Goal: Task Accomplishment & Management: Use online tool/utility

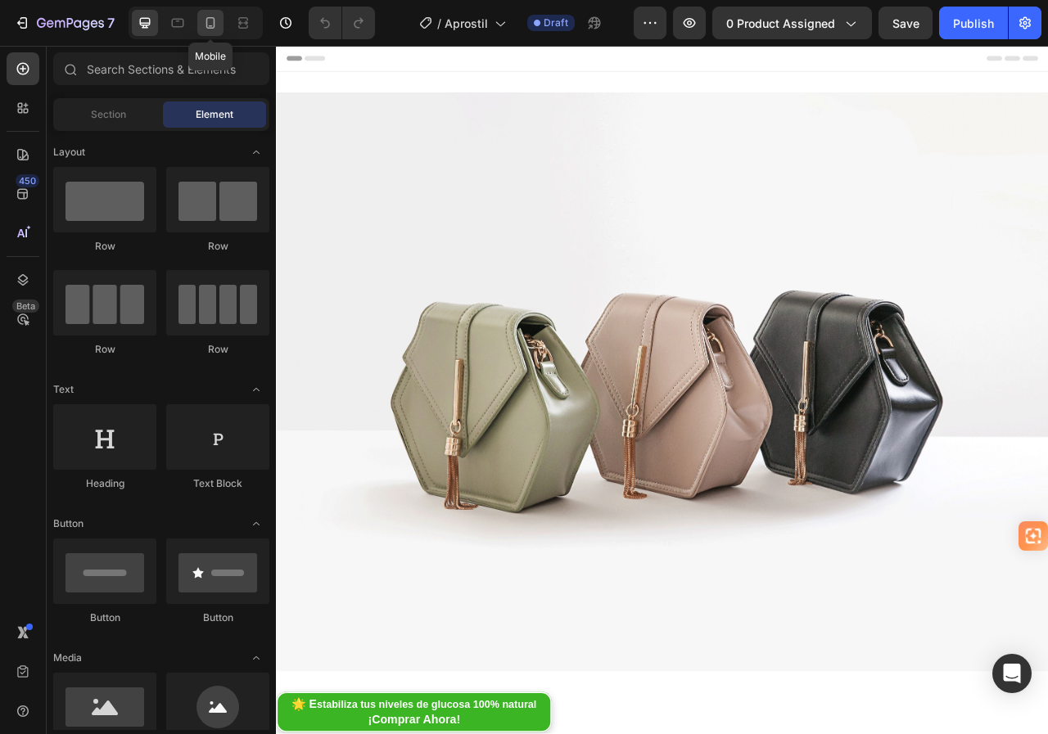
click at [215, 27] on icon at bounding box center [210, 23] width 16 height 16
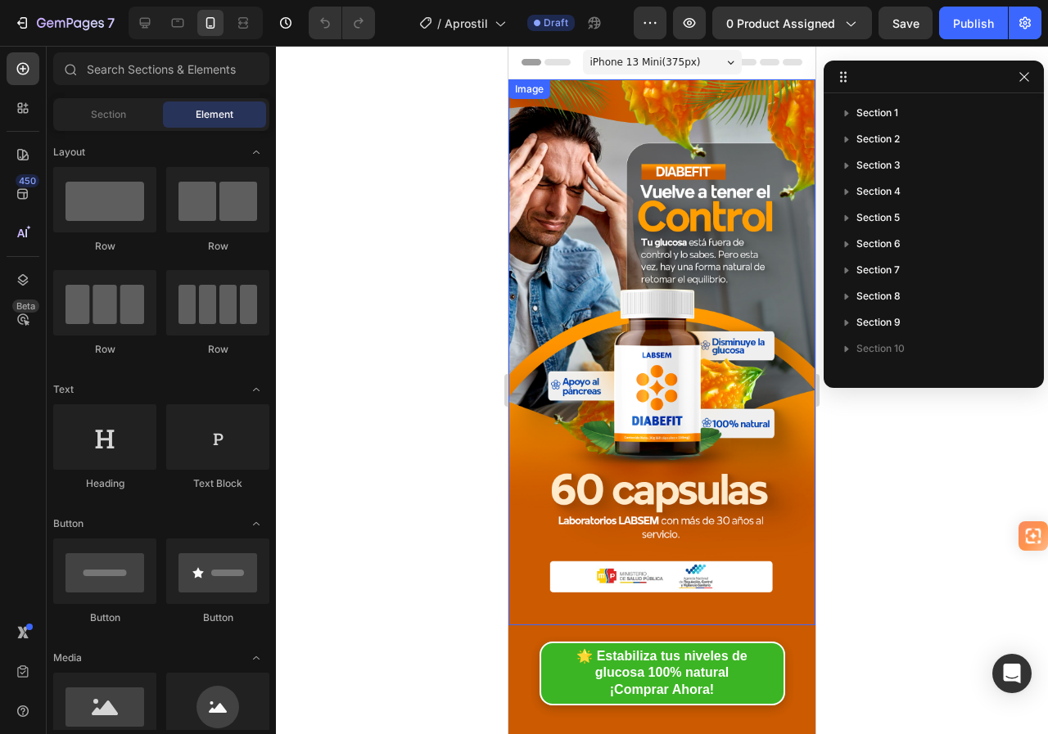
click at [656, 300] on img at bounding box center [661, 352] width 307 height 546
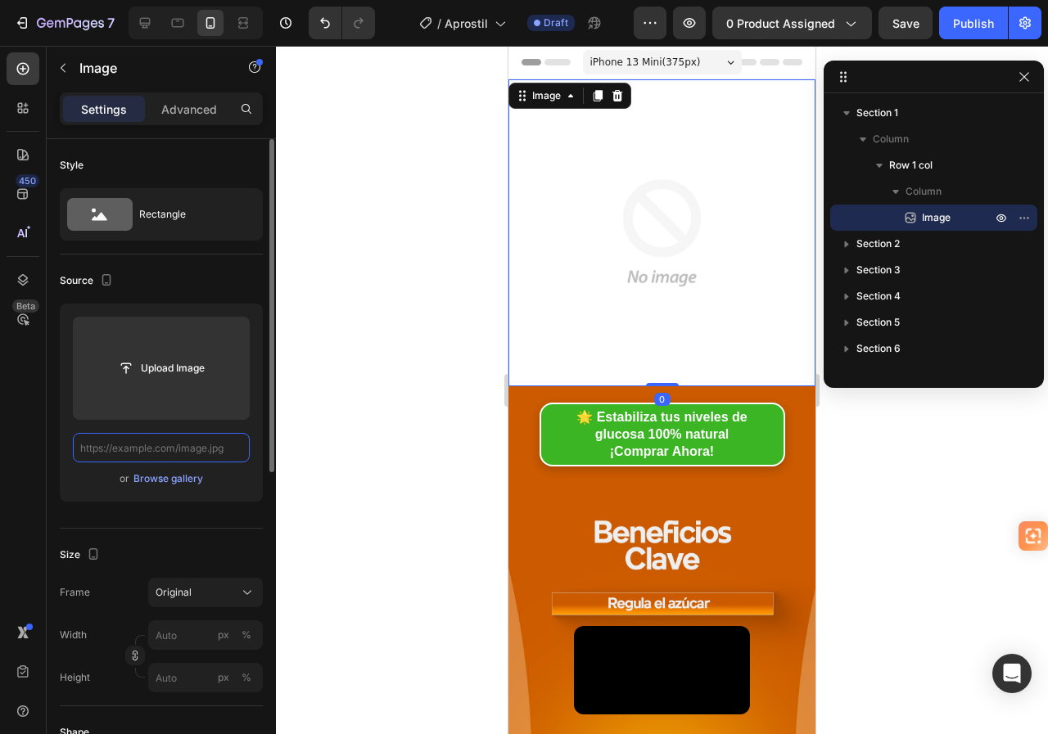
click at [193, 441] on input "text" at bounding box center [161, 447] width 177 height 29
paste input "[URL][DOMAIN_NAME]"
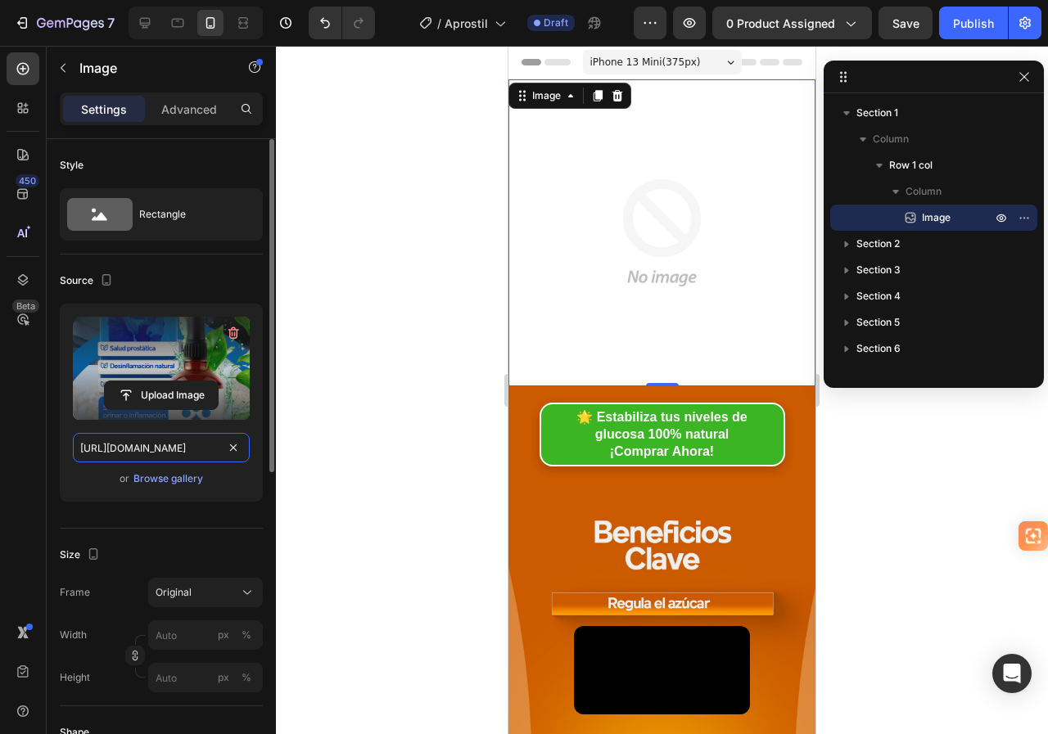
scroll to position [0, 47]
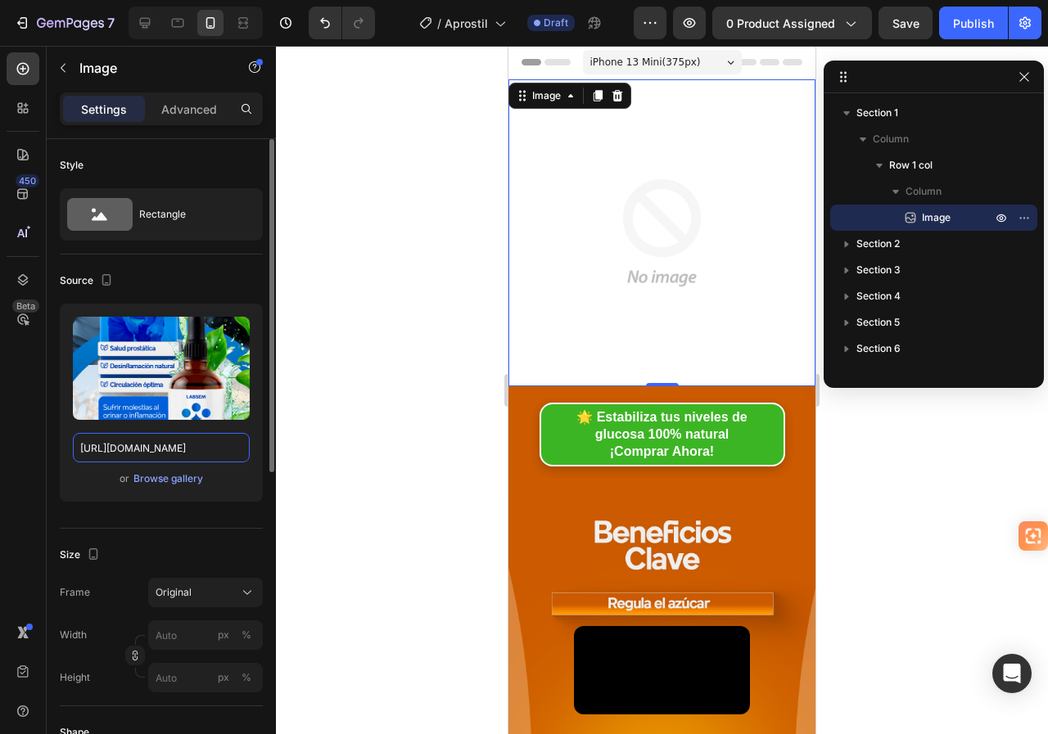
type input "[URL][DOMAIN_NAME]"
click at [216, 283] on div "Source" at bounding box center [161, 281] width 203 height 26
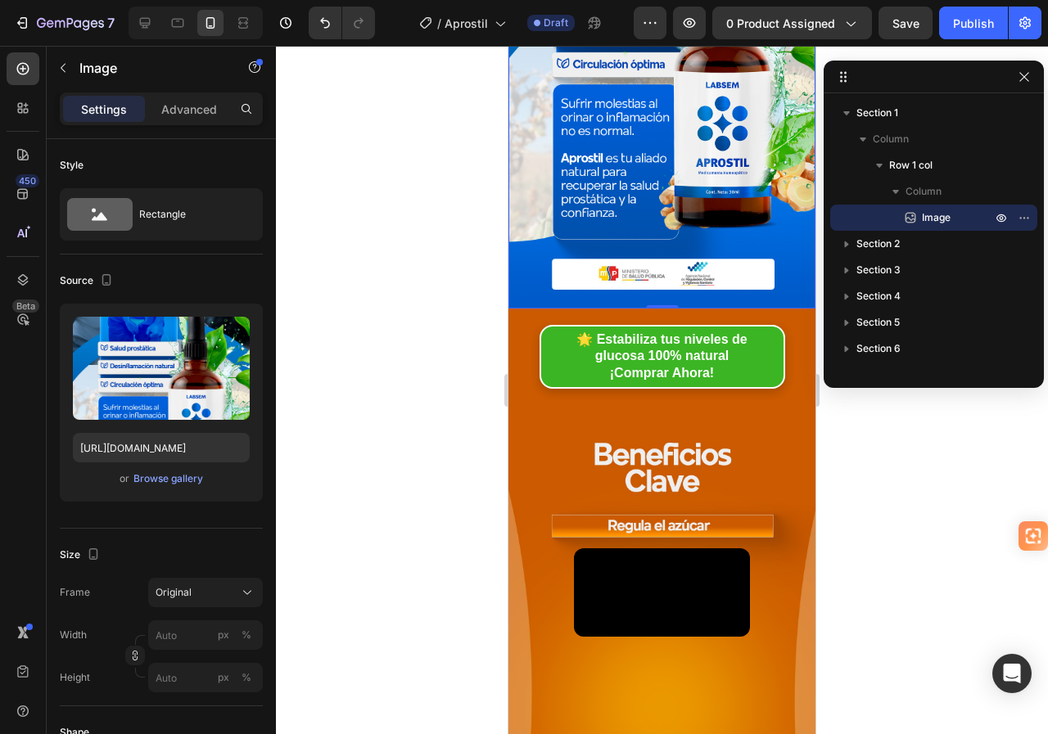
scroll to position [409, 0]
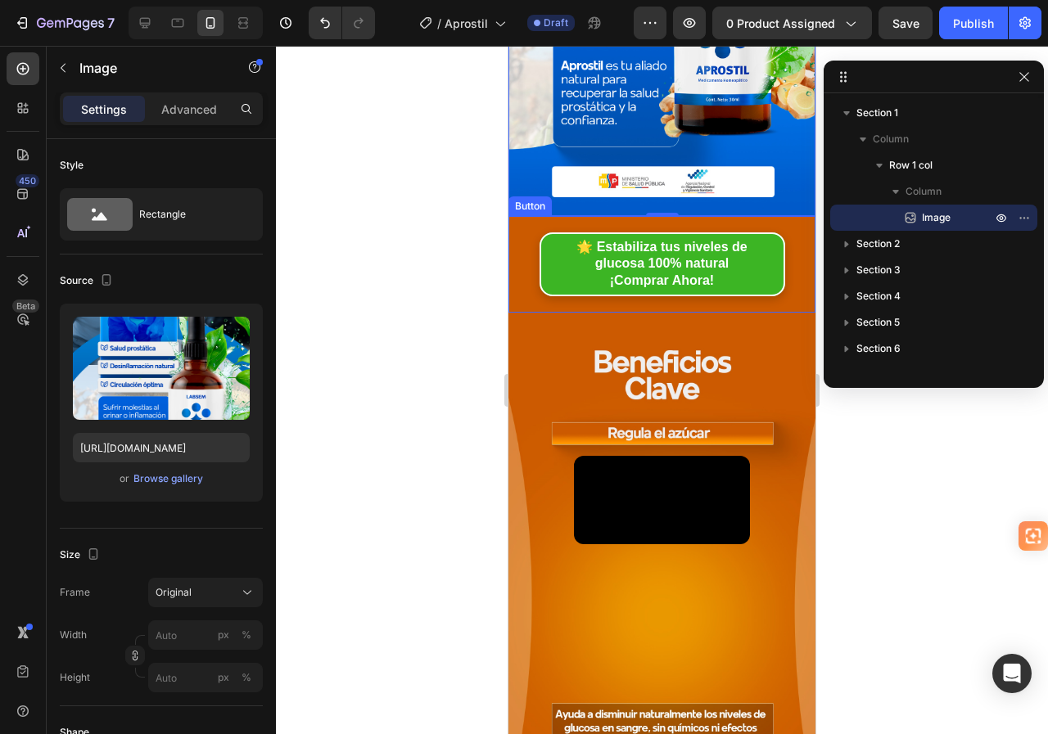
click at [537, 216] on div "🌟 E stabiliza tus niveles de glucosa 100% natural ¡Comprar Ahora! Button" at bounding box center [661, 264] width 307 height 97
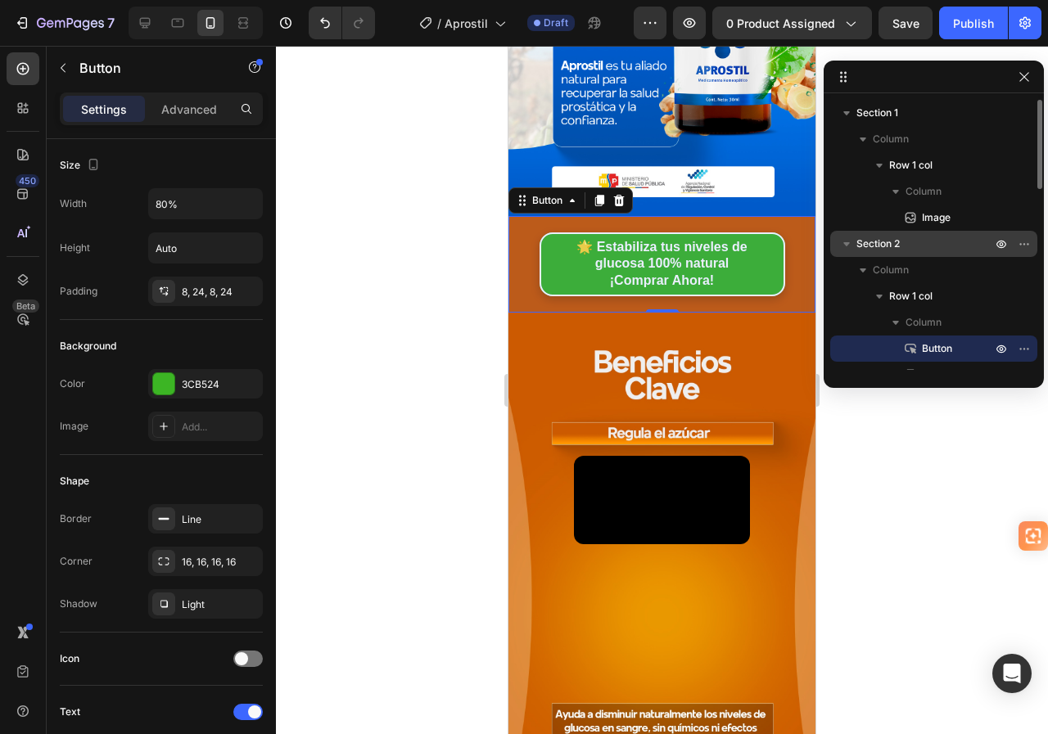
click at [894, 243] on span "Section 2" at bounding box center [877, 244] width 43 height 16
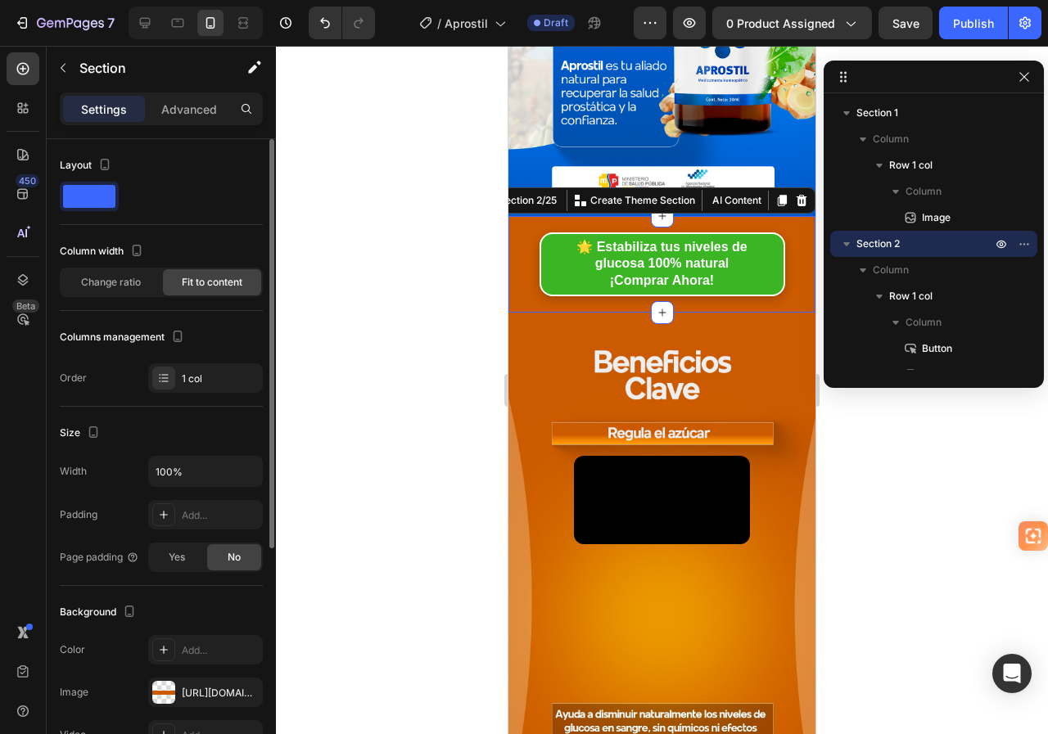
scroll to position [327, 0]
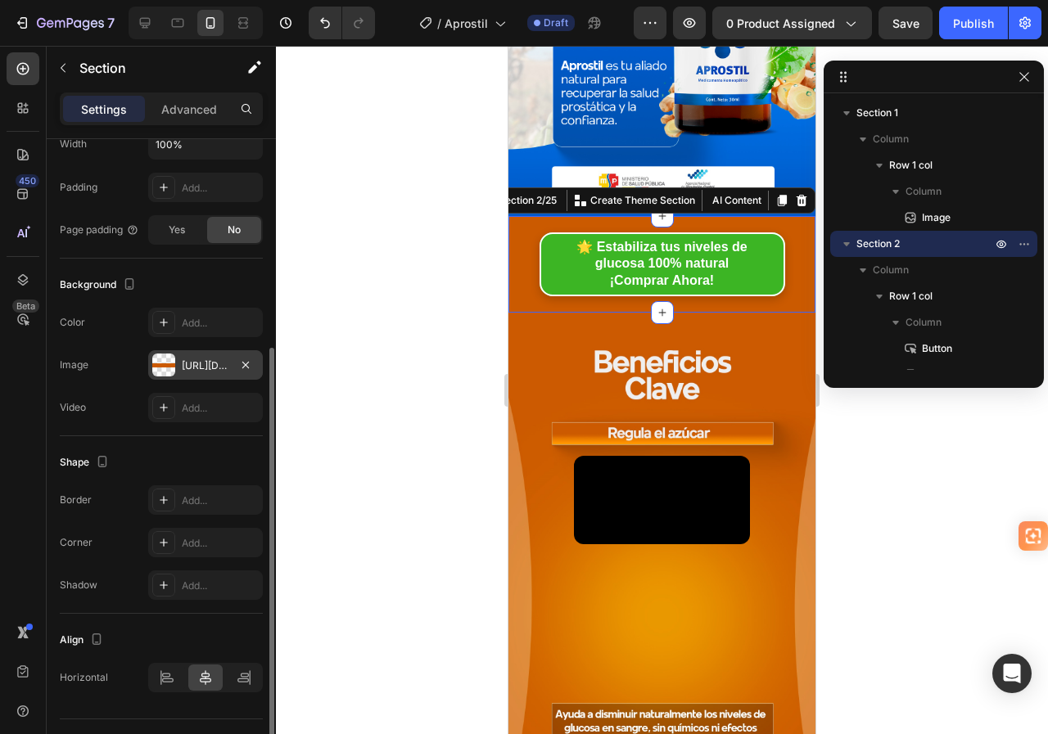
click at [203, 368] on div "[URL][DOMAIN_NAME]" at bounding box center [205, 366] width 47 height 15
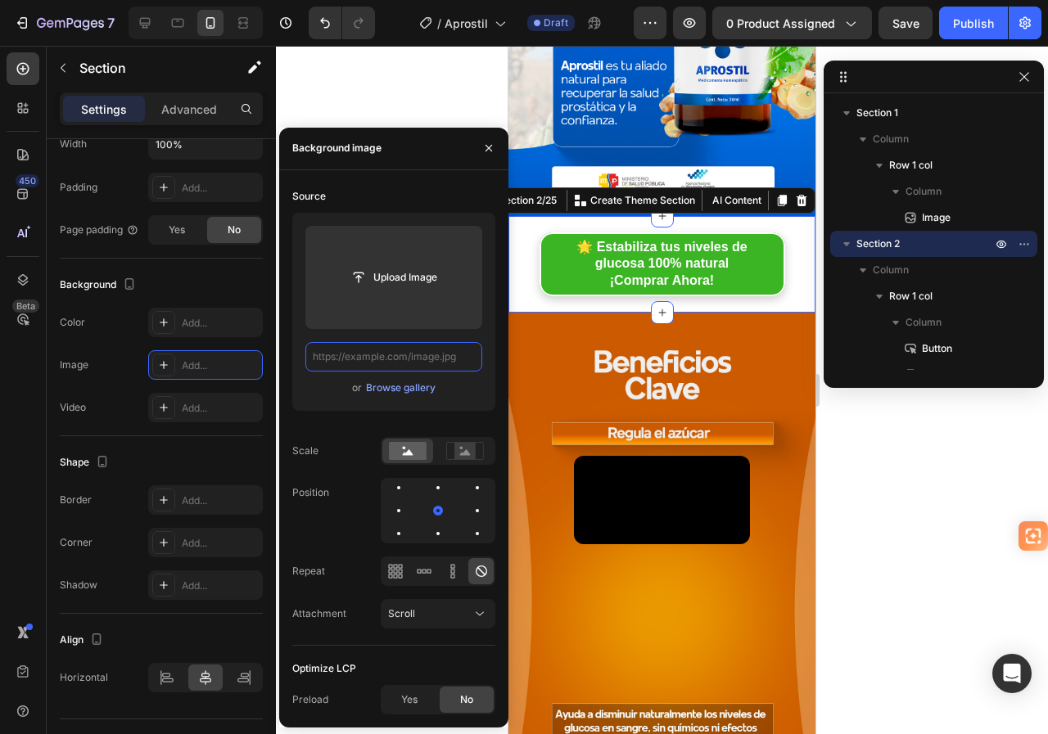
scroll to position [0, 0]
click at [433, 358] on input "text" at bounding box center [393, 356] width 177 height 29
paste input "[URL][DOMAIN_NAME]"
type input "[URL][DOMAIN_NAME]"
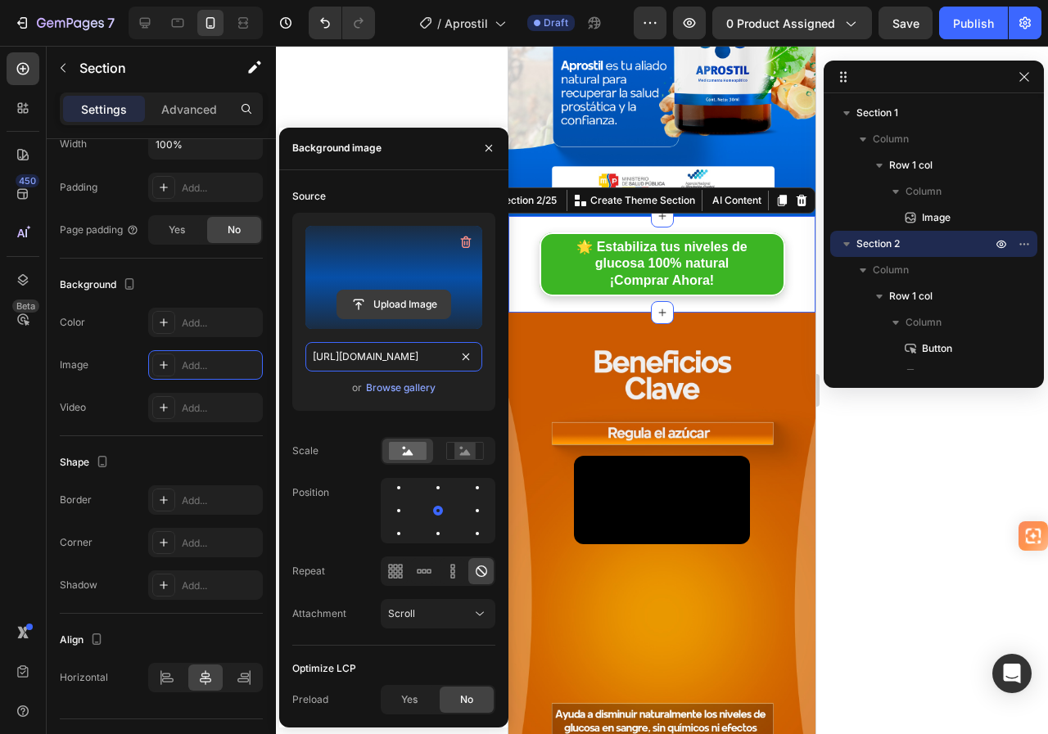
scroll to position [0, 39]
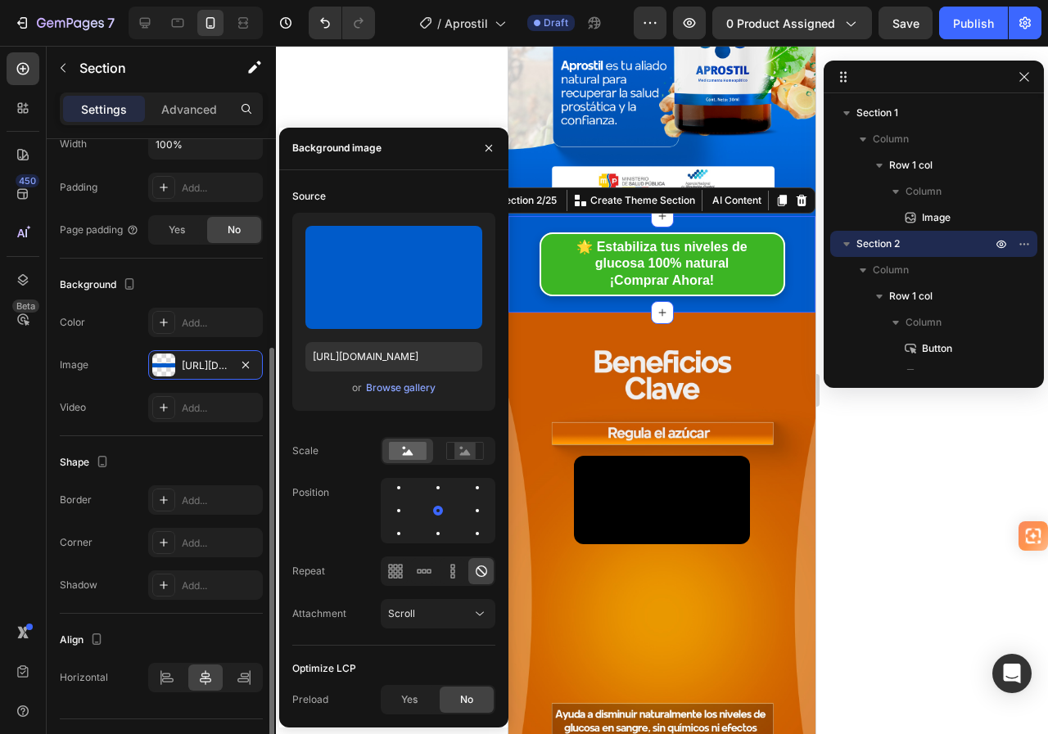
click at [224, 281] on div "Background" at bounding box center [161, 285] width 203 height 26
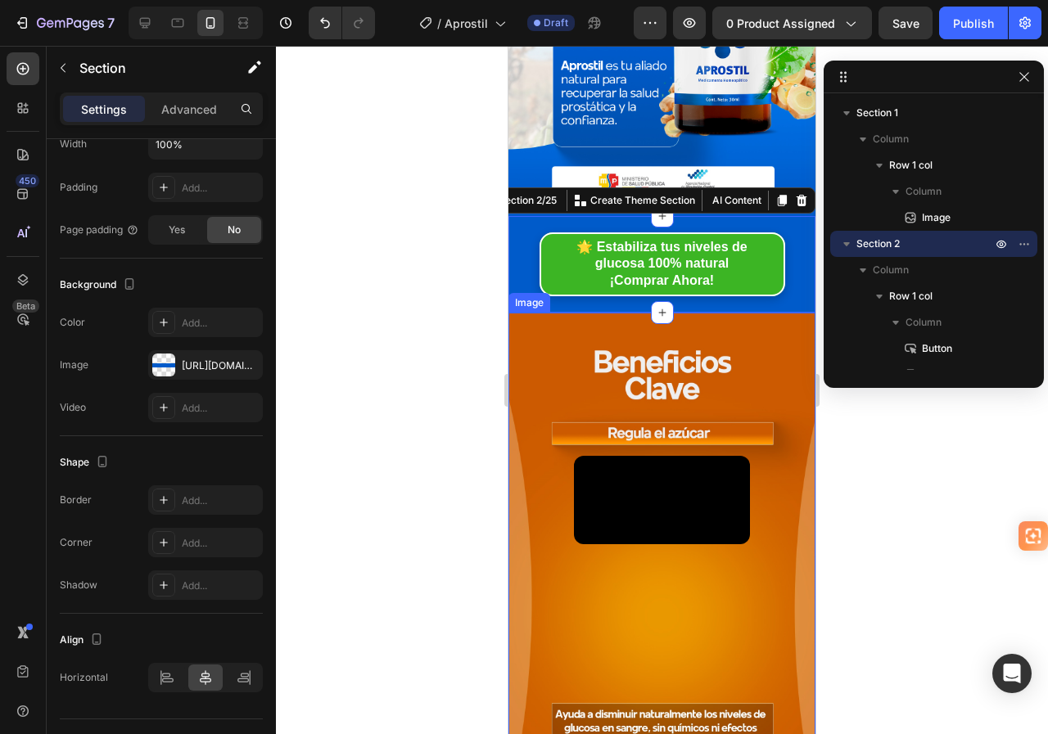
scroll to position [491, 0]
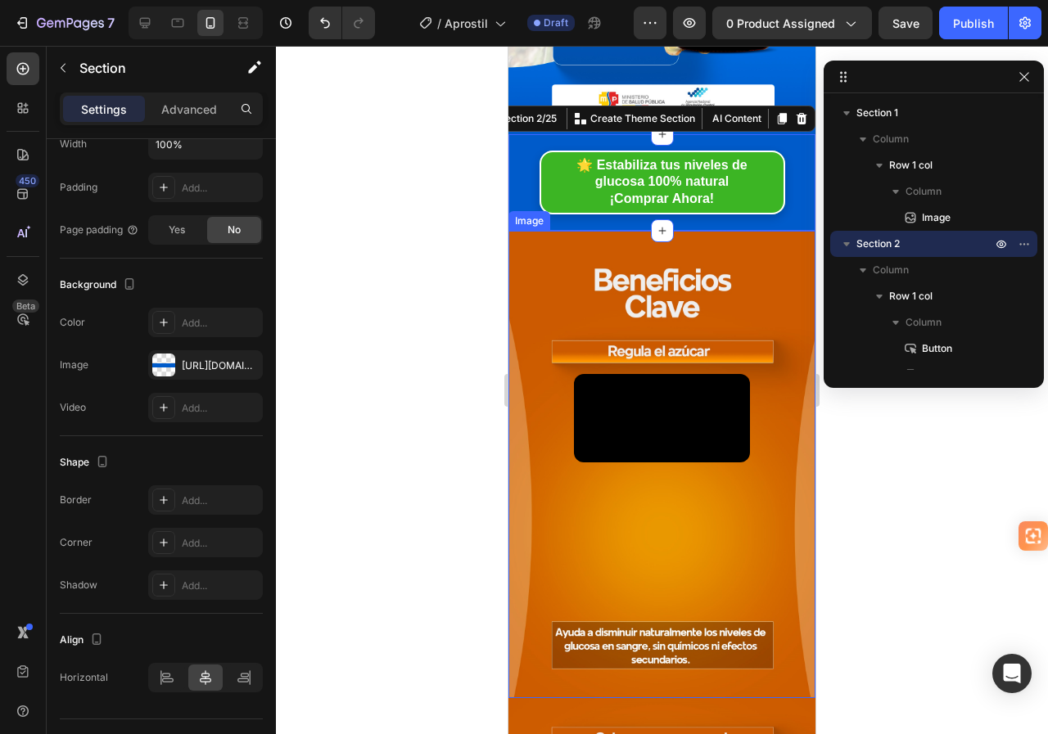
click at [519, 306] on img at bounding box center [661, 464] width 307 height 467
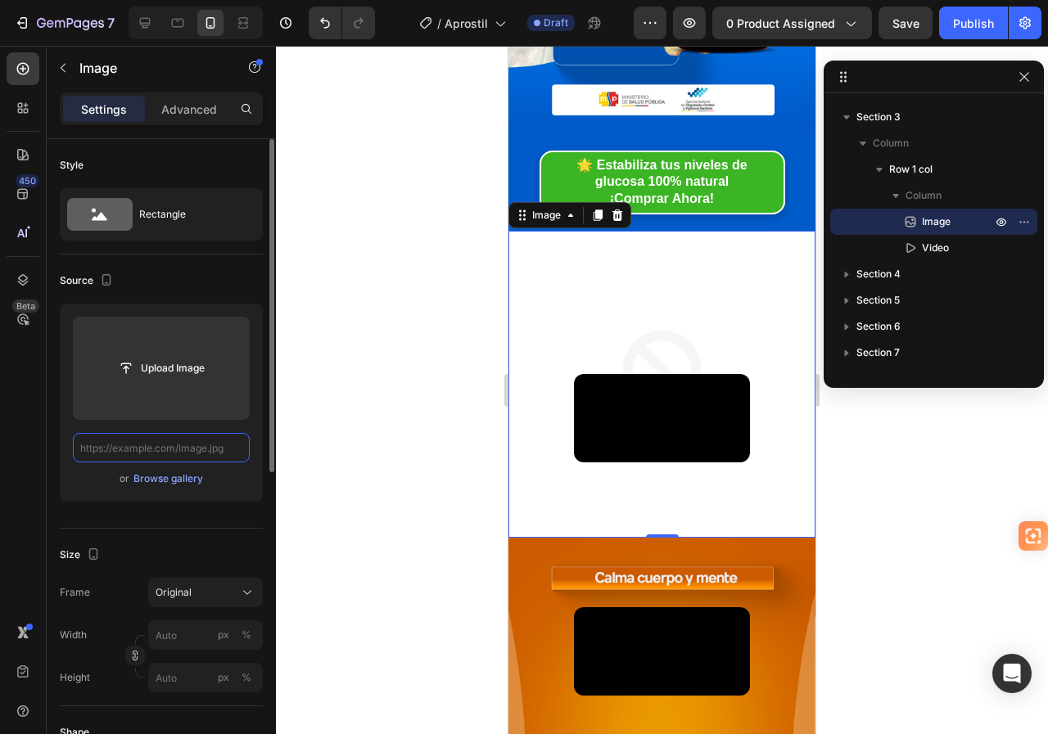
scroll to position [0, 0]
click at [215, 452] on input "text" at bounding box center [161, 447] width 177 height 29
paste input "[URL][DOMAIN_NAME]"
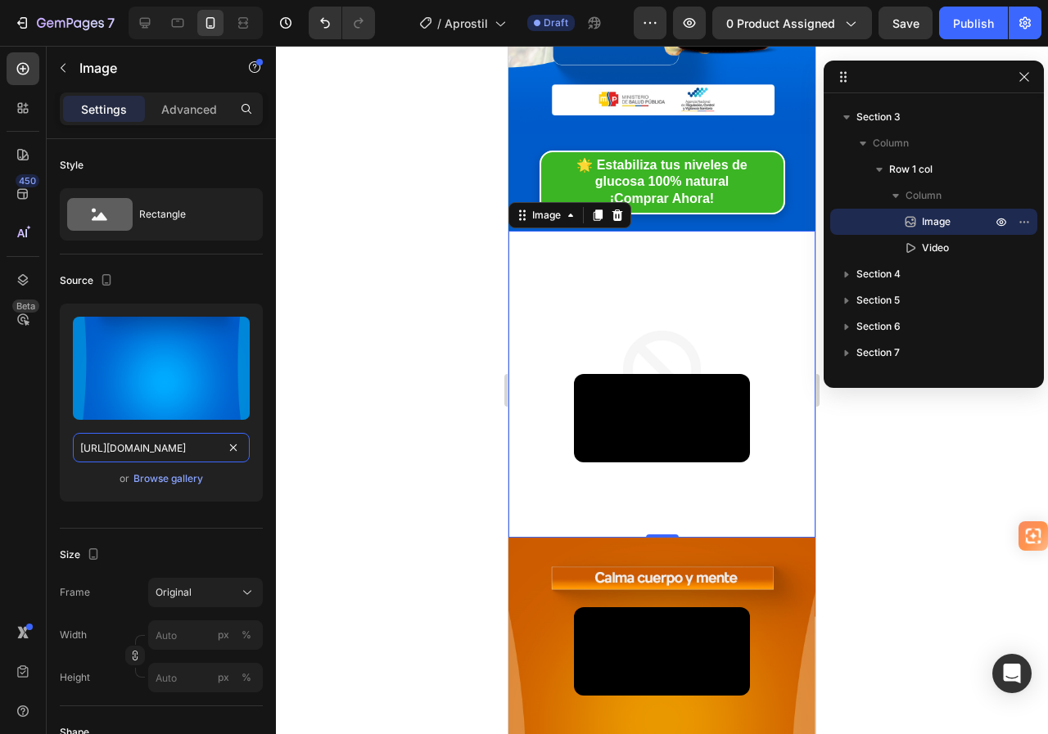
scroll to position [0, 52]
type input "[URL][DOMAIN_NAME]"
click at [218, 273] on div "Source" at bounding box center [161, 281] width 203 height 26
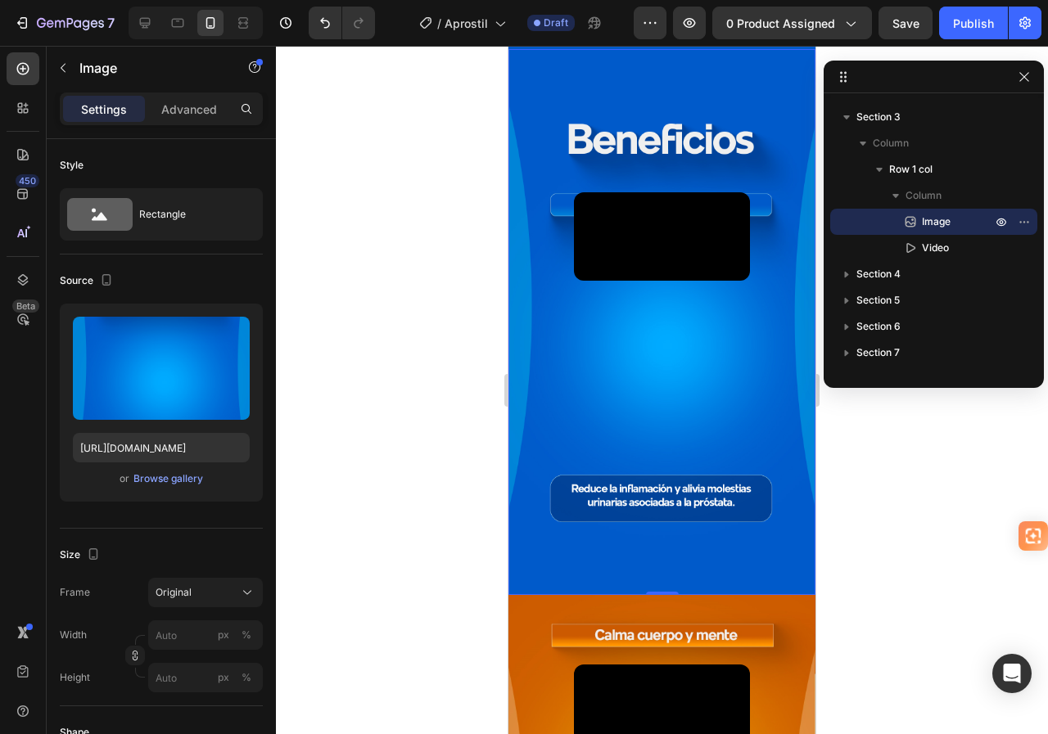
scroll to position [655, 0]
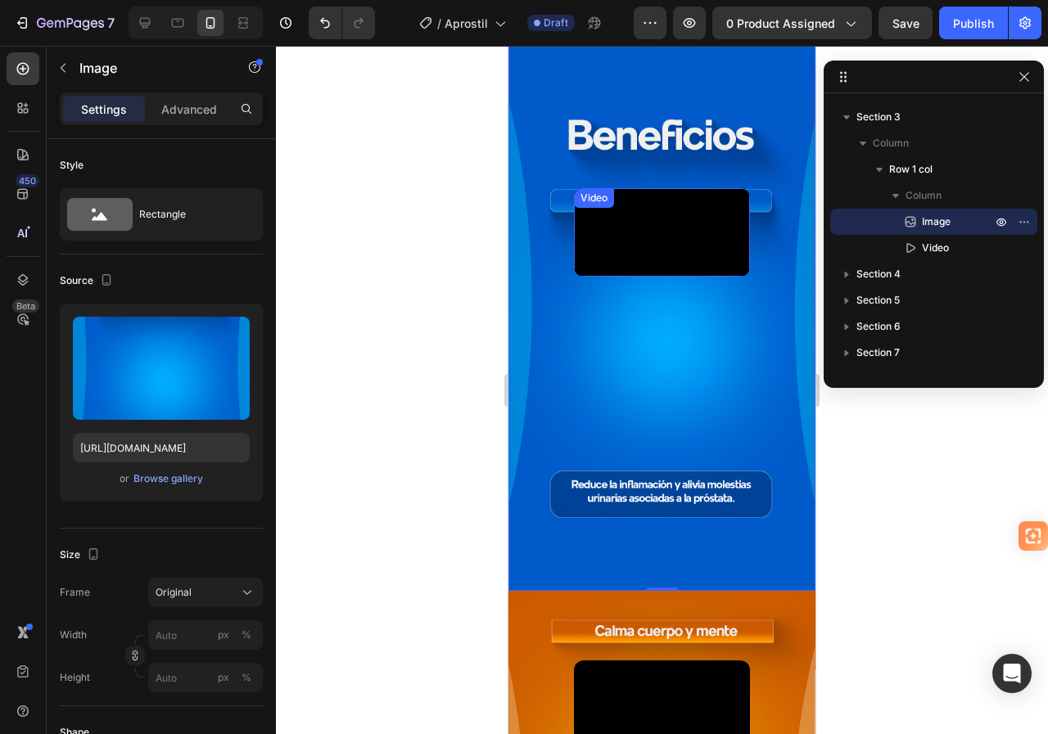
click at [612, 268] on video at bounding box center [662, 232] width 176 height 88
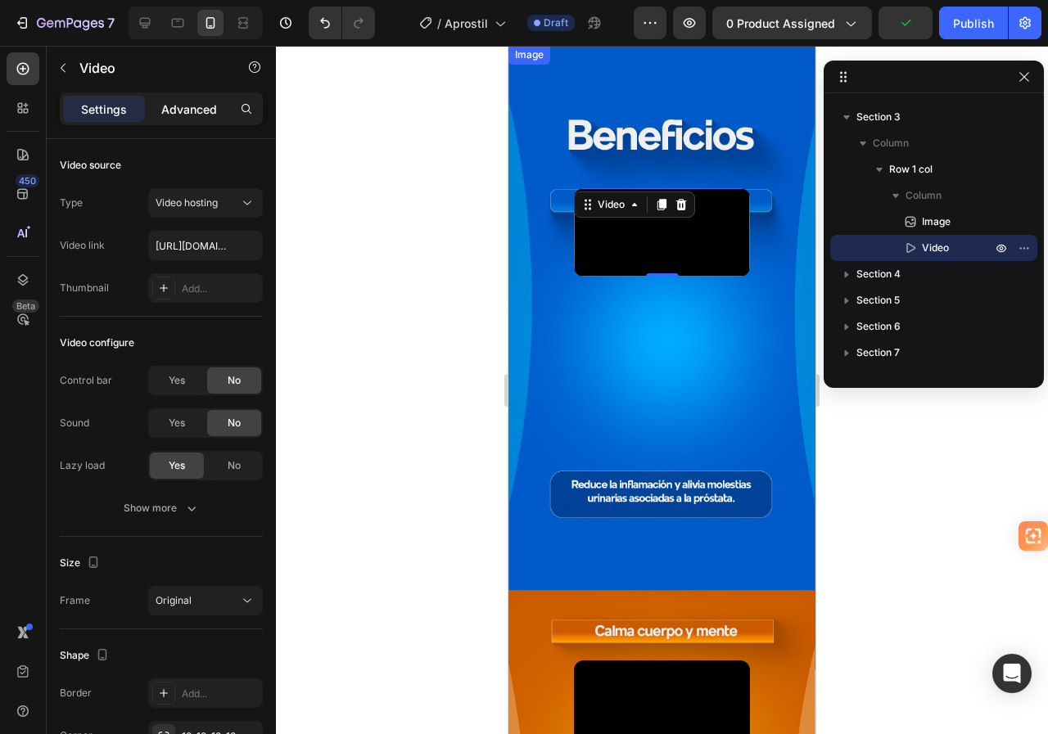
click at [187, 112] on p "Advanced" at bounding box center [189, 109] width 56 height 17
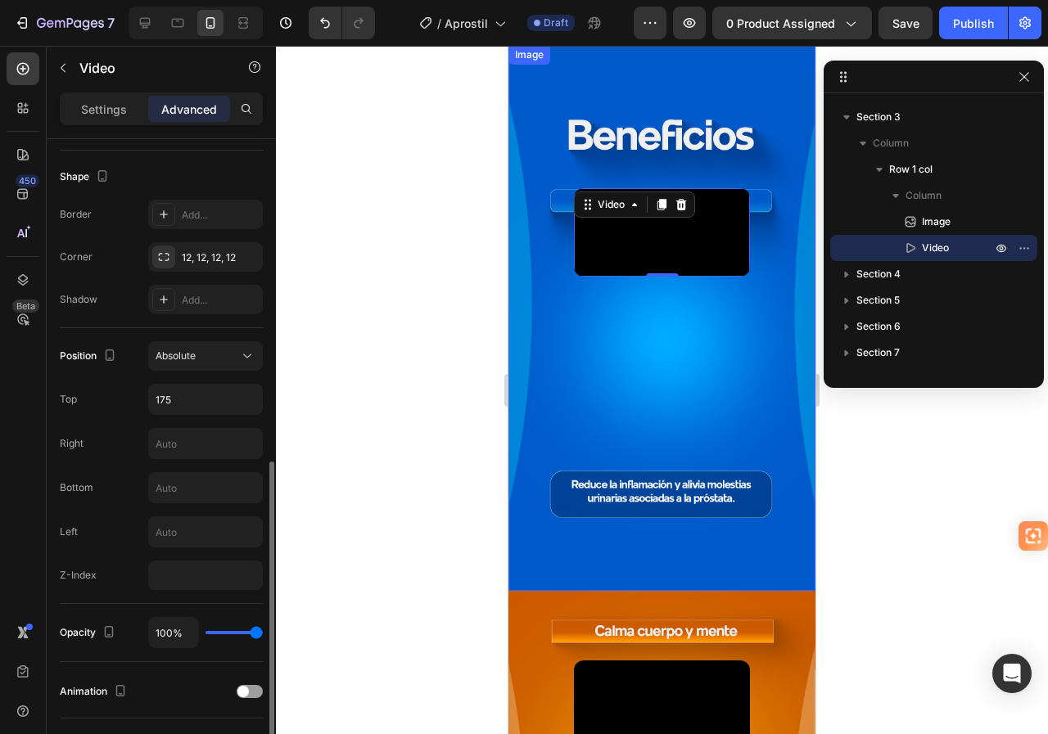
scroll to position [491, 0]
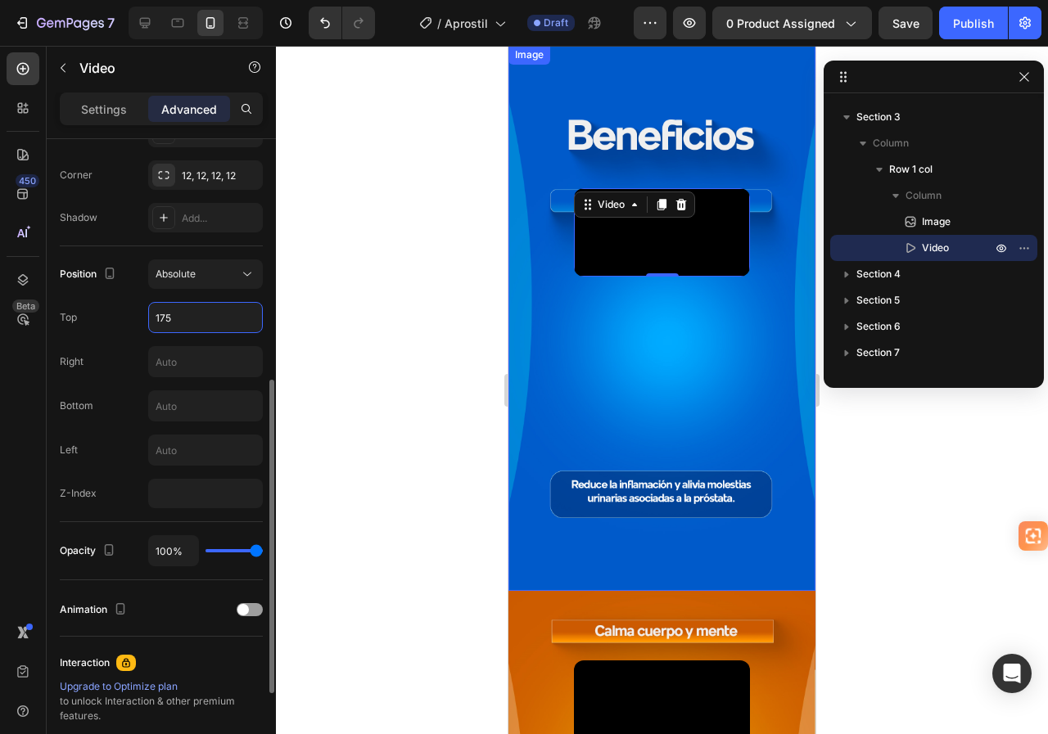
click at [176, 323] on input "175" at bounding box center [205, 317] width 113 height 29
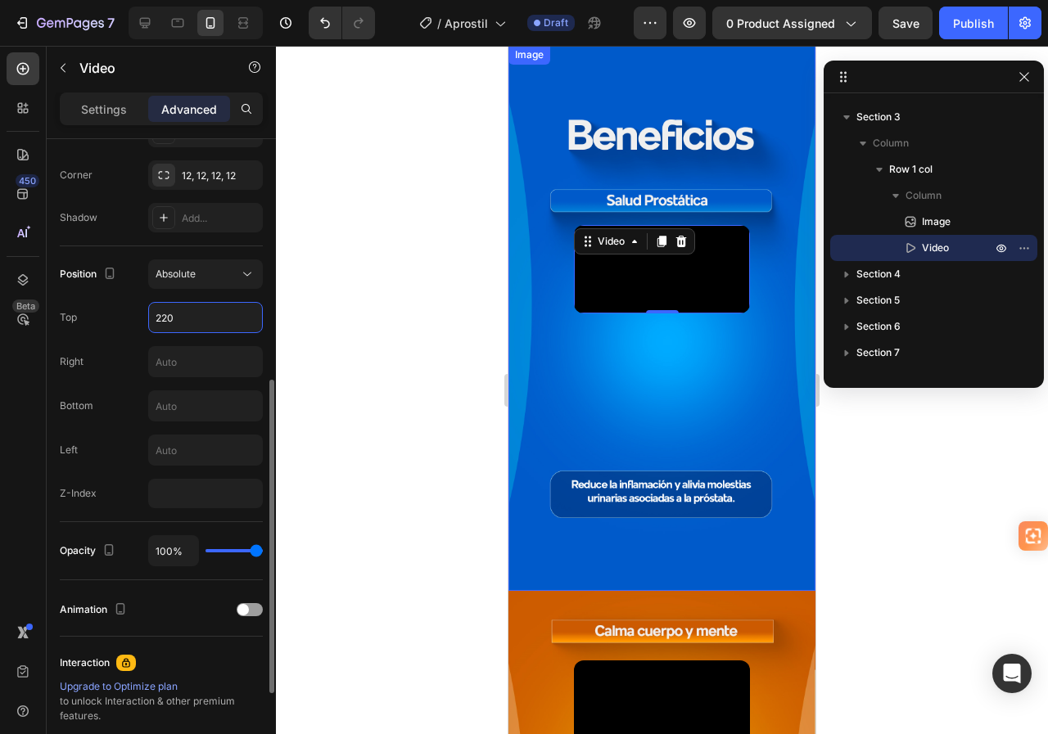
type input "220"
click at [183, 250] on div "Position Absolute Top 220 Right Bottom Left Z-Index" at bounding box center [161, 384] width 203 height 276
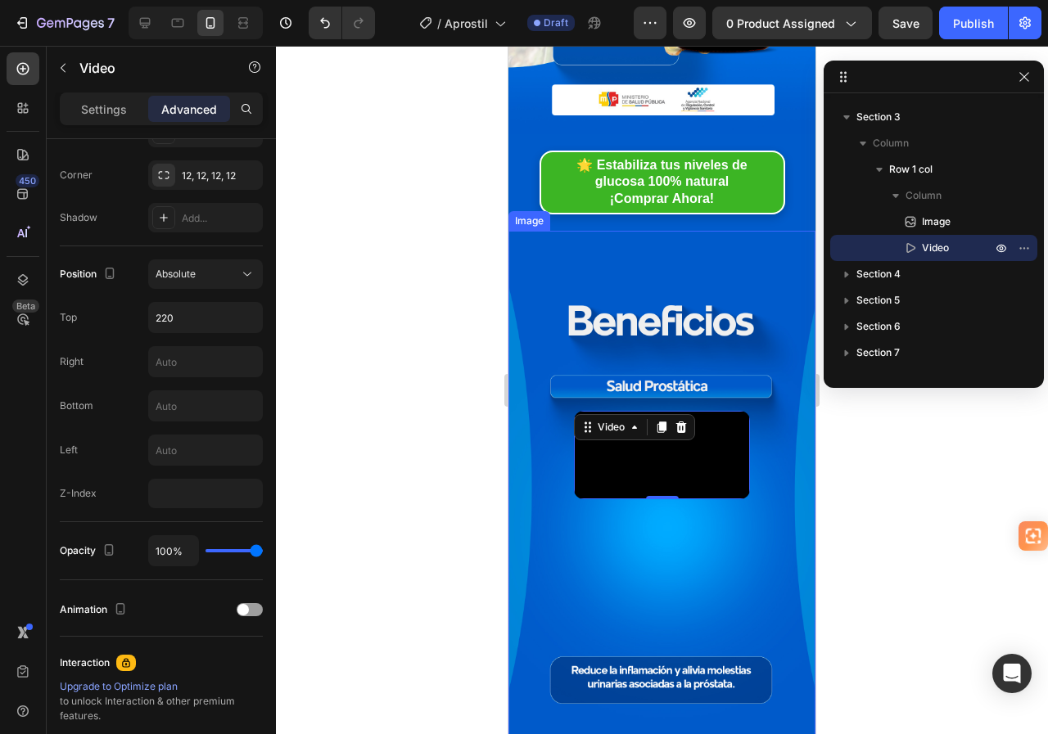
click at [589, 263] on img at bounding box center [661, 504] width 307 height 546
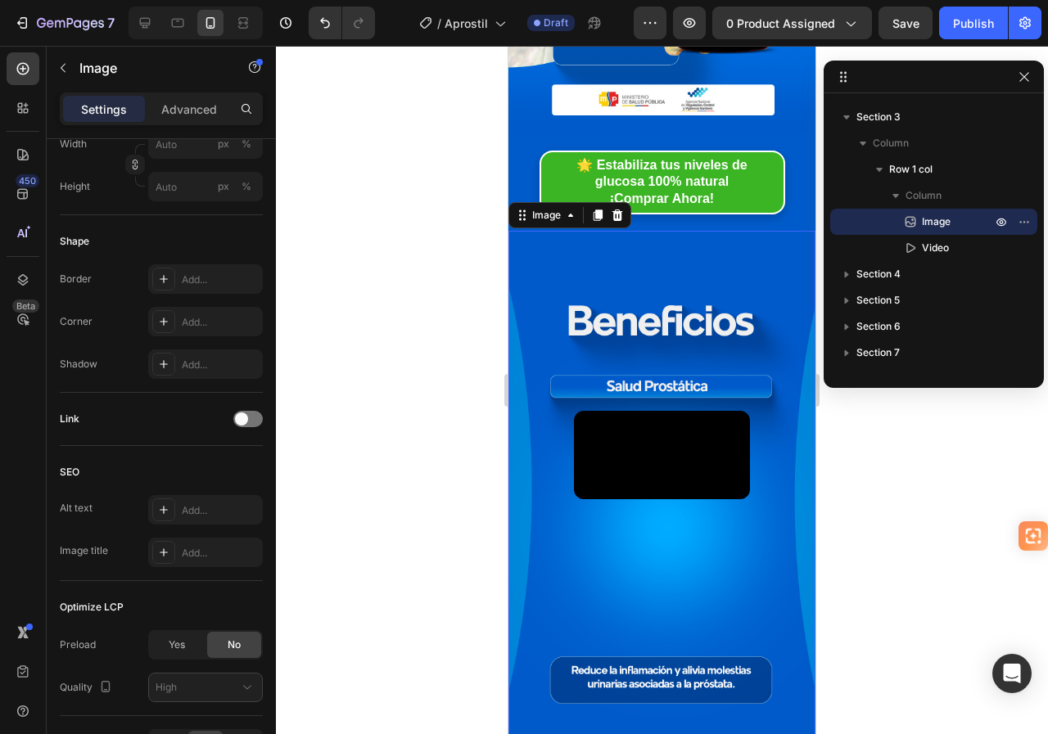
scroll to position [0, 0]
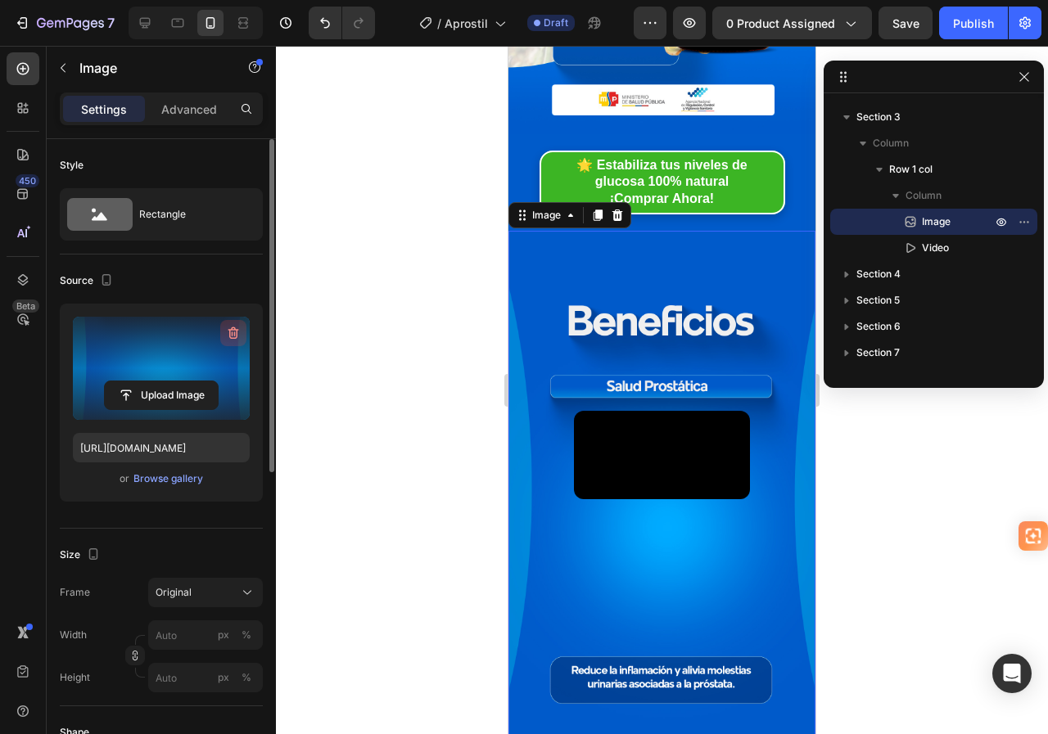
click at [227, 341] on icon "button" at bounding box center [233, 333] width 16 height 16
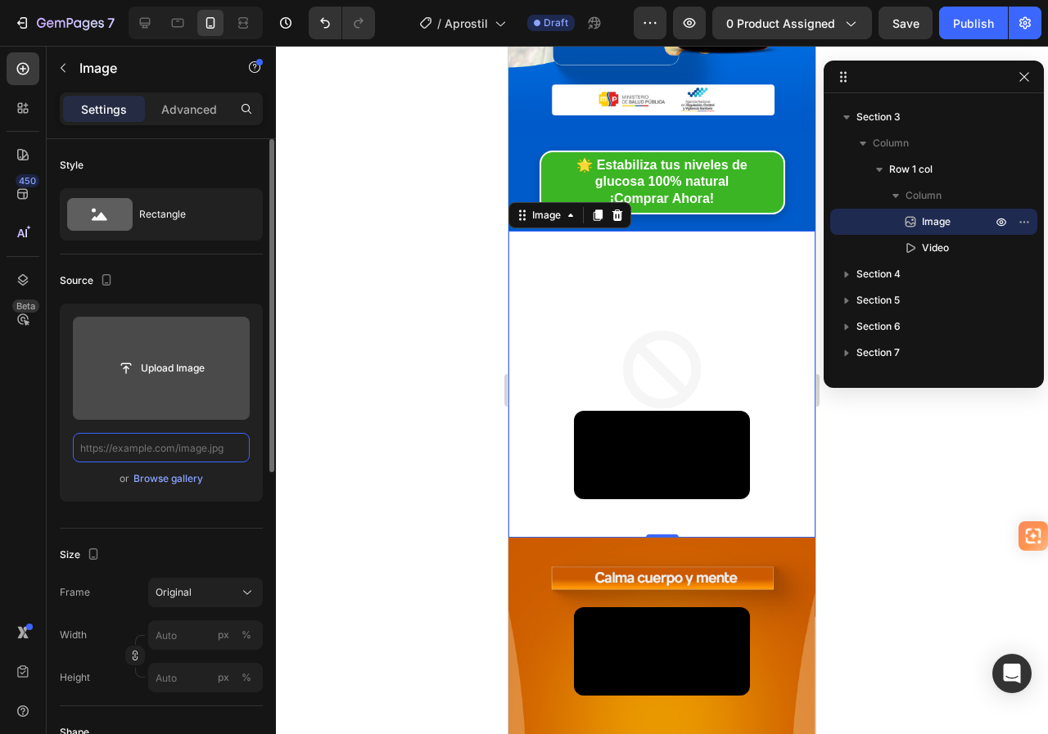
click at [176, 451] on input "text" at bounding box center [161, 447] width 177 height 29
paste input "[URL][DOMAIN_NAME]"
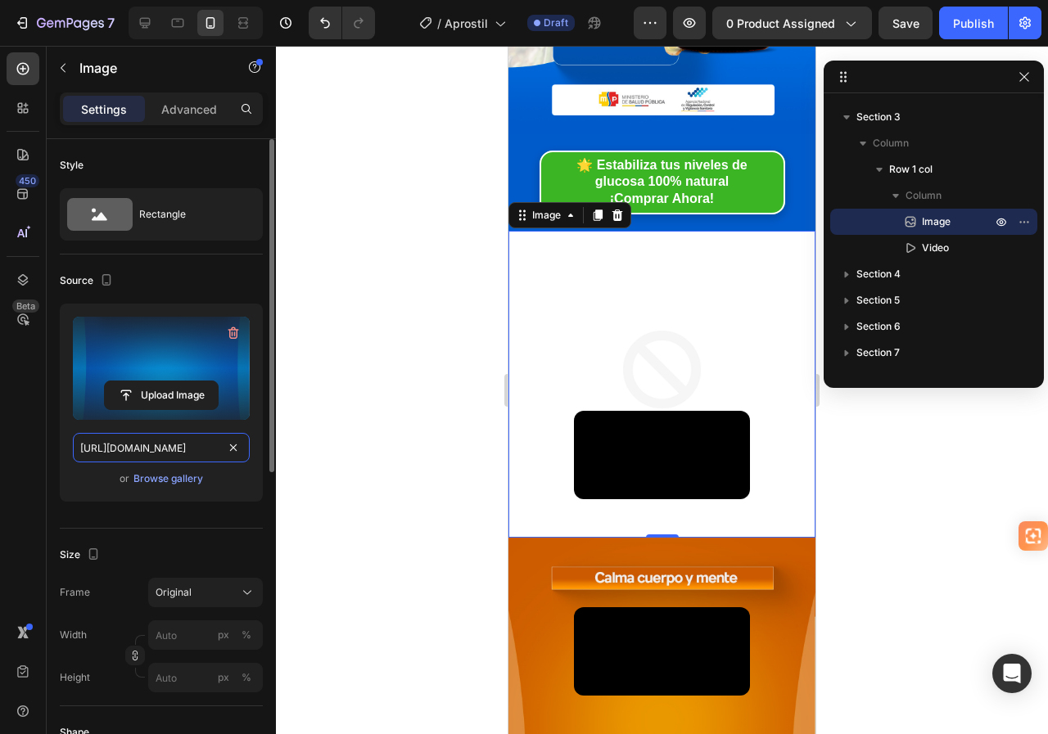
type input "[URL][DOMAIN_NAME]"
click at [194, 285] on div "Source" at bounding box center [161, 281] width 203 height 26
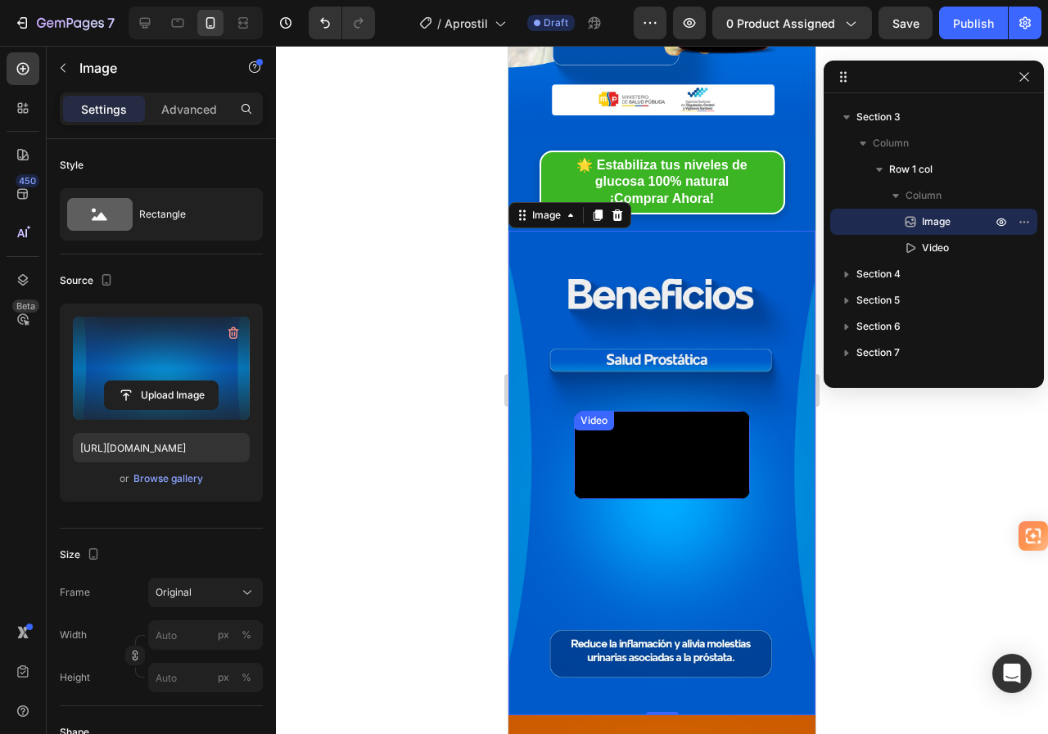
click at [654, 445] on video at bounding box center [662, 455] width 176 height 88
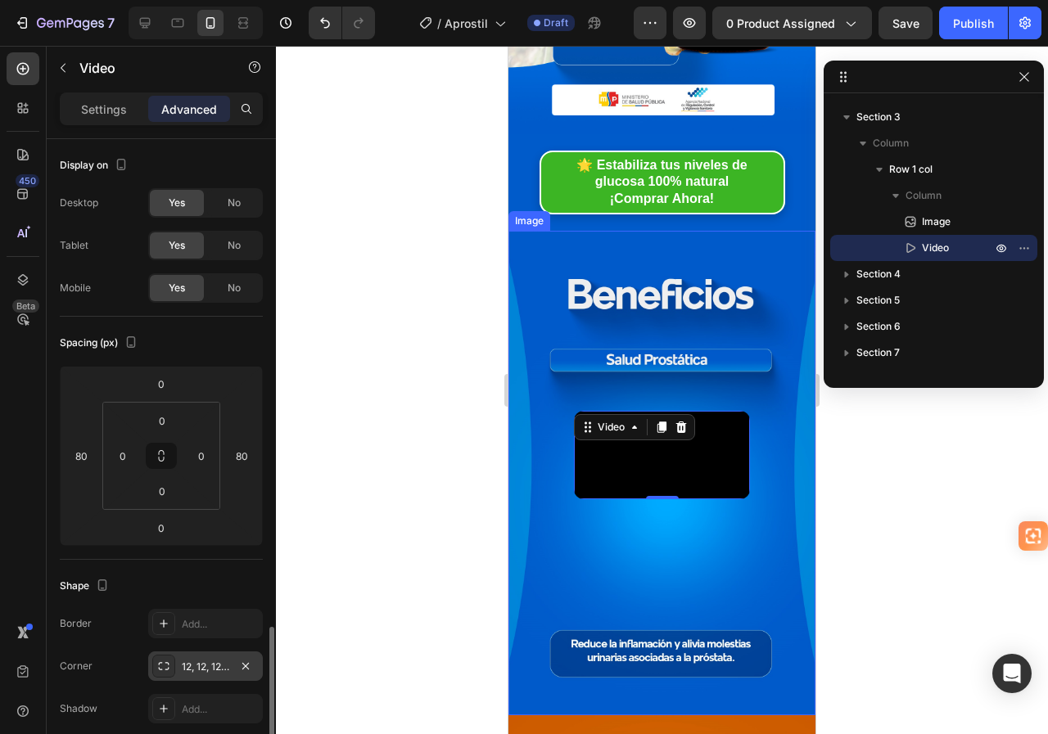
scroll to position [327, 0]
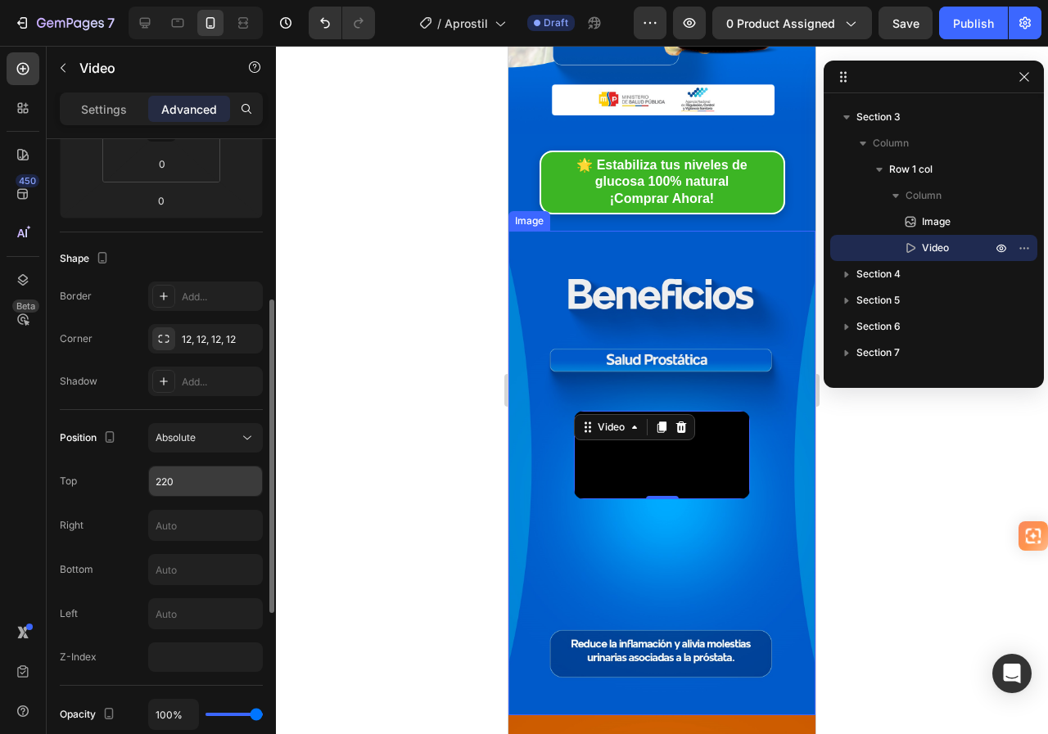
click at [166, 480] on input "220" at bounding box center [205, 481] width 113 height 29
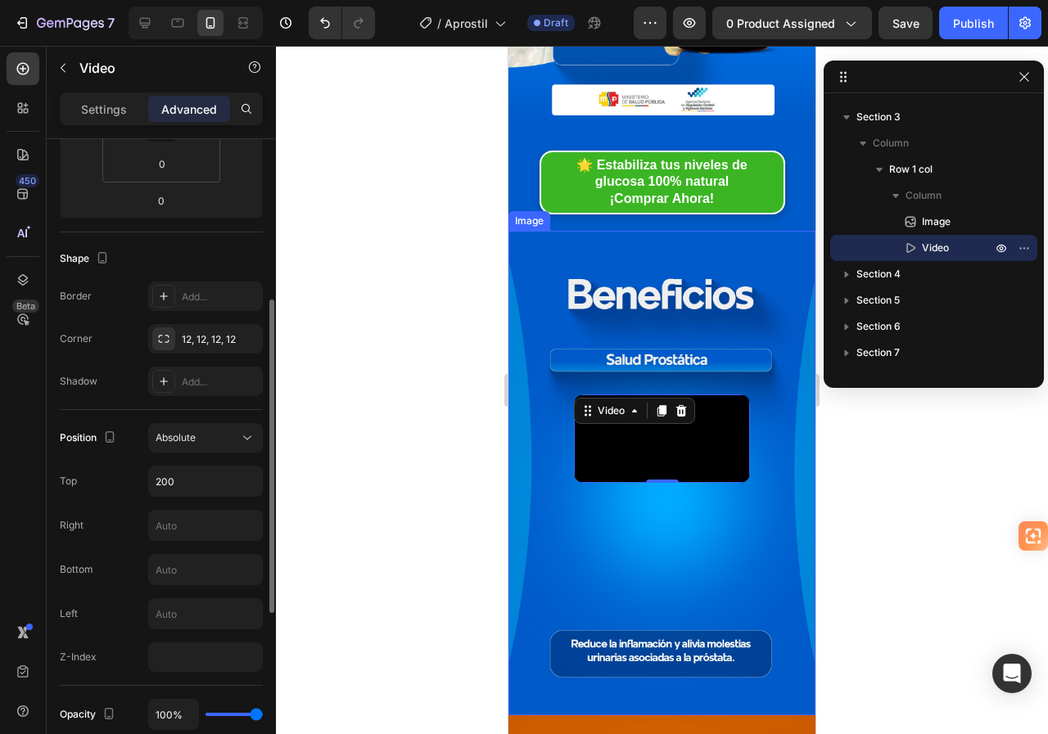
click at [144, 414] on div "Position Absolute Top 200 Right Bottom Left Z-Index" at bounding box center [161, 548] width 203 height 276
click at [156, 485] on input "200" at bounding box center [205, 481] width 113 height 29
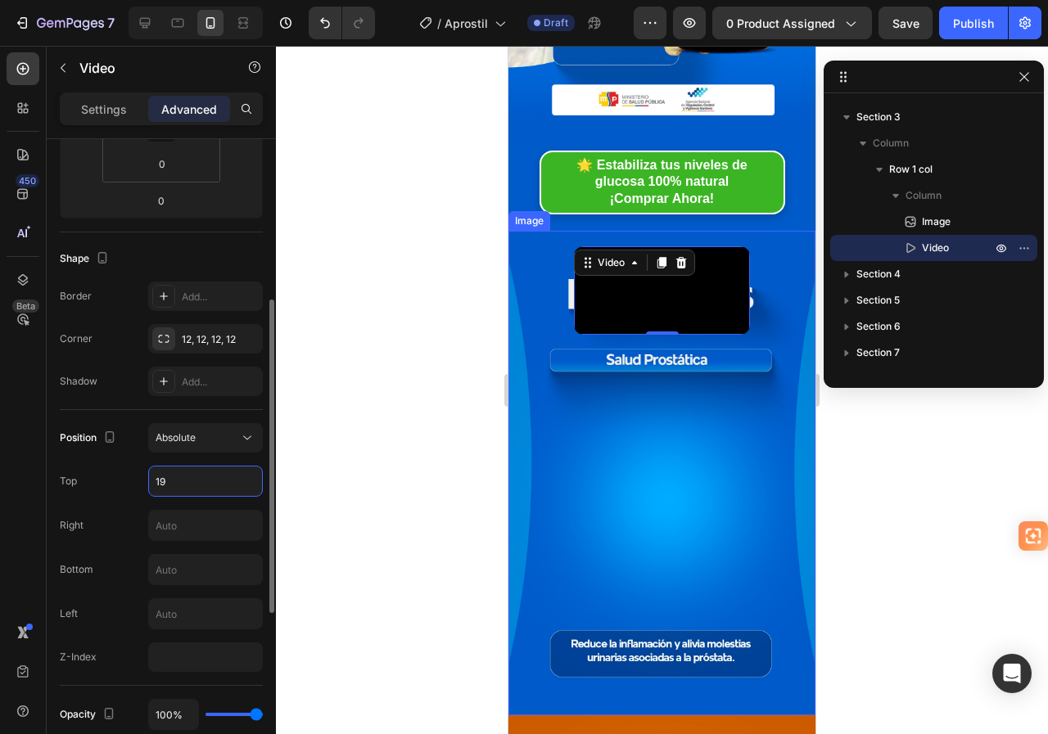
type input "190"
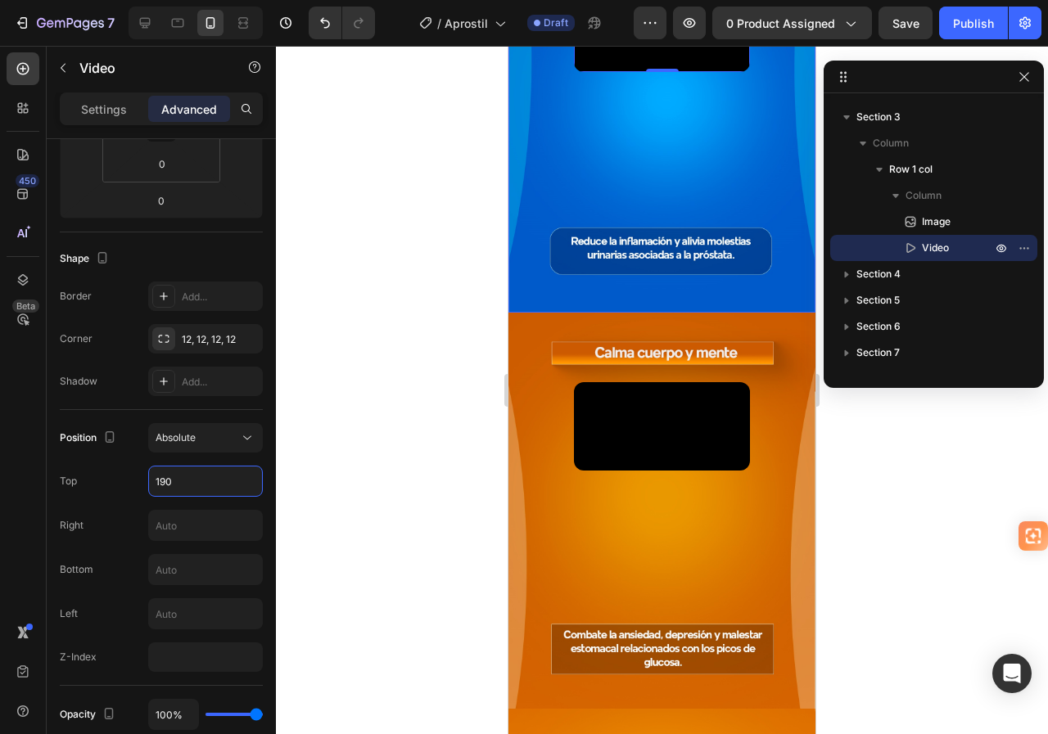
scroll to position [901, 0]
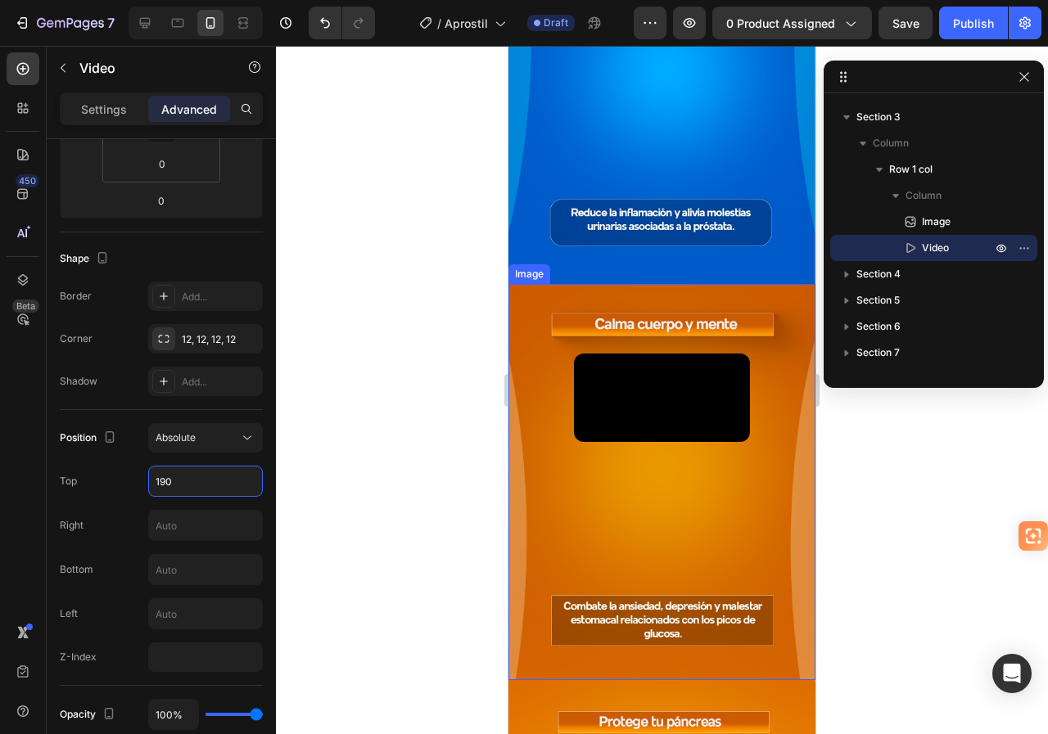
click at [544, 284] on img at bounding box center [661, 482] width 307 height 396
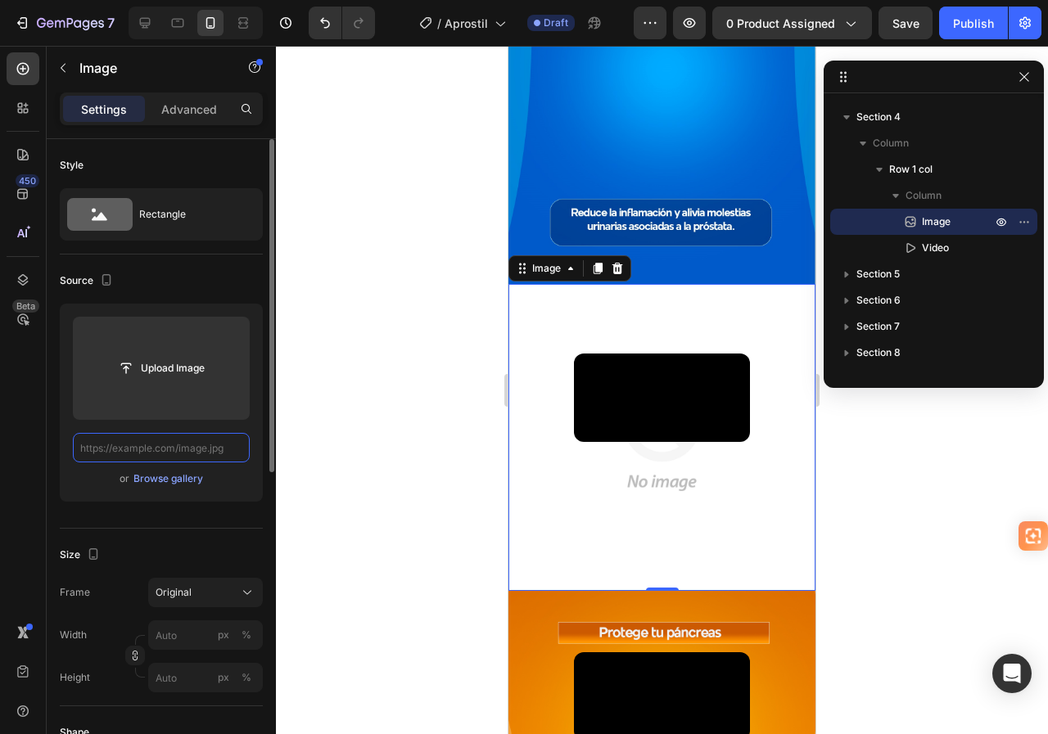
scroll to position [0, 0]
click at [191, 446] on input "text" at bounding box center [161, 447] width 177 height 29
paste input "[URL][DOMAIN_NAME]"
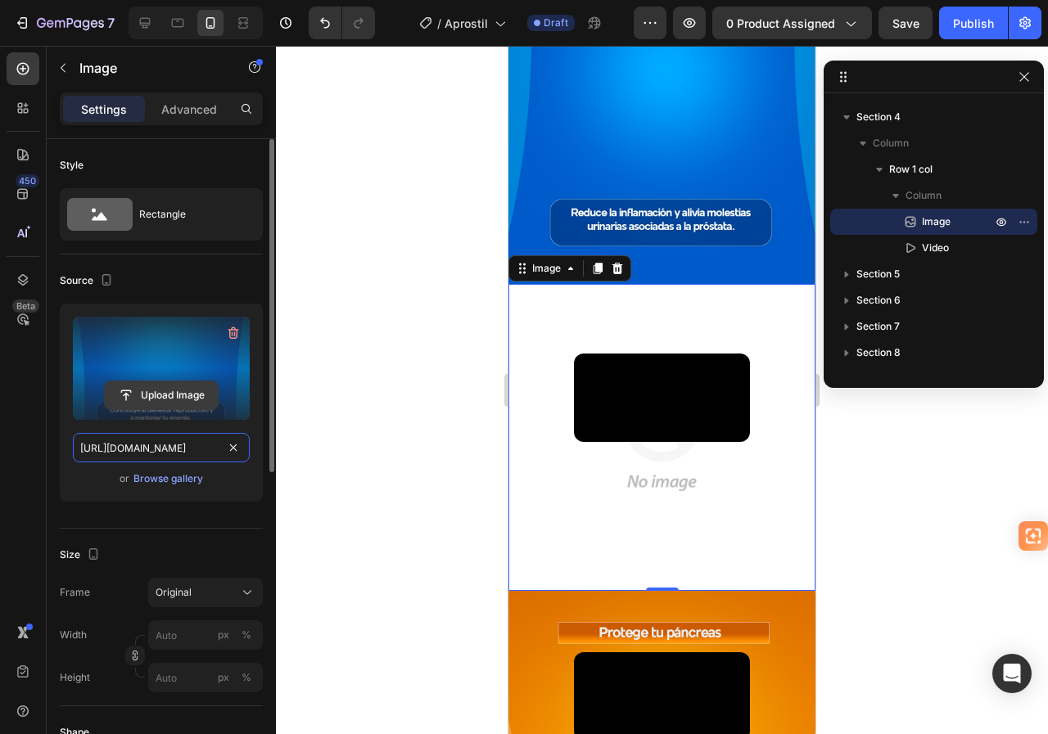
scroll to position [0, 47]
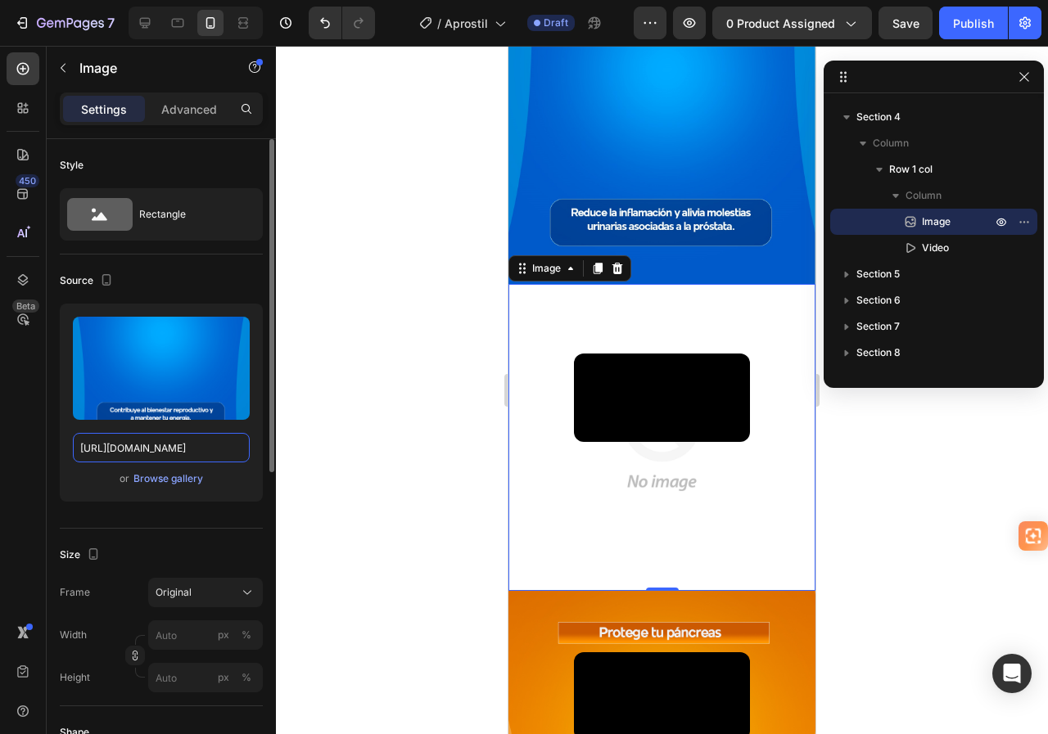
type input "[URL][DOMAIN_NAME]"
click at [201, 278] on div "Source" at bounding box center [161, 281] width 203 height 26
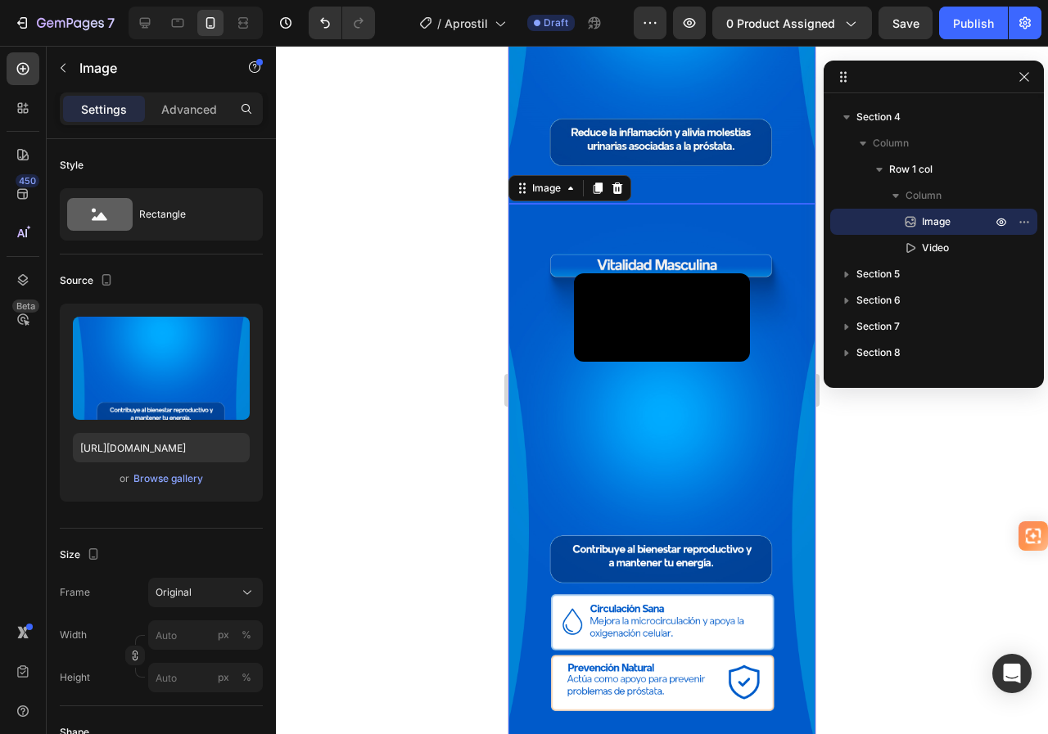
scroll to position [982, 0]
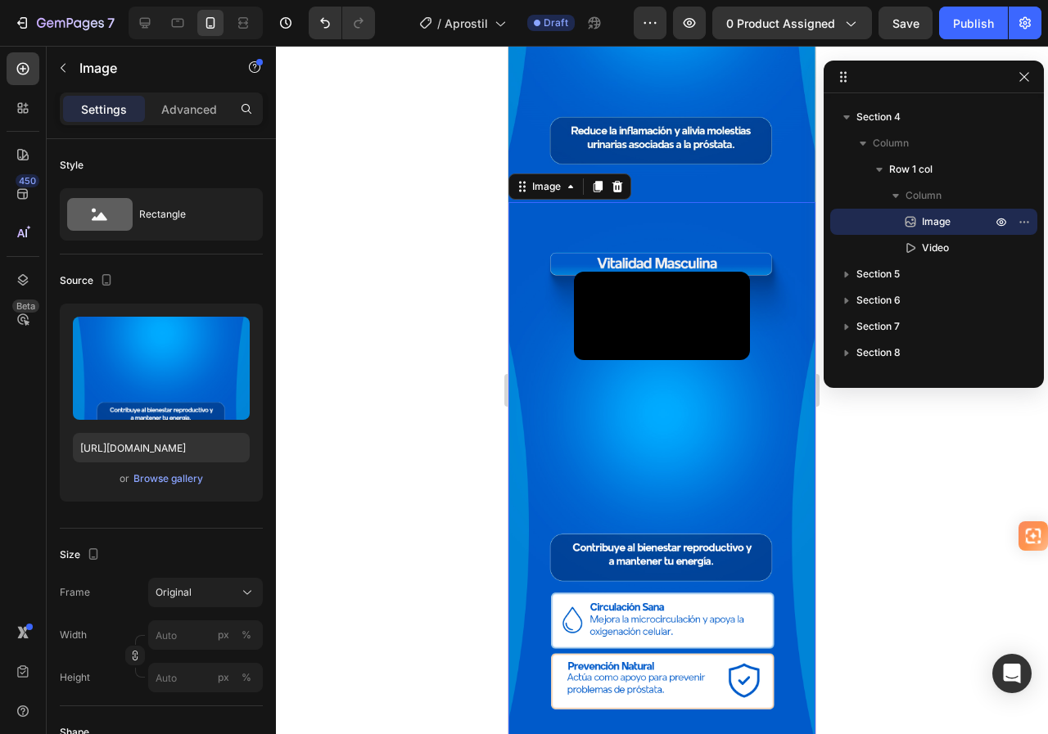
click at [538, 215] on img at bounding box center [661, 475] width 307 height 546
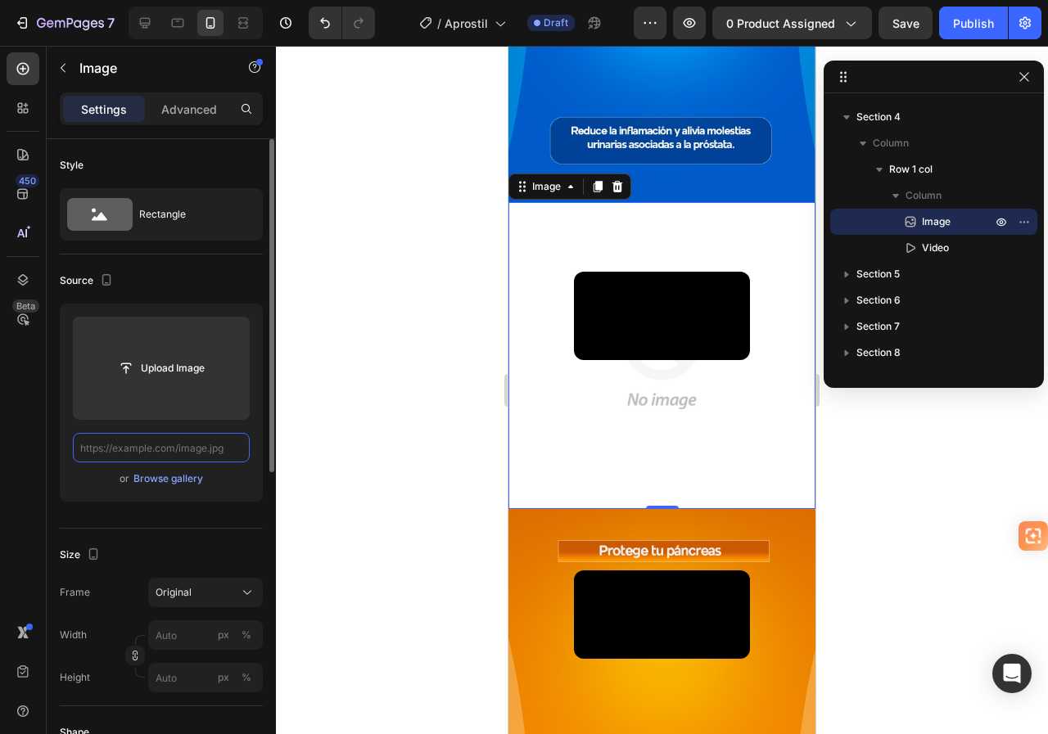
scroll to position [0, 0]
click at [157, 451] on input "text" at bounding box center [161, 447] width 177 height 29
paste input "[URL][DOMAIN_NAME]"
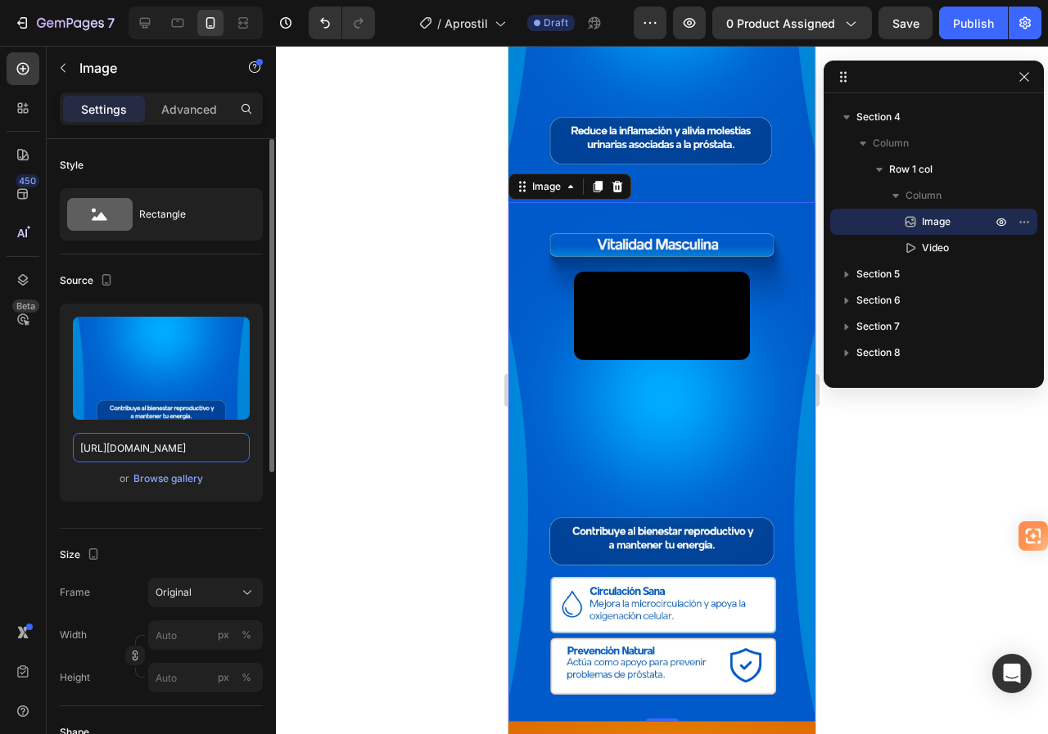
type input "[URL][DOMAIN_NAME]"
click at [197, 279] on div "Source" at bounding box center [161, 281] width 203 height 26
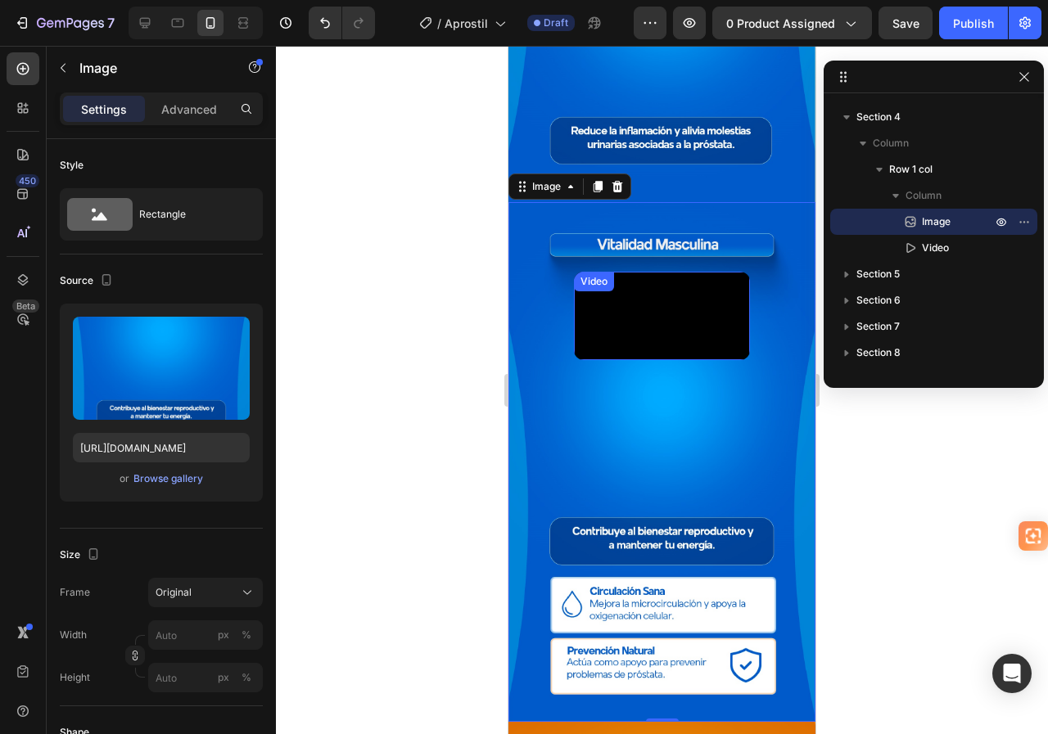
click at [644, 324] on video at bounding box center [662, 316] width 176 height 88
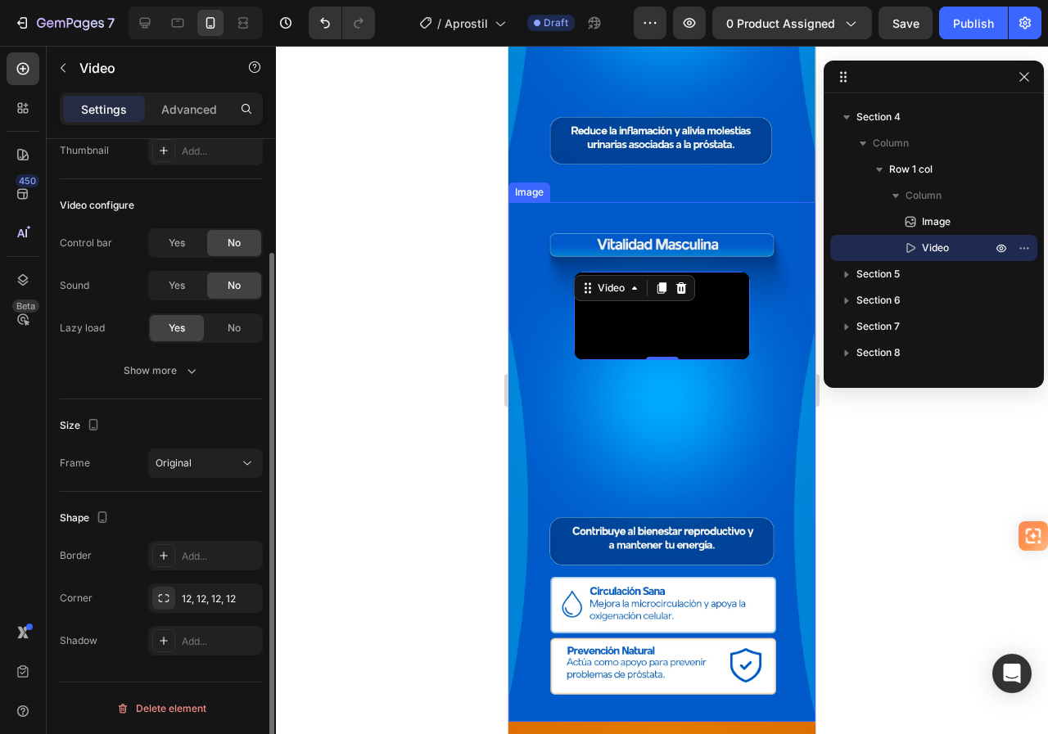
scroll to position [56, 0]
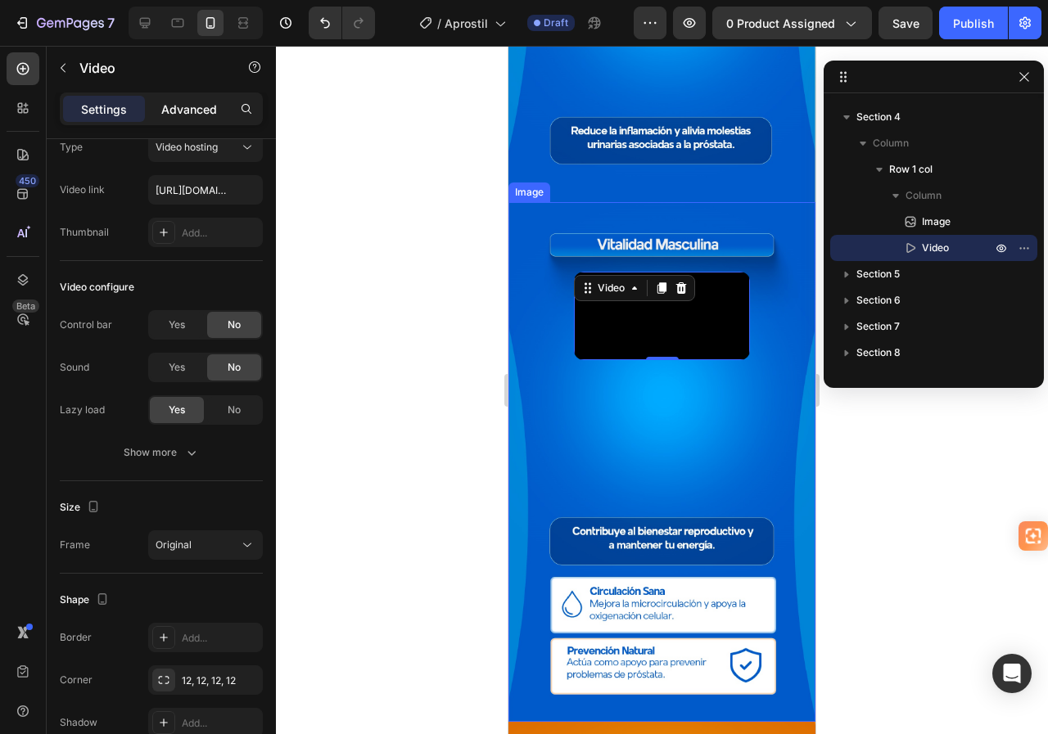
click at [160, 103] on div "Advanced" at bounding box center [189, 109] width 82 height 26
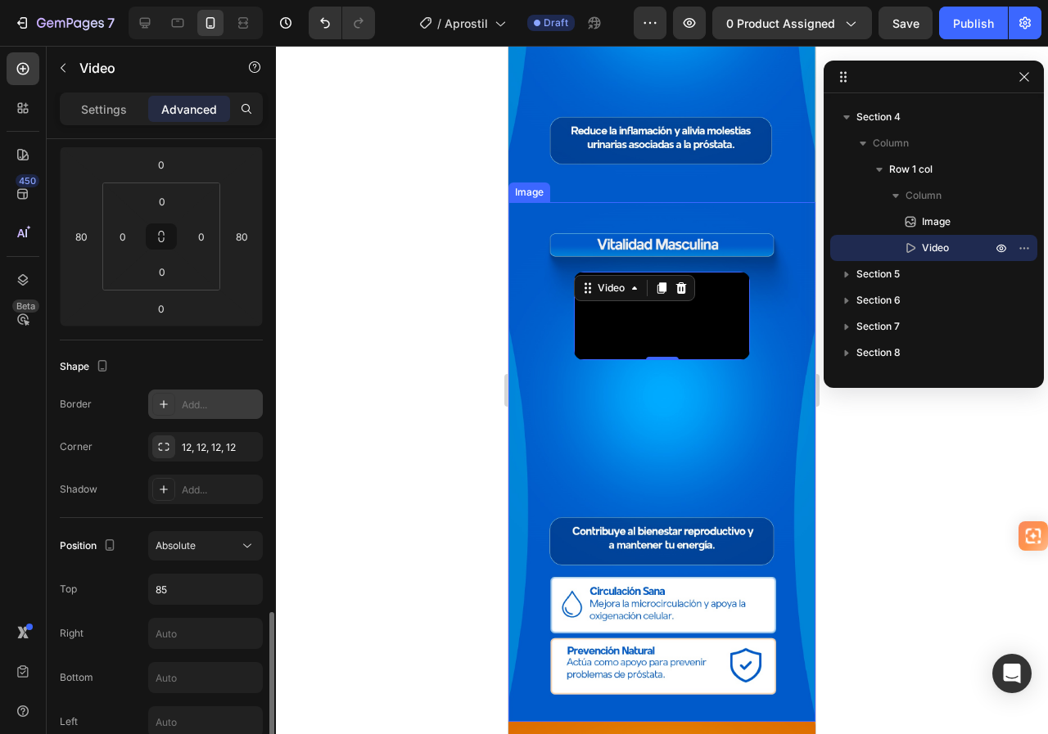
scroll to position [465, 0]
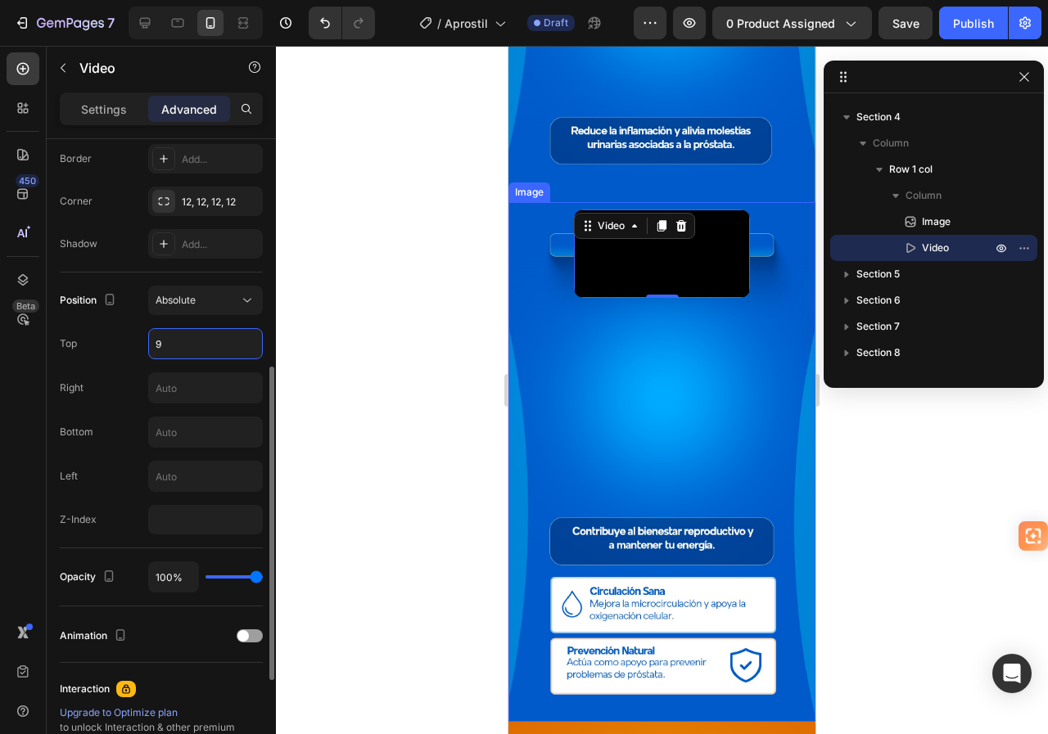
type input "90"
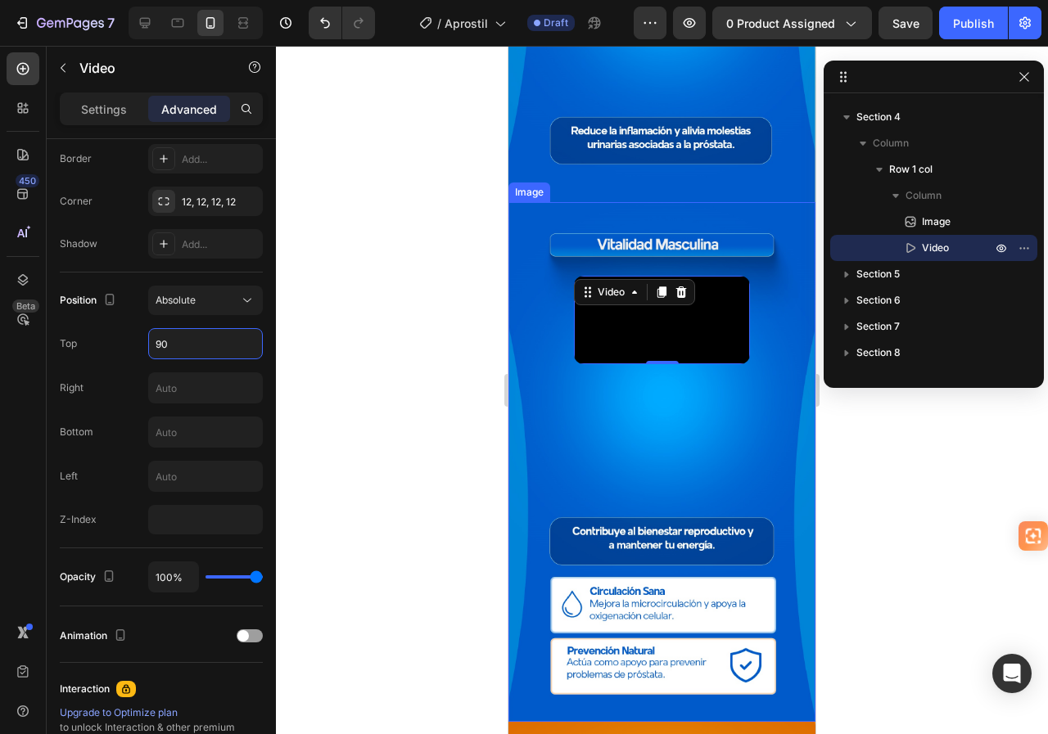
click at [537, 294] on img at bounding box center [661, 462] width 307 height 520
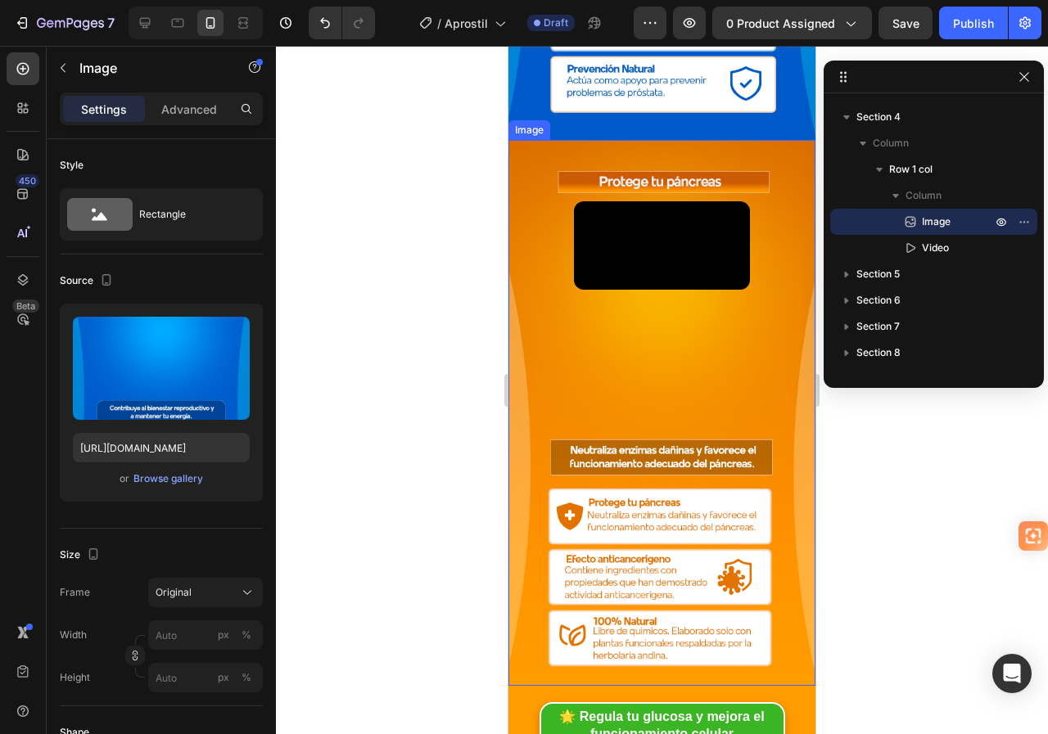
scroll to position [1556, 0]
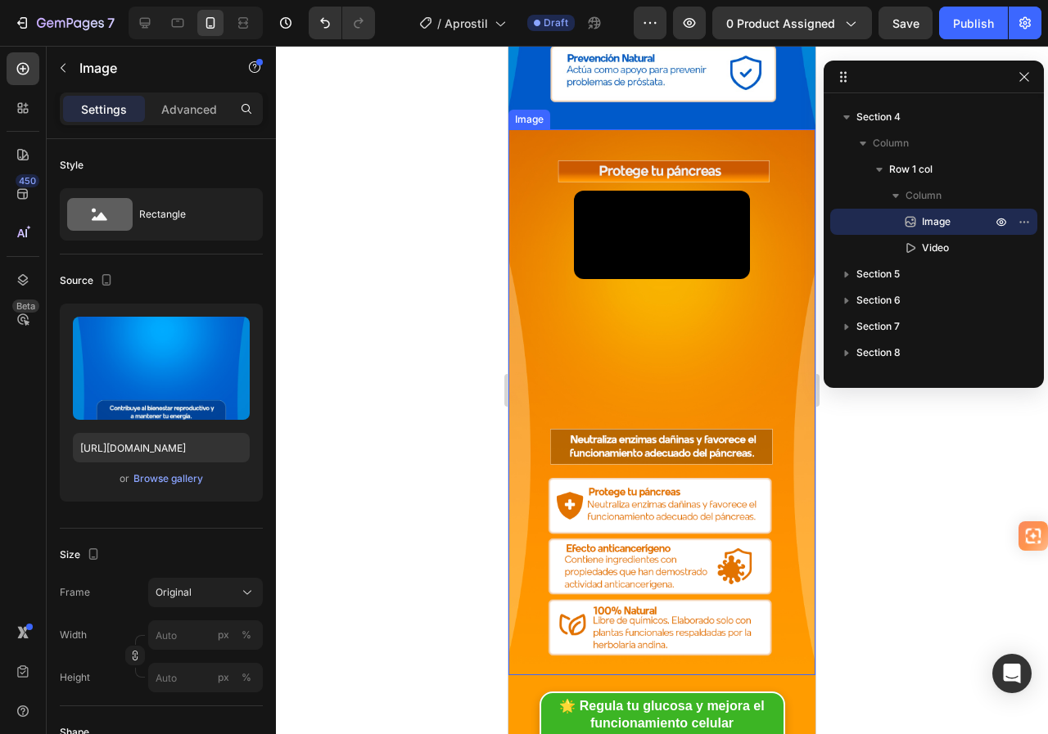
click at [546, 262] on img at bounding box center [661, 402] width 307 height 546
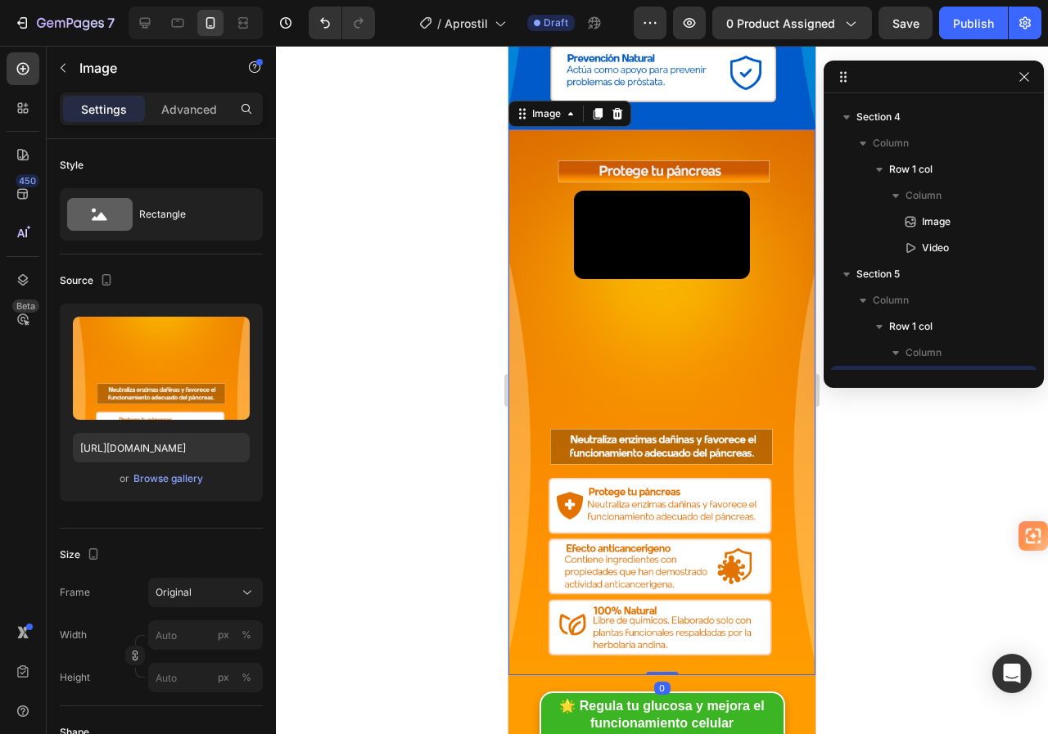
scroll to position [598, 0]
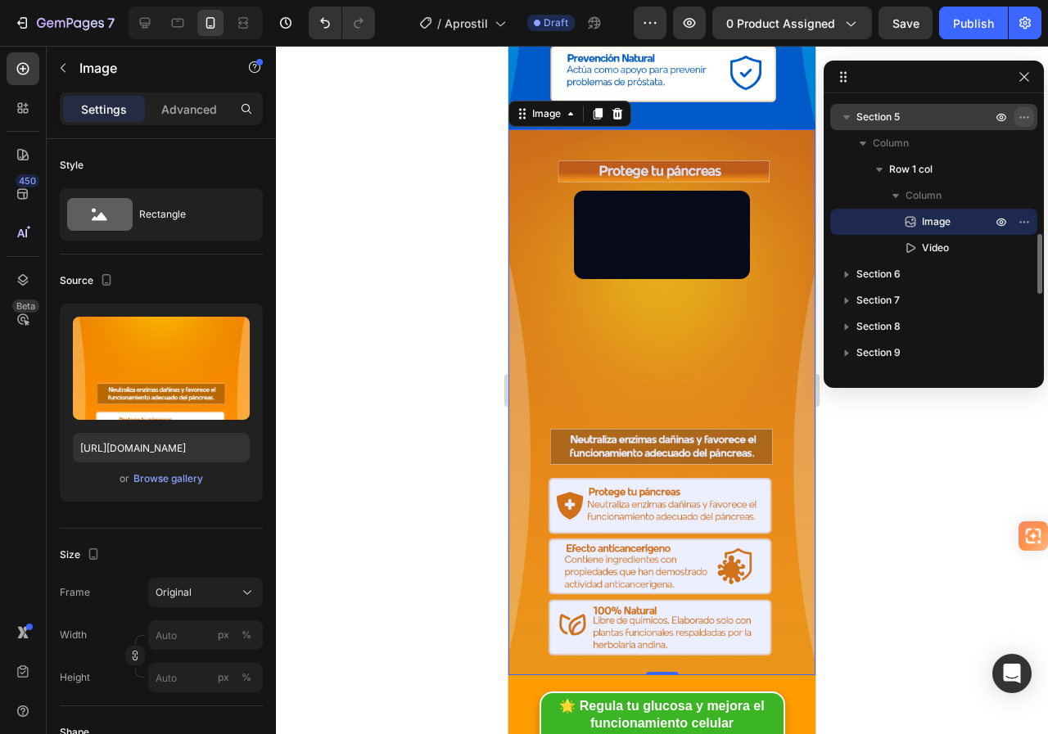
click at [1021, 115] on icon "button" at bounding box center [1024, 117] width 13 height 13
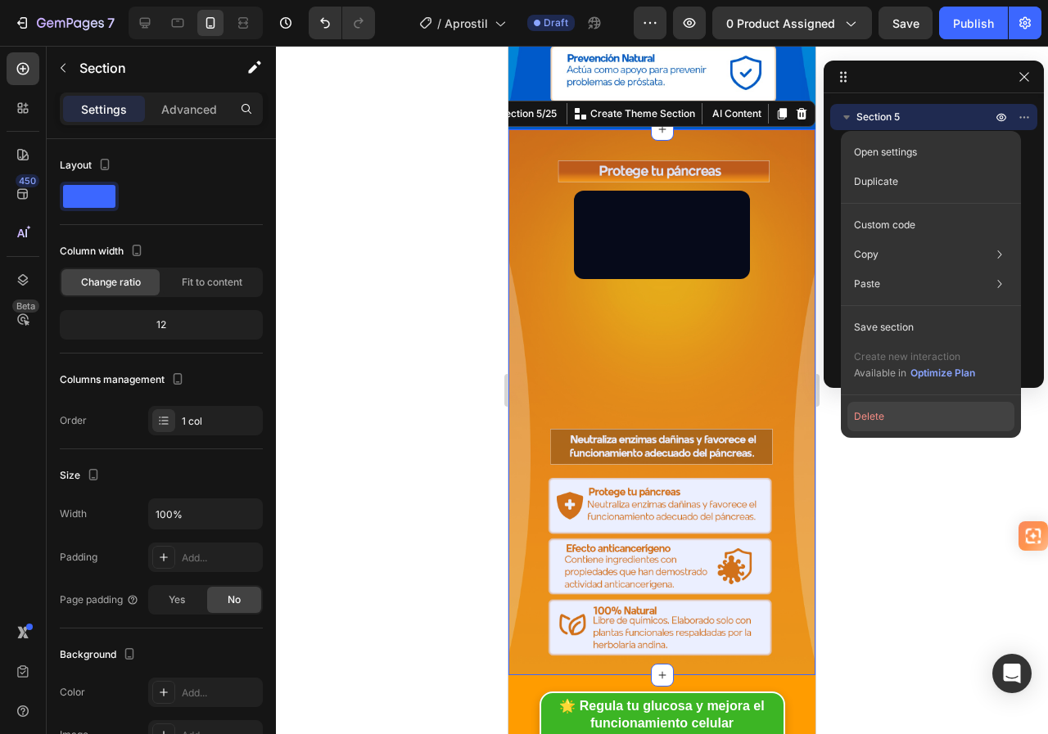
drag, startPoint x: 879, startPoint y: 416, endPoint x: 190, endPoint y: 190, distance: 725.4
click at [879, 416] on button "Delete" at bounding box center [930, 416] width 167 height 29
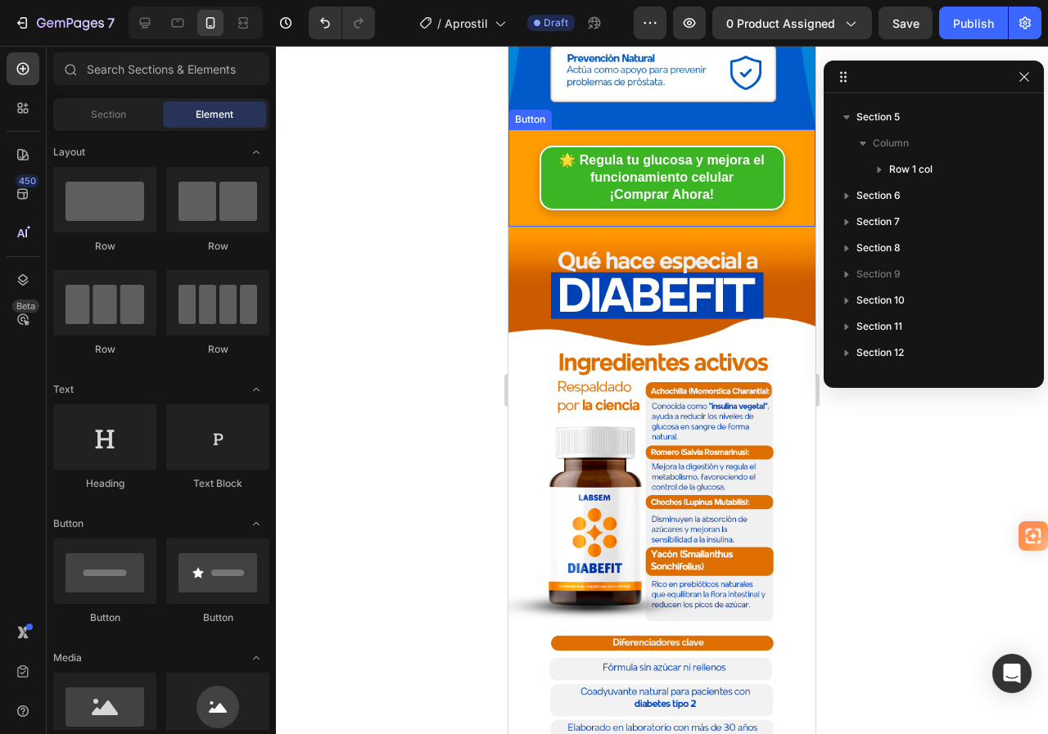
click at [517, 129] on div "🌟 R egula tu glucosa y mejora el funcionamiento celular ¡Comprar Ahora! Button" at bounding box center [661, 177] width 307 height 97
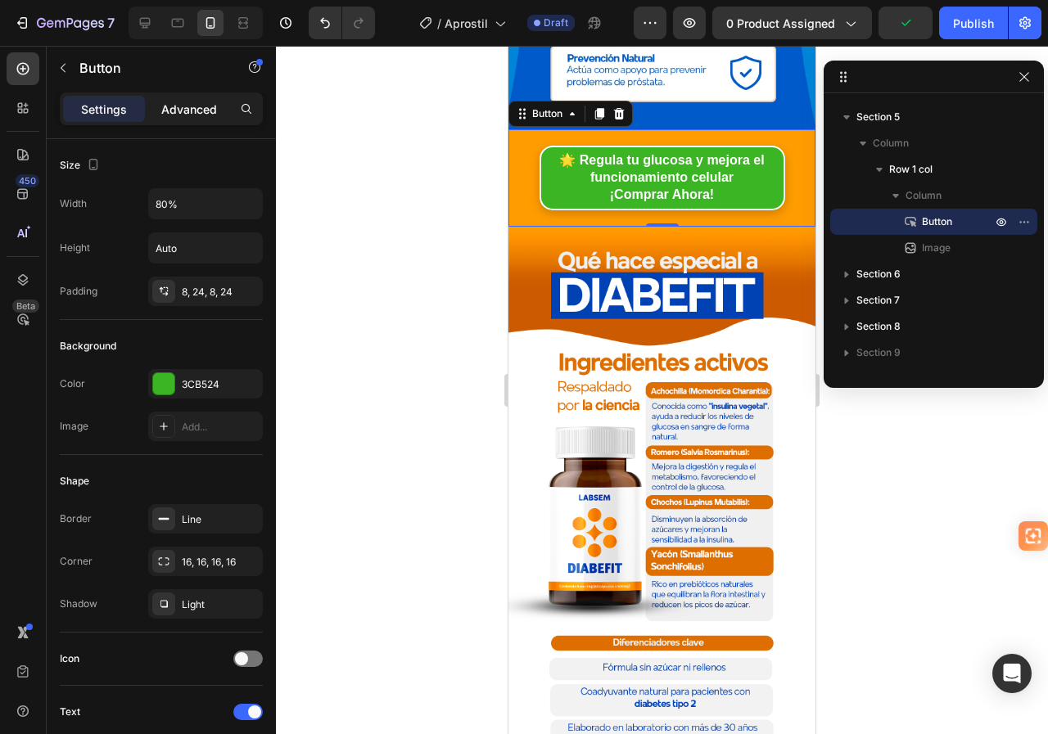
click at [179, 118] on div "Advanced" at bounding box center [189, 109] width 82 height 26
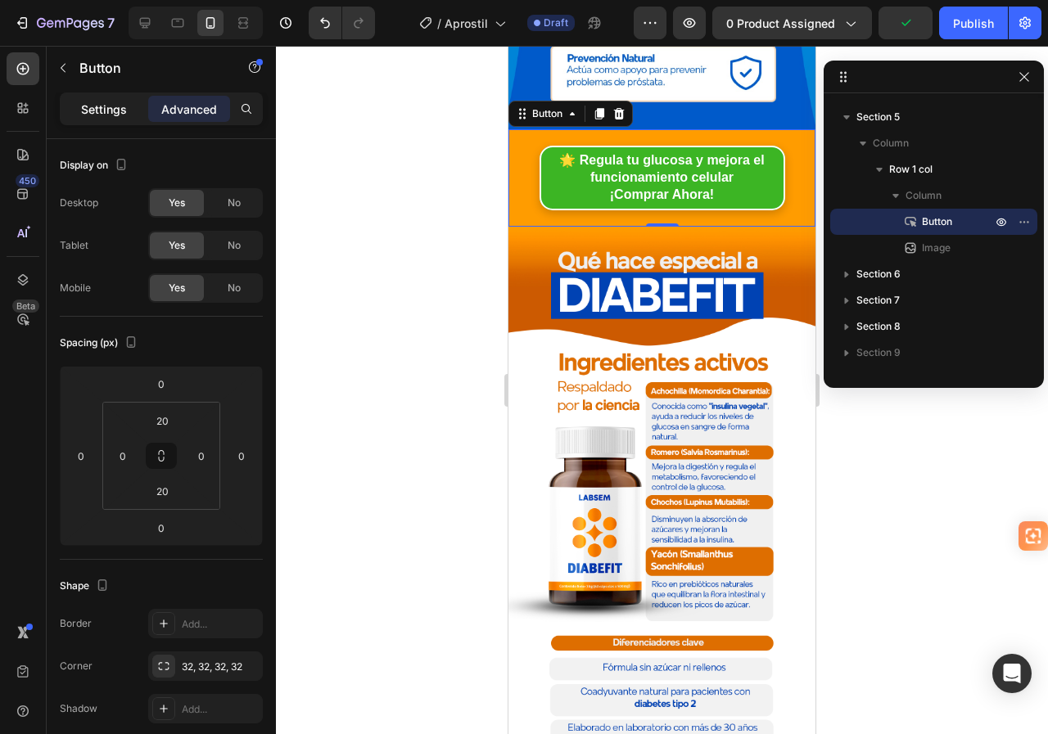
click at [128, 102] on div "Settings" at bounding box center [104, 109] width 82 height 26
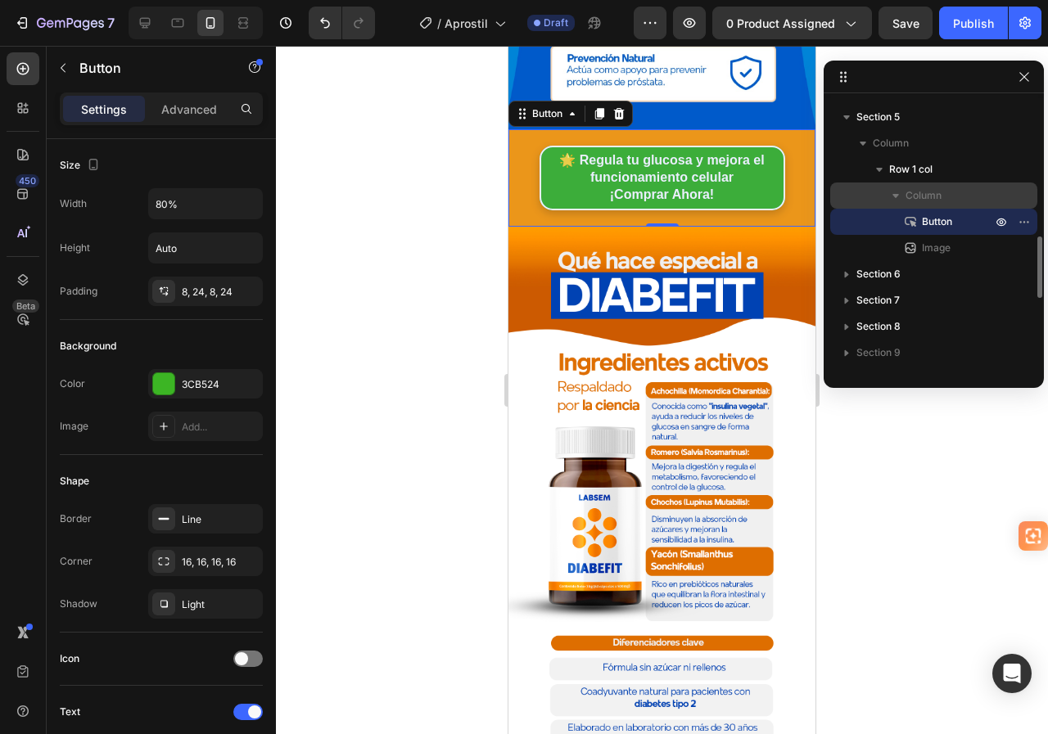
click at [909, 169] on span "Row 1 col" at bounding box center [910, 169] width 43 height 16
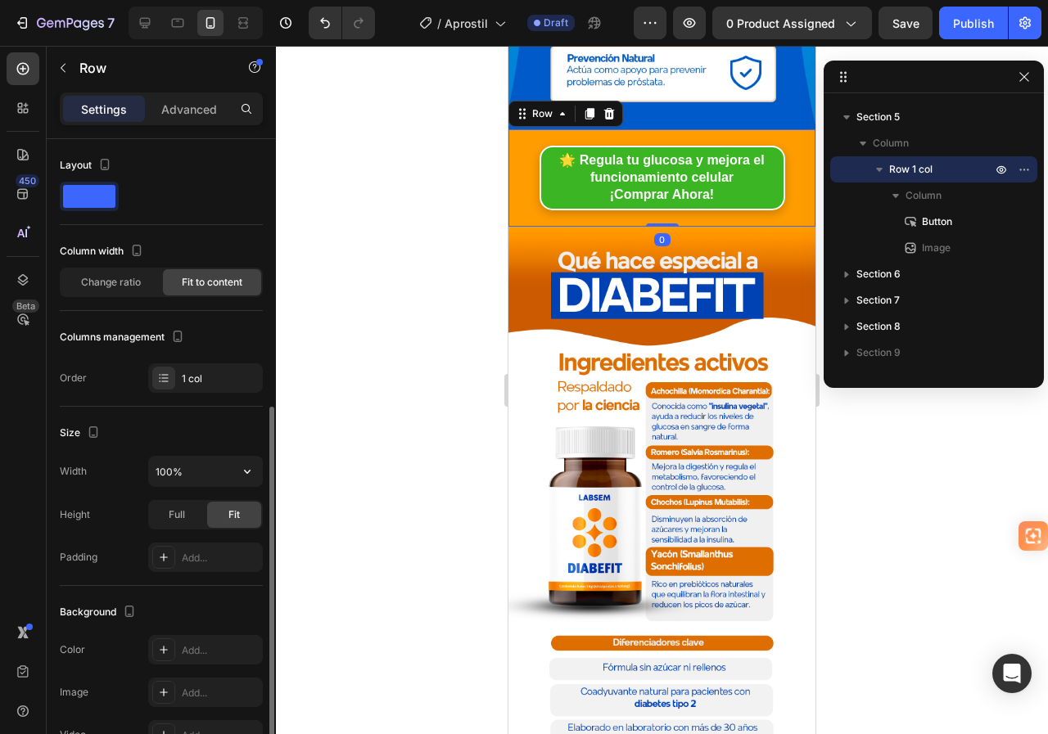
scroll to position [246, 0]
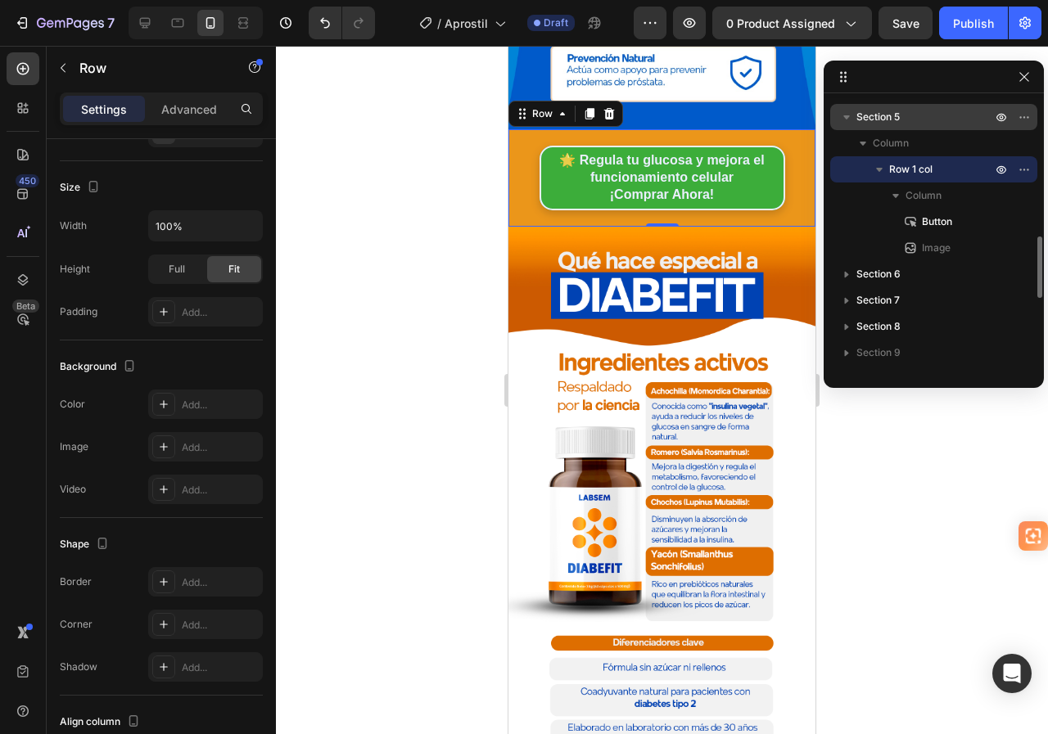
click at [887, 118] on span "Section 5" at bounding box center [877, 117] width 43 height 16
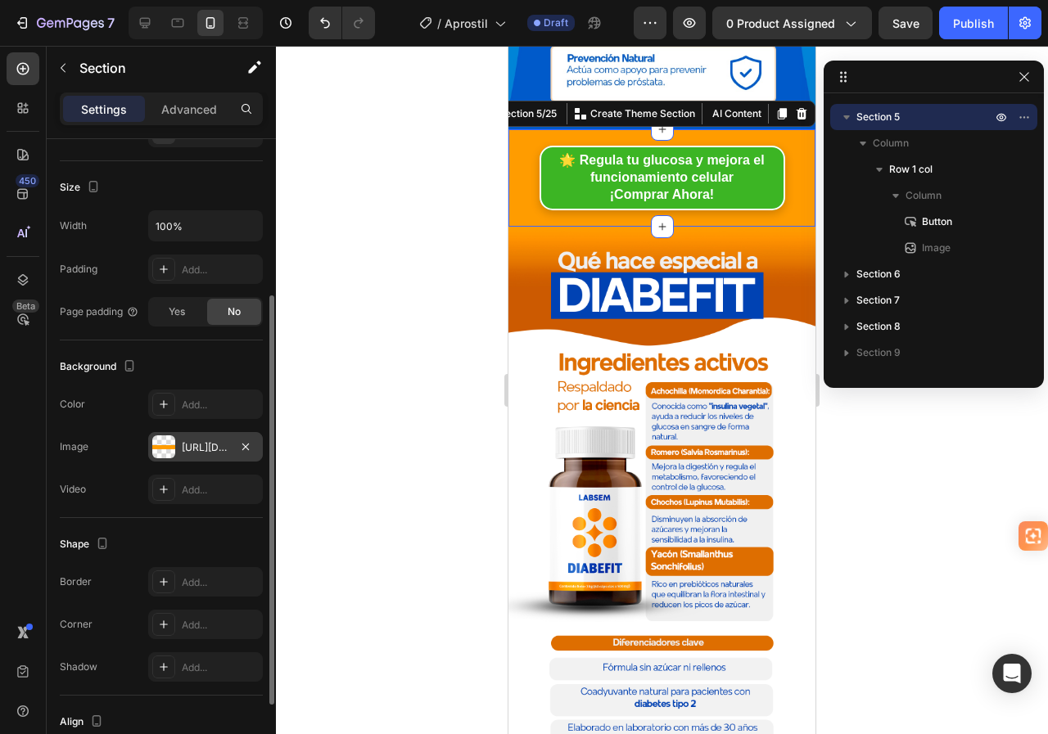
click at [217, 454] on div "[URL][DOMAIN_NAME]" at bounding box center [205, 447] width 47 height 15
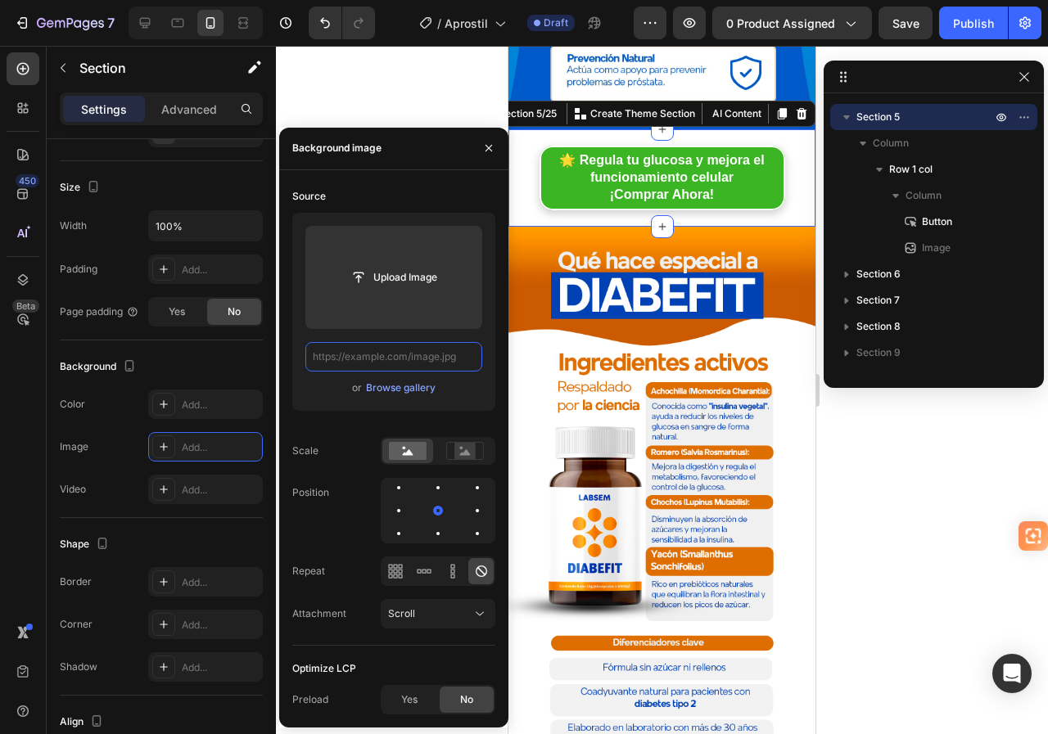
scroll to position [0, 0]
click at [403, 363] on input "text" at bounding box center [393, 356] width 177 height 29
paste input "[URL][DOMAIN_NAME]"
type input "[URL][DOMAIN_NAME]"
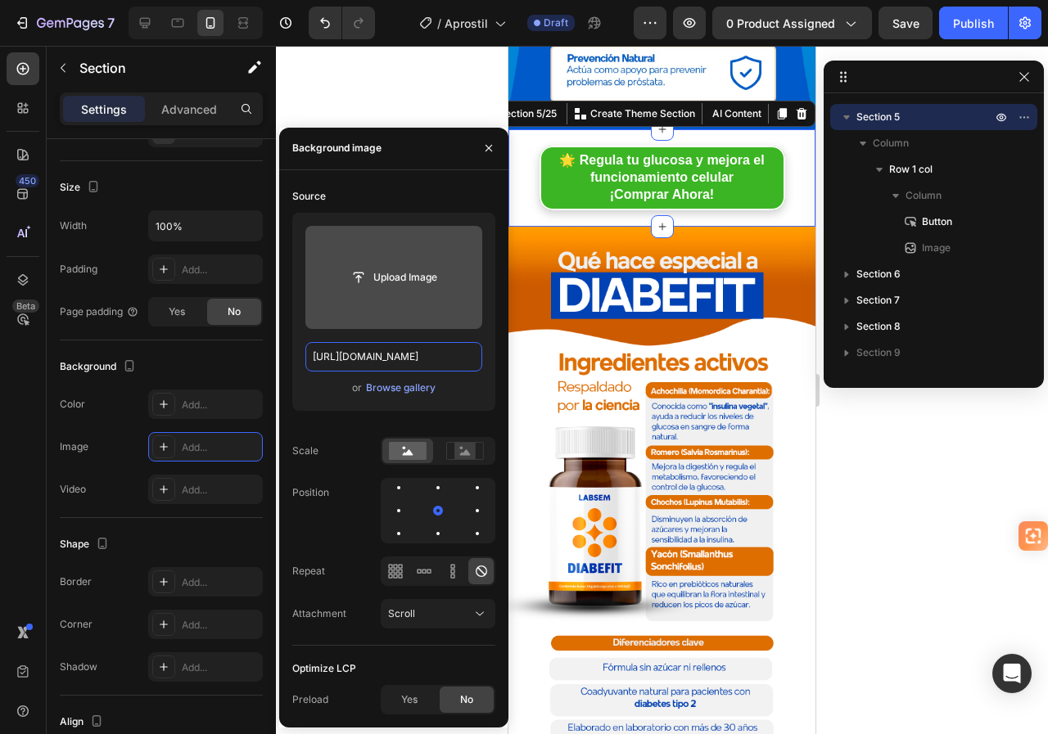
scroll to position [0, 38]
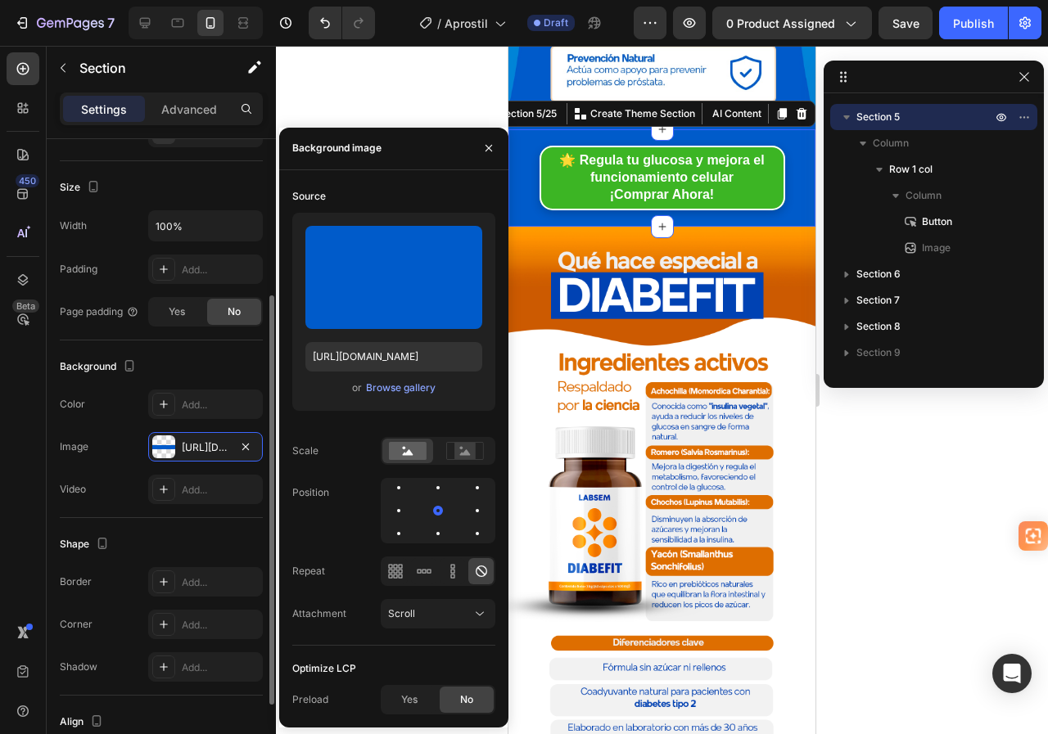
click at [220, 181] on div "Size" at bounding box center [161, 187] width 203 height 26
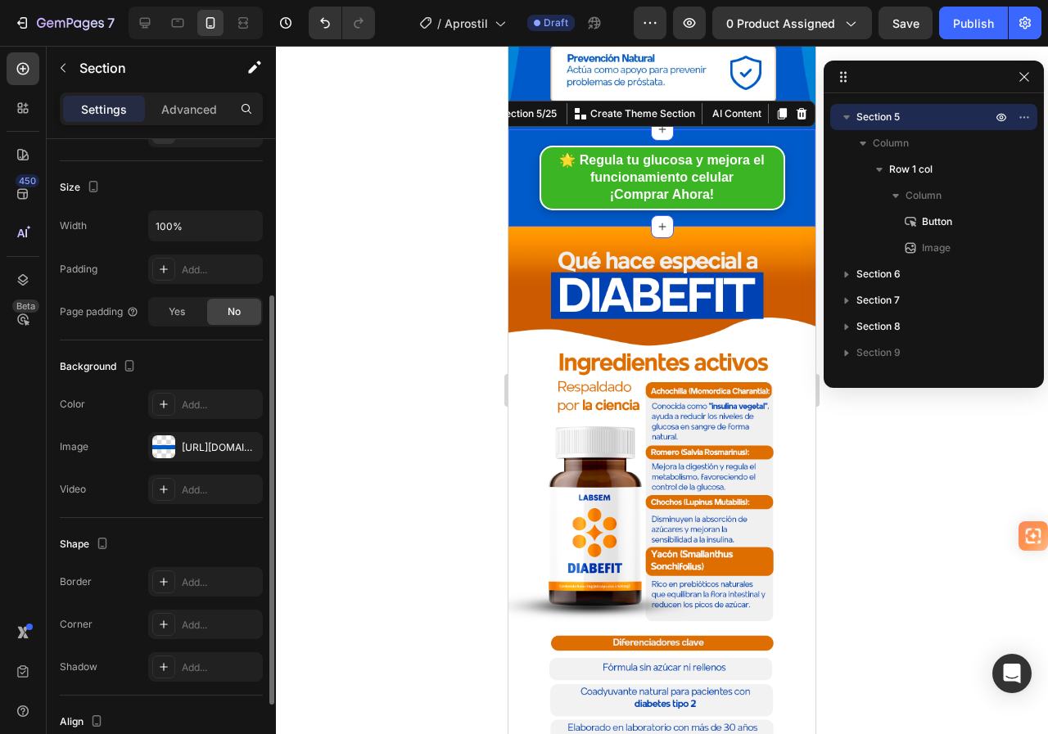
scroll to position [0, 0]
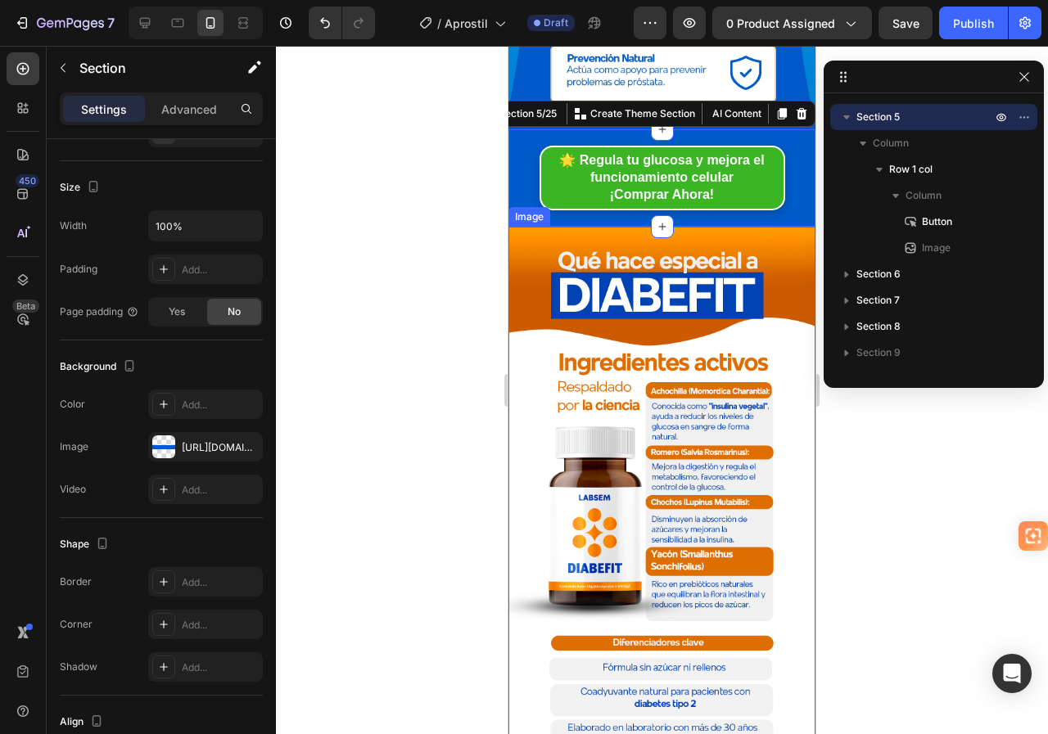
click at [549, 227] on img at bounding box center [661, 500] width 307 height 546
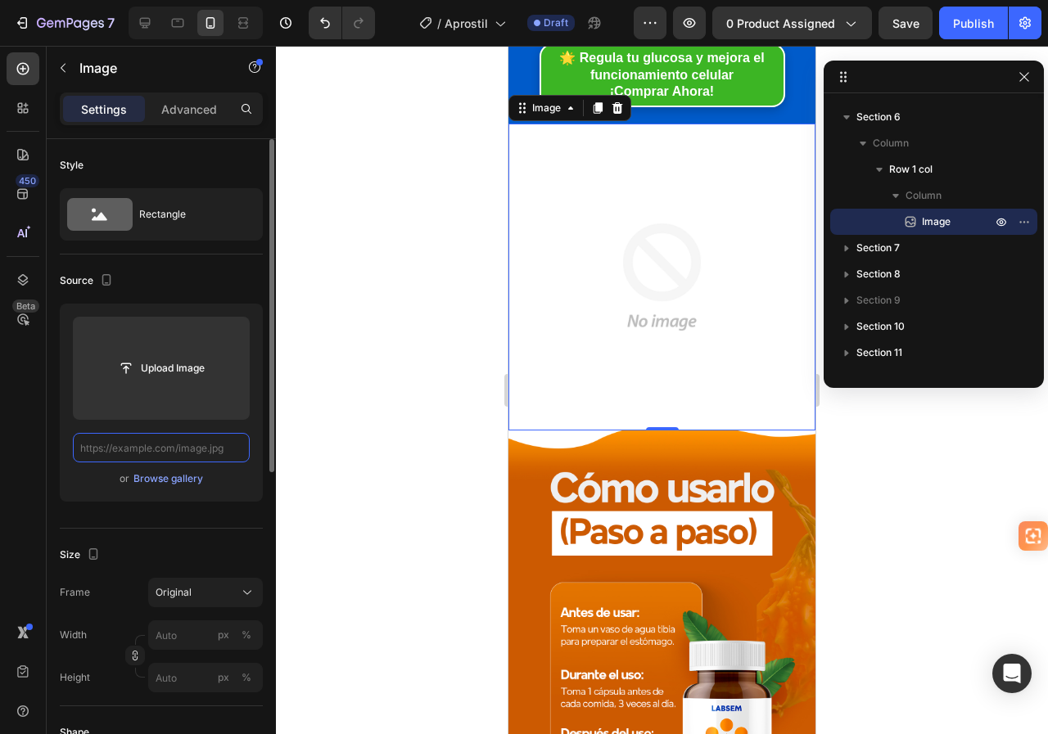
click at [197, 453] on input "text" at bounding box center [161, 447] width 177 height 29
paste input "[URL][DOMAIN_NAME]"
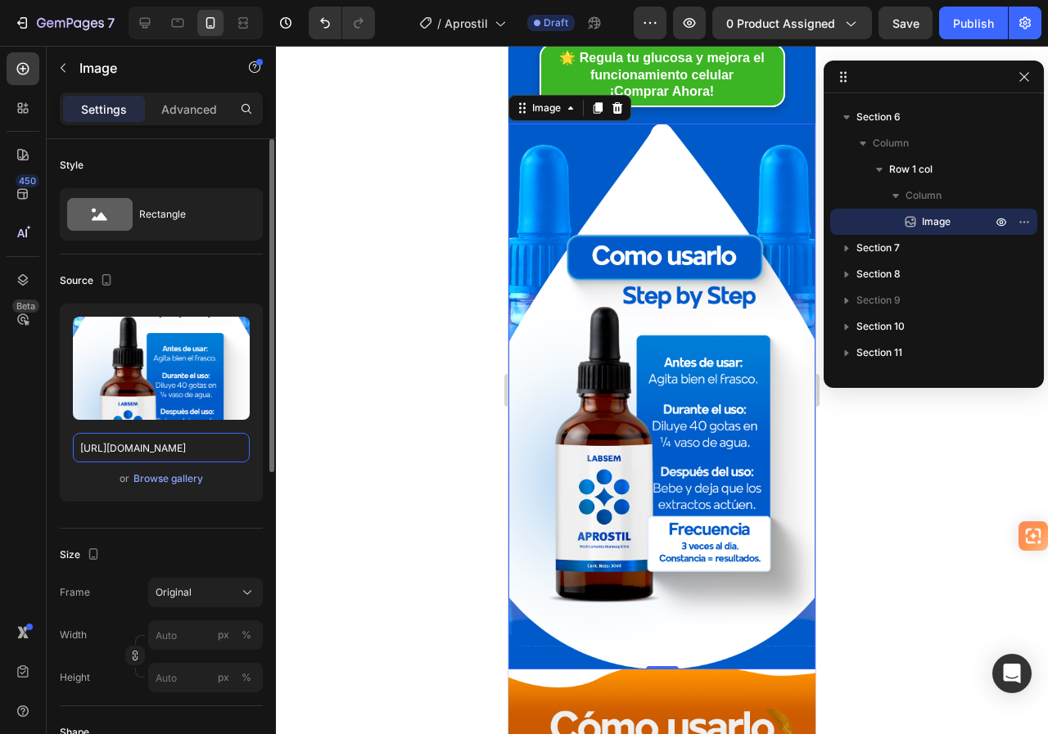
type input "[URL][DOMAIN_NAME]"
click at [224, 282] on div "Source" at bounding box center [161, 281] width 203 height 26
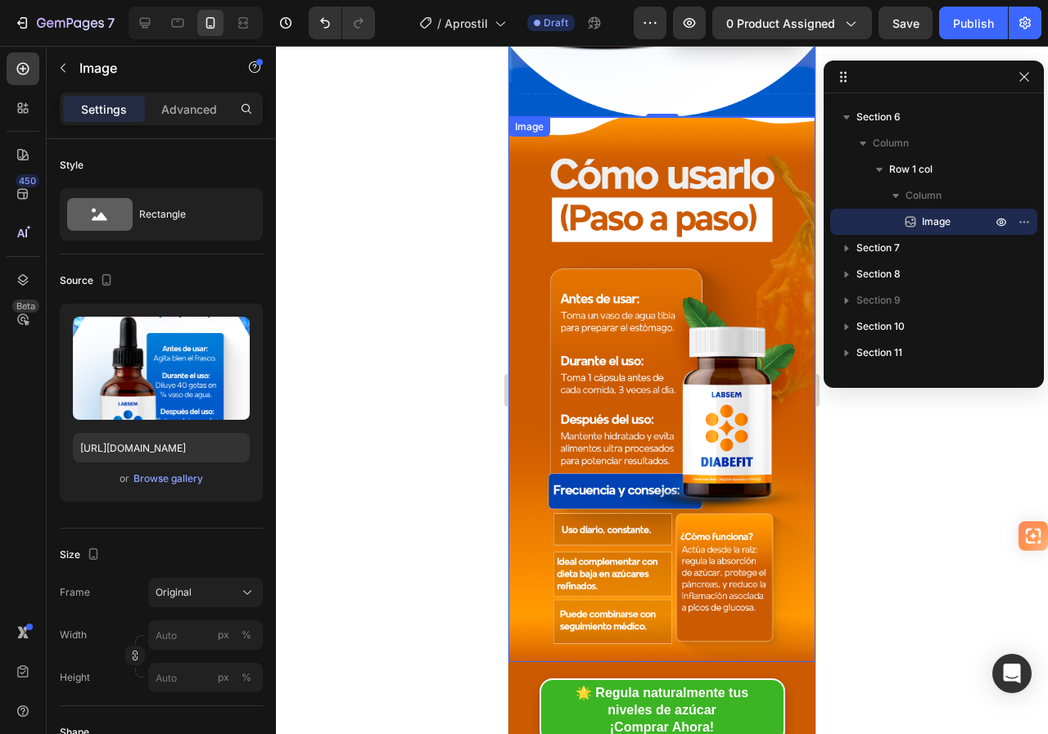
scroll to position [2210, 0]
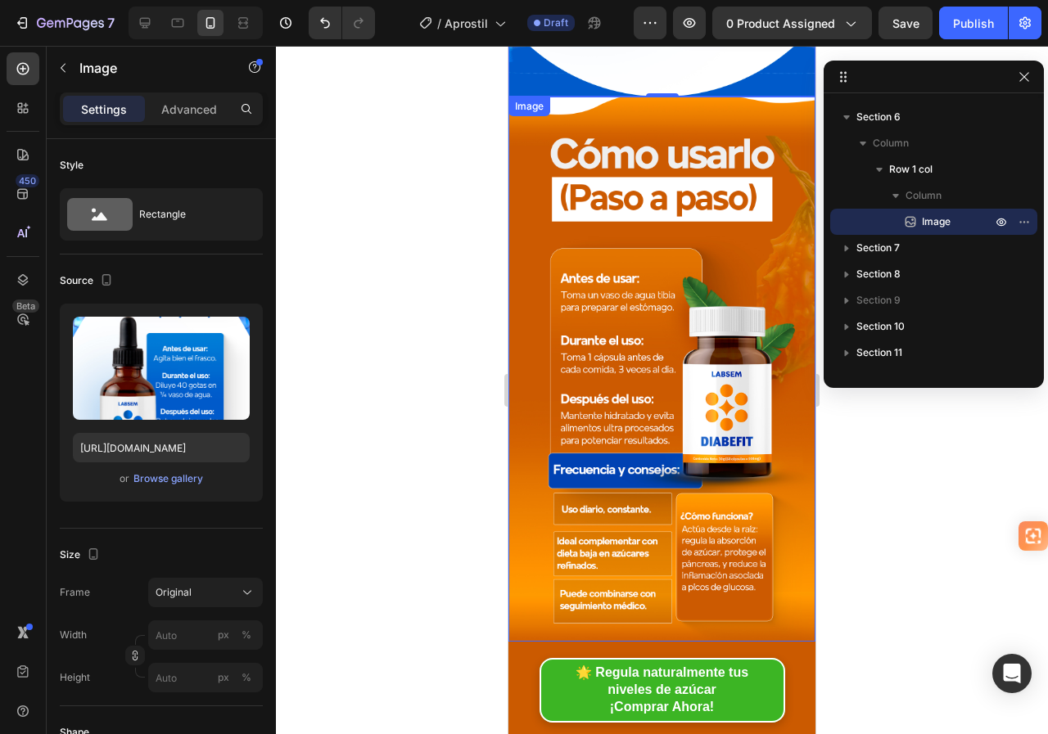
click at [662, 189] on img at bounding box center [661, 370] width 307 height 546
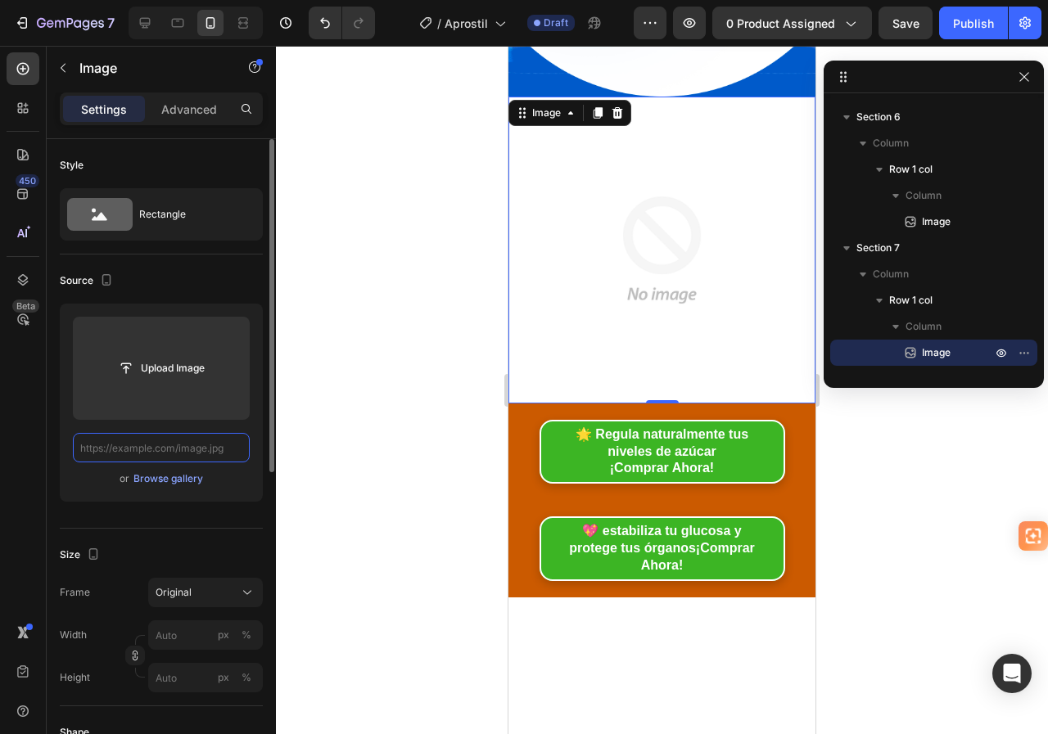
scroll to position [0, 0]
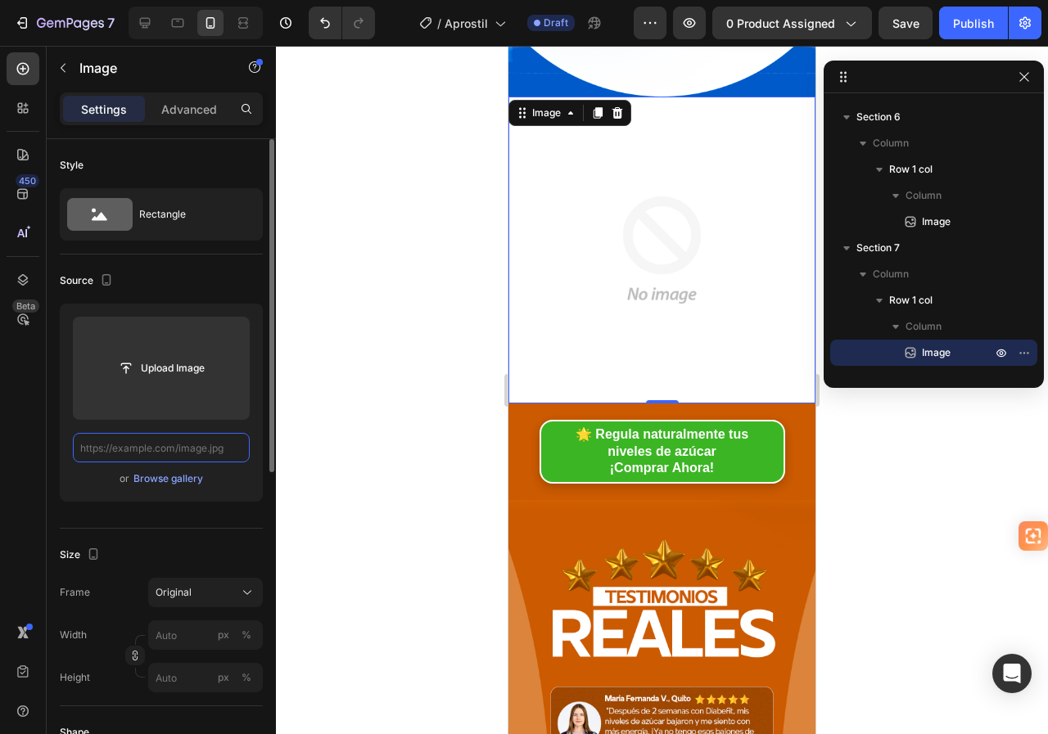
click at [212, 445] on input "text" at bounding box center [161, 447] width 177 height 29
paste input "[URL][DOMAIN_NAME]"
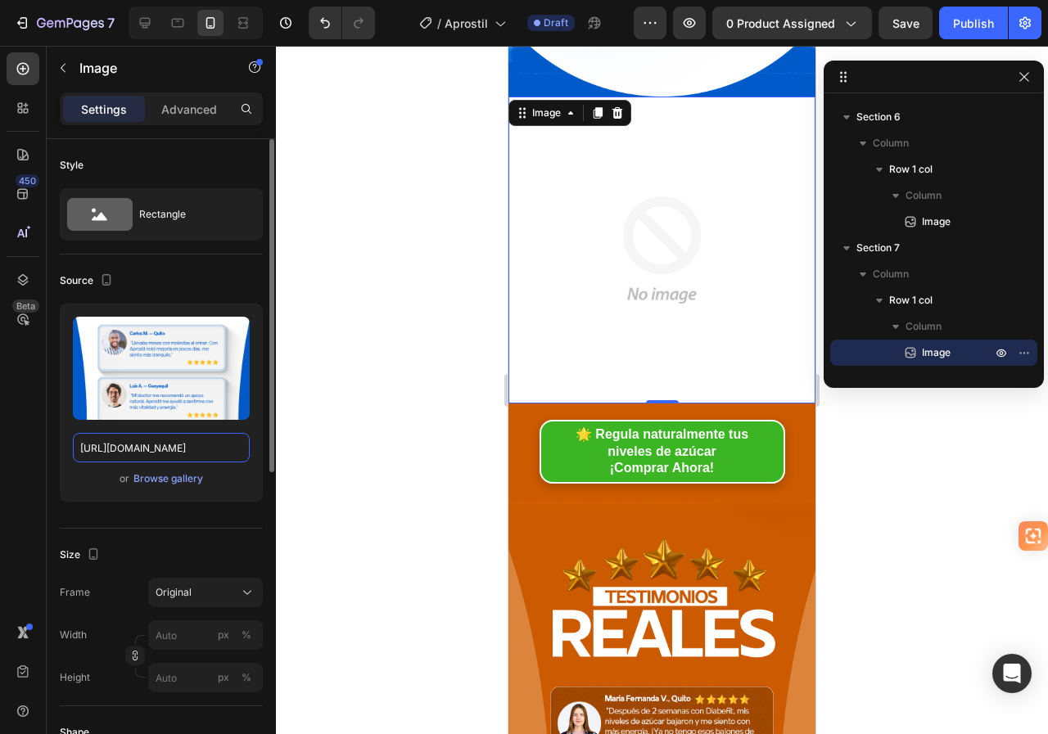
type input "[URL][DOMAIN_NAME]"
click at [224, 280] on div "Source" at bounding box center [161, 281] width 203 height 26
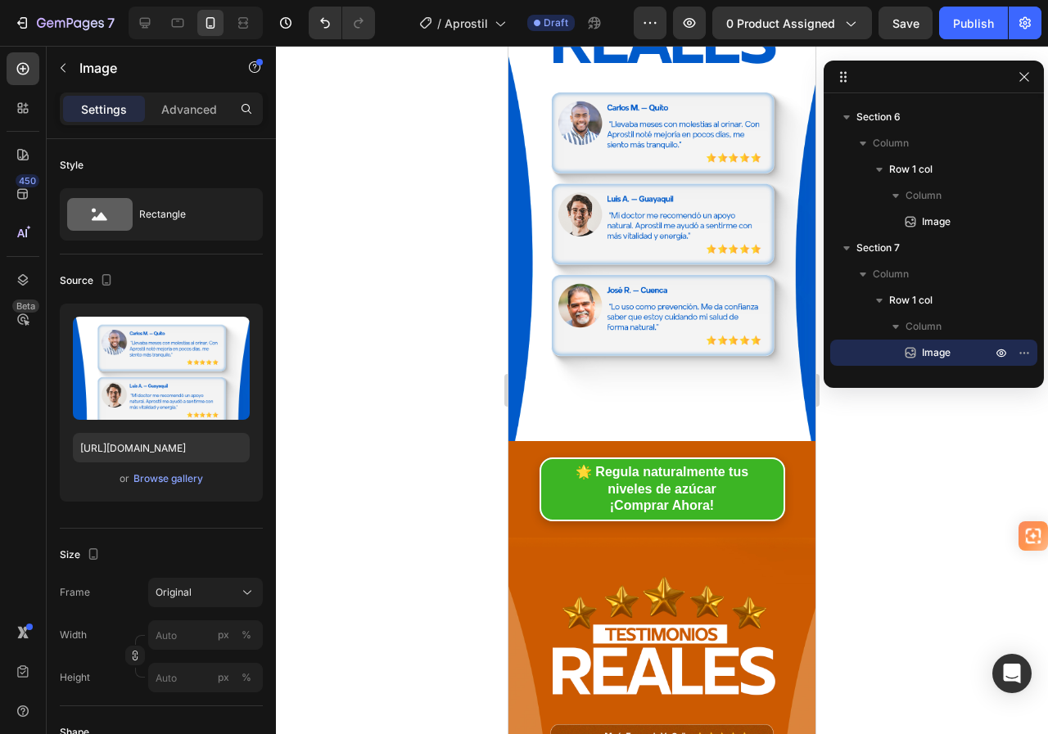
scroll to position [2538, 0]
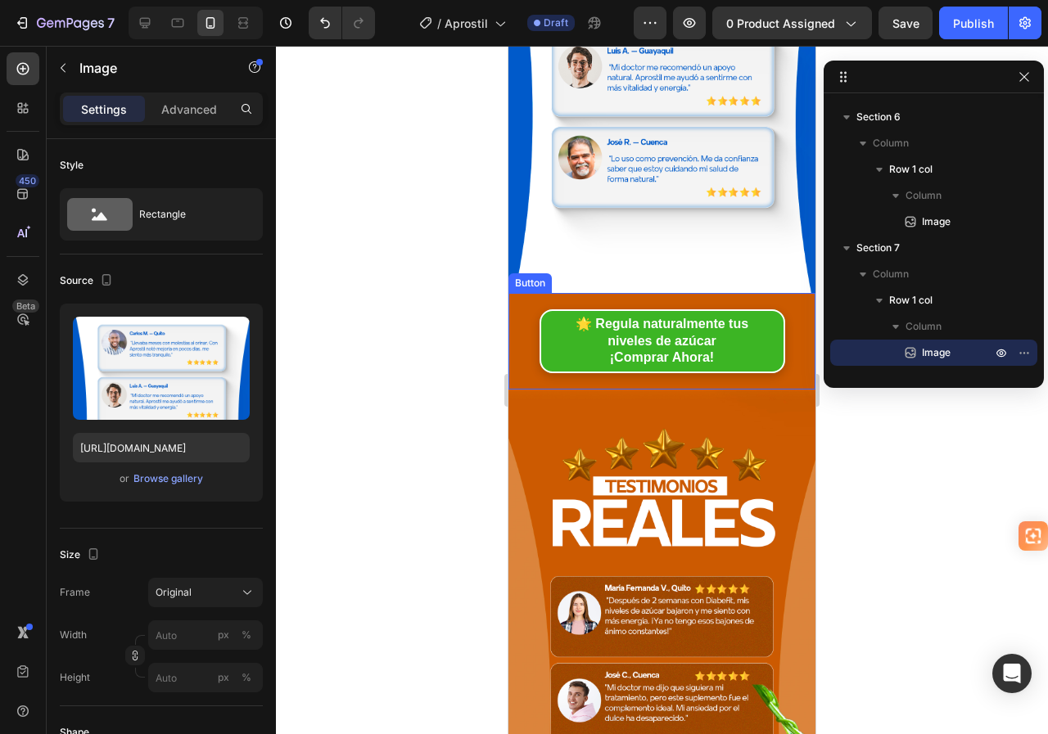
click at [524, 293] on div "🌟 R egula naturalmente tus niveles de azúcar ¡Comprar Ahora! Button" at bounding box center [661, 341] width 307 height 97
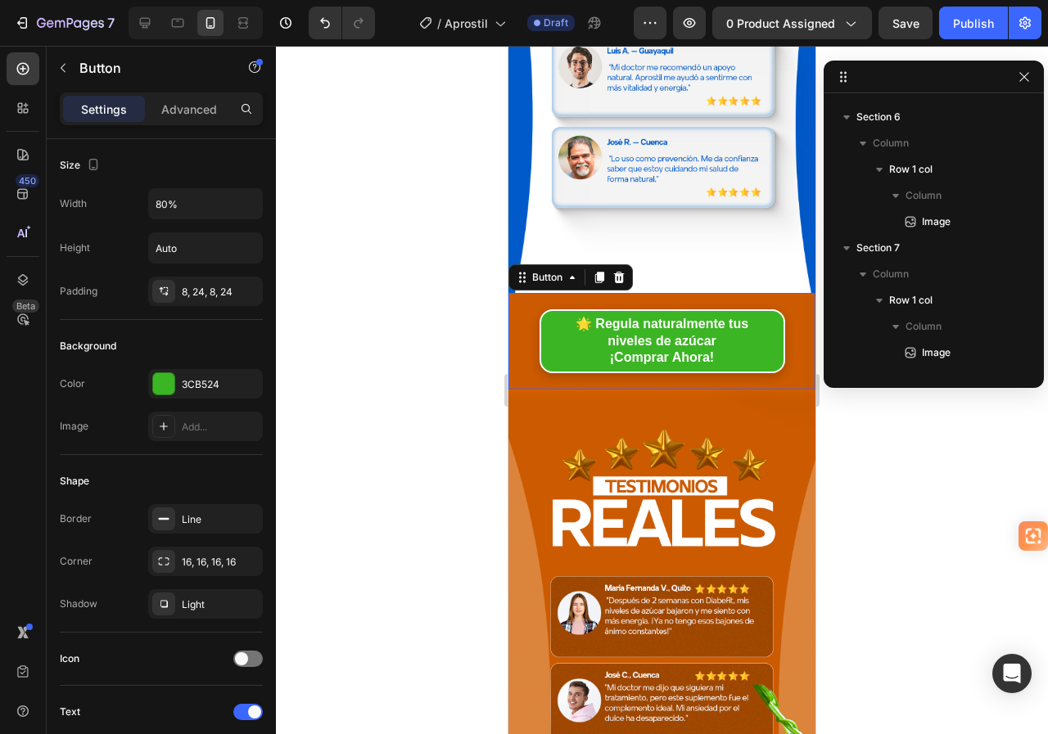
scroll to position [1018, 0]
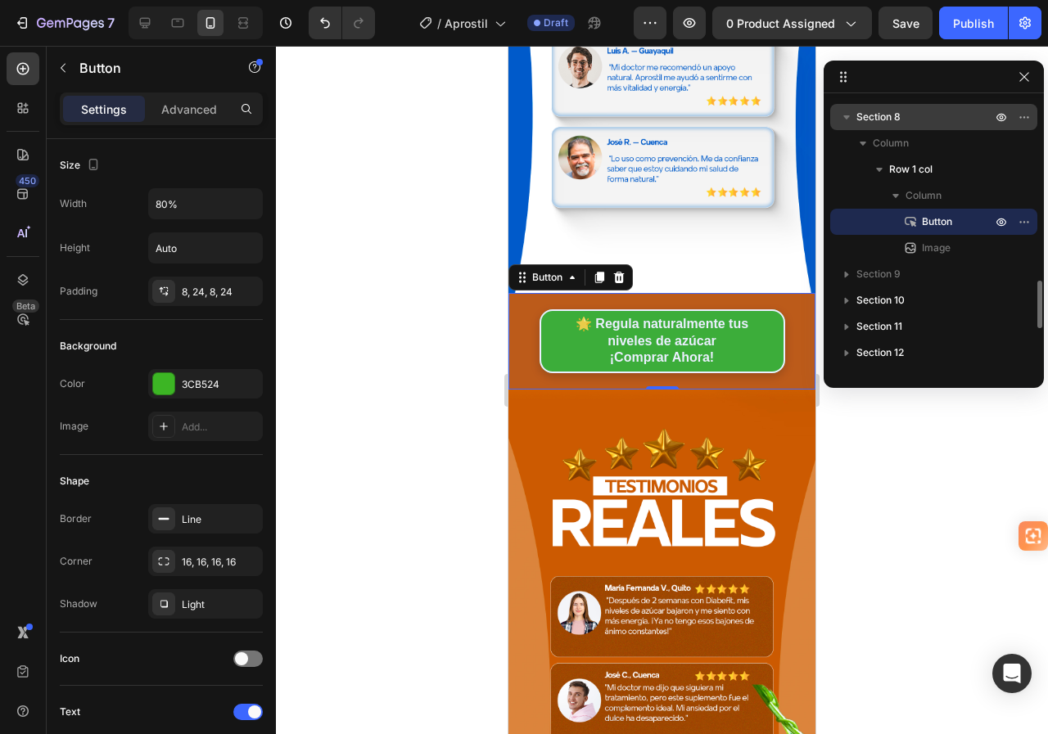
click at [891, 120] on span "Section 8" at bounding box center [878, 117] width 44 height 16
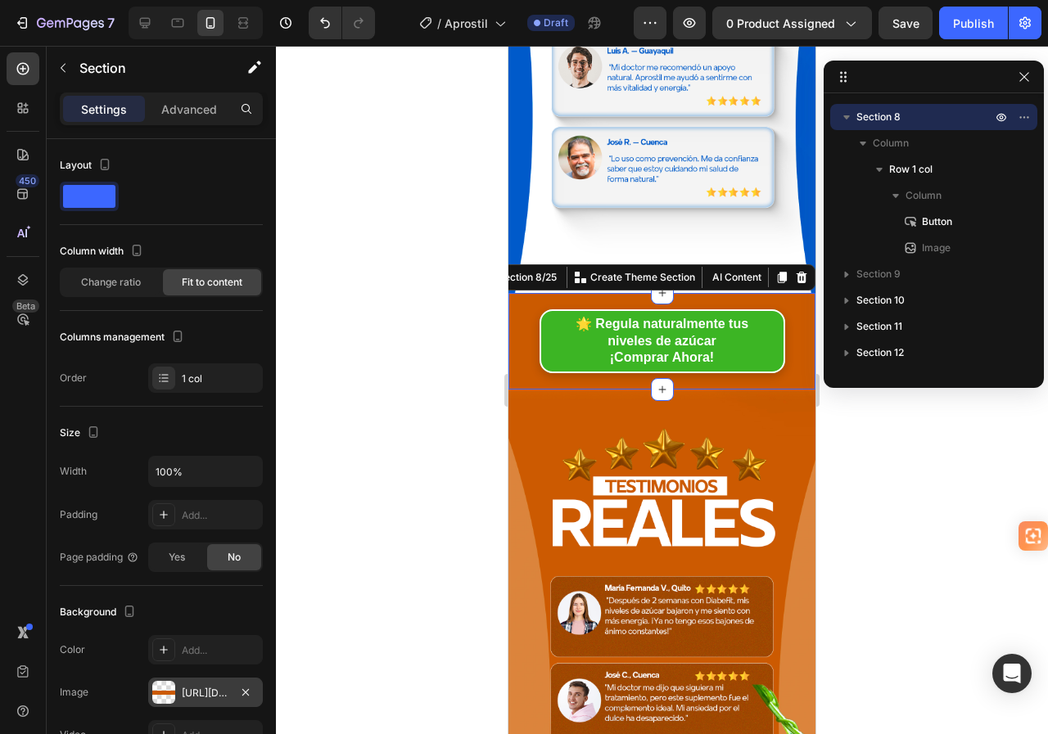
scroll to position [364, 0]
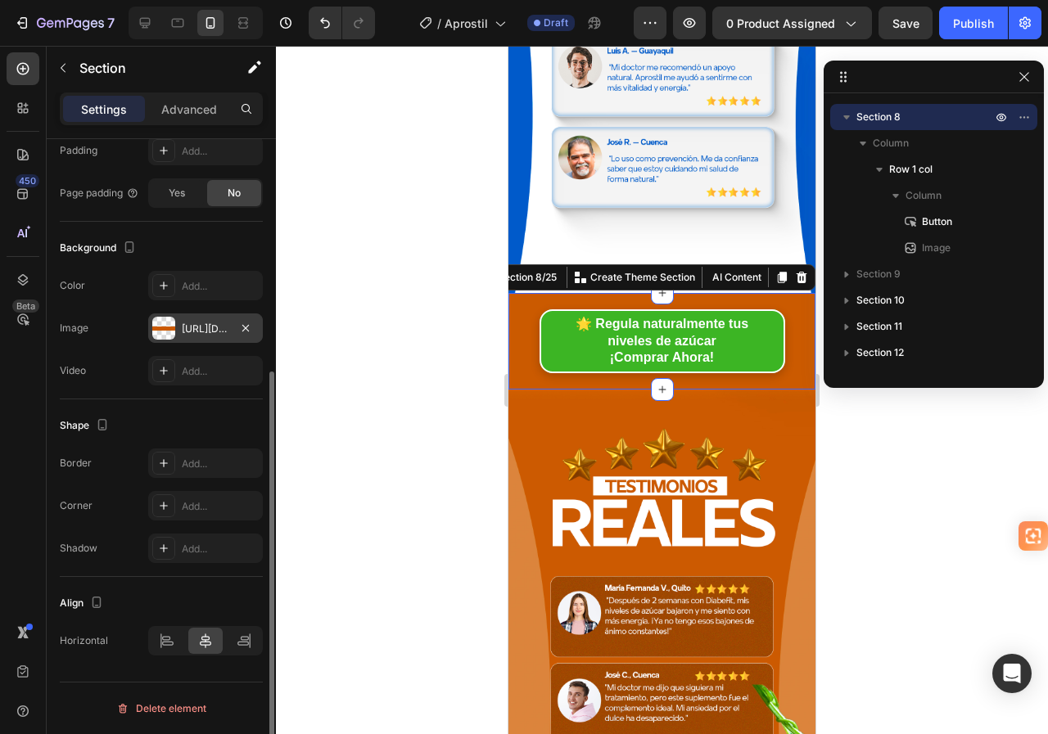
click at [209, 325] on div "[URL][DOMAIN_NAME]" at bounding box center [205, 329] width 47 height 15
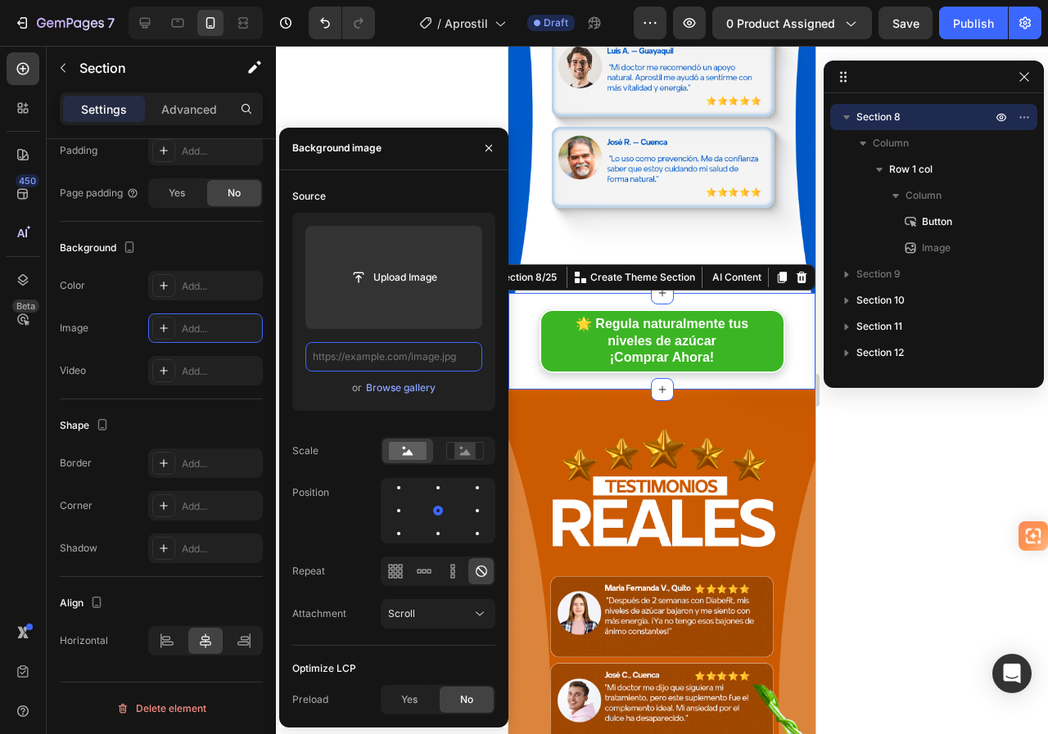
scroll to position [0, 0]
paste input "[URL][DOMAIN_NAME]"
type input "[URL][DOMAIN_NAME]"
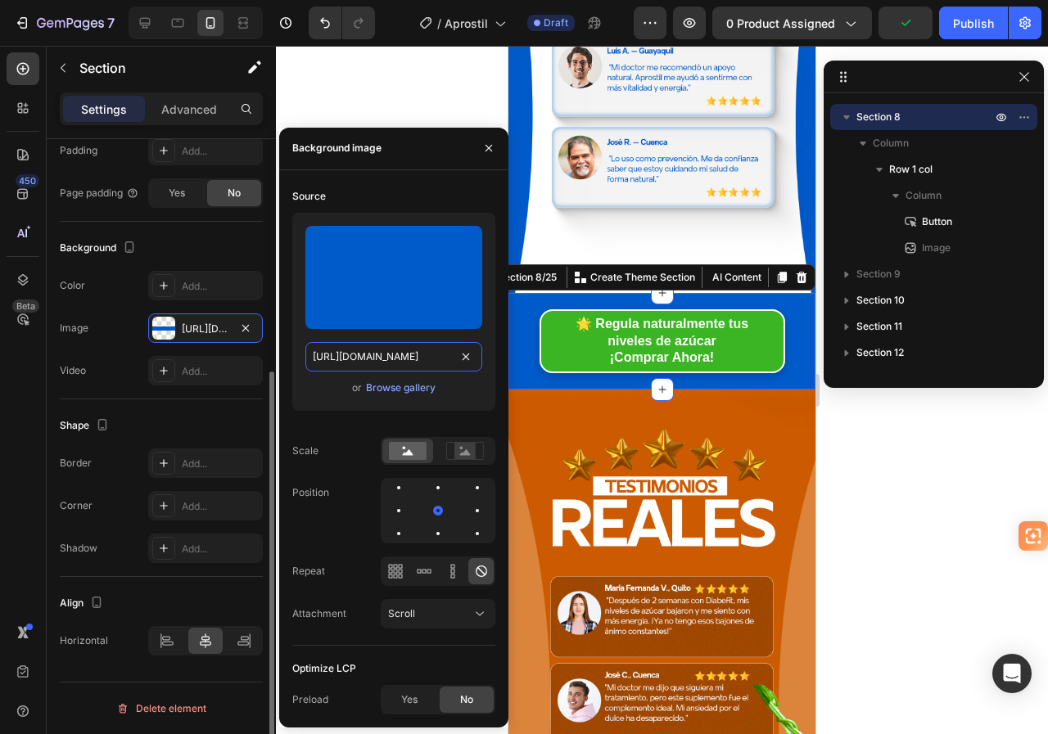
scroll to position [0, 38]
click at [219, 248] on div "Background" at bounding box center [161, 248] width 203 height 26
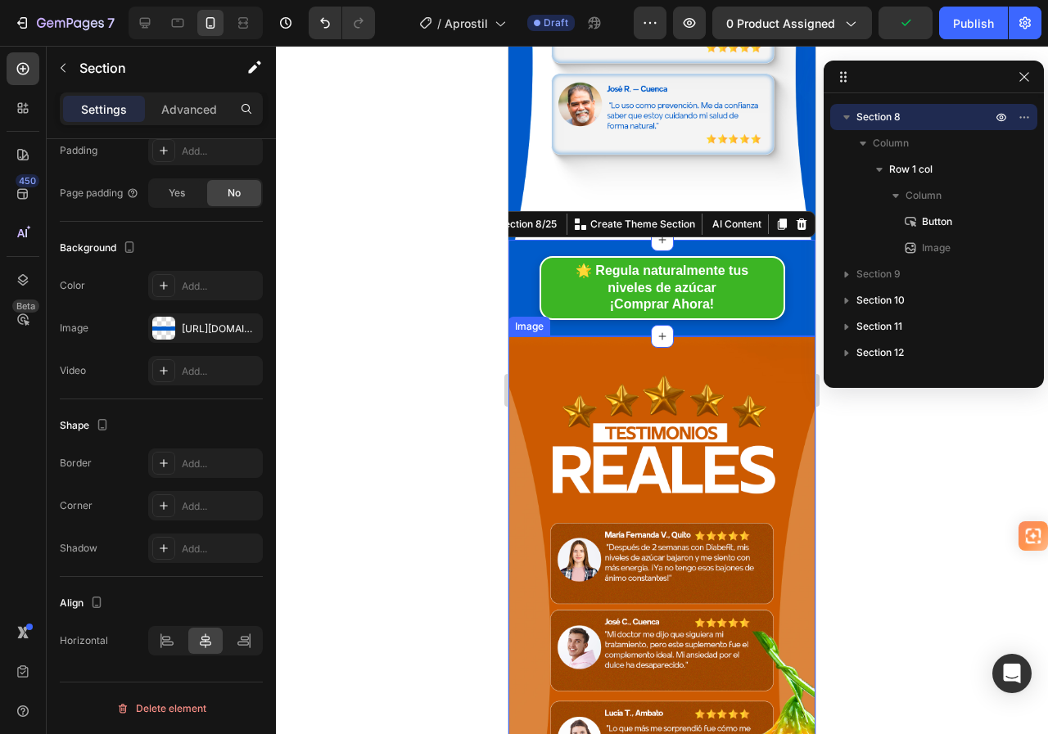
scroll to position [2620, 0]
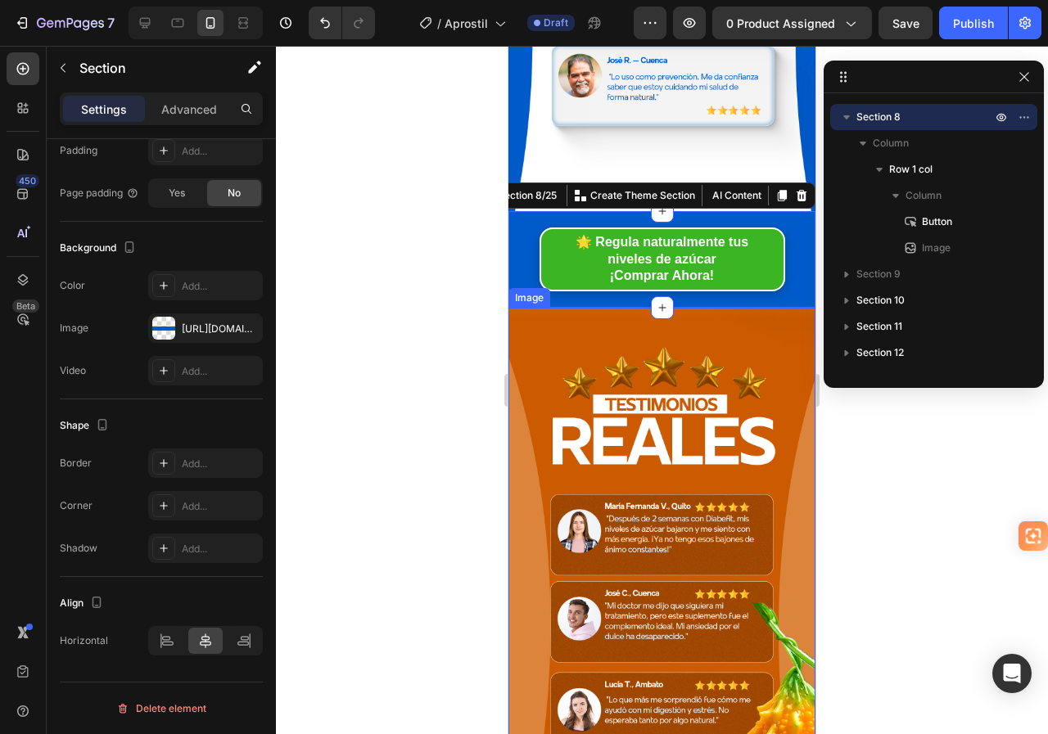
click at [561, 324] on img at bounding box center [661, 581] width 307 height 546
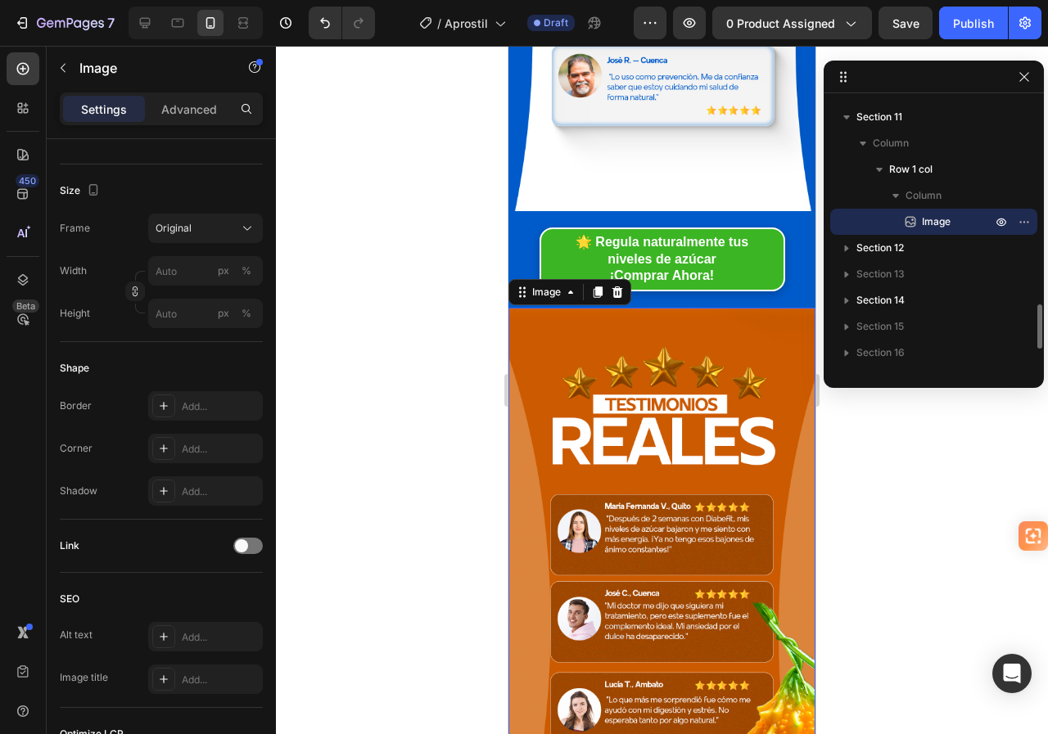
scroll to position [0, 0]
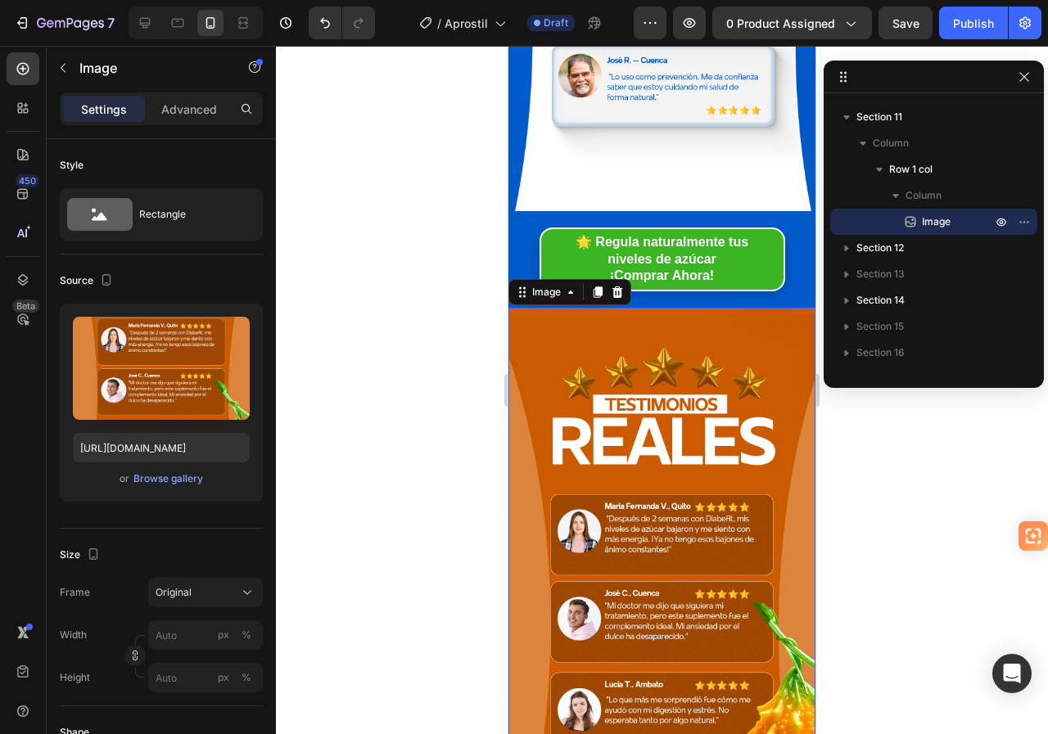
click at [607, 345] on img at bounding box center [661, 581] width 307 height 546
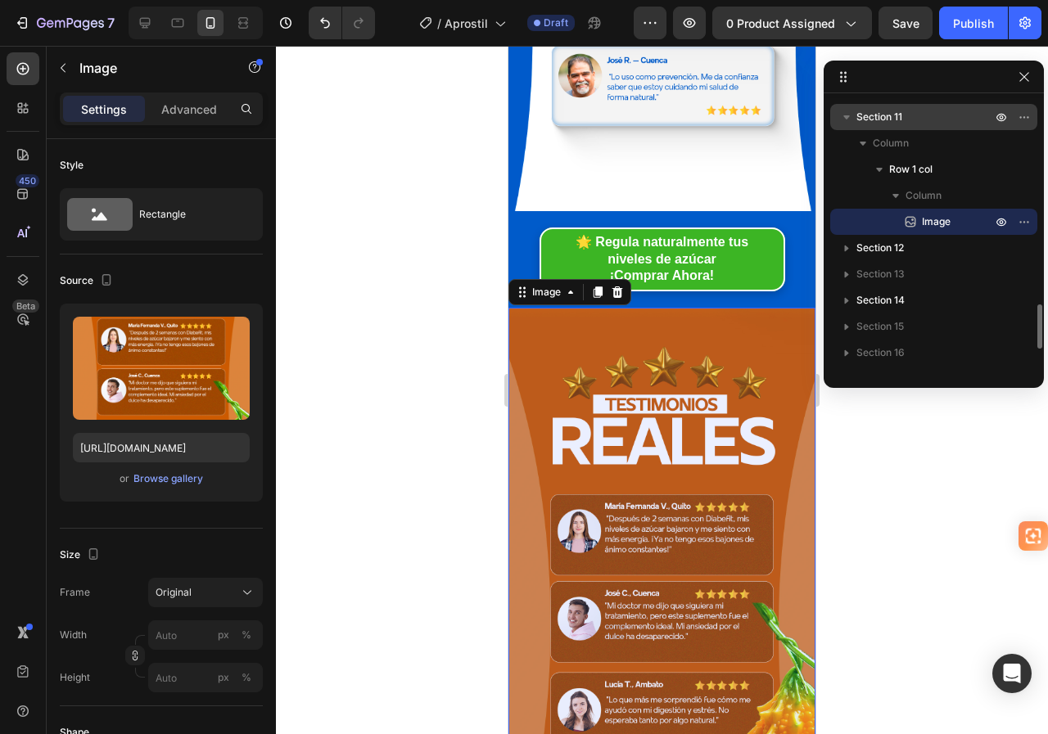
click at [870, 121] on span "Section 11" at bounding box center [879, 117] width 46 height 16
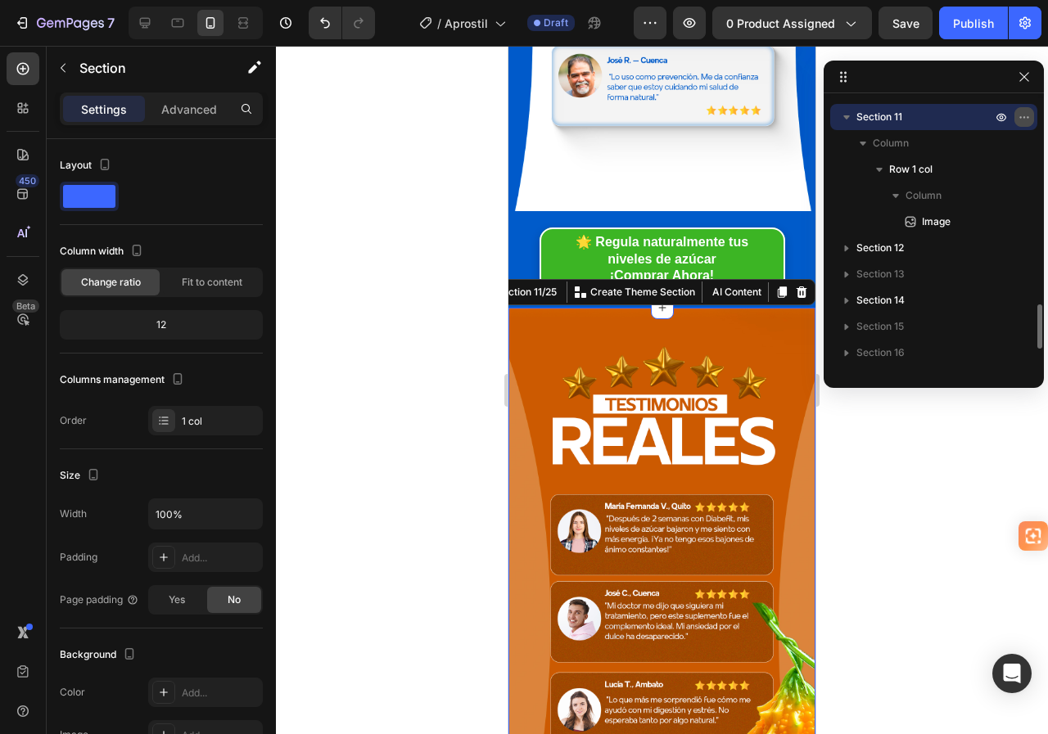
click at [1019, 120] on icon "button" at bounding box center [1024, 117] width 13 height 13
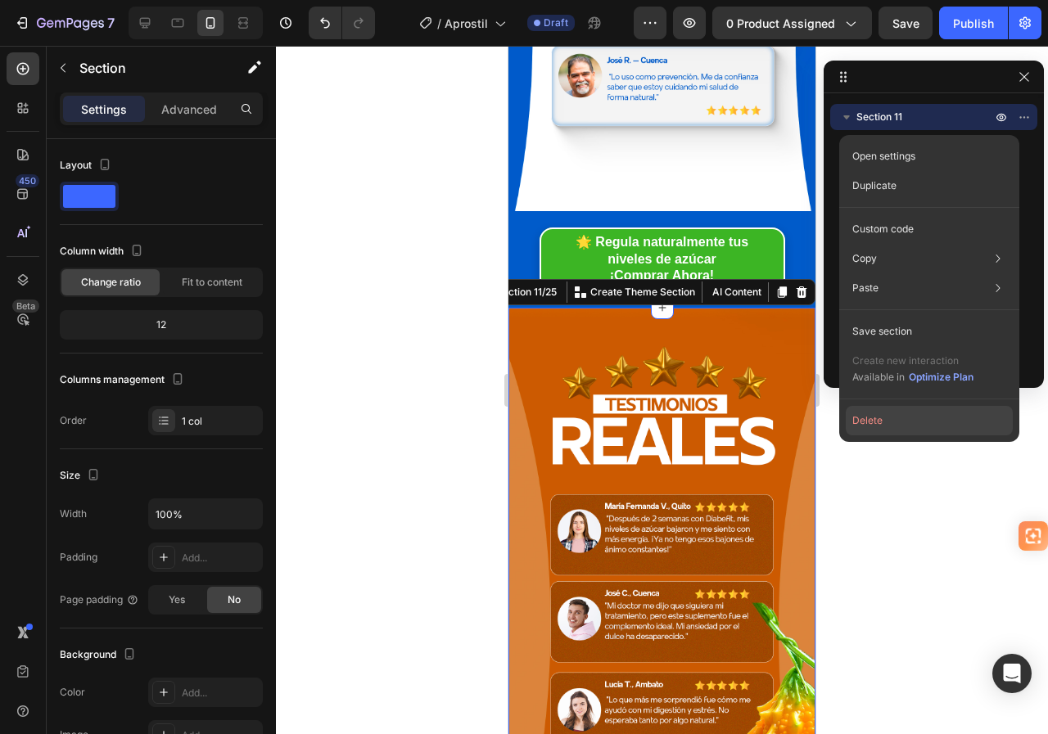
click at [875, 421] on button "Delete" at bounding box center [929, 420] width 167 height 29
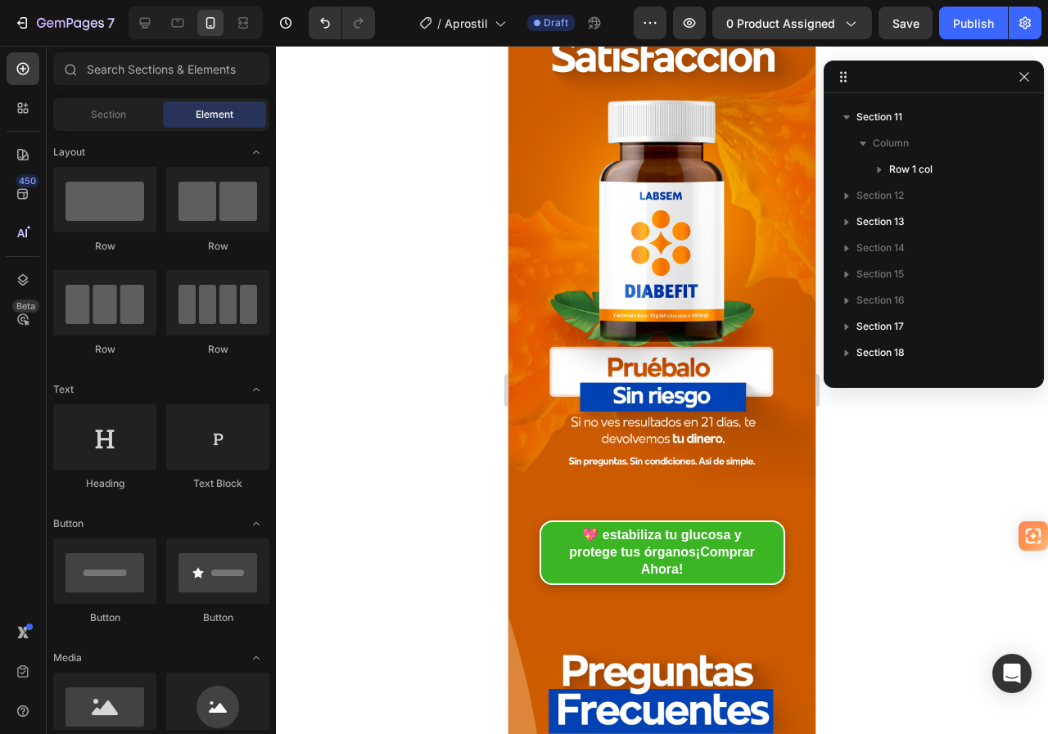
scroll to position [2702, 0]
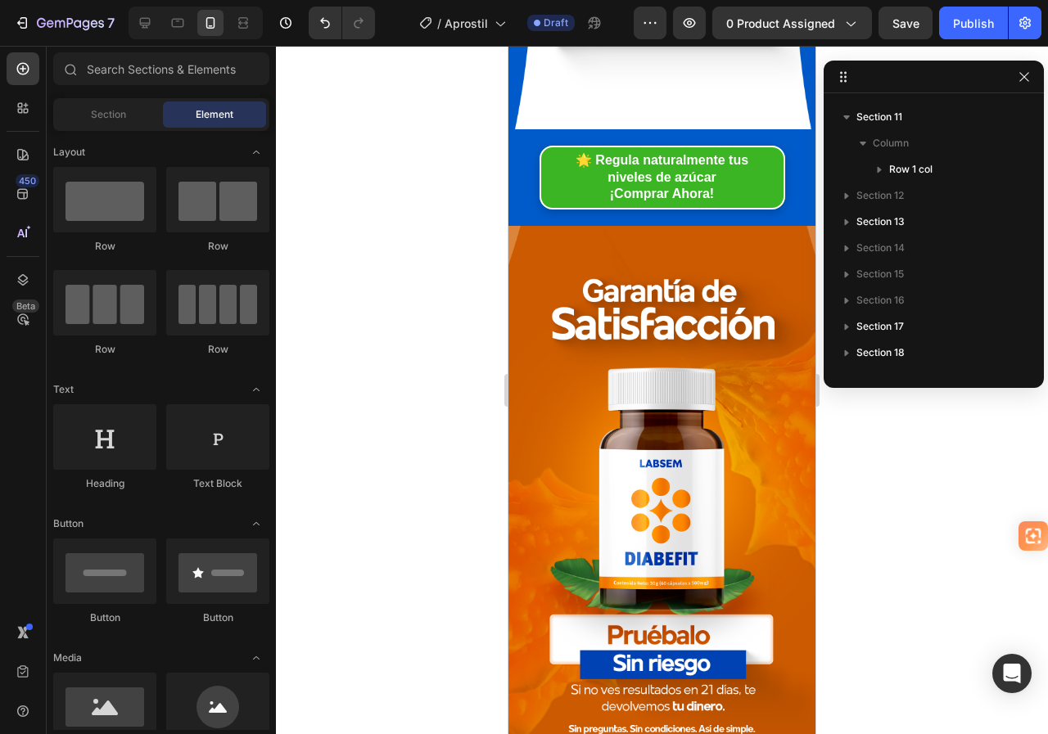
click at [650, 380] on img at bounding box center [661, 499] width 307 height 546
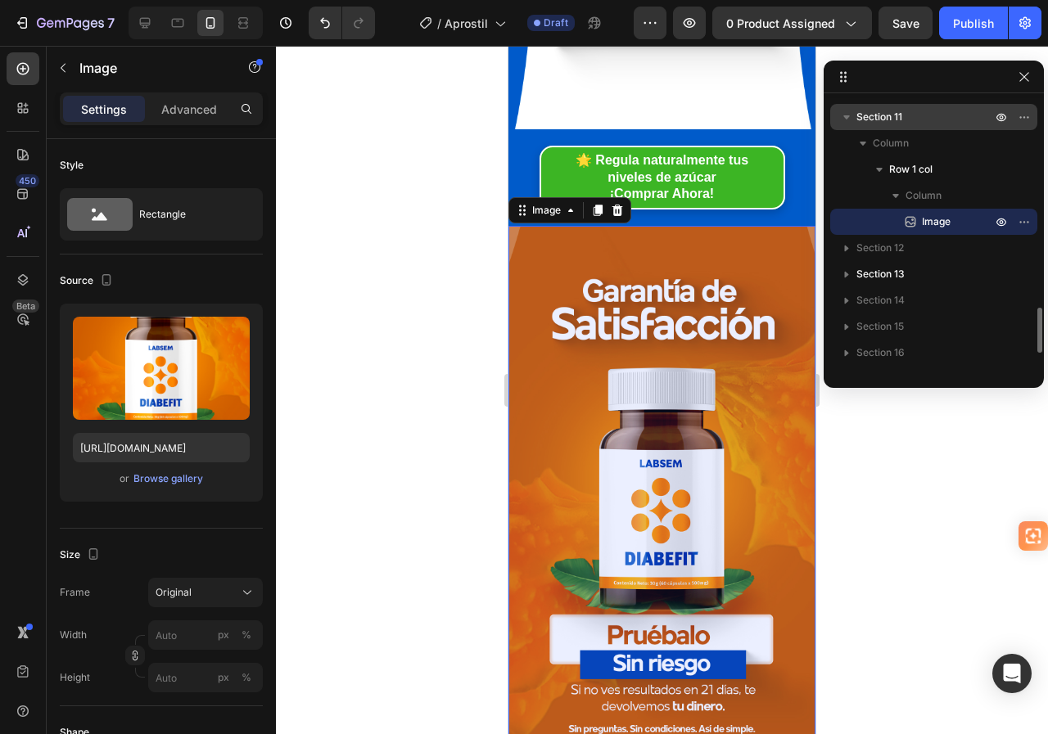
click at [914, 117] on p "Section 11" at bounding box center [925, 117] width 138 height 16
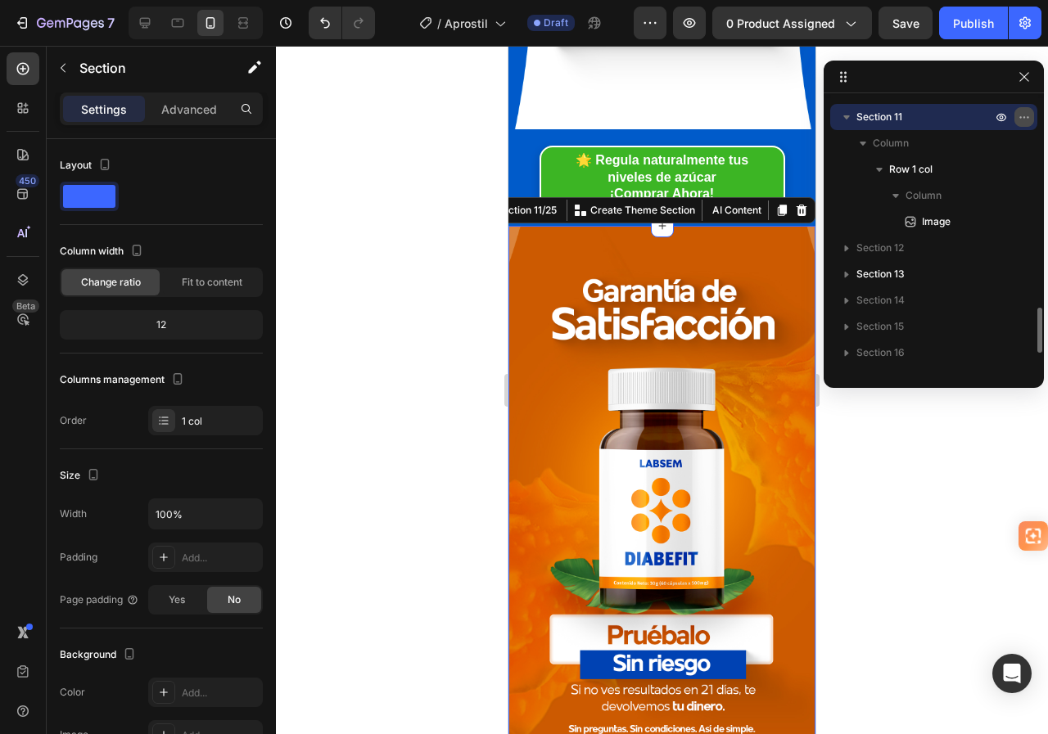
click at [1029, 115] on icon "button" at bounding box center [1024, 117] width 13 height 13
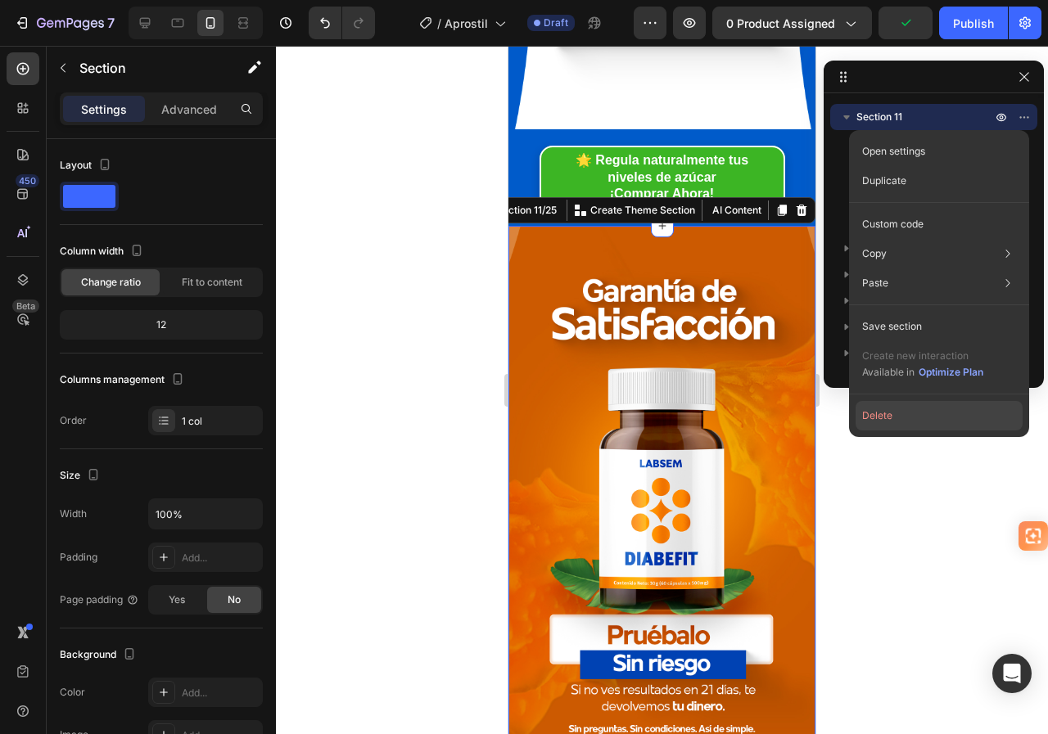
click at [890, 415] on button "Delete" at bounding box center [939, 415] width 167 height 29
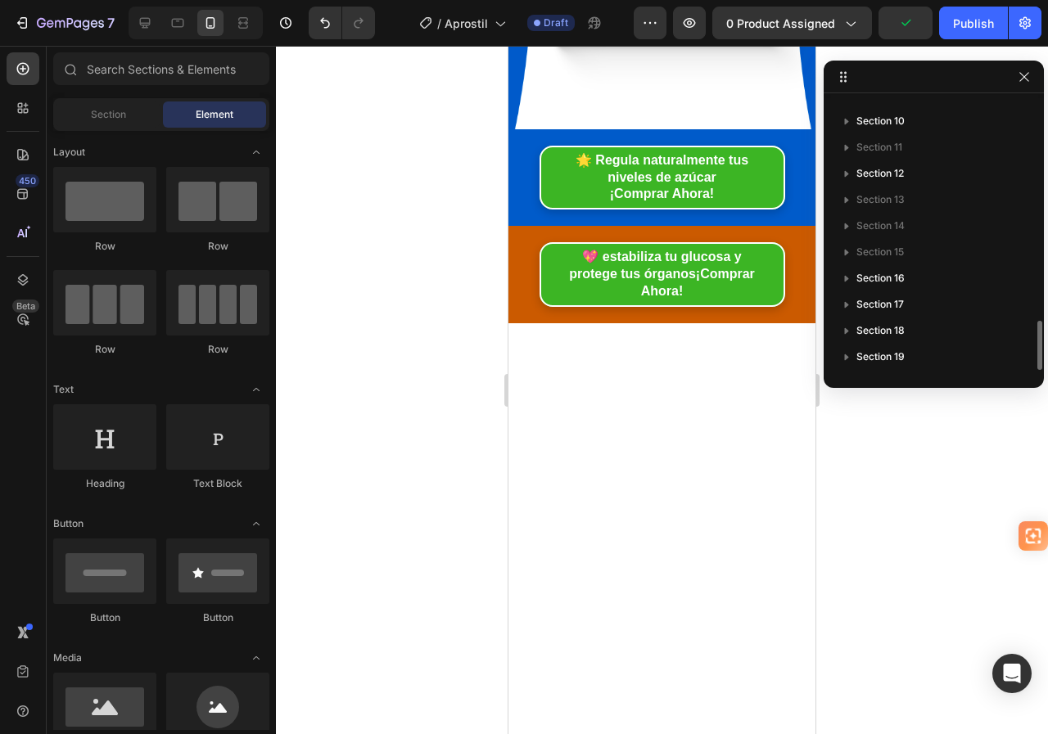
scroll to position [1197, 0]
click at [520, 226] on div "💖 e stabiliza tu glucosa y protege tus órganos ¡Comprar Ahora! Button" at bounding box center [661, 274] width 307 height 97
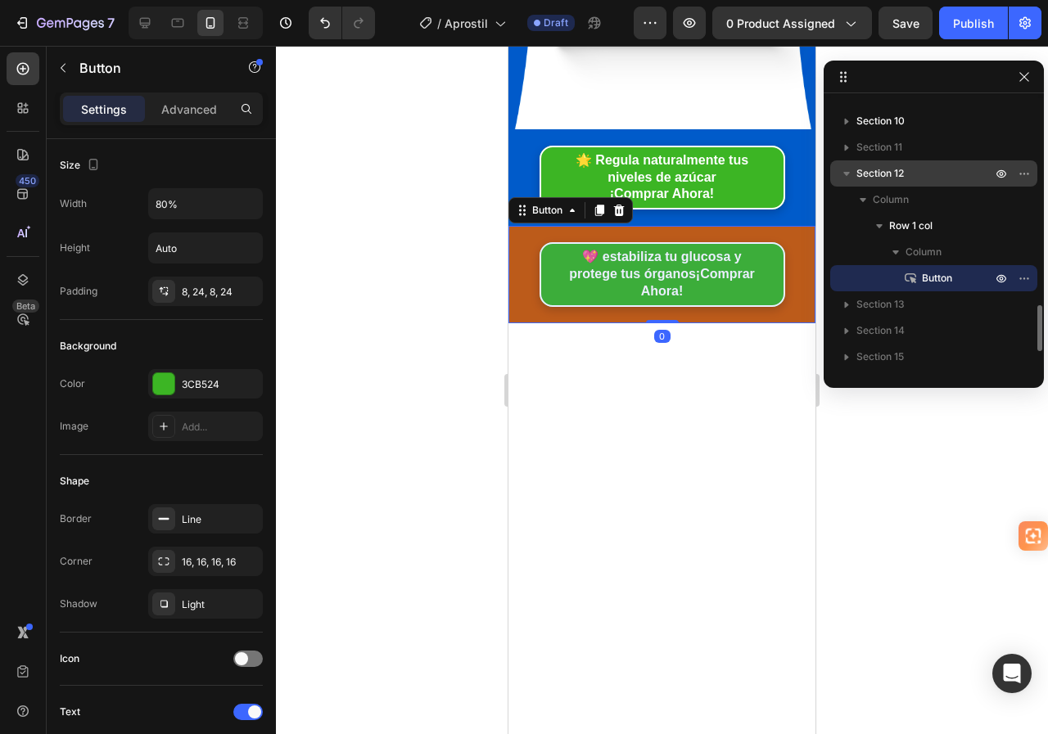
click at [909, 169] on p "Section 12" at bounding box center [925, 173] width 138 height 16
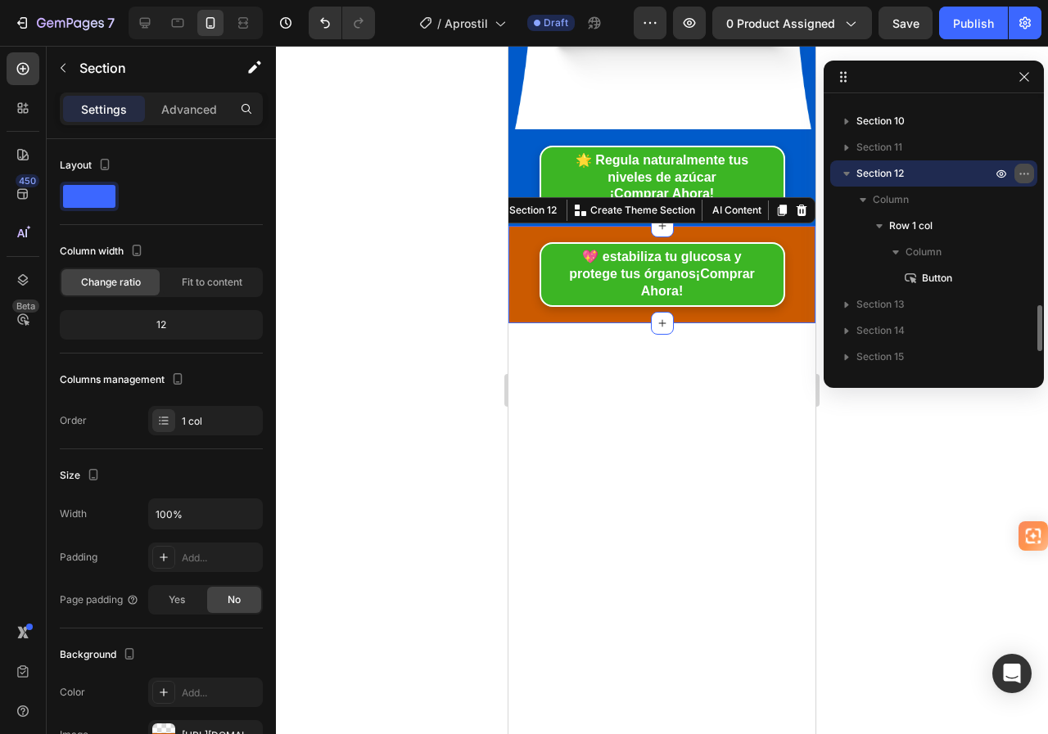
click at [1018, 172] on icon "button" at bounding box center [1024, 173] width 13 height 13
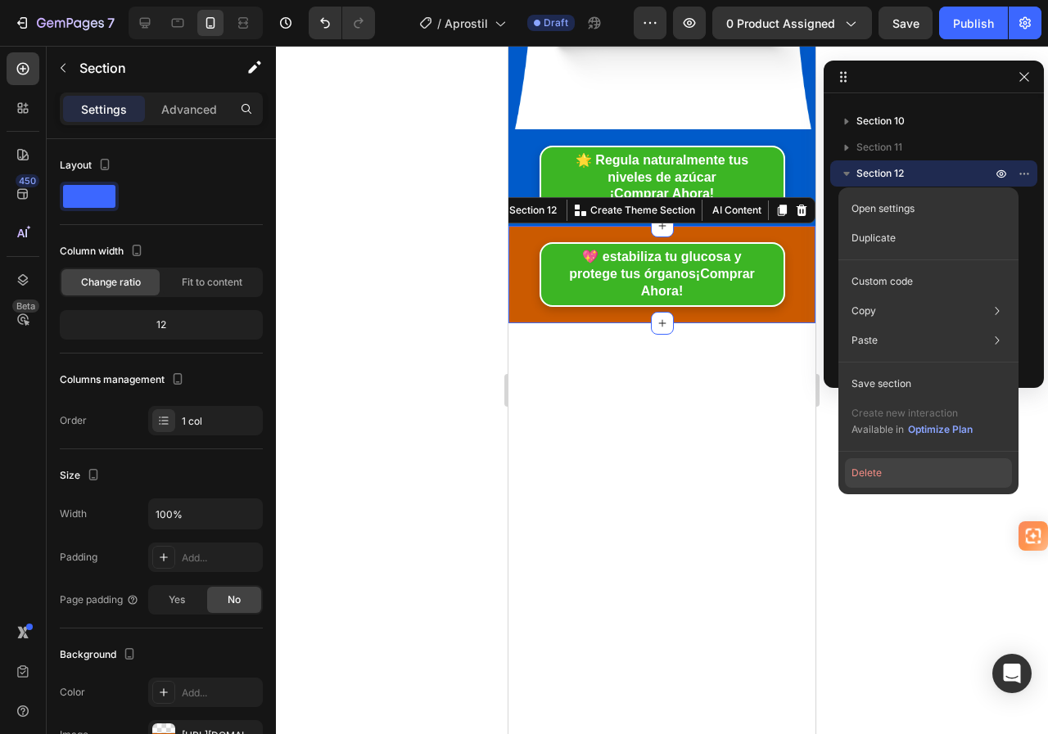
click at [879, 475] on button "Delete" at bounding box center [928, 472] width 167 height 29
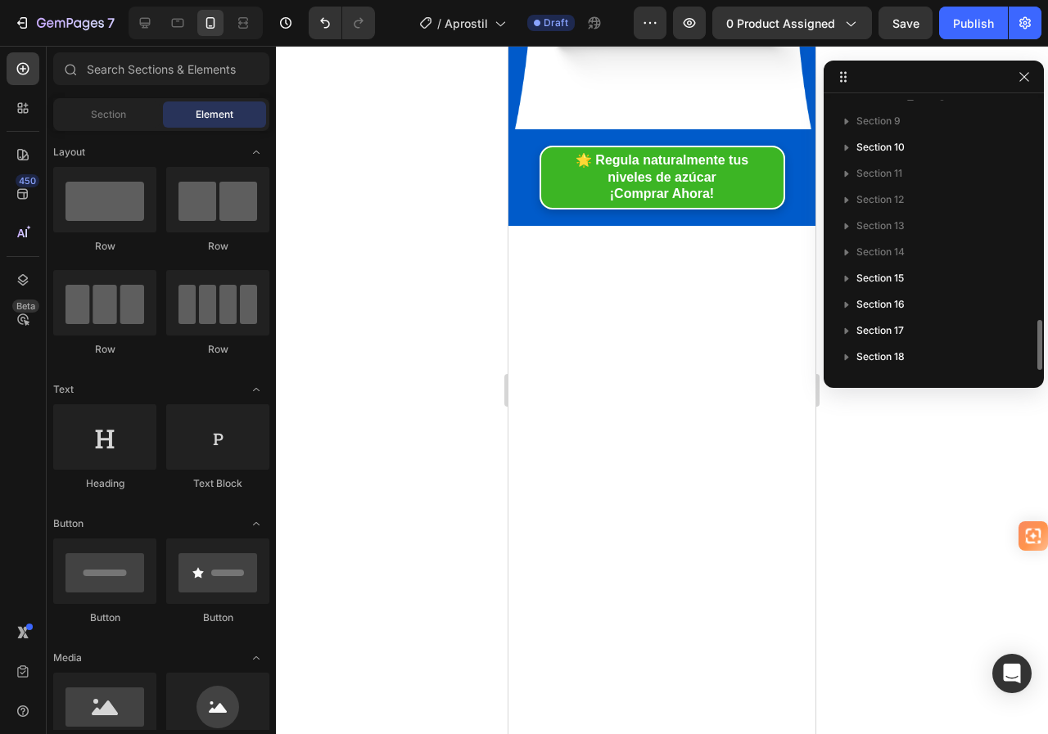
scroll to position [1171, 0]
click at [530, 129] on div "🌟 R egula naturalmente tus niveles de azúcar ¡Comprar Ahora! Button" at bounding box center [661, 177] width 307 height 97
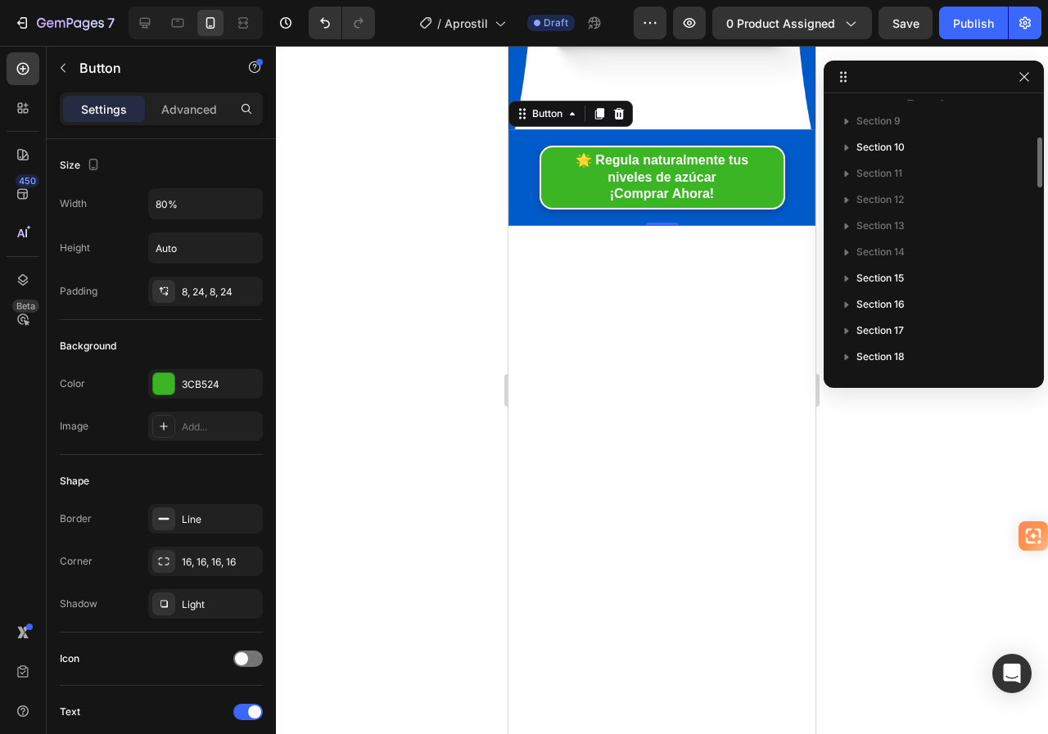
scroll to position [1018, 0]
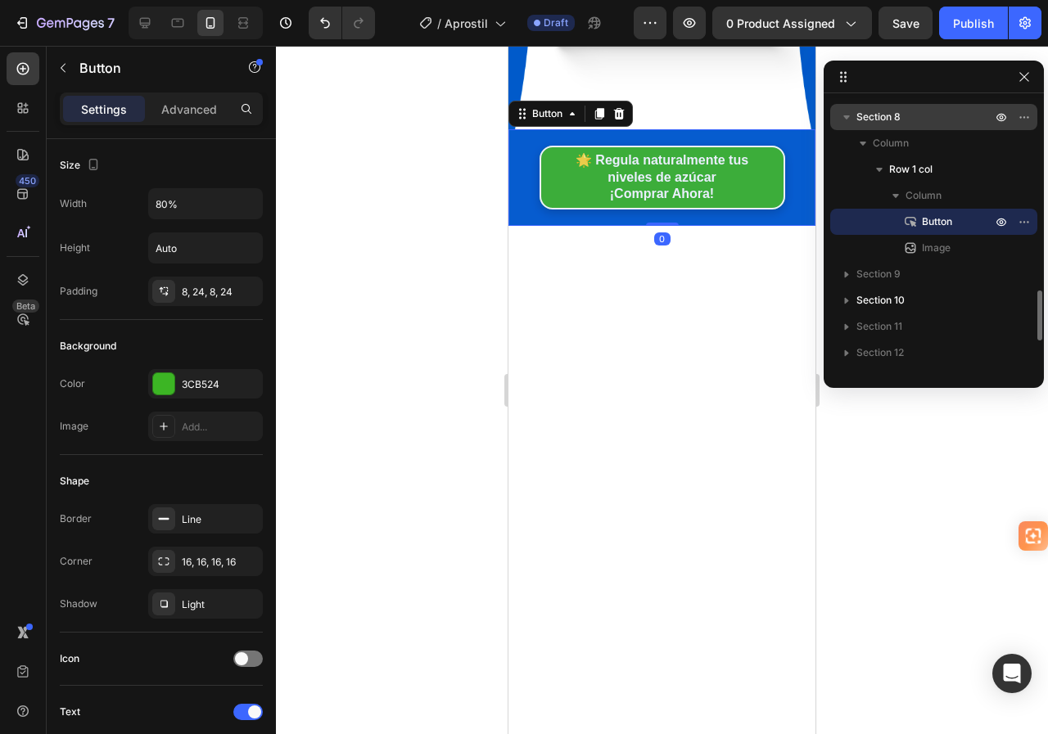
click at [925, 115] on p "Section 8" at bounding box center [925, 117] width 138 height 16
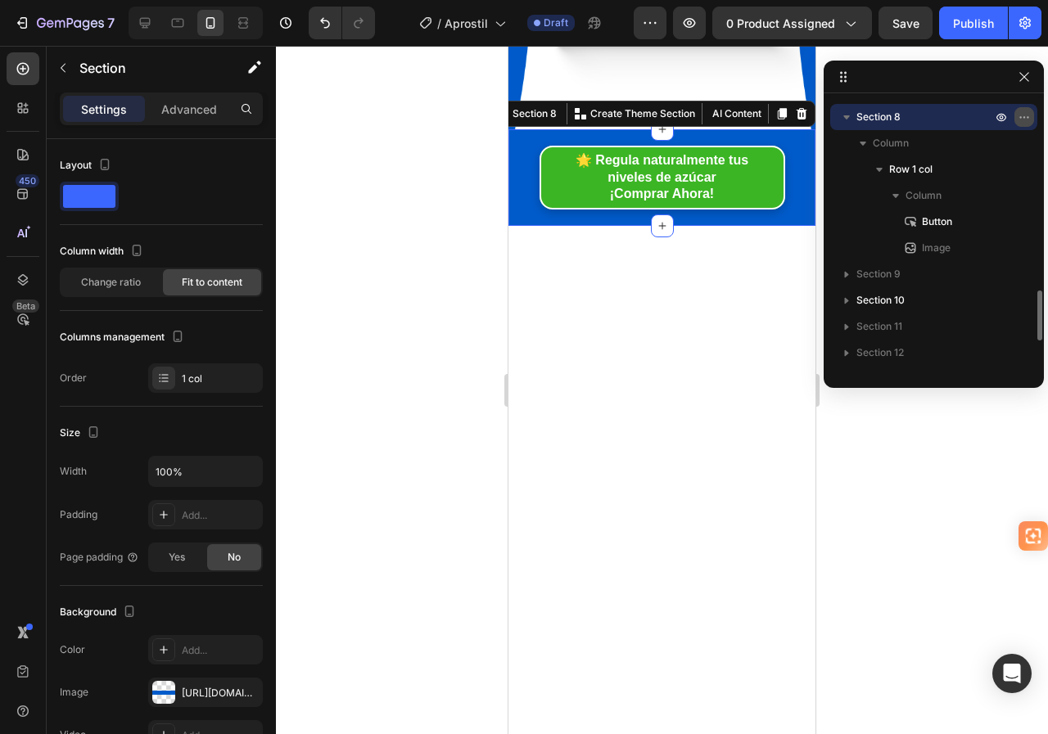
click at [1026, 115] on icon "button" at bounding box center [1024, 117] width 13 height 13
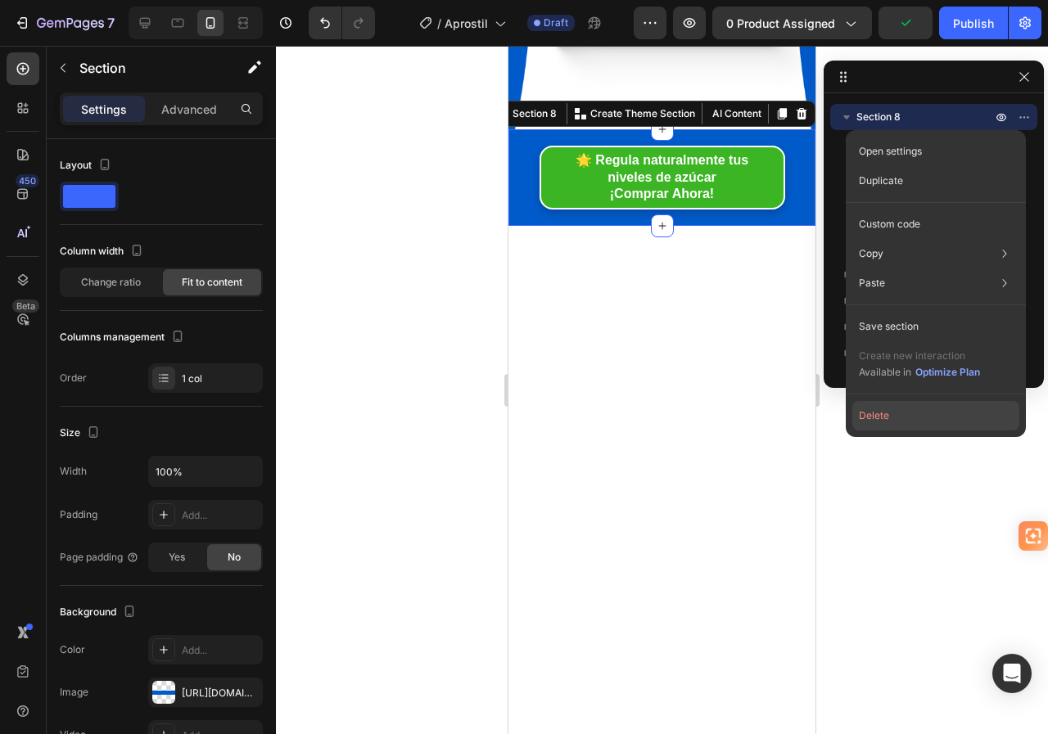
drag, startPoint x: 883, startPoint y: 418, endPoint x: 245, endPoint y: 265, distance: 656.5
click at [883, 418] on button "Delete" at bounding box center [935, 415] width 167 height 29
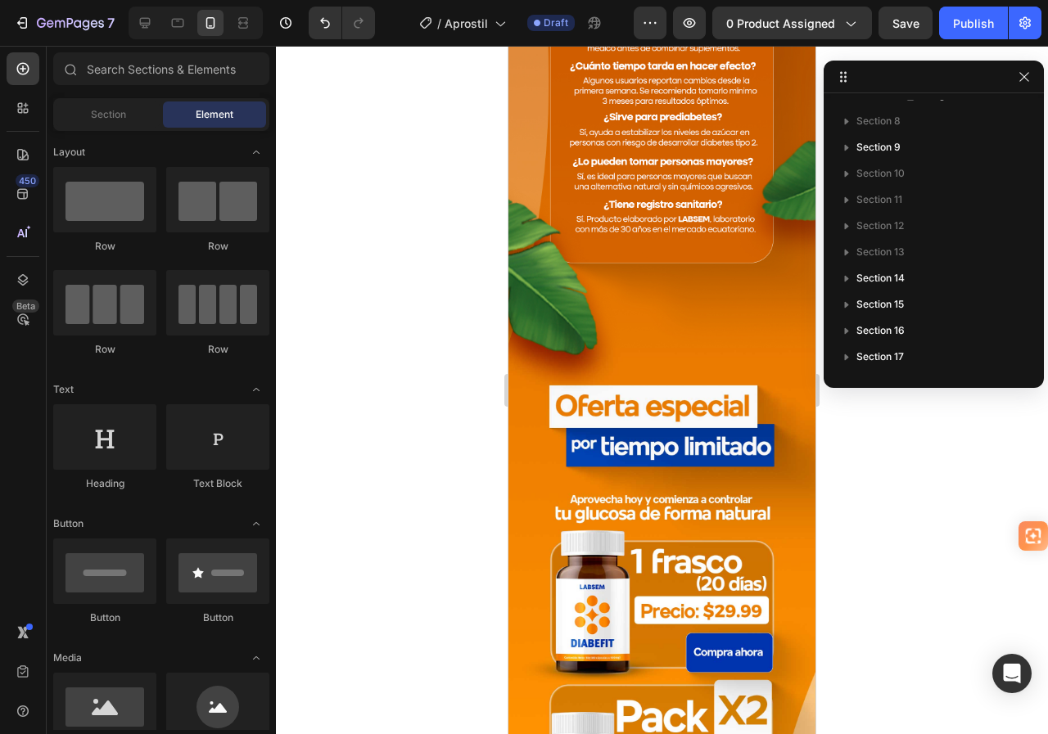
scroll to position [2702, 0]
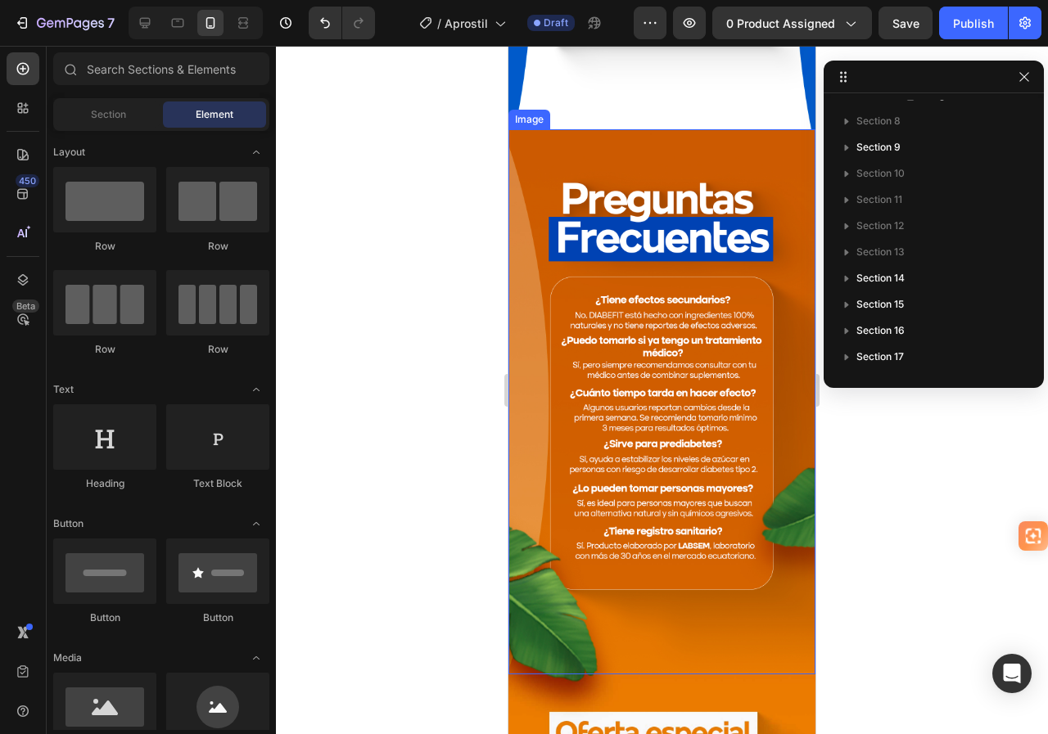
click at [616, 267] on img at bounding box center [661, 402] width 307 height 546
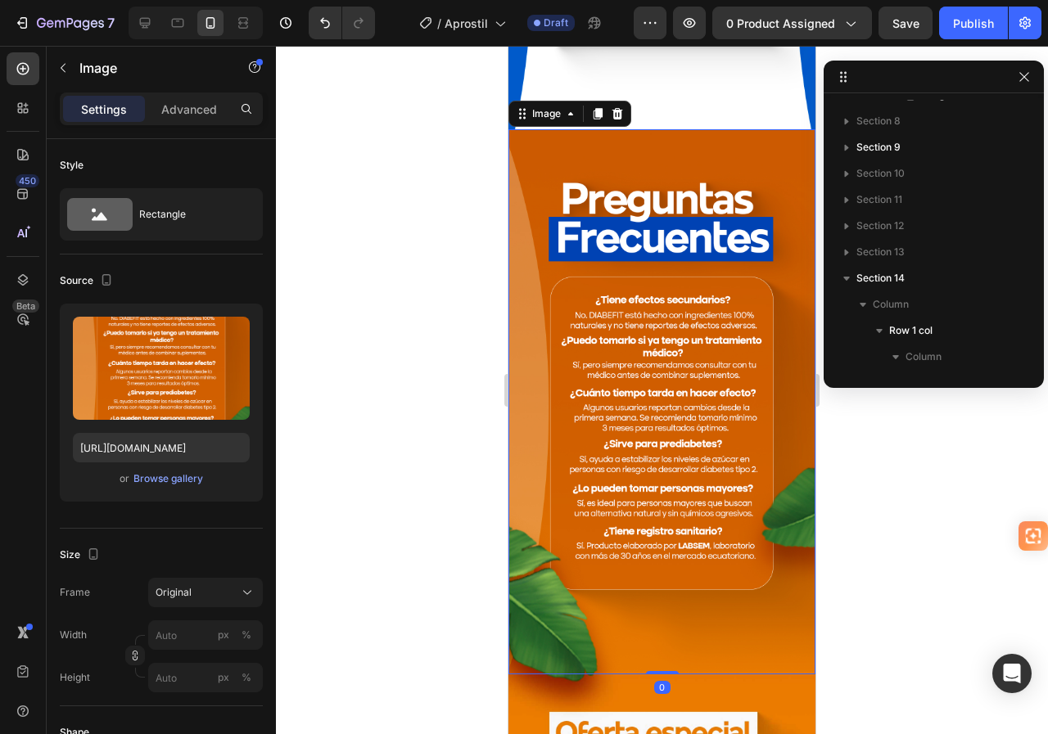
scroll to position [1118, 0]
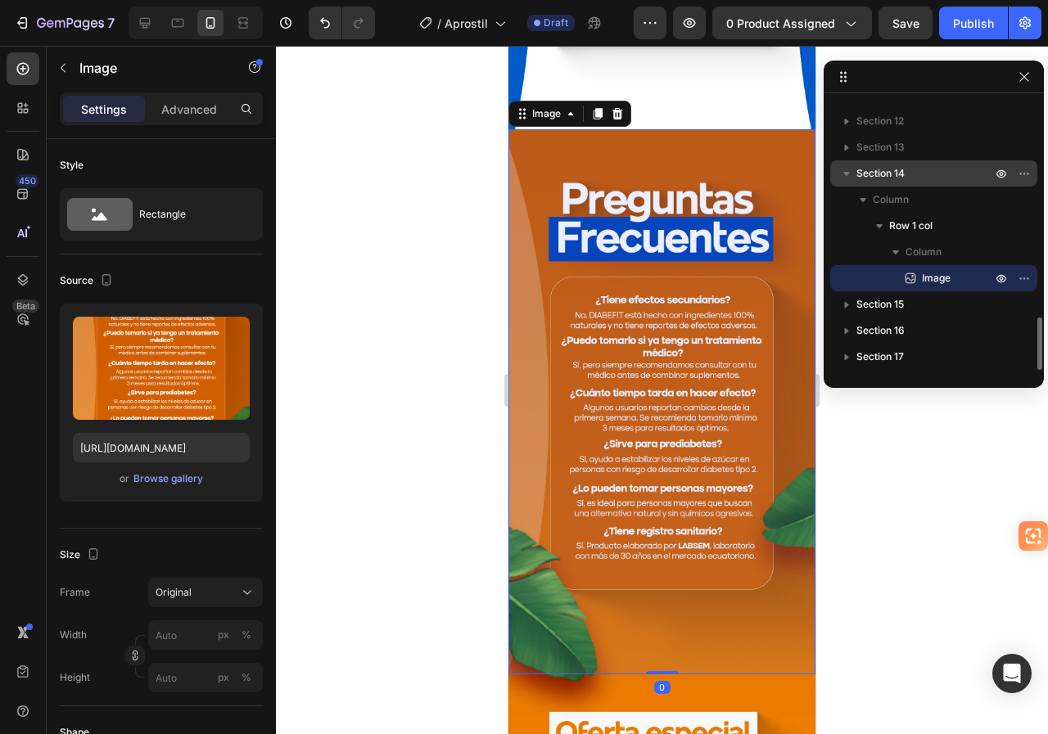
click at [904, 178] on span "Section 14" at bounding box center [880, 173] width 48 height 16
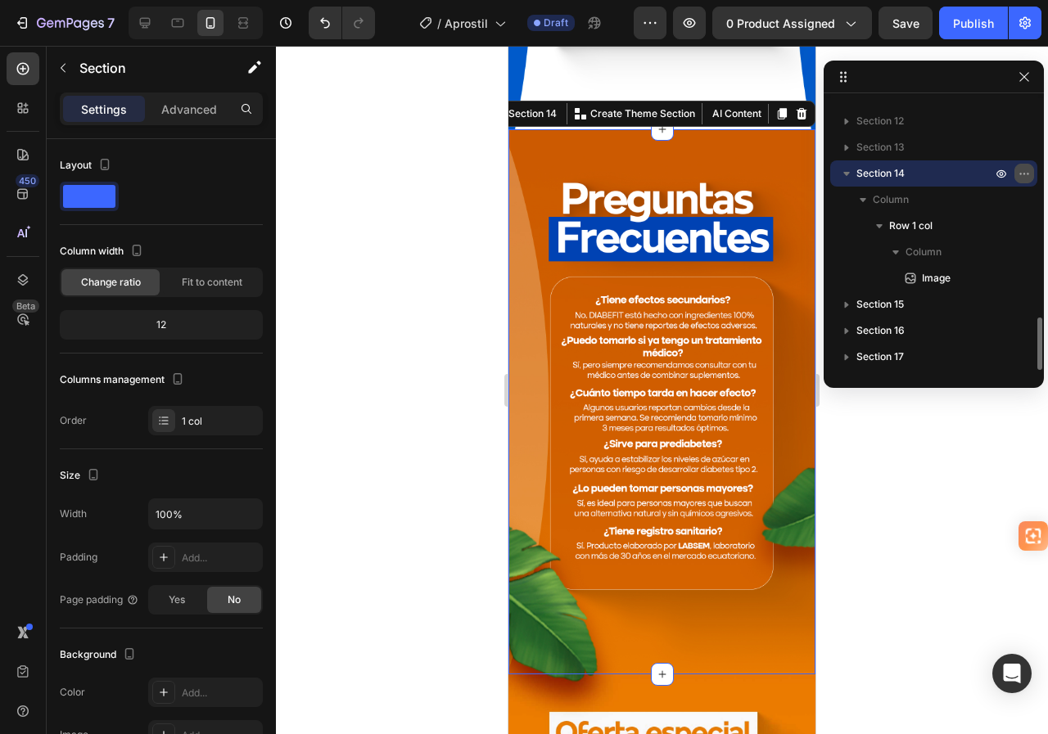
click at [1027, 176] on icon "button" at bounding box center [1024, 173] width 13 height 13
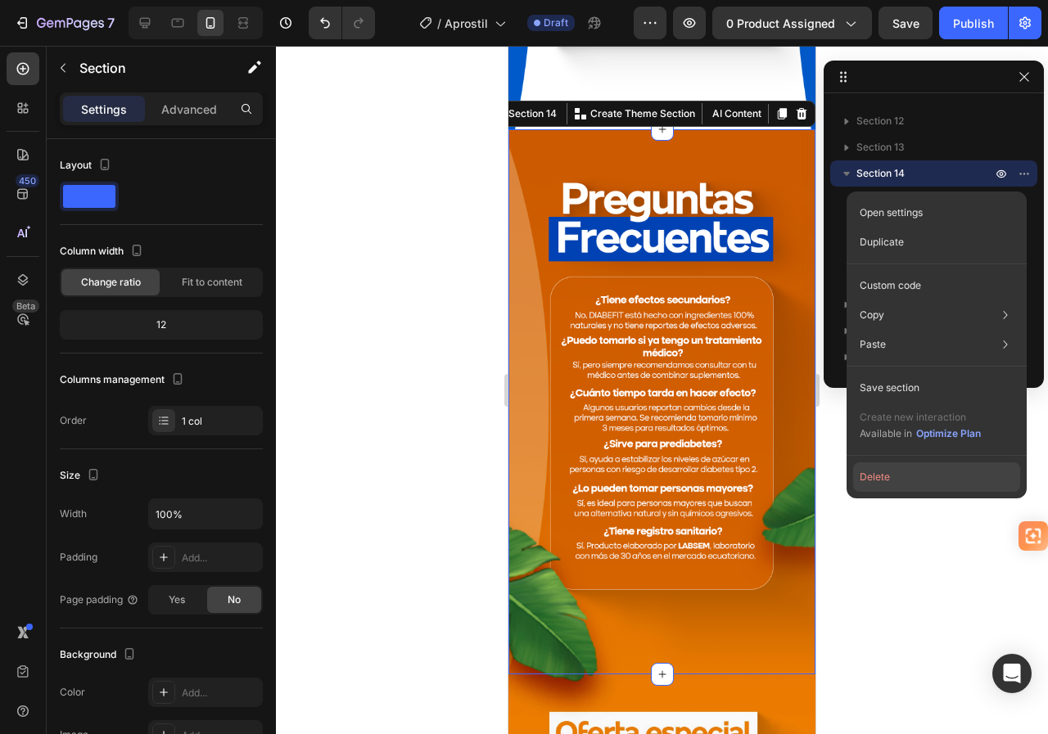
click at [886, 477] on button "Delete" at bounding box center [936, 477] width 167 height 29
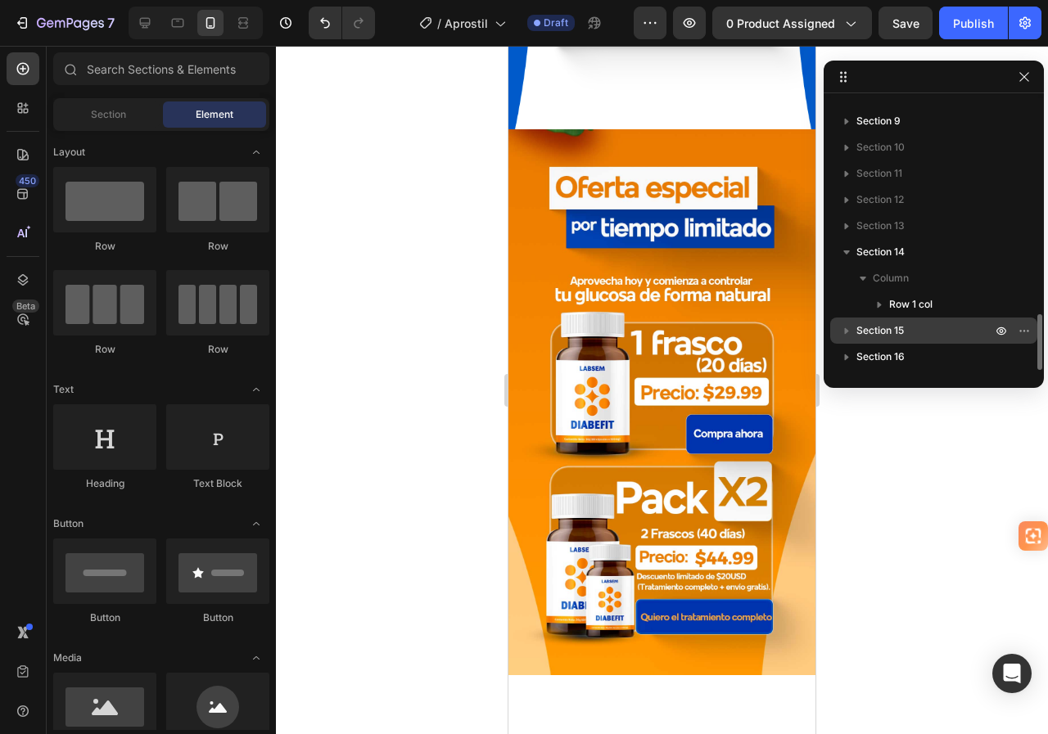
scroll to position [1040, 0]
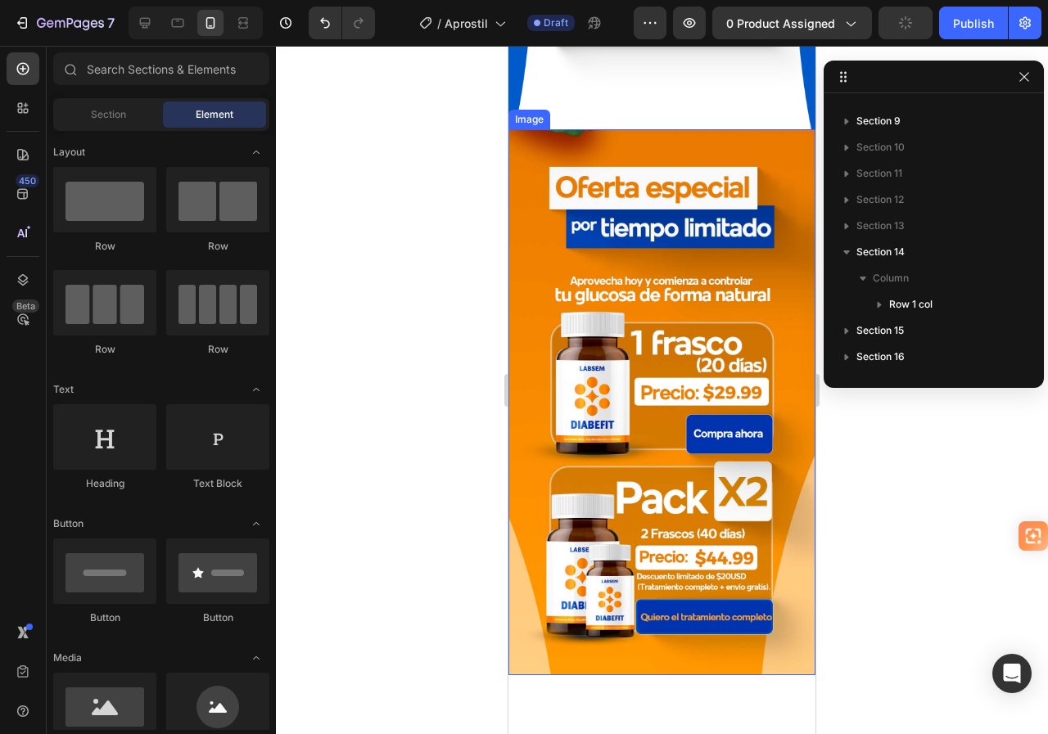
click at [589, 192] on img at bounding box center [661, 402] width 307 height 546
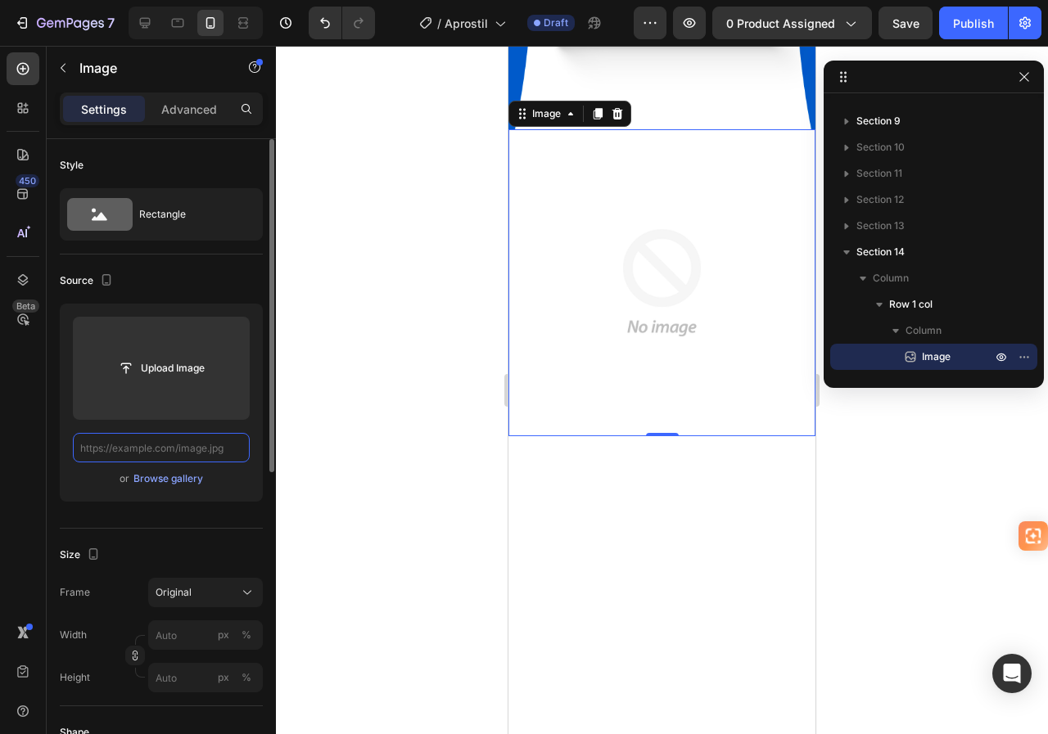
scroll to position [0, 0]
paste input "[URL][DOMAIN_NAME]"
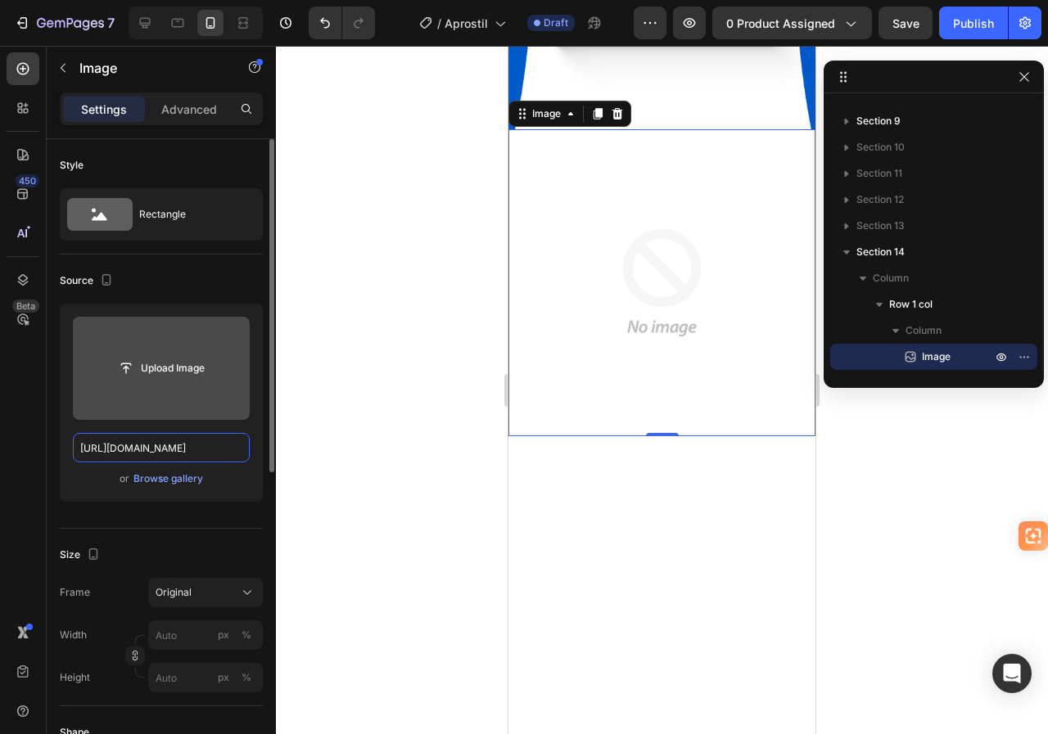
scroll to position [0, 51]
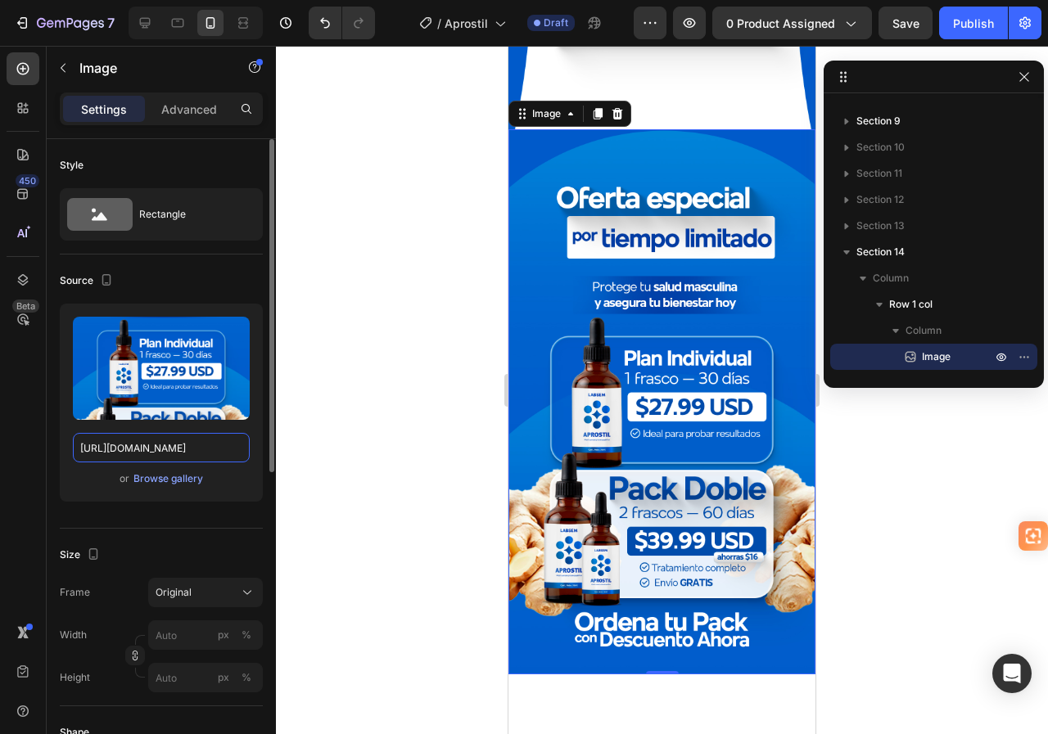
type input "[URL][DOMAIN_NAME]"
click at [234, 271] on div "Source" at bounding box center [161, 281] width 203 height 26
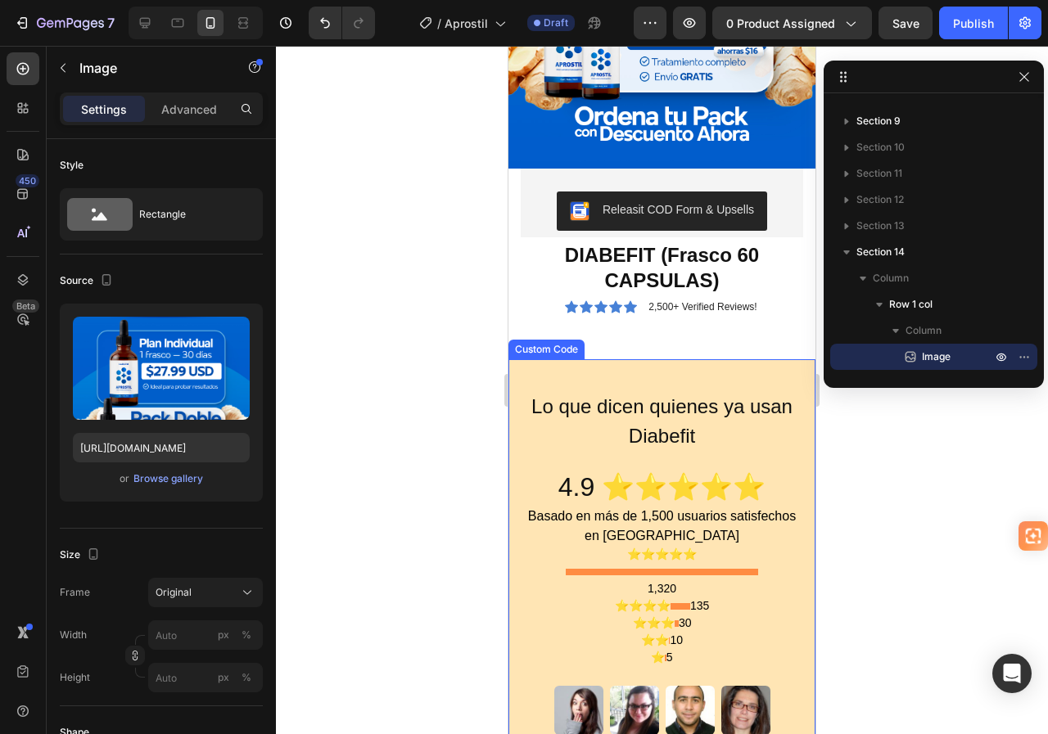
scroll to position [3193, 0]
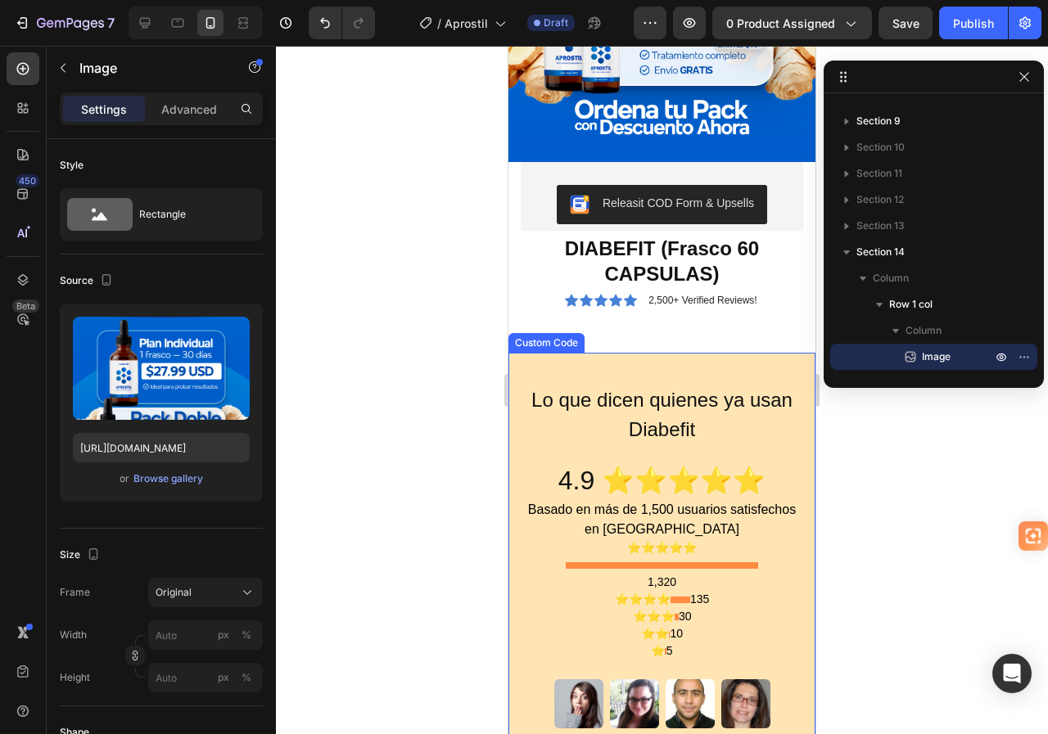
click at [631, 386] on h2 "Lo que dicen quienes ya usan Diabefit" at bounding box center [662, 415] width 274 height 59
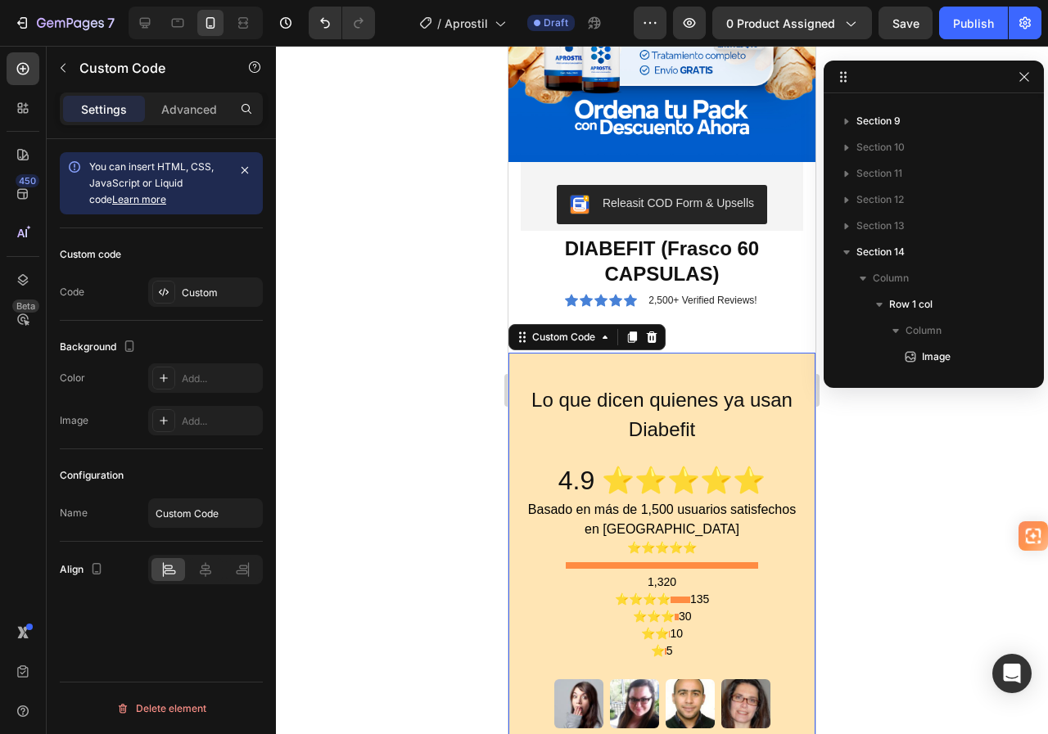
scroll to position [1197, 0]
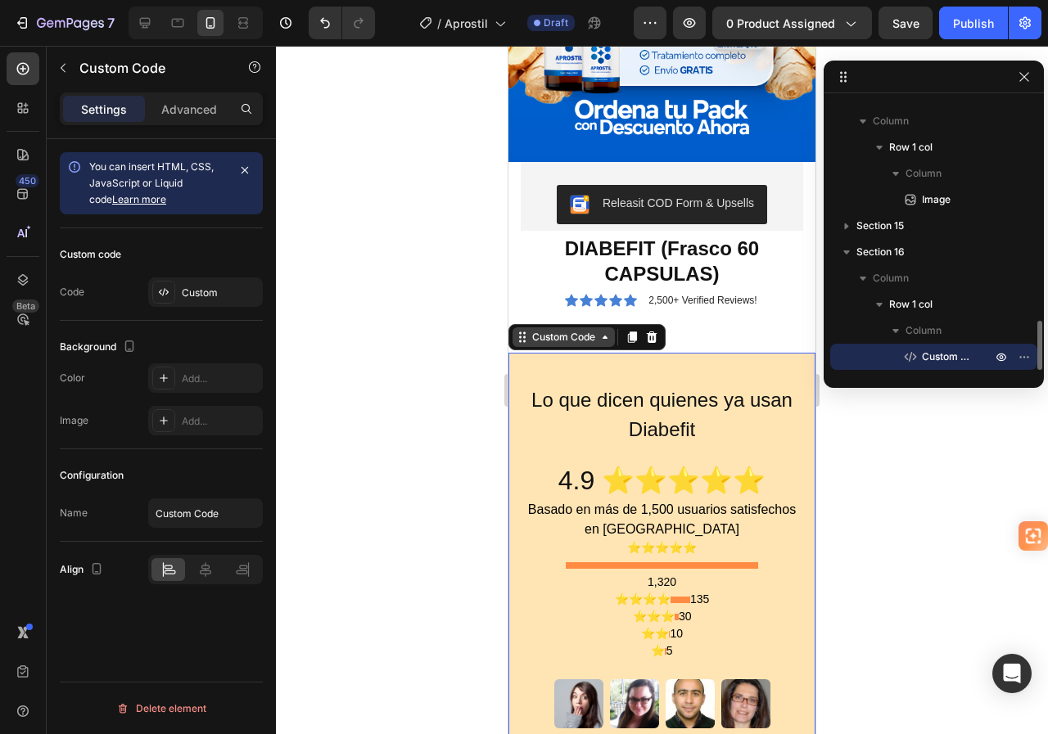
click at [562, 330] on div "Custom Code" at bounding box center [564, 337] width 70 height 15
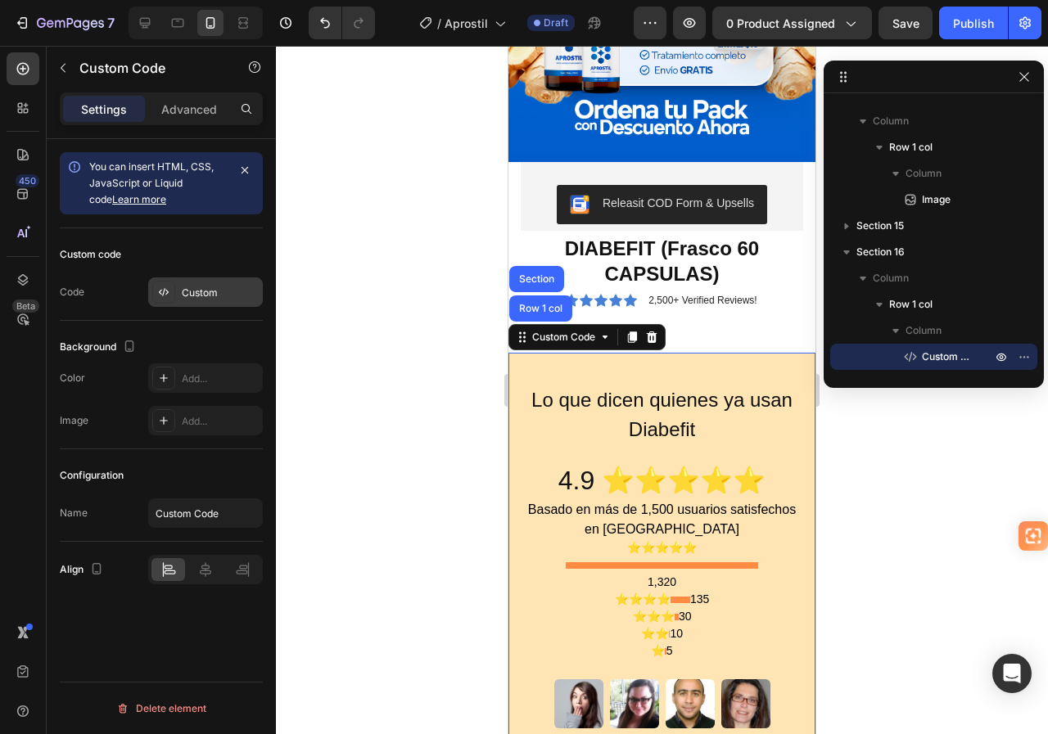
click at [199, 286] on div "Custom" at bounding box center [220, 293] width 77 height 15
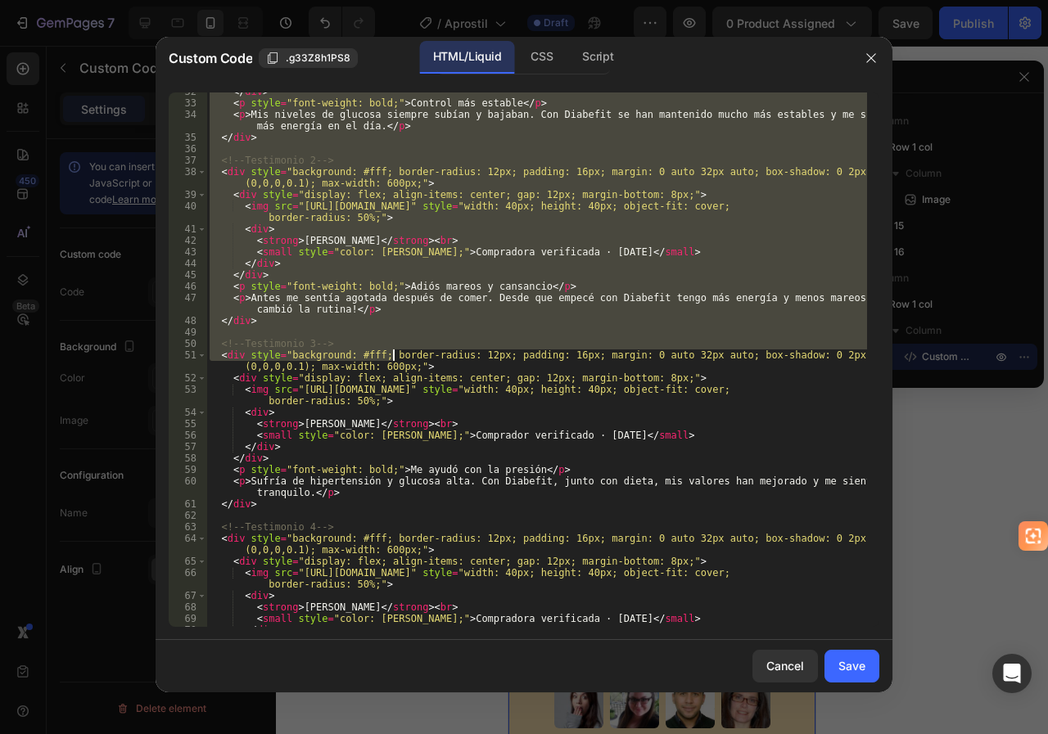
scroll to position [554, 0]
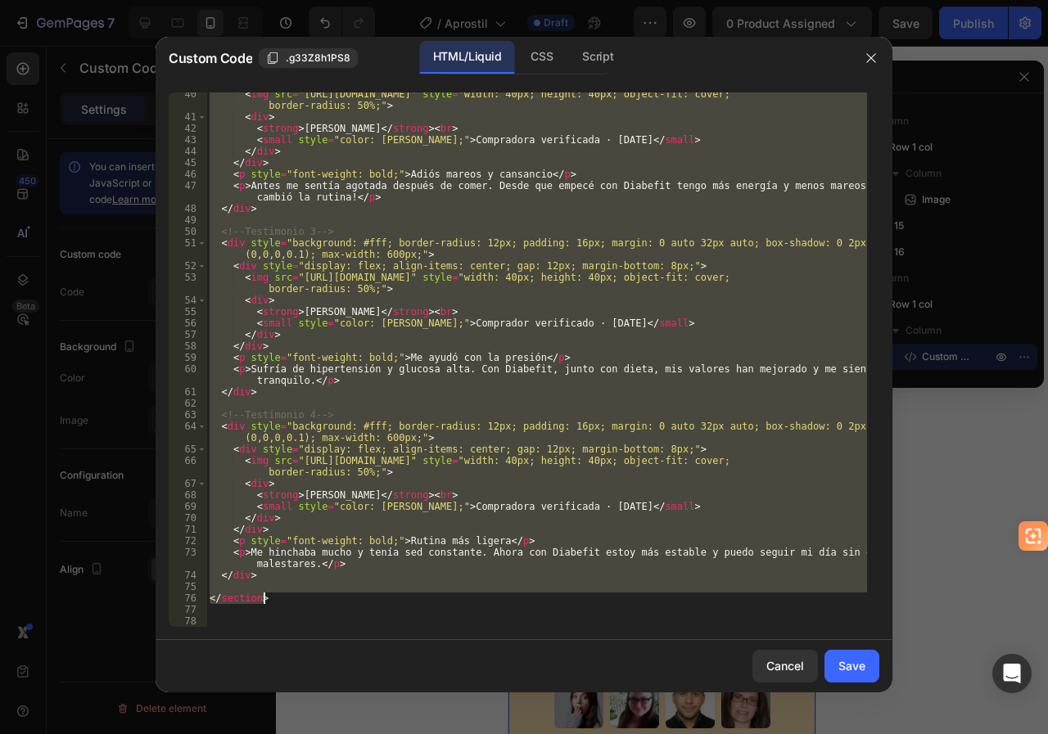
drag, startPoint x: 209, startPoint y: 99, endPoint x: 458, endPoint y: 605, distance: 564.2
click at [458, 605] on div "< img src = "[URL][DOMAIN_NAME]" style = "width: 40px; height: 40px; object-fit…" at bounding box center [536, 372] width 661 height 569
type textarea "</section>"
paste textarea
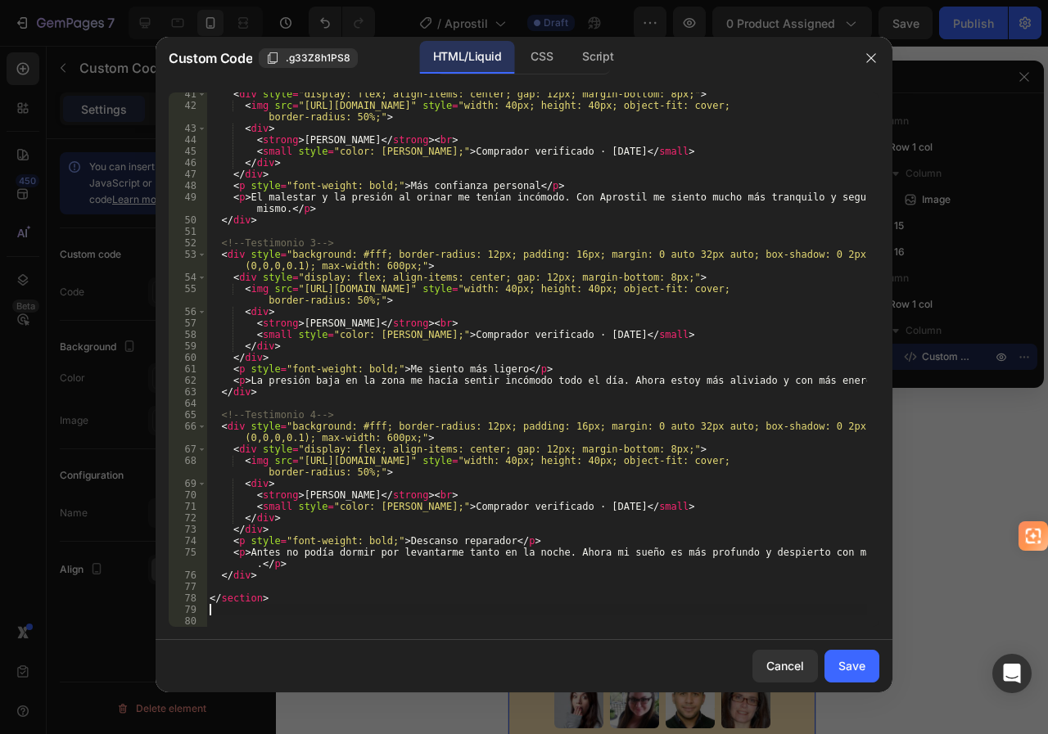
scroll to position [543, 0]
click at [849, 657] on div "Save" at bounding box center [851, 665] width 27 height 17
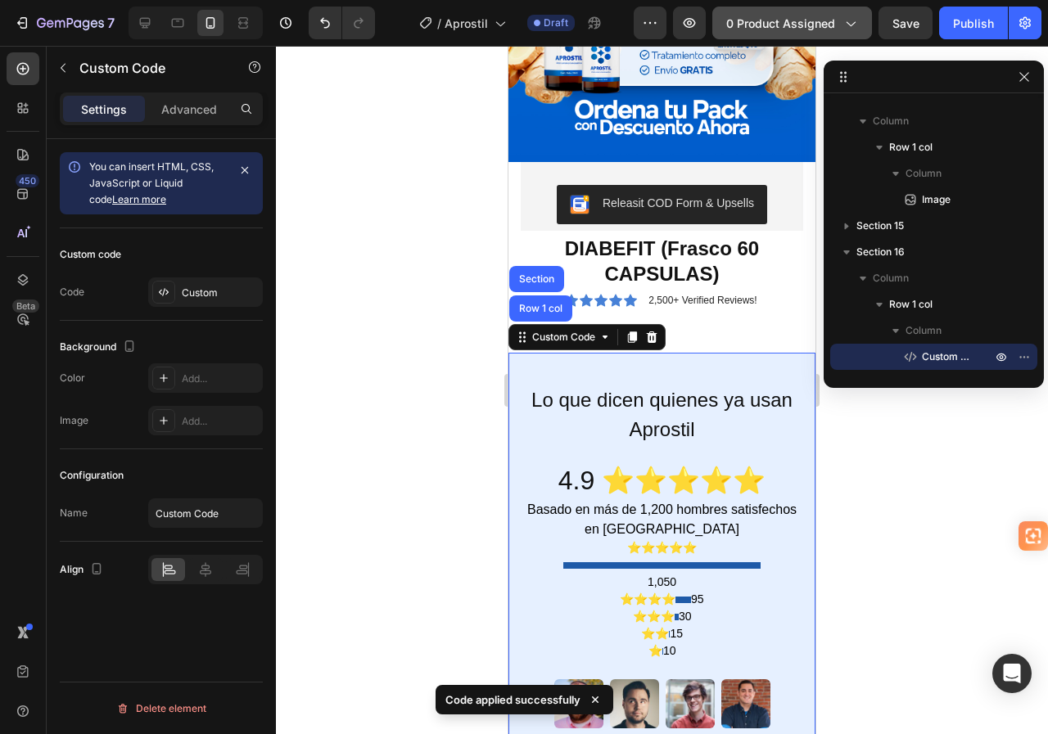
click at [829, 29] on span "0 product assigned" at bounding box center [780, 23] width 109 height 17
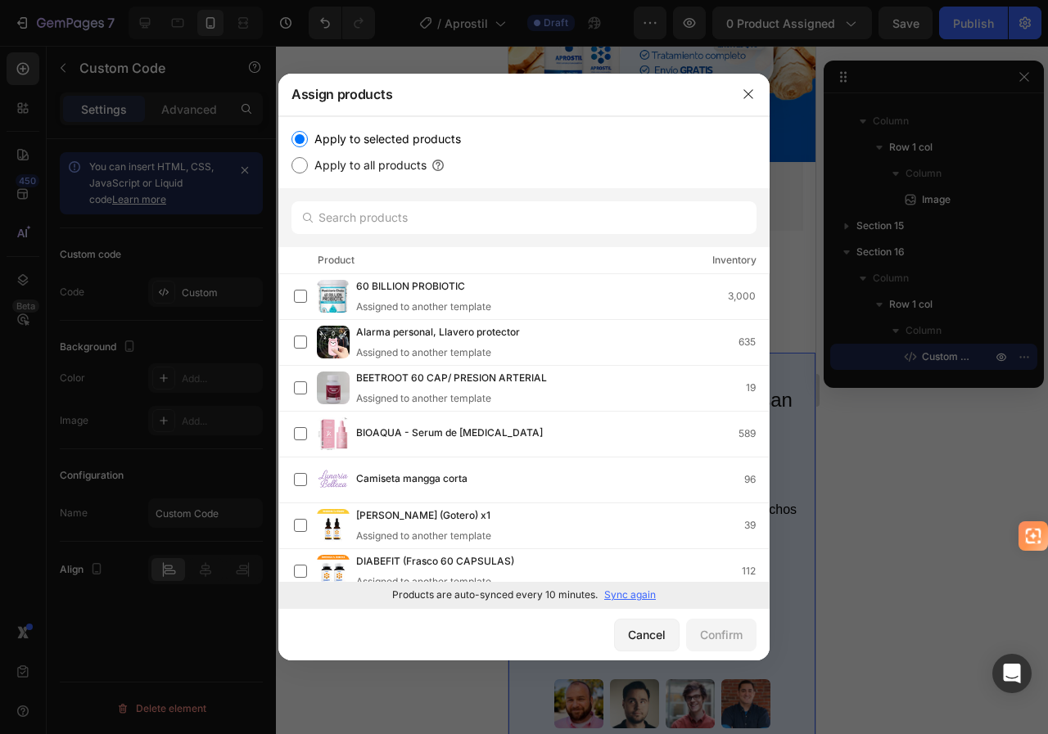
click at [647, 596] on p "Sync again" at bounding box center [630, 595] width 52 height 15
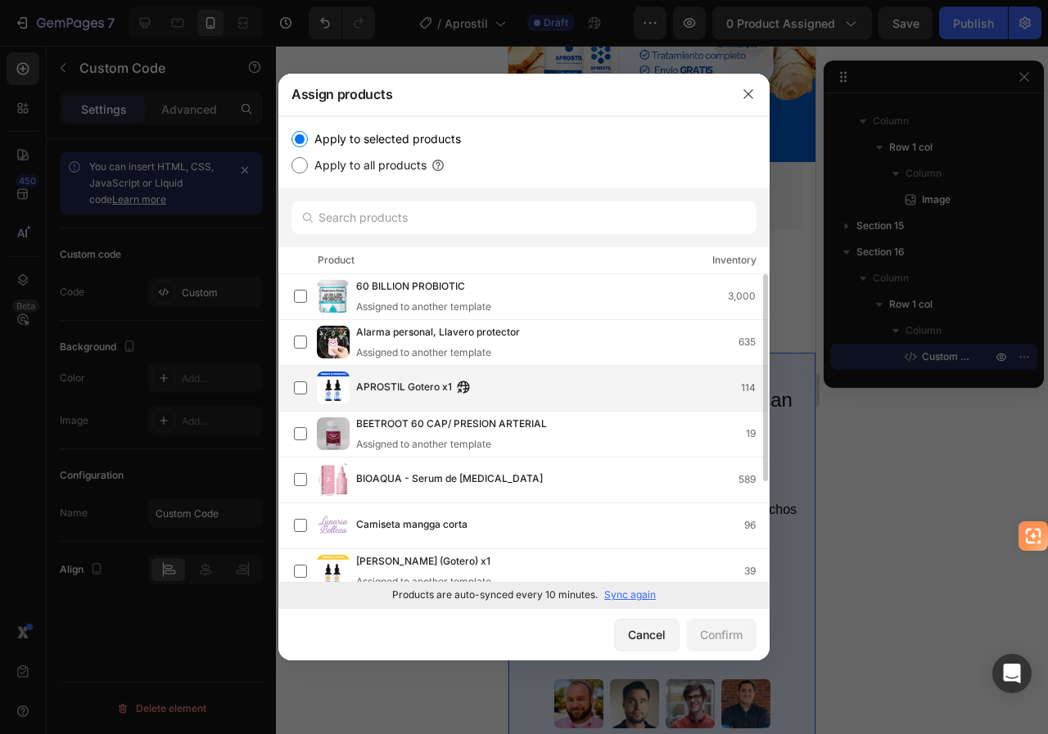
click at [496, 387] on div "APROSTIL Gotero x1 114" at bounding box center [562, 388] width 413 height 18
click at [732, 628] on div "Confirm" at bounding box center [721, 634] width 43 height 17
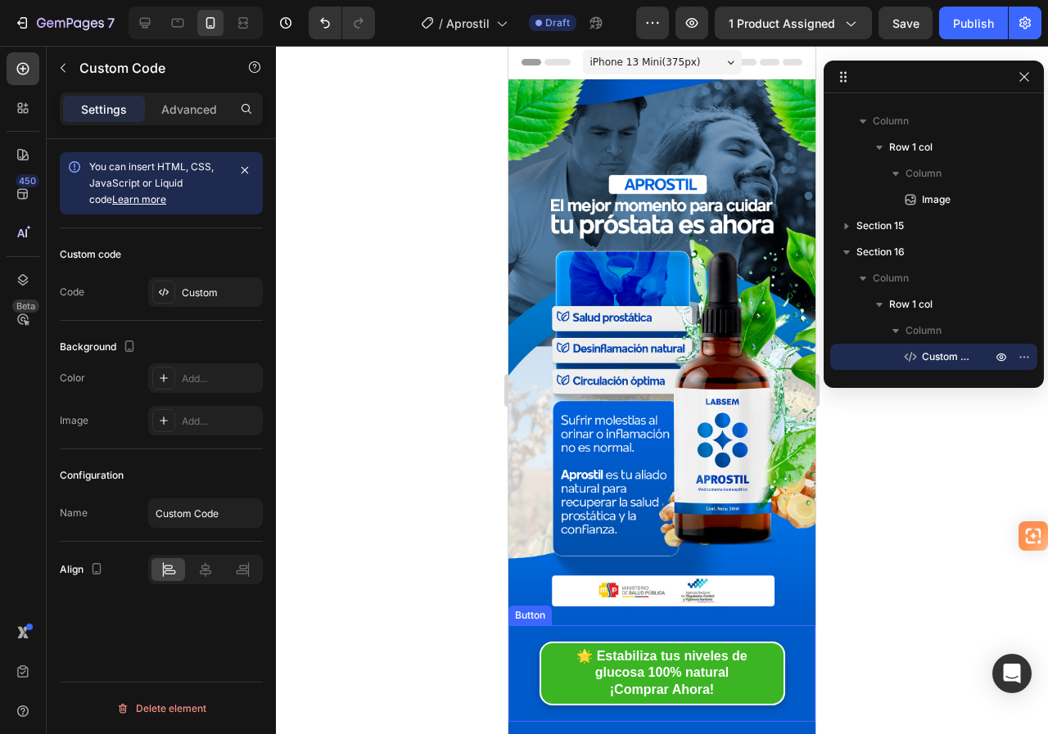
scroll to position [82, 0]
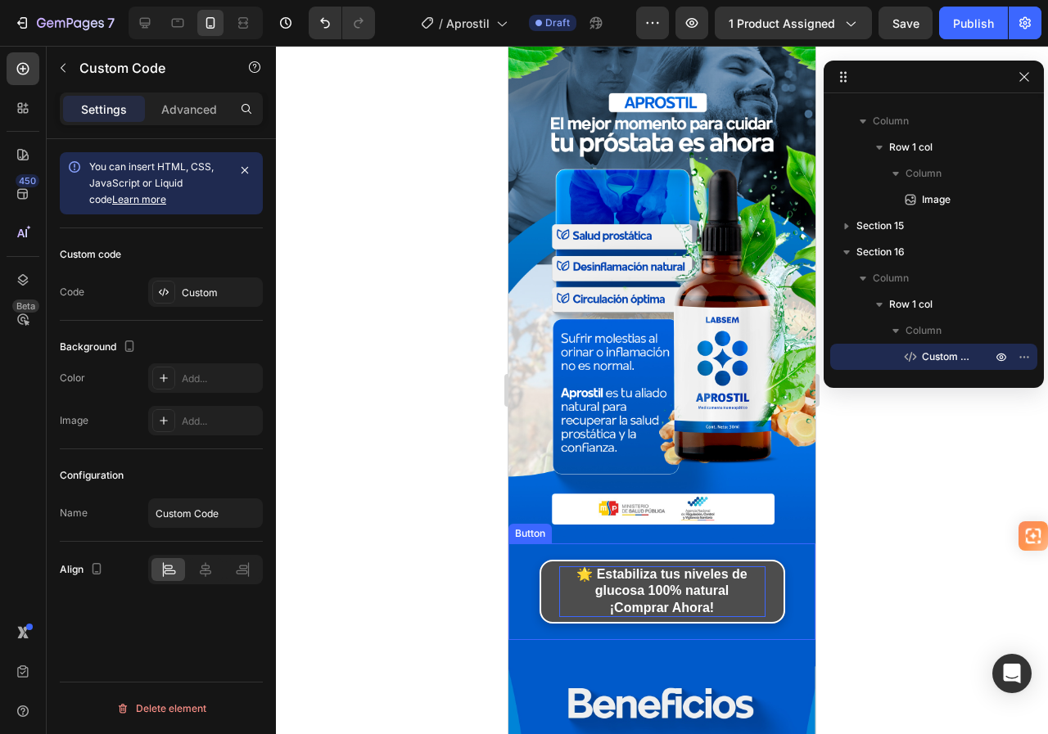
click at [611, 567] on strong "stabiliza tus niveles de glucosa 100% natural" at bounding box center [671, 582] width 152 height 31
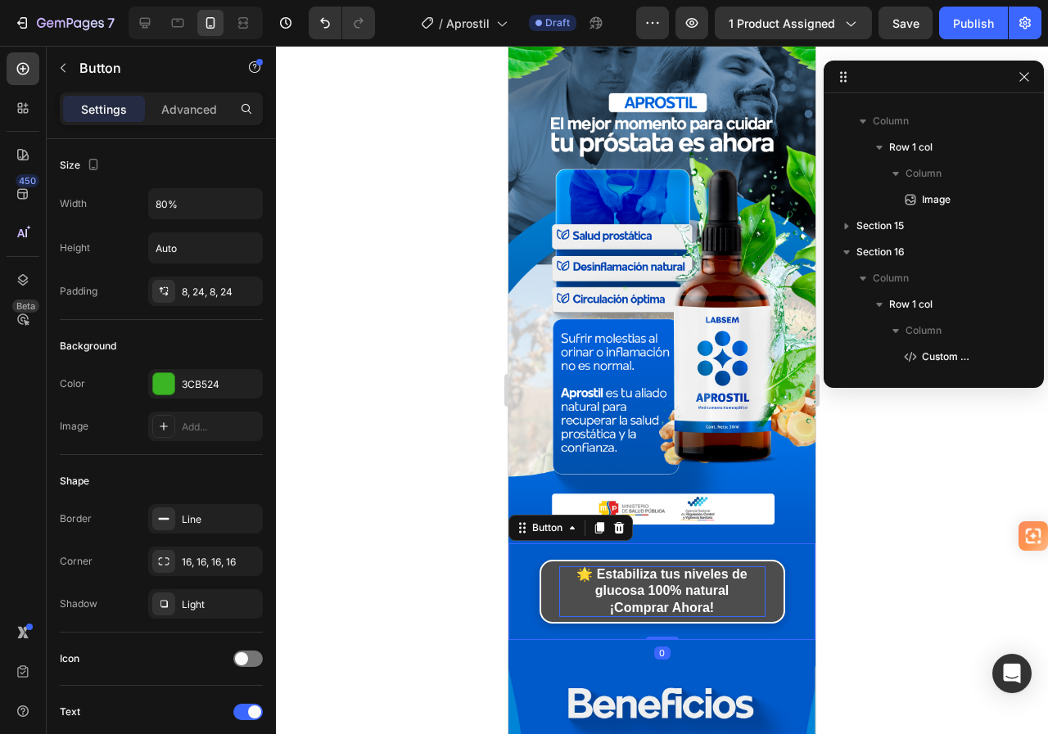
scroll to position [127, 0]
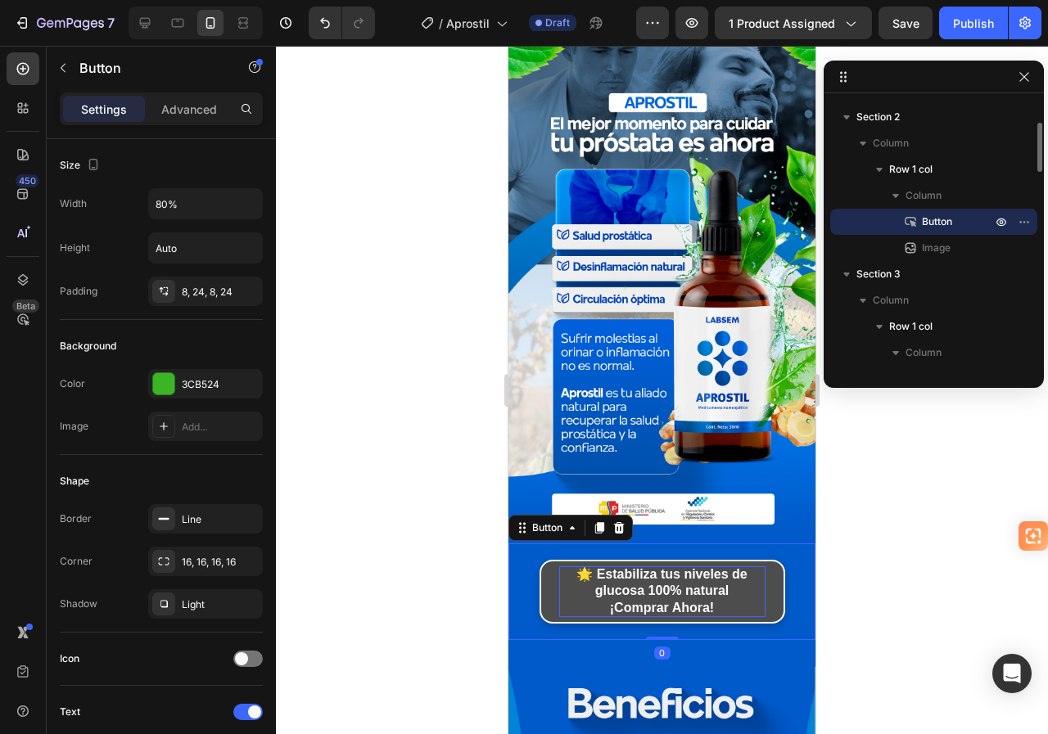
click at [713, 570] on strong "stabiliza tus niveles de glucosa 100% natural" at bounding box center [671, 582] width 152 height 31
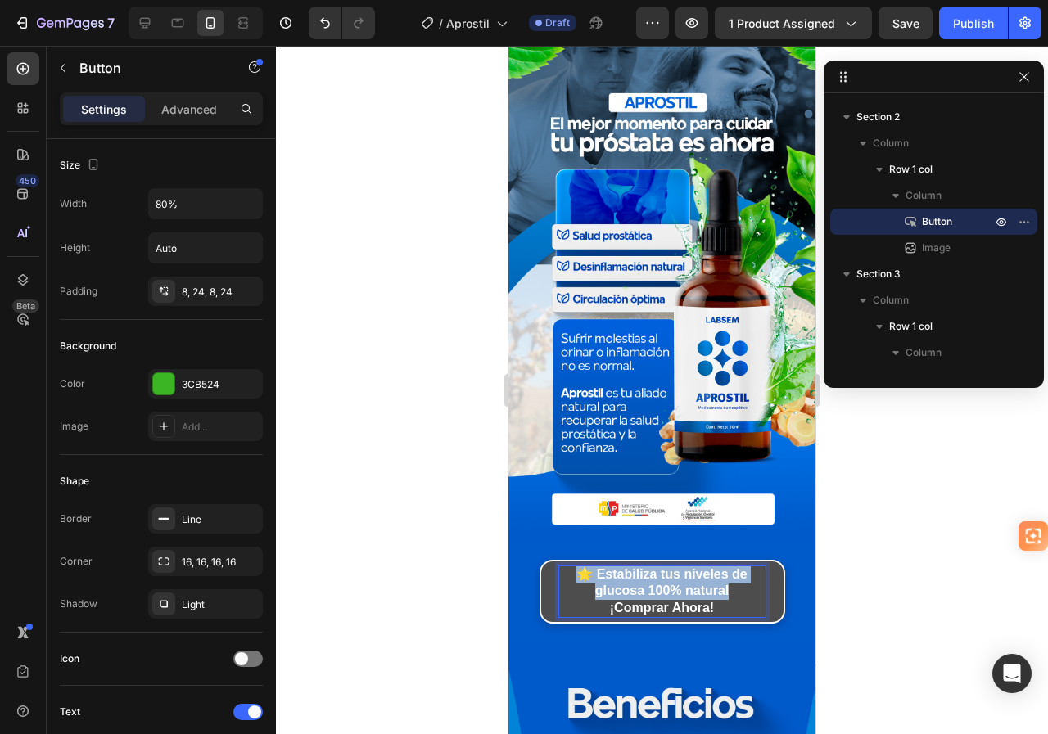
drag, startPoint x: 721, startPoint y: 568, endPoint x: 567, endPoint y: 549, distance: 155.1
click at [567, 567] on p "🌟 E stabiliza tus niveles de glucosa 100% natural ¡Comprar Ahora!" at bounding box center [662, 592] width 206 height 51
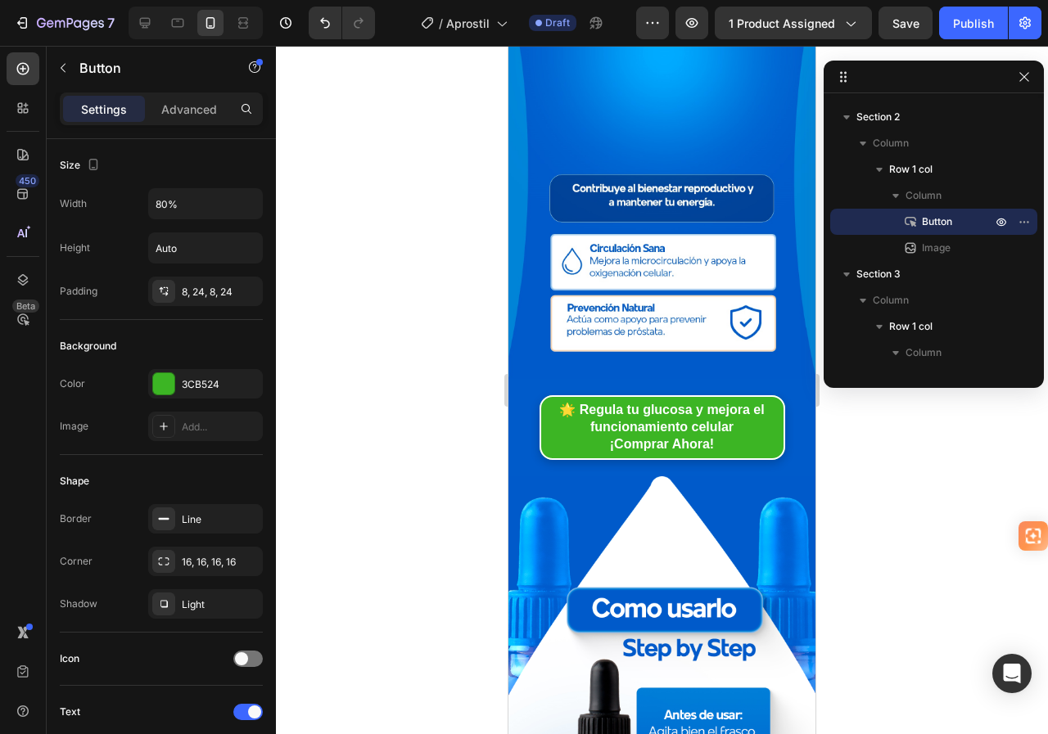
scroll to position [1310, 0]
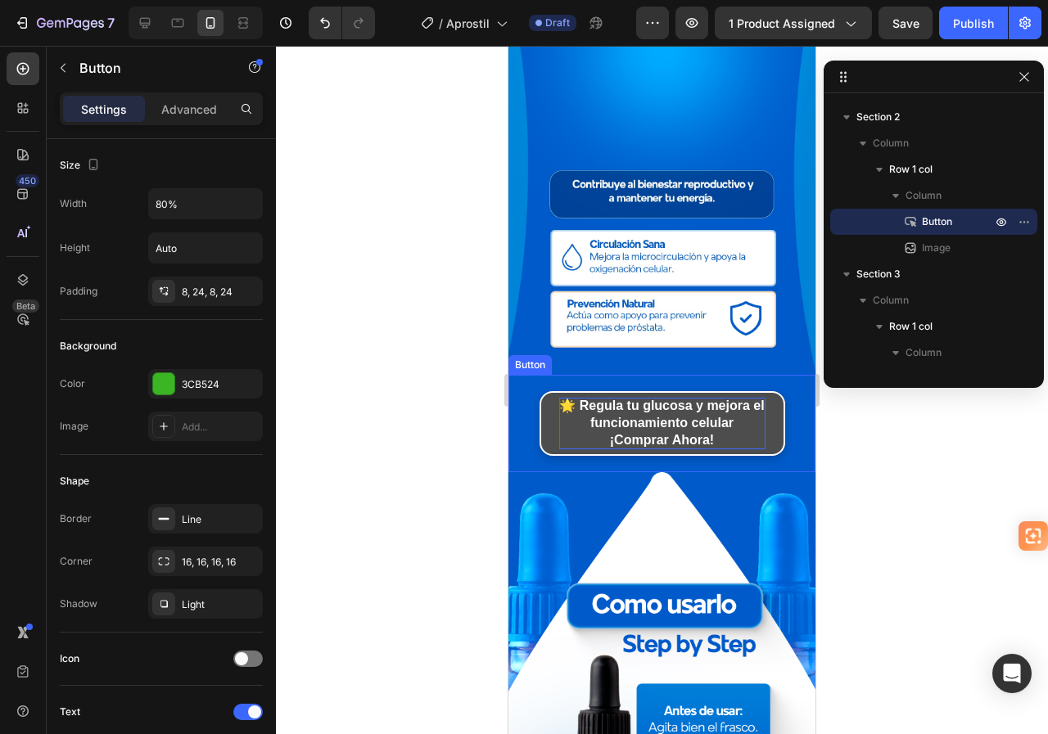
click at [668, 400] on strong "egula tu glucosa y mejora el funcionamiento celular" at bounding box center [676, 414] width 175 height 31
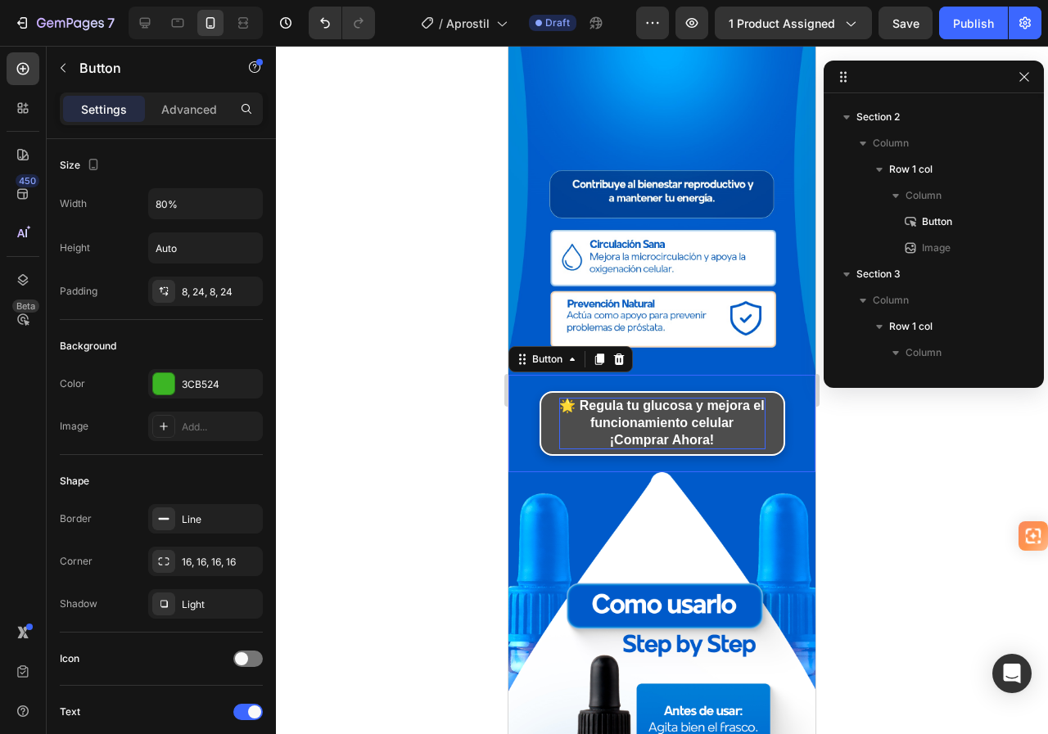
scroll to position [598, 0]
click at [665, 401] on strong "egula tu glucosa y mejora el funcionamiento celular" at bounding box center [676, 414] width 175 height 31
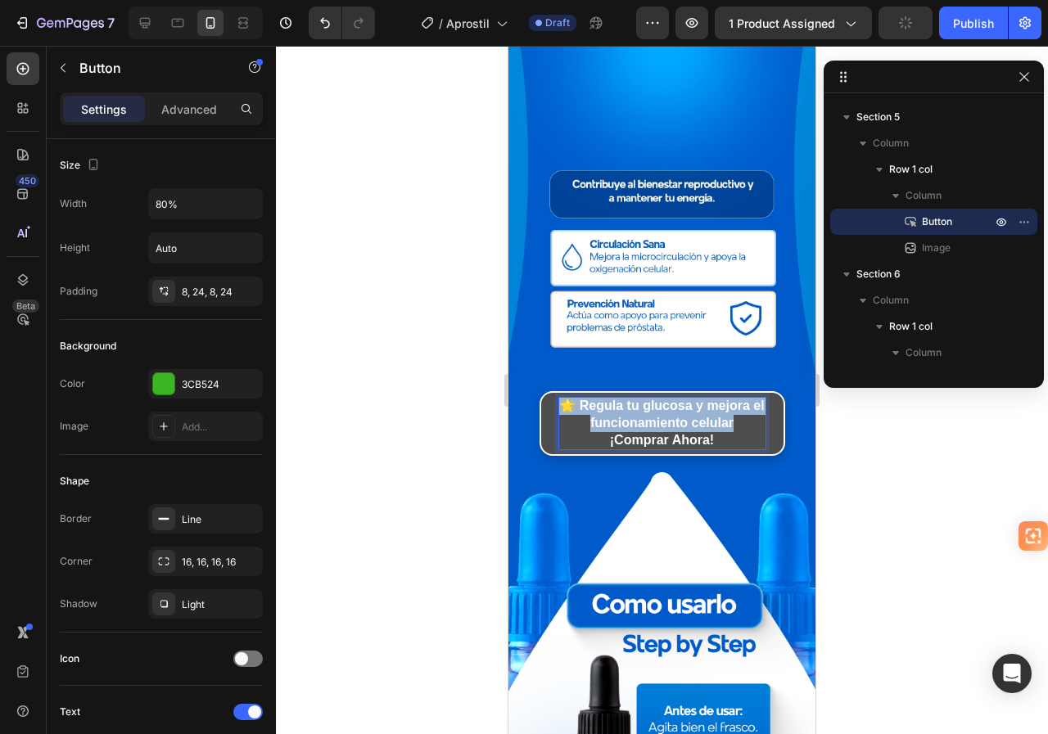
drag, startPoint x: 740, startPoint y: 403, endPoint x: 540, endPoint y: 382, distance: 201.6
click at [540, 391] on link "🌟 R egula tu glucosa y mejora el funcionamiento celular ¡Comprar Ahora!" at bounding box center [663, 423] width 246 height 64
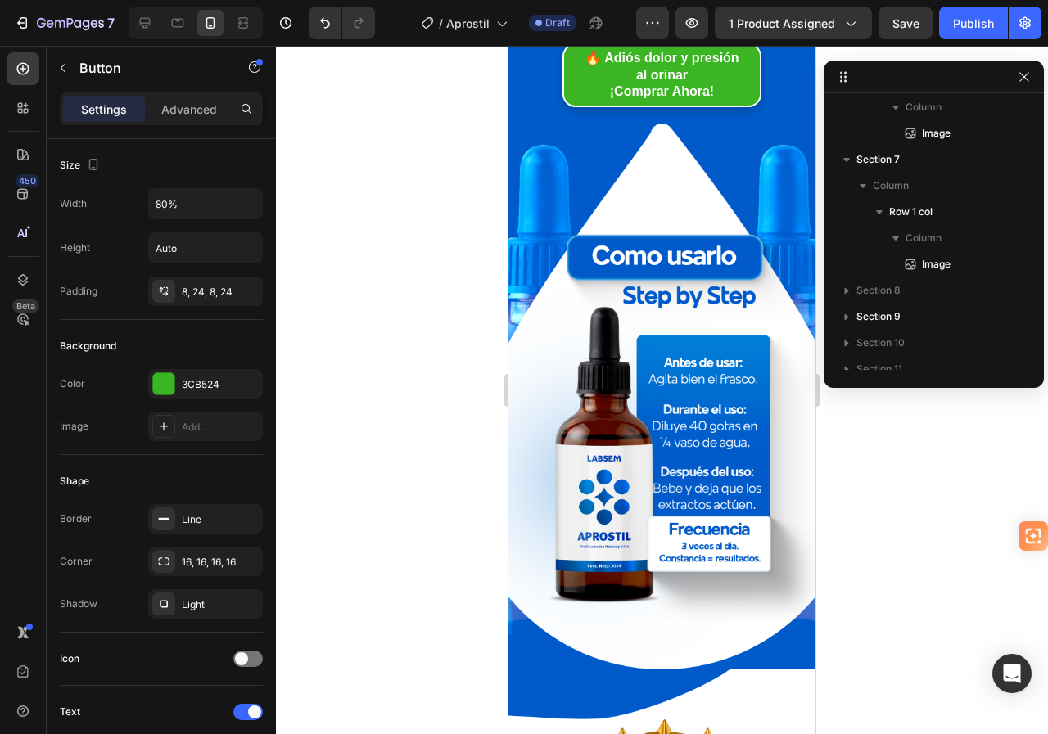
scroll to position [1008, 0]
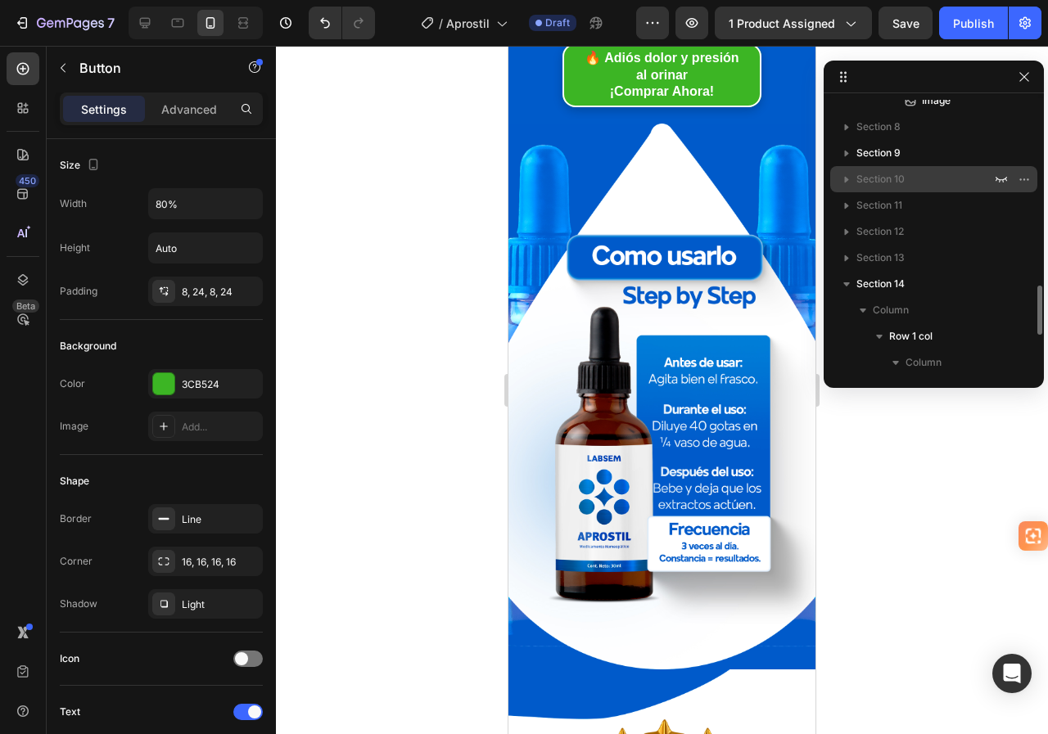
click at [900, 184] on span "Section 10" at bounding box center [880, 179] width 48 height 16
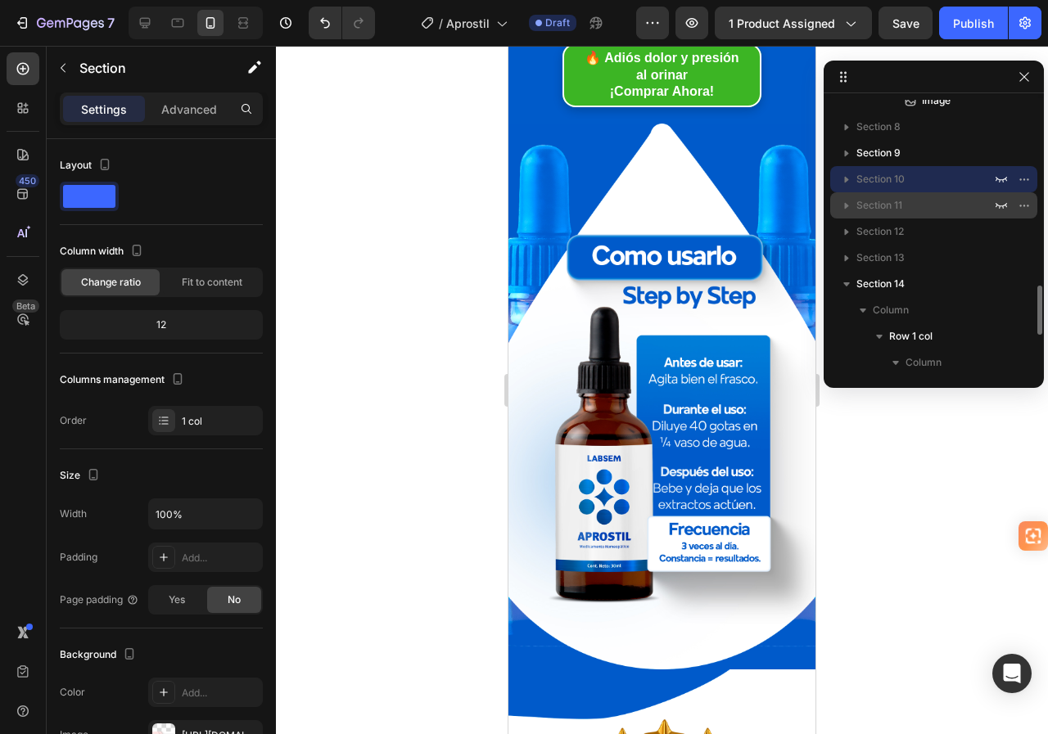
click at [897, 206] on span "Section 11" at bounding box center [879, 205] width 46 height 16
click at [1000, 178] on icon "button" at bounding box center [1001, 179] width 13 height 13
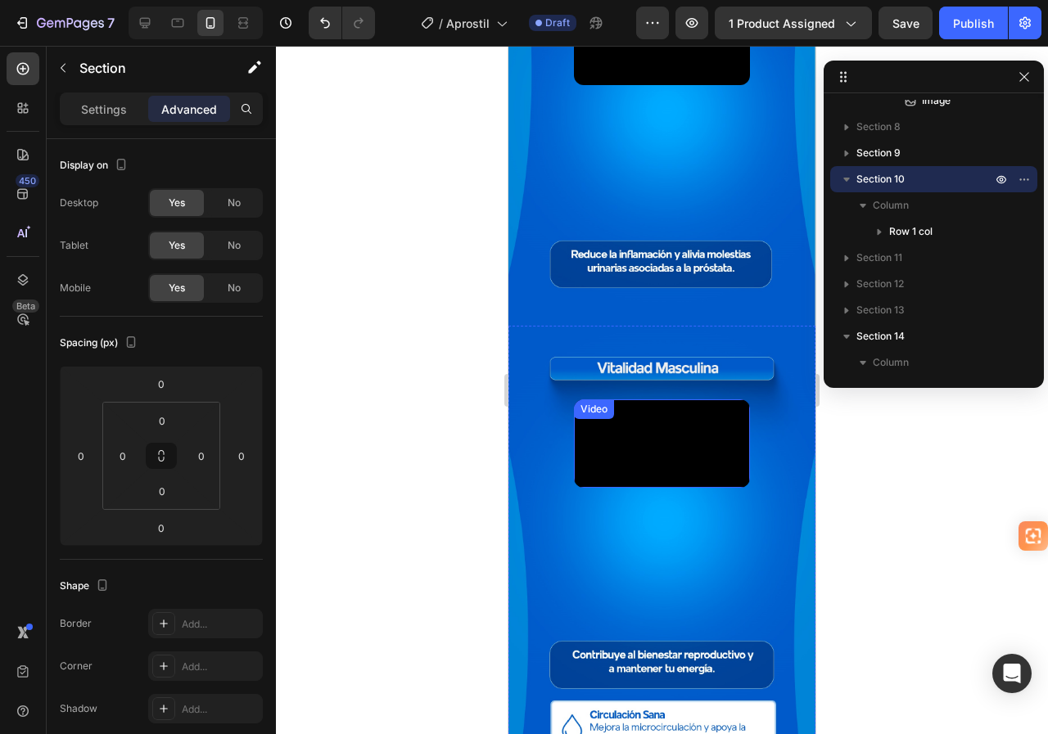
scroll to position [819, 0]
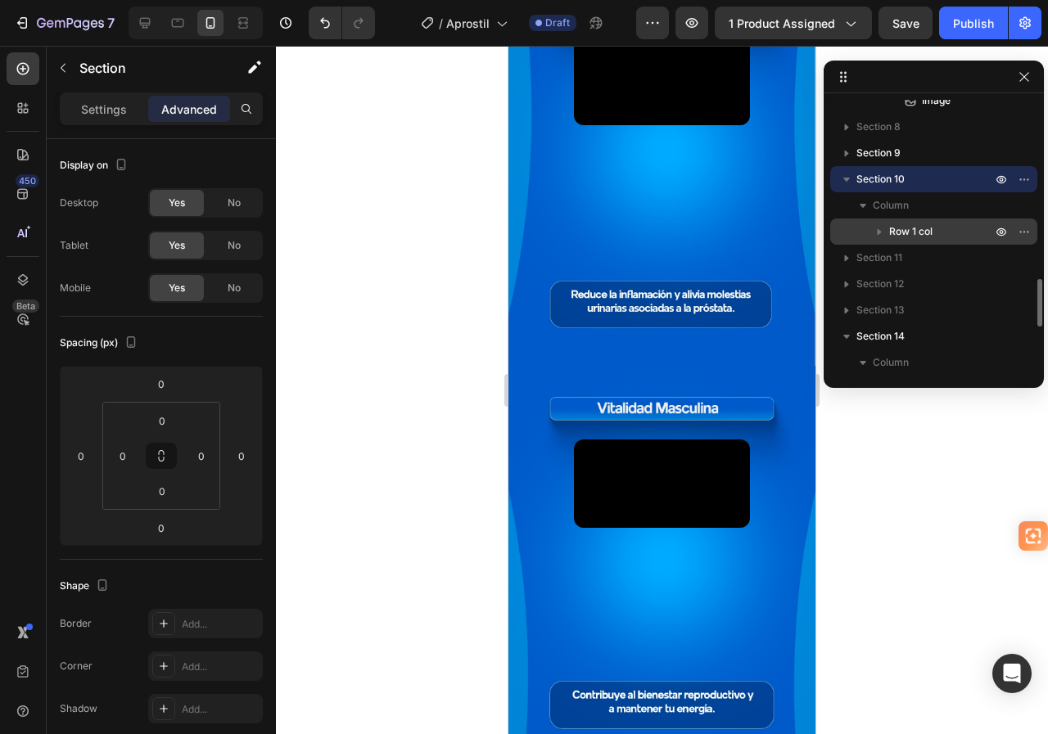
click at [914, 234] on span "Row 1 col" at bounding box center [910, 232] width 43 height 16
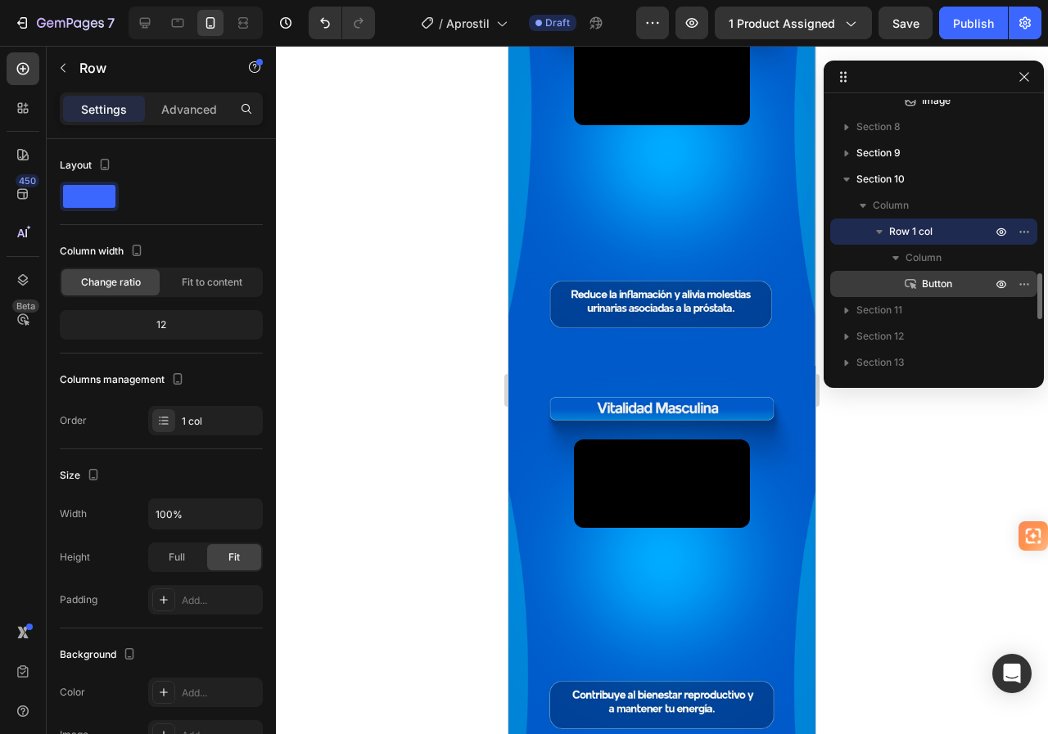
click at [919, 278] on p "Button" at bounding box center [938, 284] width 73 height 16
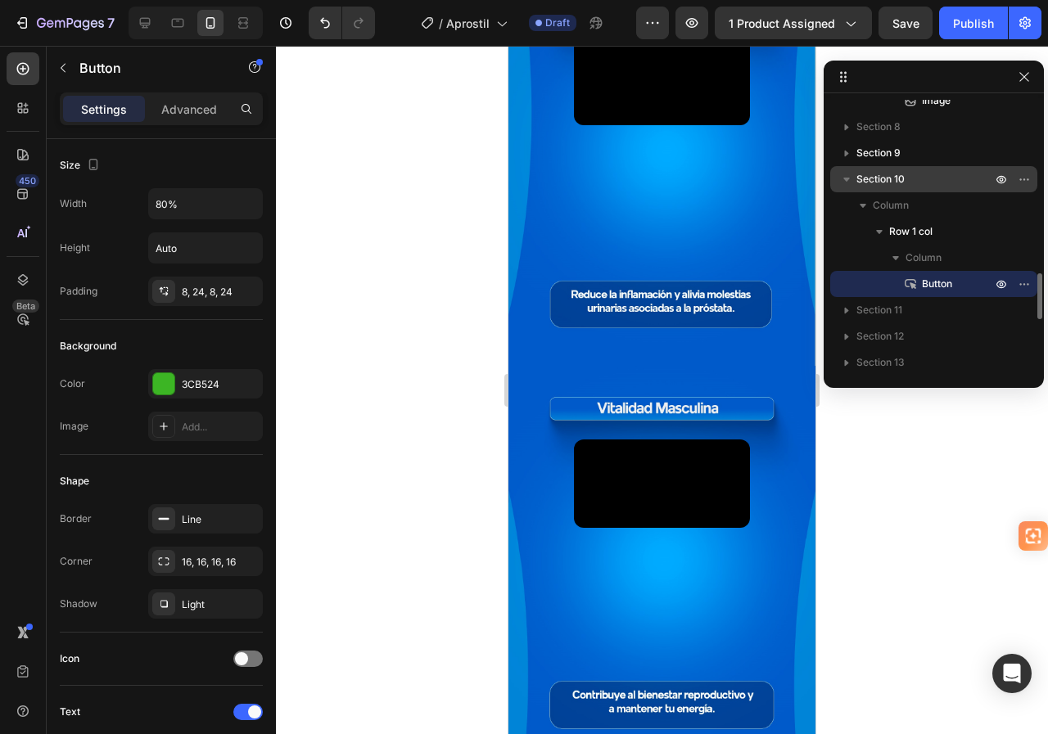
click at [886, 183] on span "Section 10" at bounding box center [880, 179] width 48 height 16
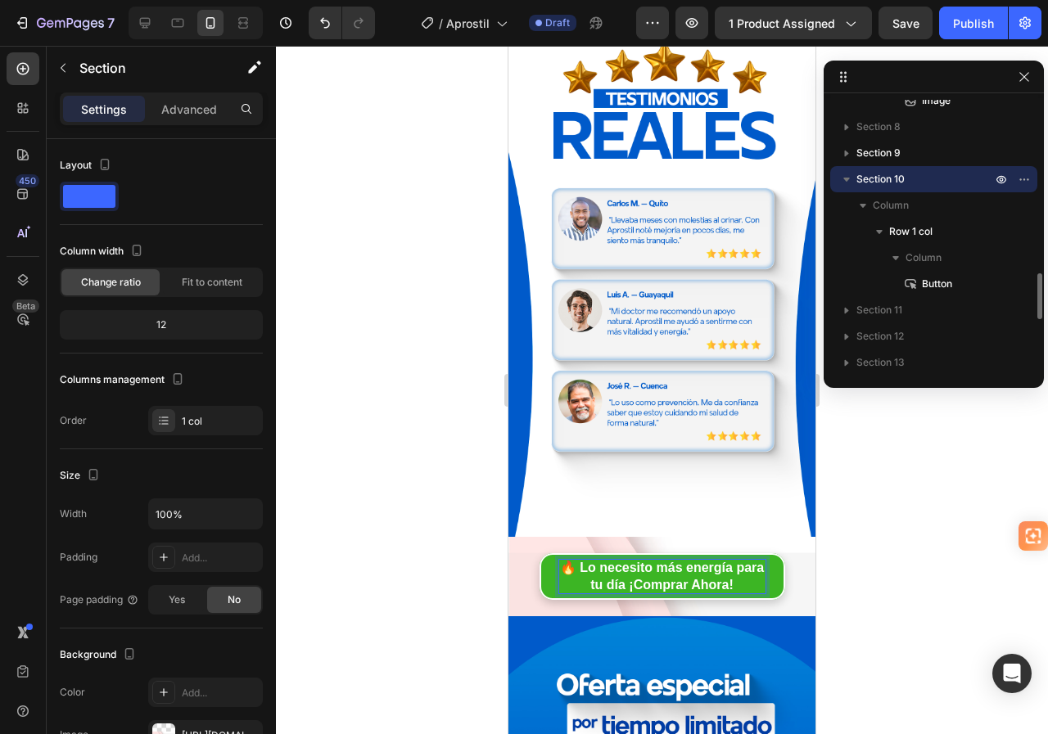
scroll to position [2626, 0]
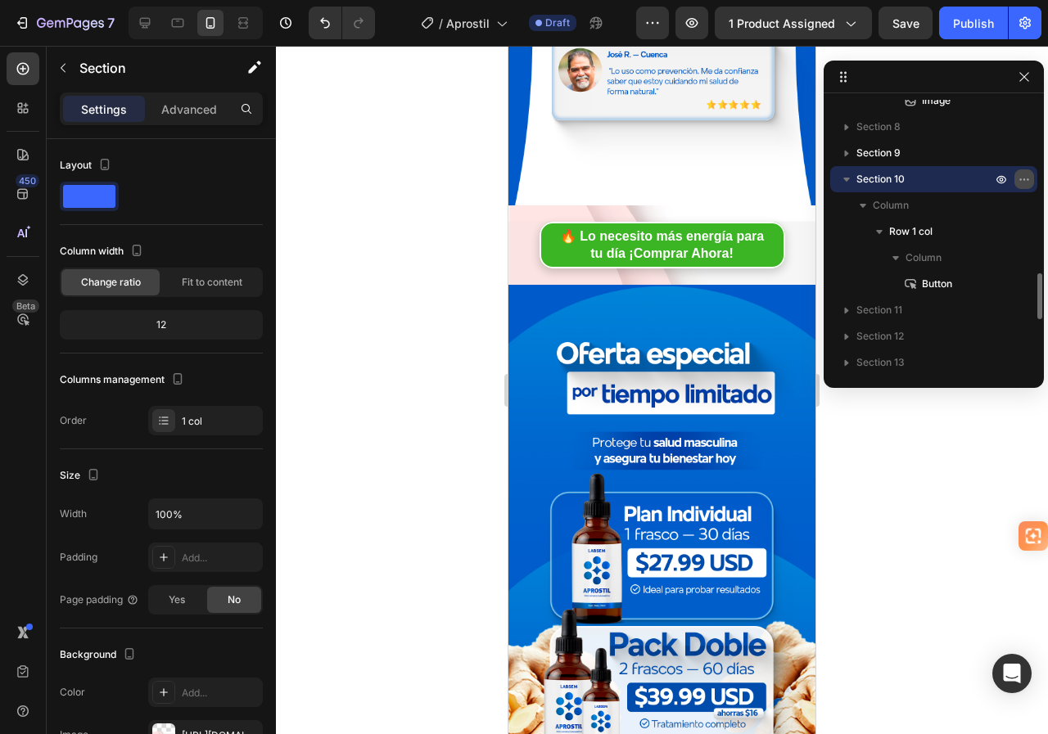
click at [1025, 176] on icon "button" at bounding box center [1024, 179] width 13 height 13
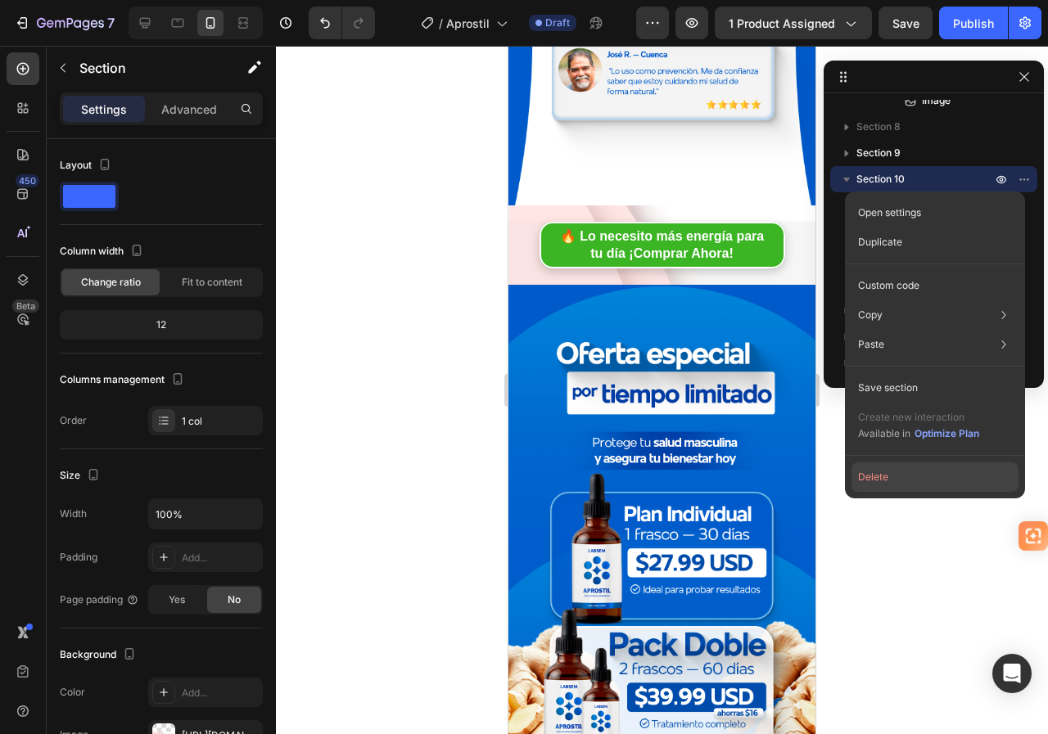
click at [890, 472] on button "Delete" at bounding box center [934, 477] width 167 height 29
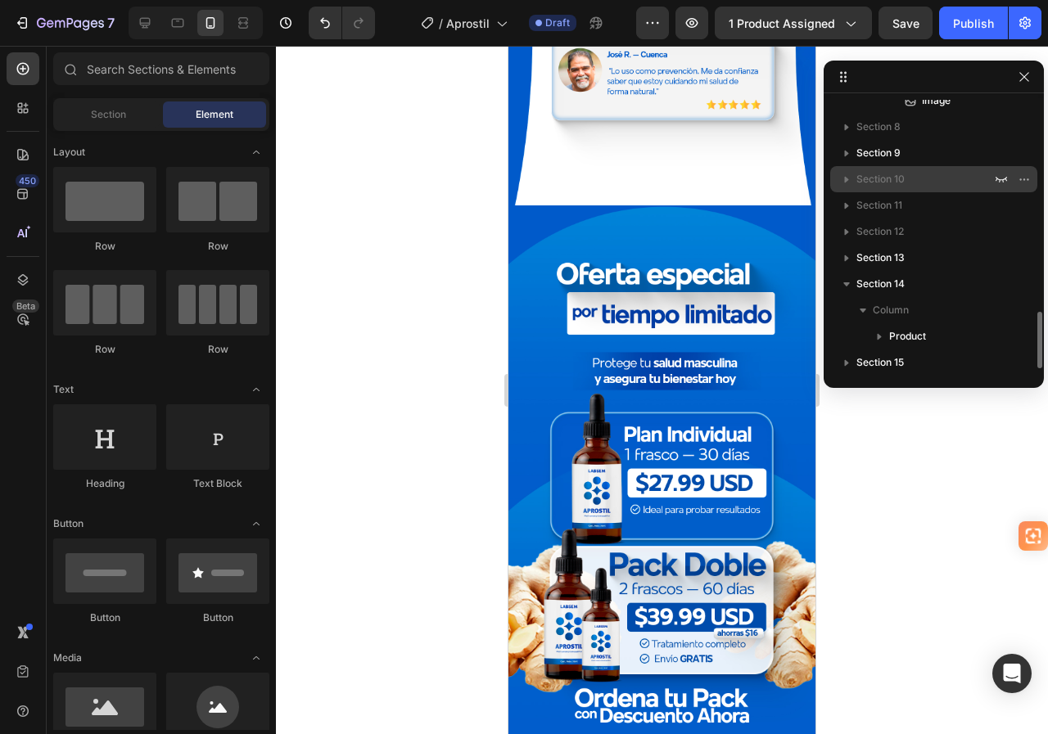
click at [918, 179] on p "Section 10" at bounding box center [925, 179] width 138 height 16
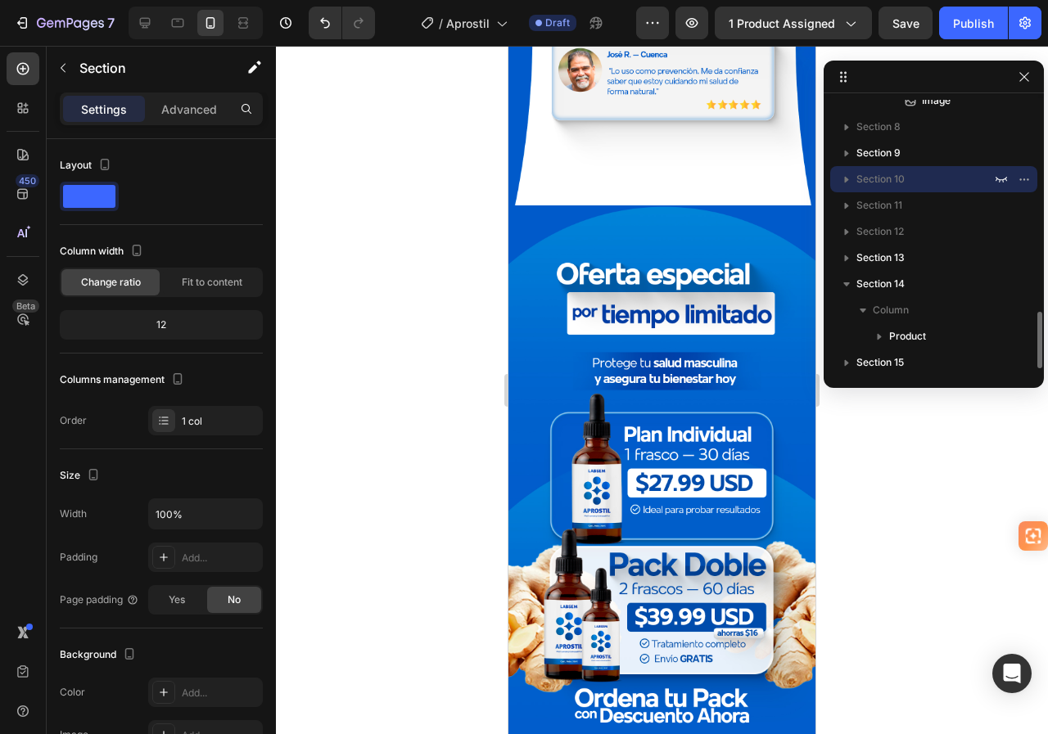
click at [851, 179] on icon "button" at bounding box center [846, 179] width 16 height 16
click at [846, 179] on icon "button" at bounding box center [847, 180] width 4 height 7
click at [845, 178] on icon "button" at bounding box center [847, 180] width 4 height 7
click at [1019, 180] on icon "button" at bounding box center [1024, 179] width 13 height 13
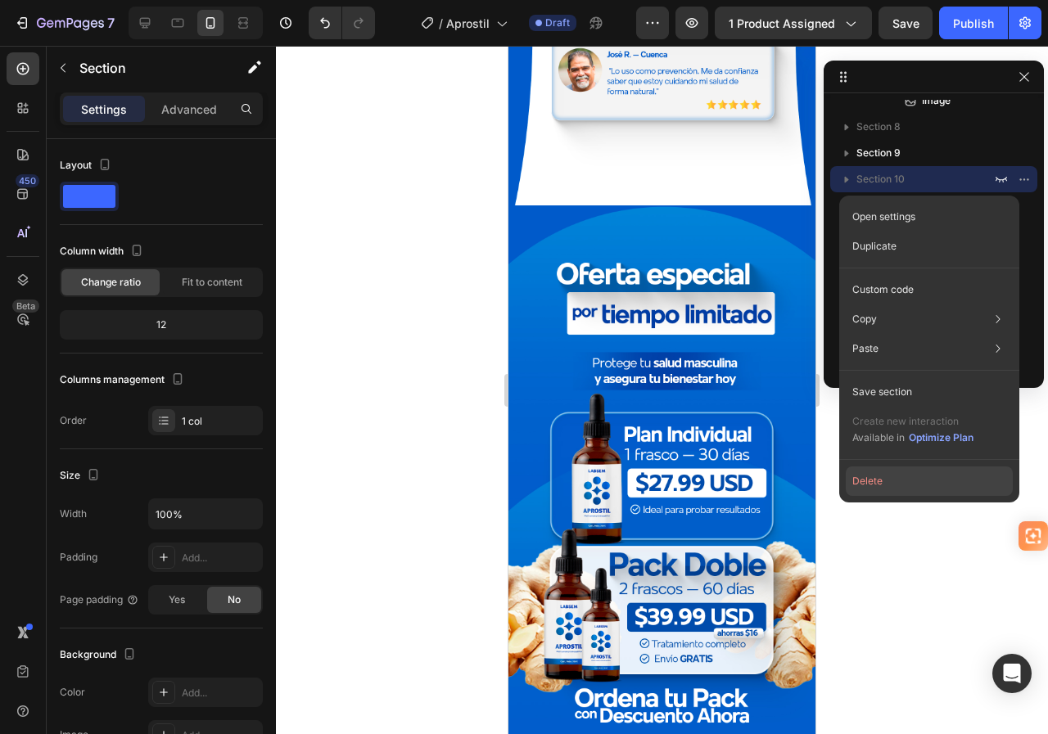
click at [890, 482] on button "Delete" at bounding box center [929, 481] width 167 height 29
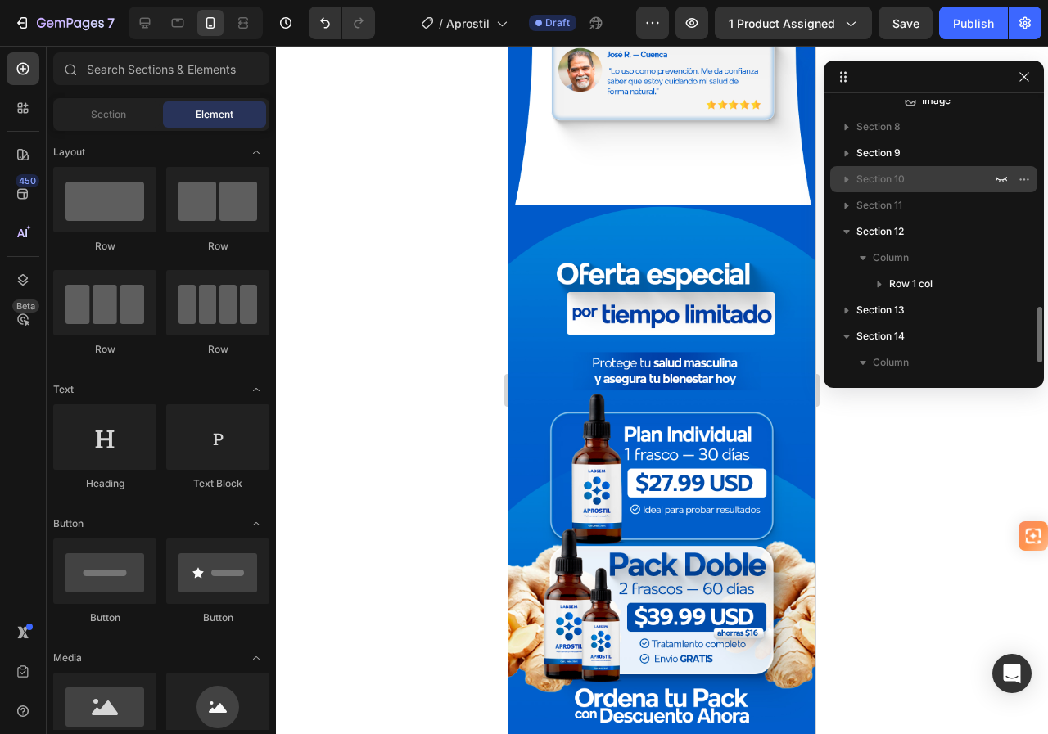
click at [880, 181] on span "Section 10" at bounding box center [880, 179] width 48 height 16
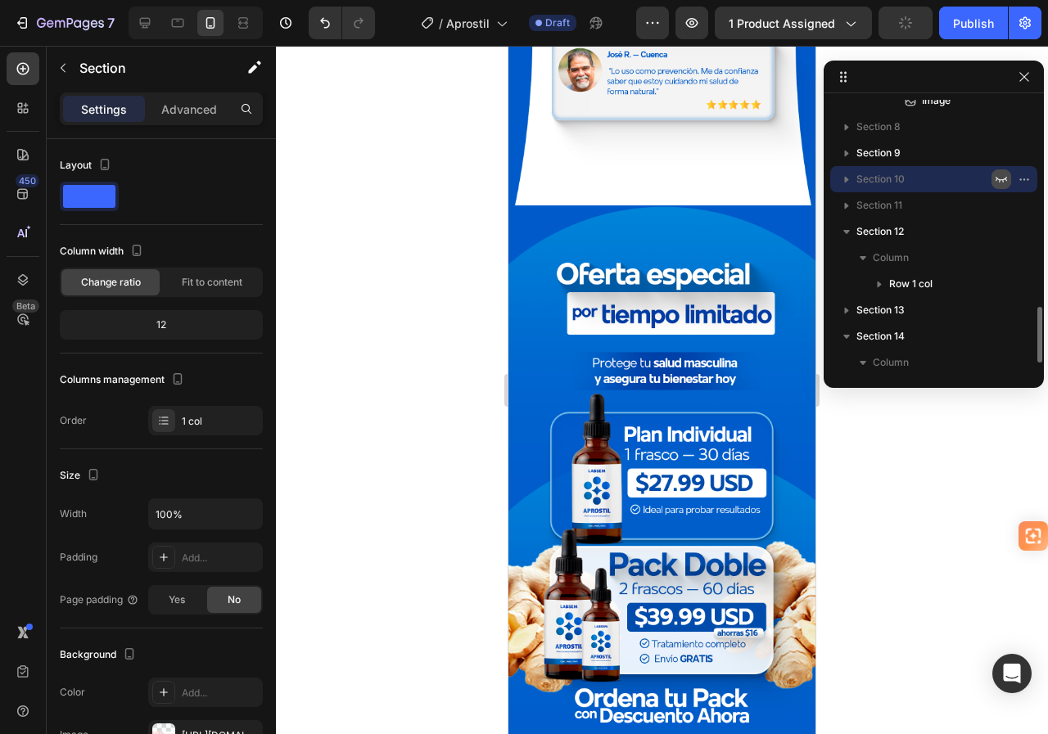
click at [998, 175] on icon "button" at bounding box center [1001, 179] width 13 height 13
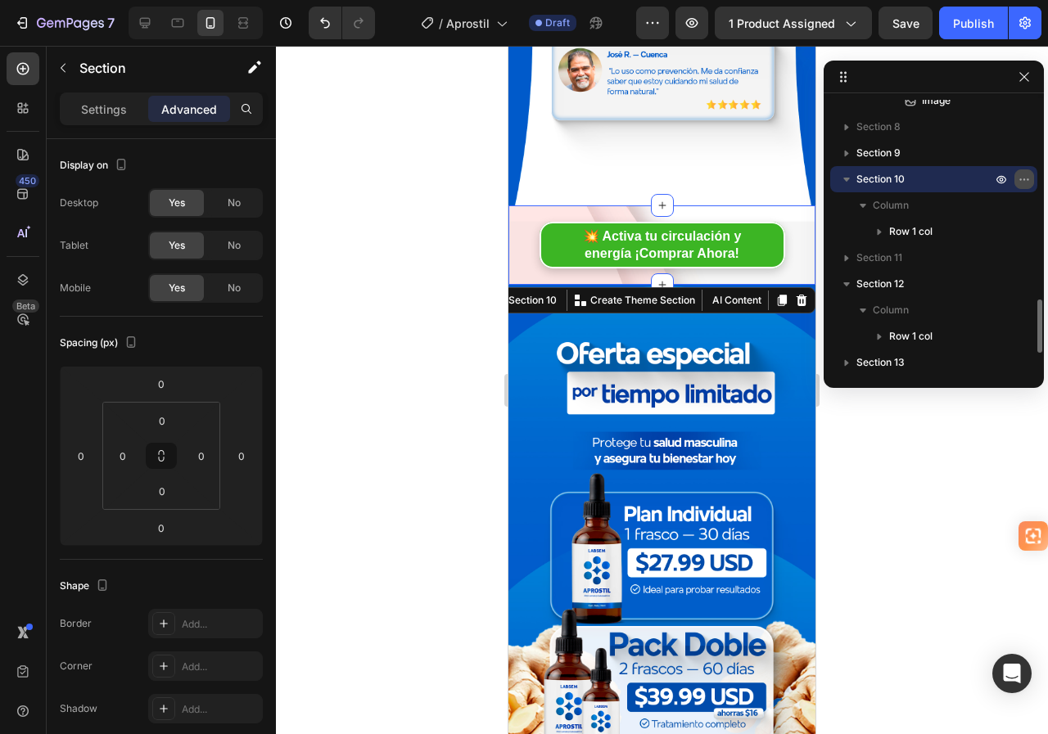
click at [1018, 180] on icon "button" at bounding box center [1024, 179] width 13 height 13
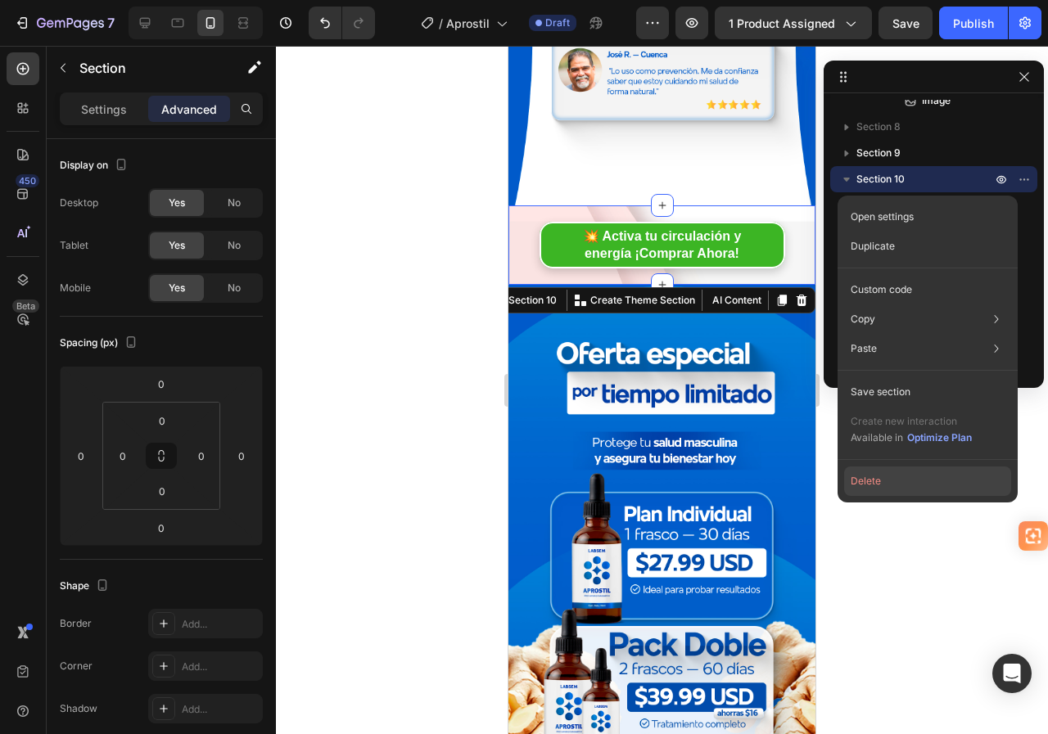
click at [883, 481] on button "Delete" at bounding box center [927, 481] width 167 height 29
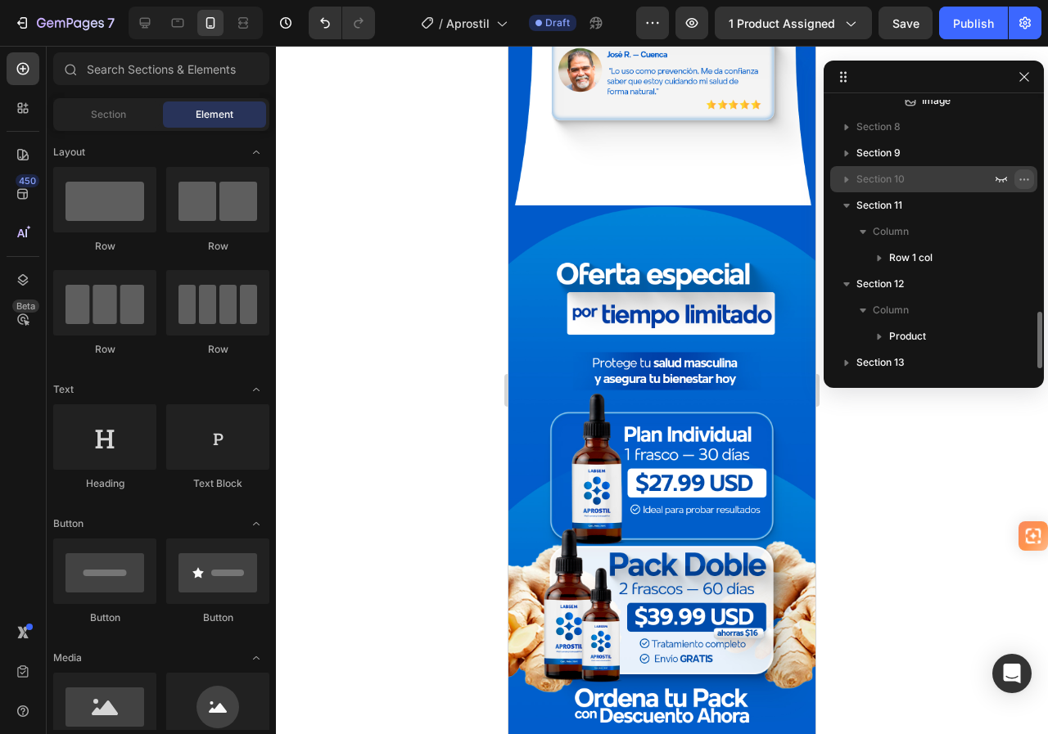
click at [1023, 174] on icon "button" at bounding box center [1024, 179] width 13 height 13
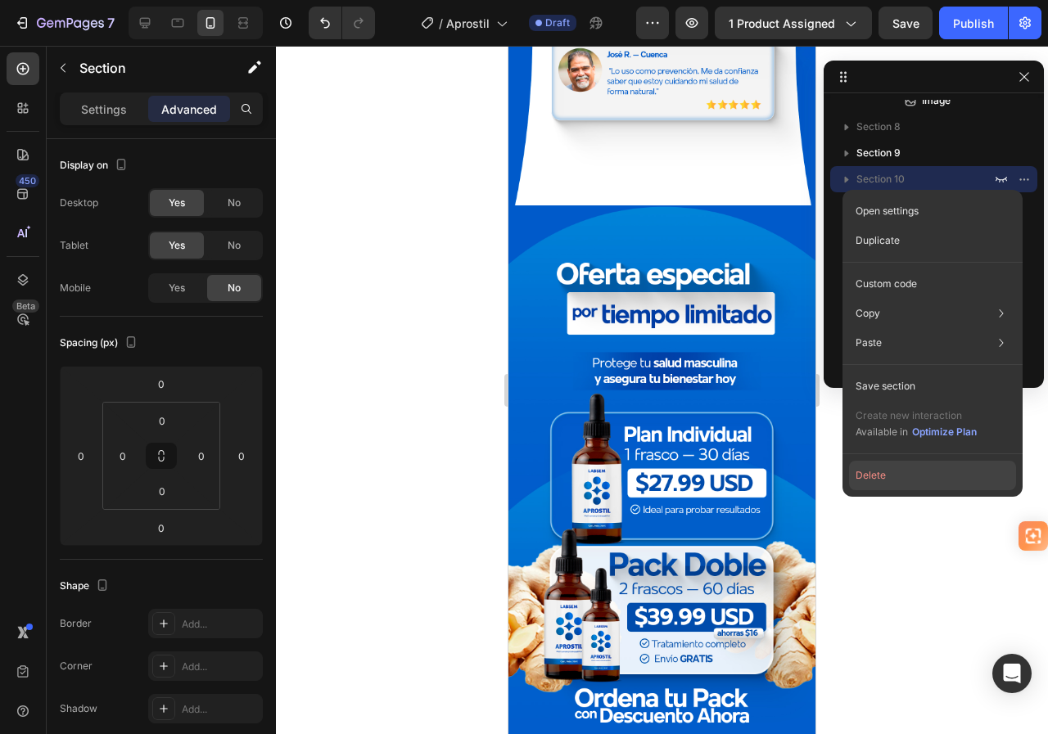
click at [907, 478] on button "Delete" at bounding box center [932, 475] width 167 height 29
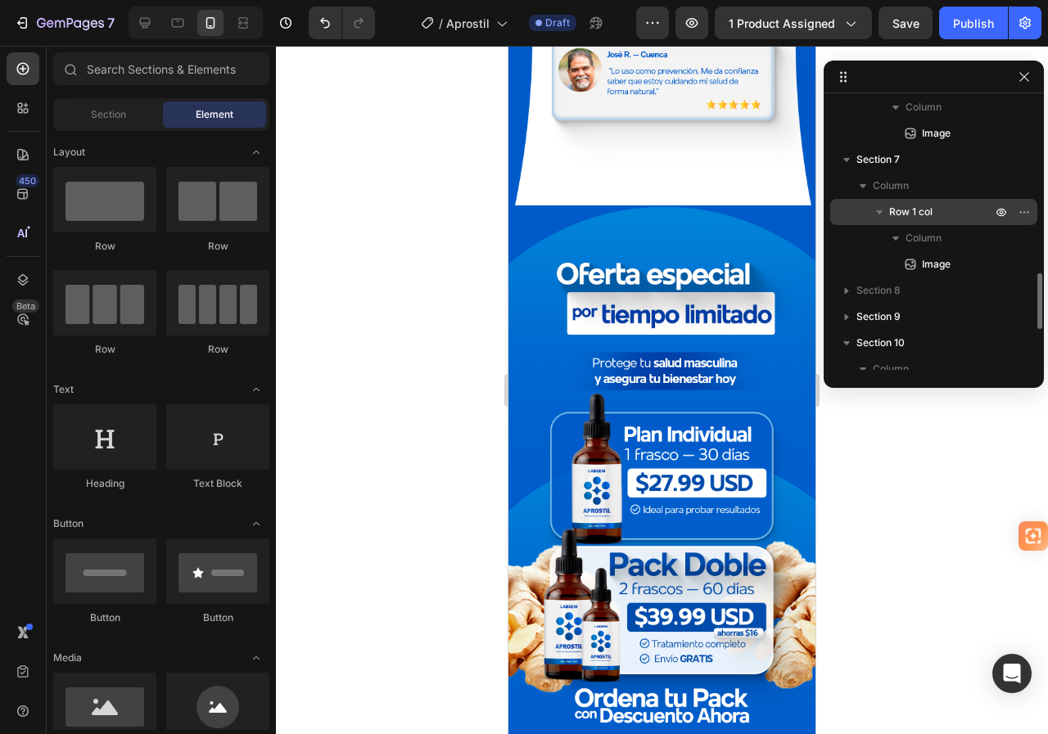
scroll to position [926, 0]
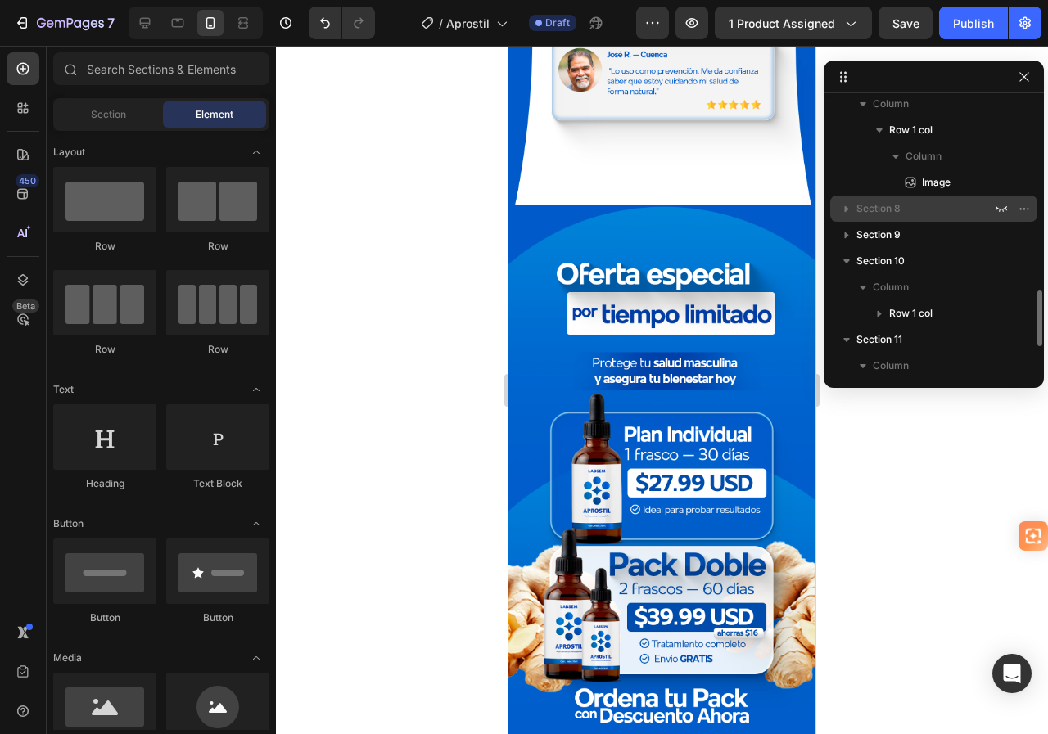
click at [917, 210] on p "Section 8" at bounding box center [925, 209] width 138 height 16
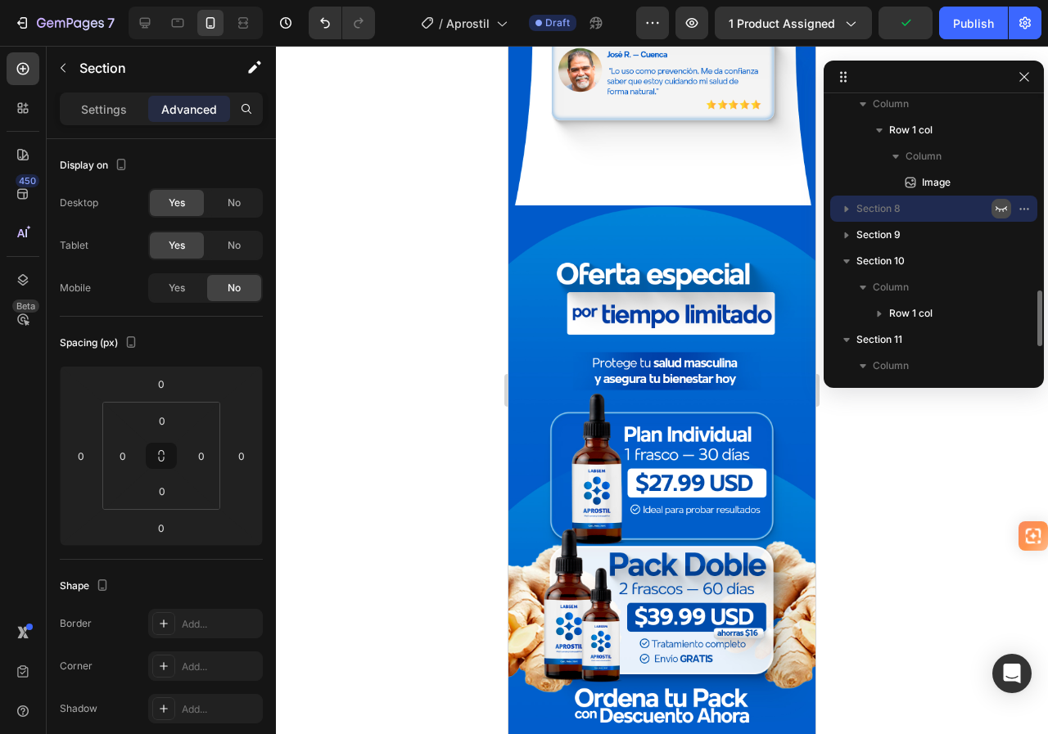
click at [1003, 209] on icon "button" at bounding box center [1001, 208] width 13 height 13
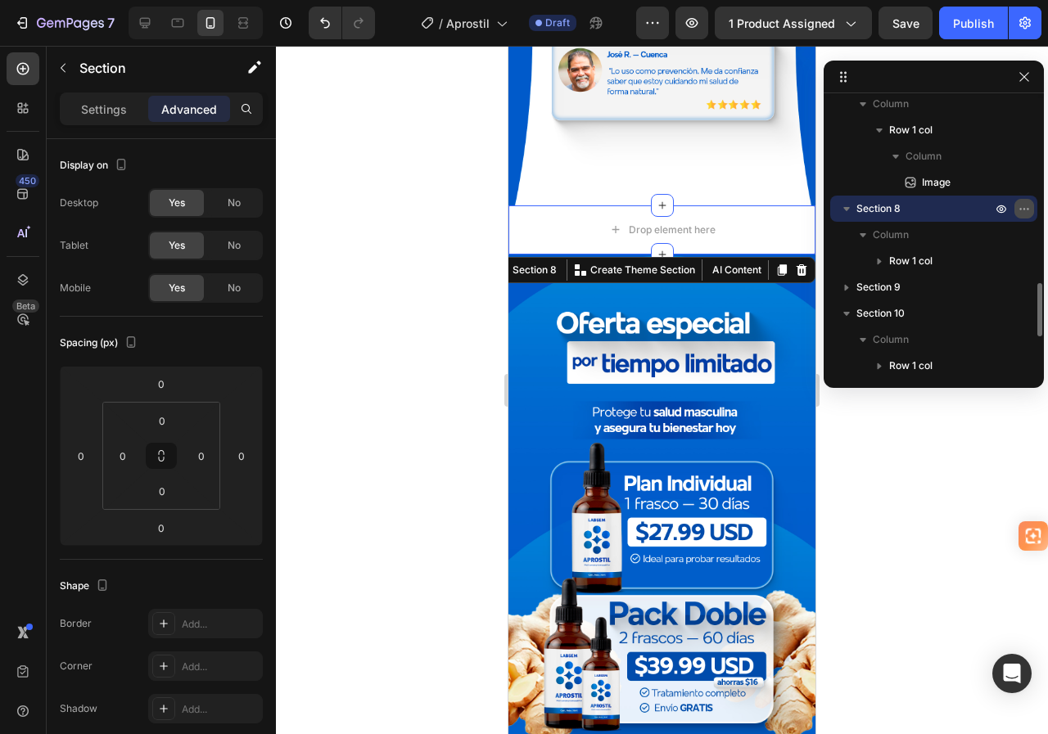
click at [1023, 208] on icon "button" at bounding box center [1024, 208] width 13 height 13
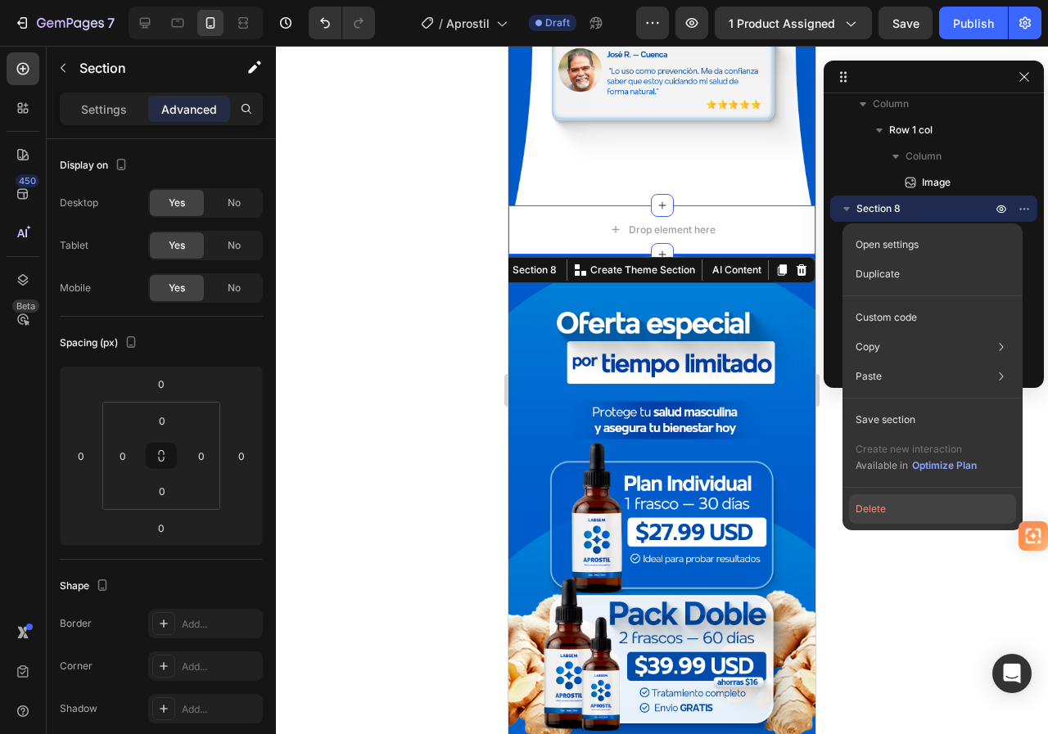
click at [903, 506] on button "Delete" at bounding box center [932, 508] width 167 height 29
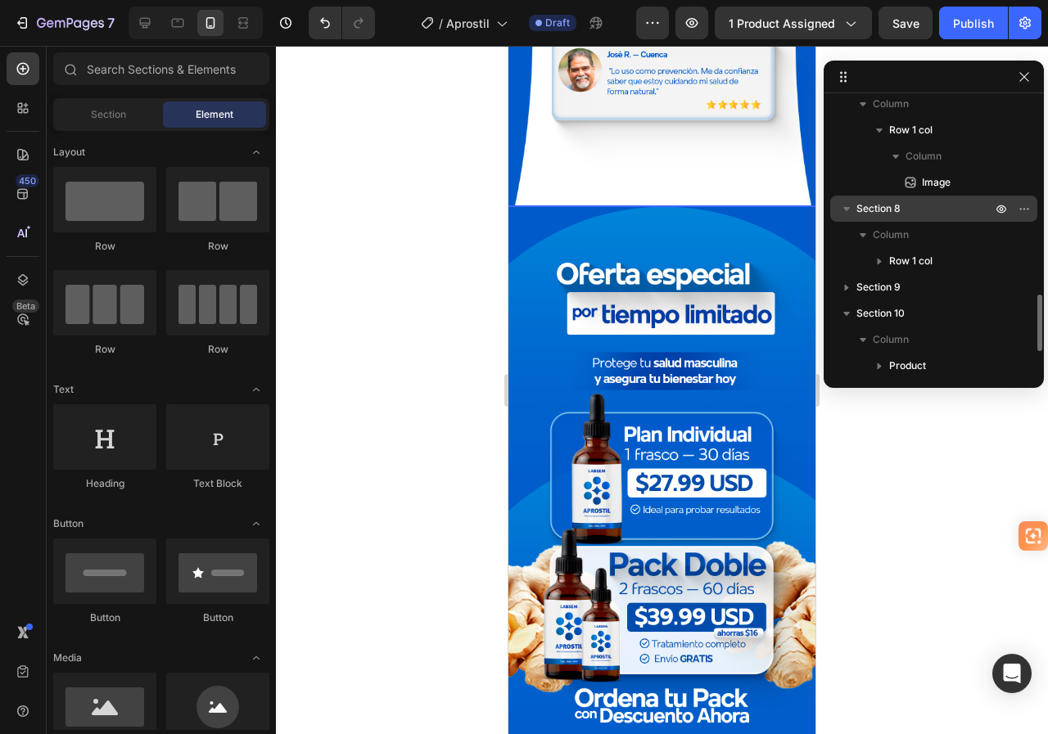
click at [914, 214] on p "Section 8" at bounding box center [925, 209] width 138 height 16
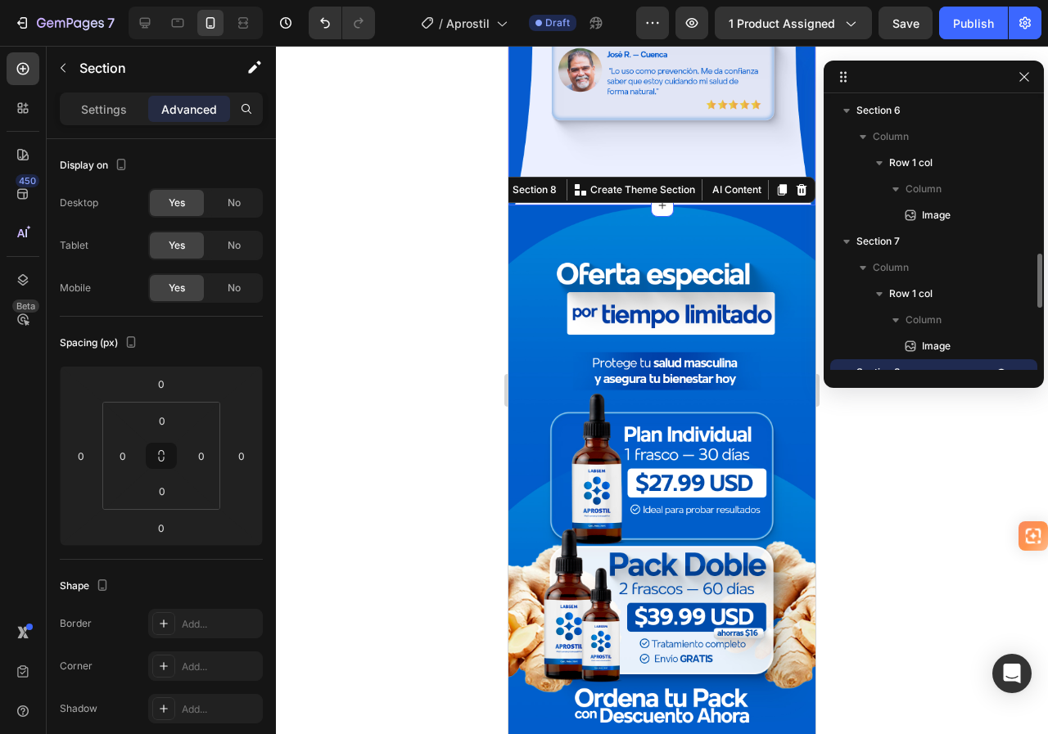
scroll to position [680, 0]
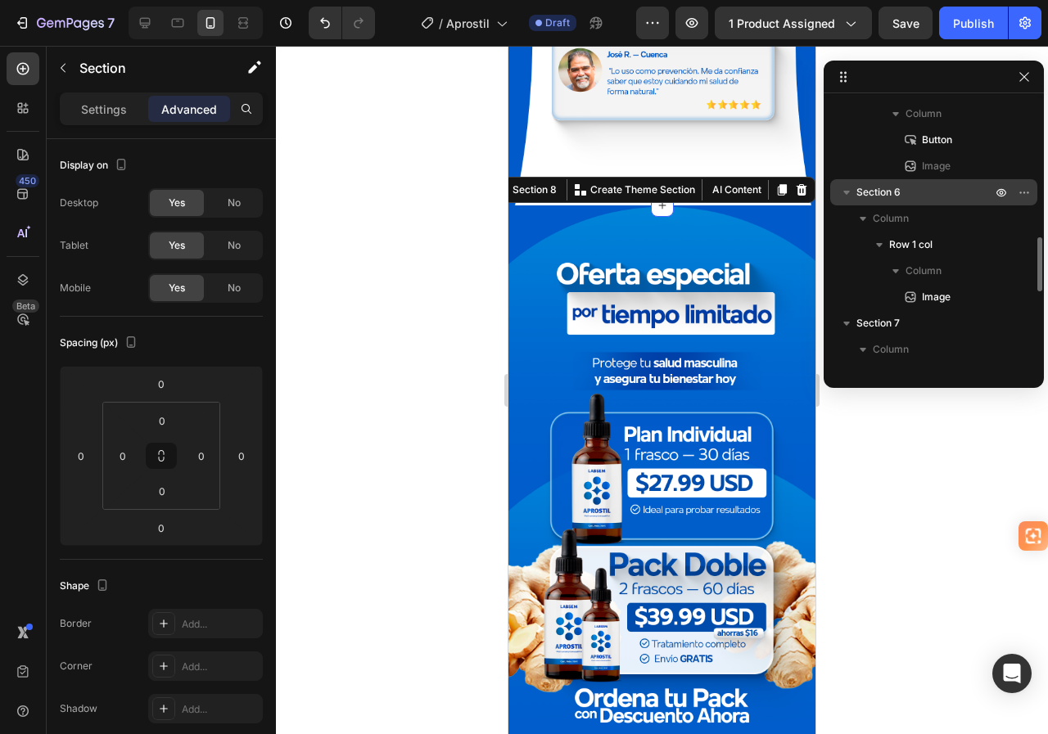
drag, startPoint x: 846, startPoint y: 192, endPoint x: 888, endPoint y: 196, distance: 42.8
click at [845, 192] on icon "button" at bounding box center [846, 193] width 7 height 4
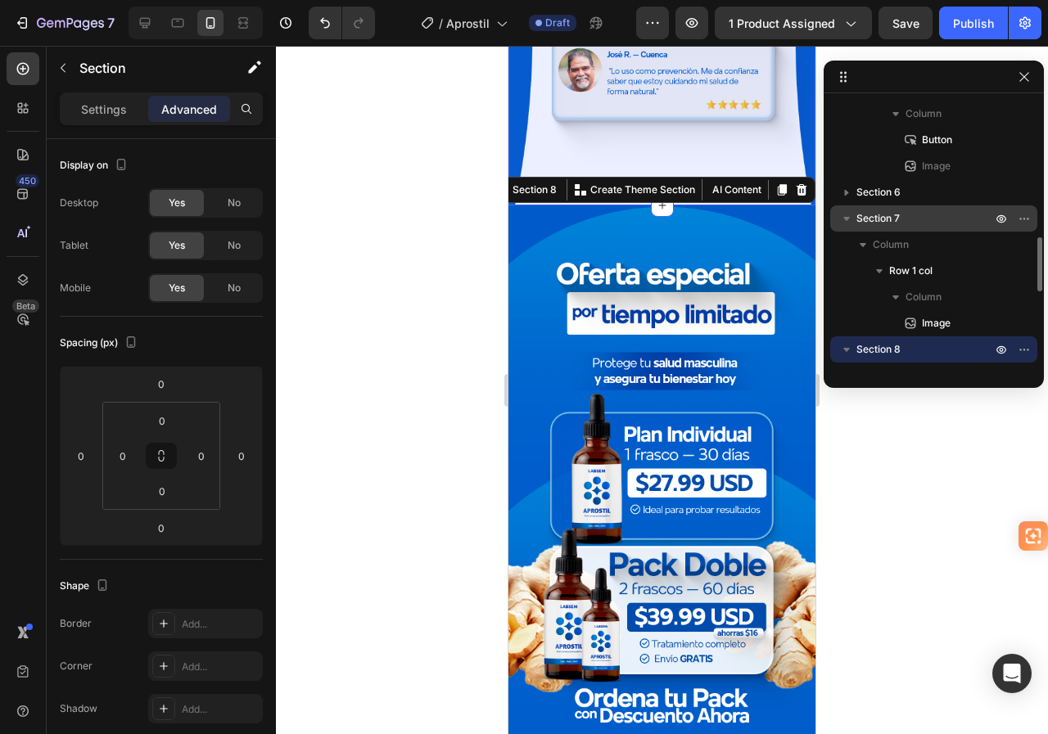
click at [846, 218] on icon "button" at bounding box center [846, 219] width 7 height 4
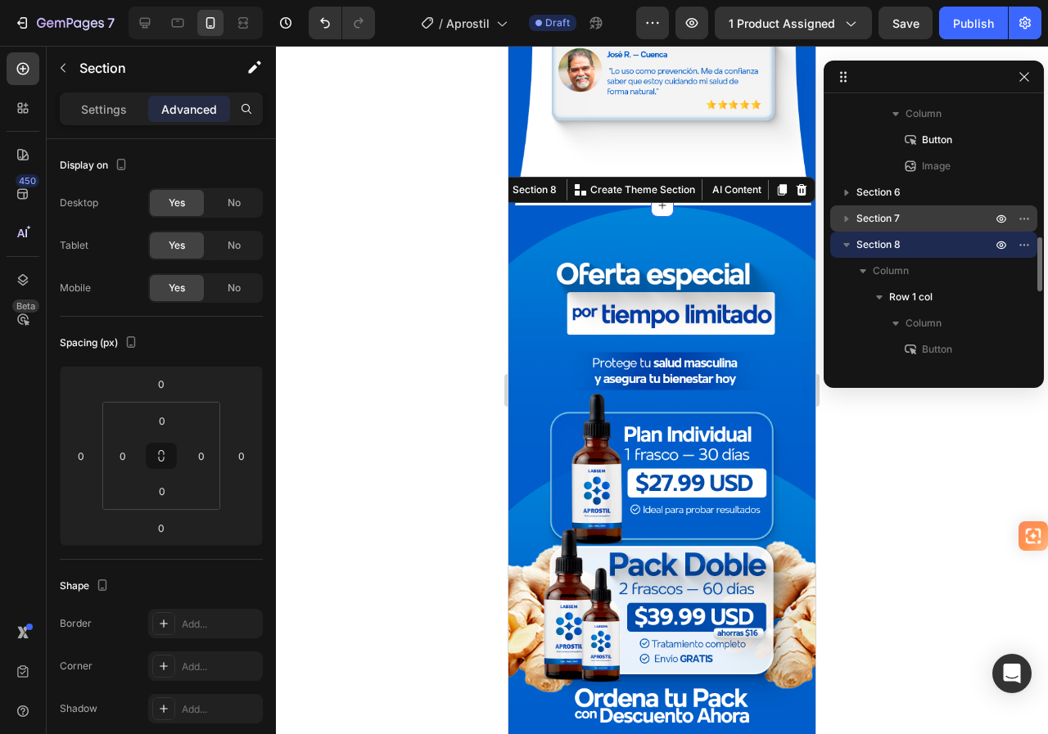
click at [845, 241] on icon "button" at bounding box center [846, 245] width 16 height 16
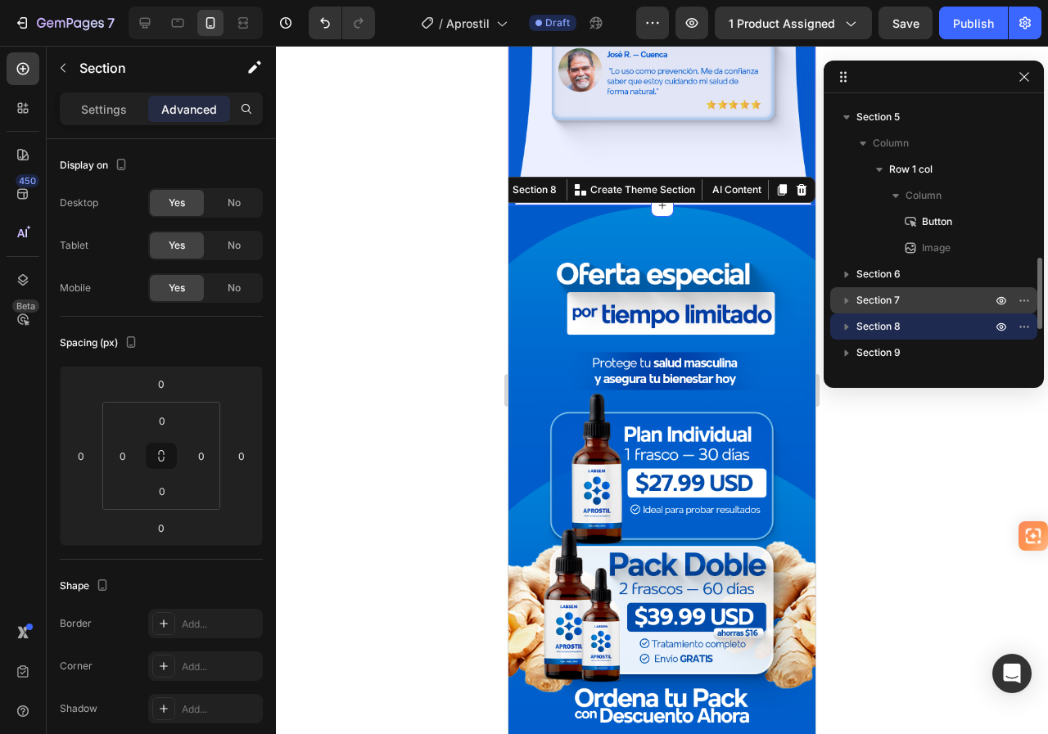
scroll to position [517, 0]
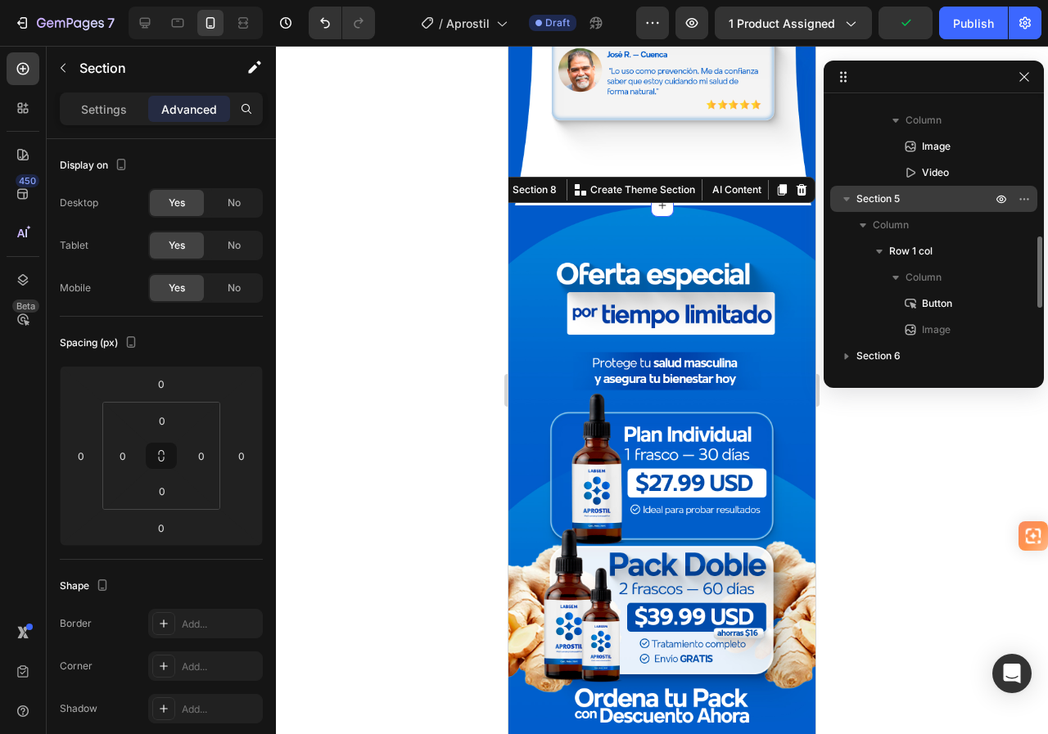
click at [848, 196] on icon "button" at bounding box center [846, 199] width 16 height 16
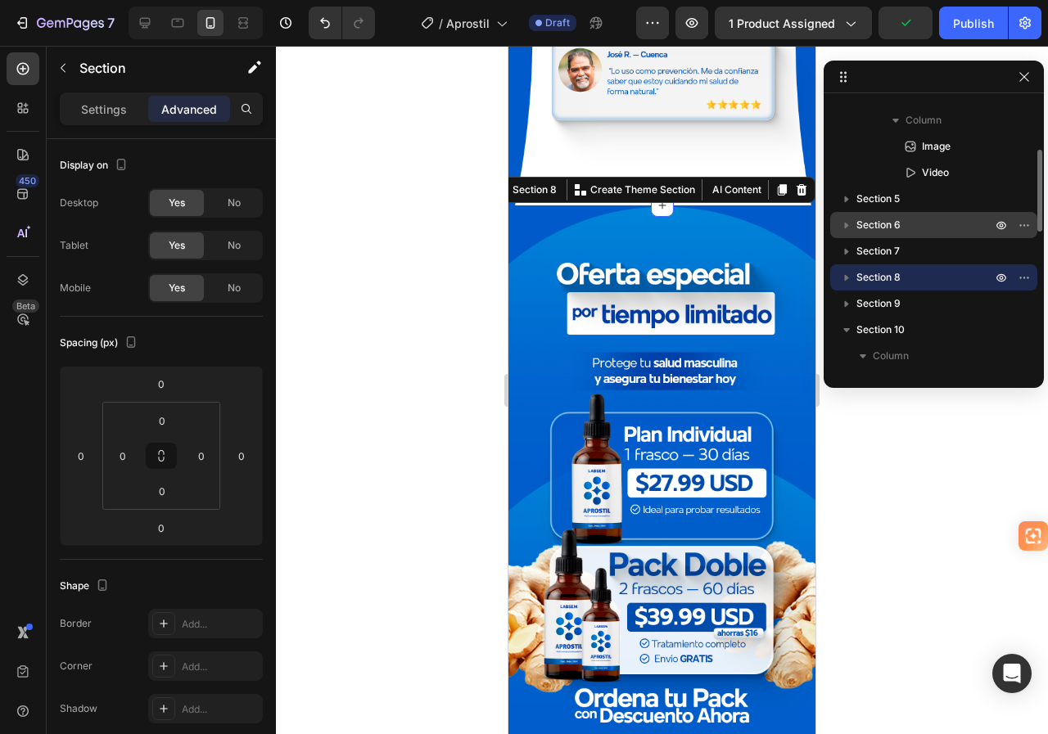
scroll to position [353, 0]
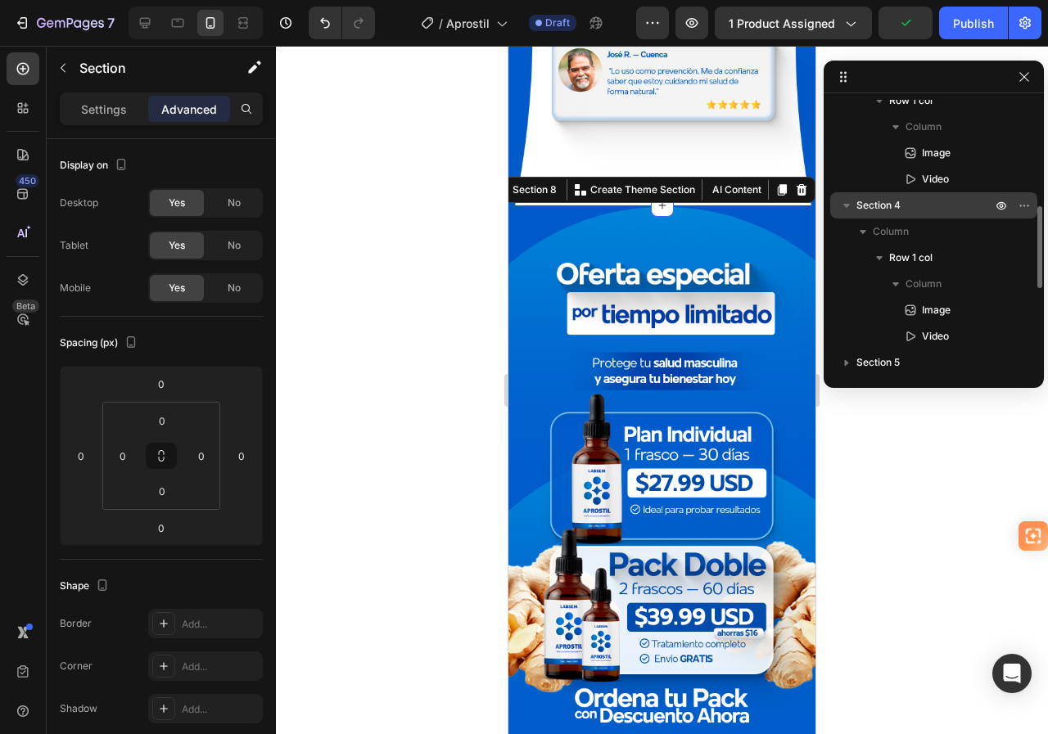
click at [848, 205] on icon "button" at bounding box center [846, 206] width 7 height 4
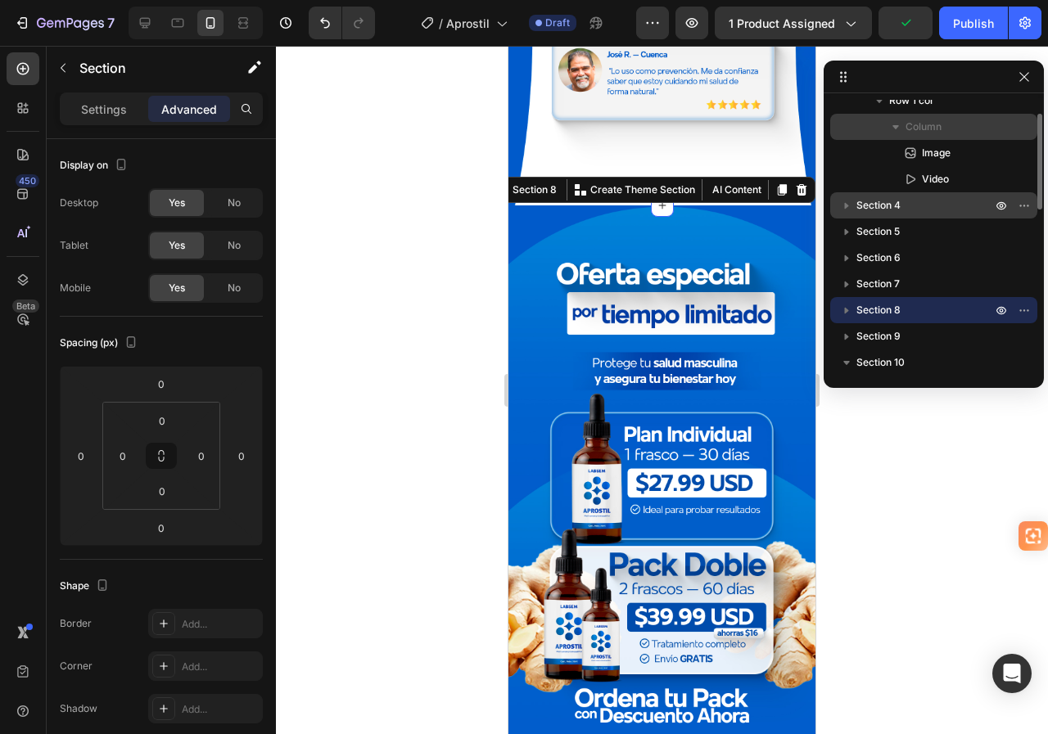
scroll to position [271, 0]
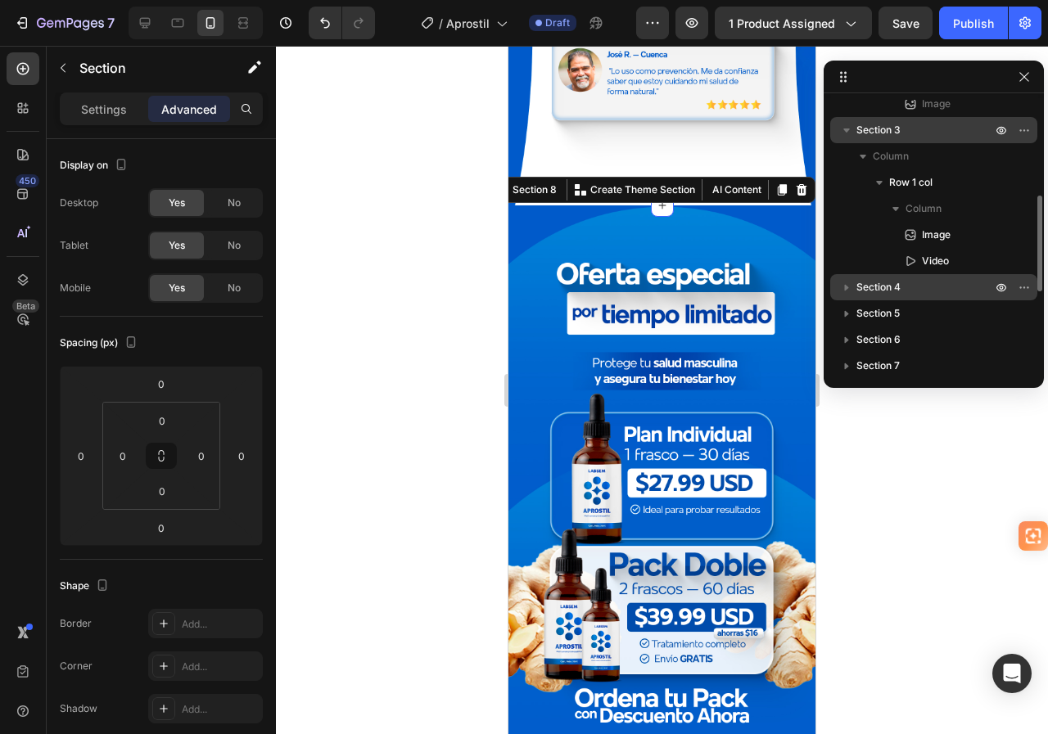
click at [840, 127] on icon "button" at bounding box center [846, 130] width 16 height 16
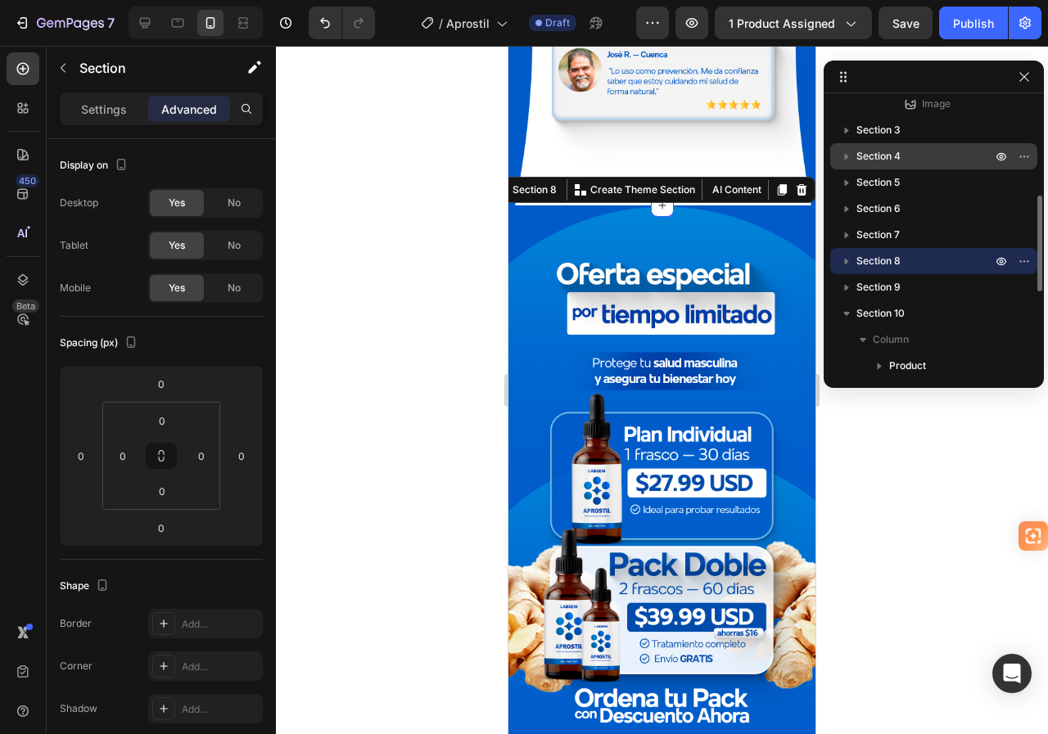
scroll to position [107, 0]
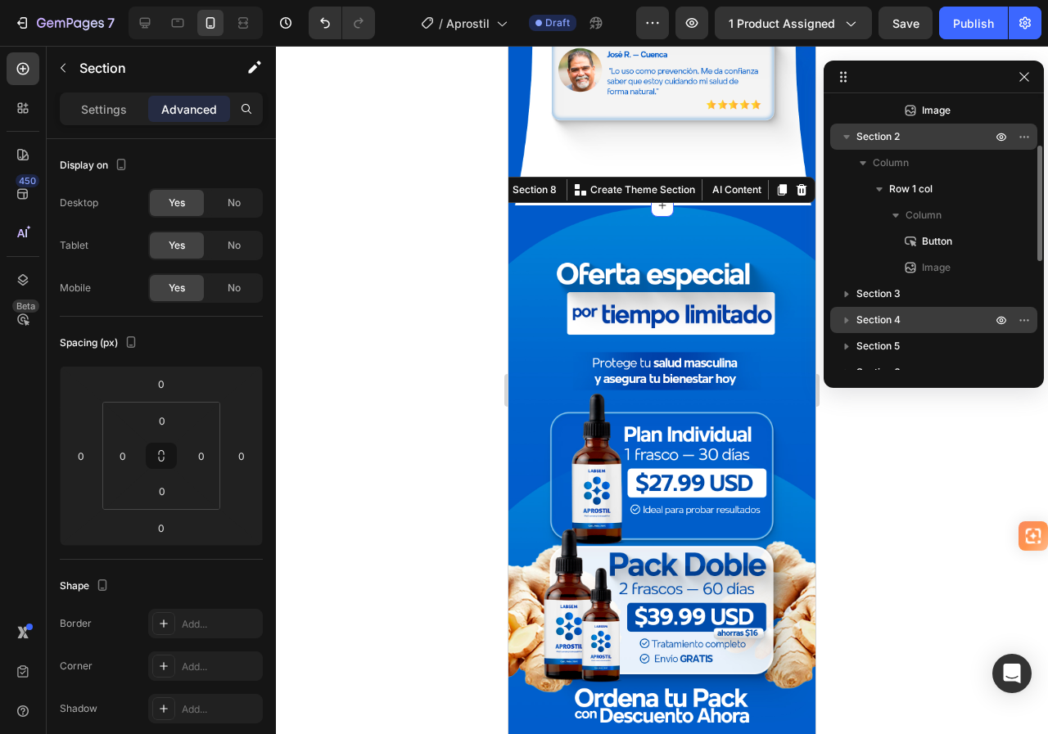
click at [842, 135] on icon "button" at bounding box center [846, 137] width 16 height 16
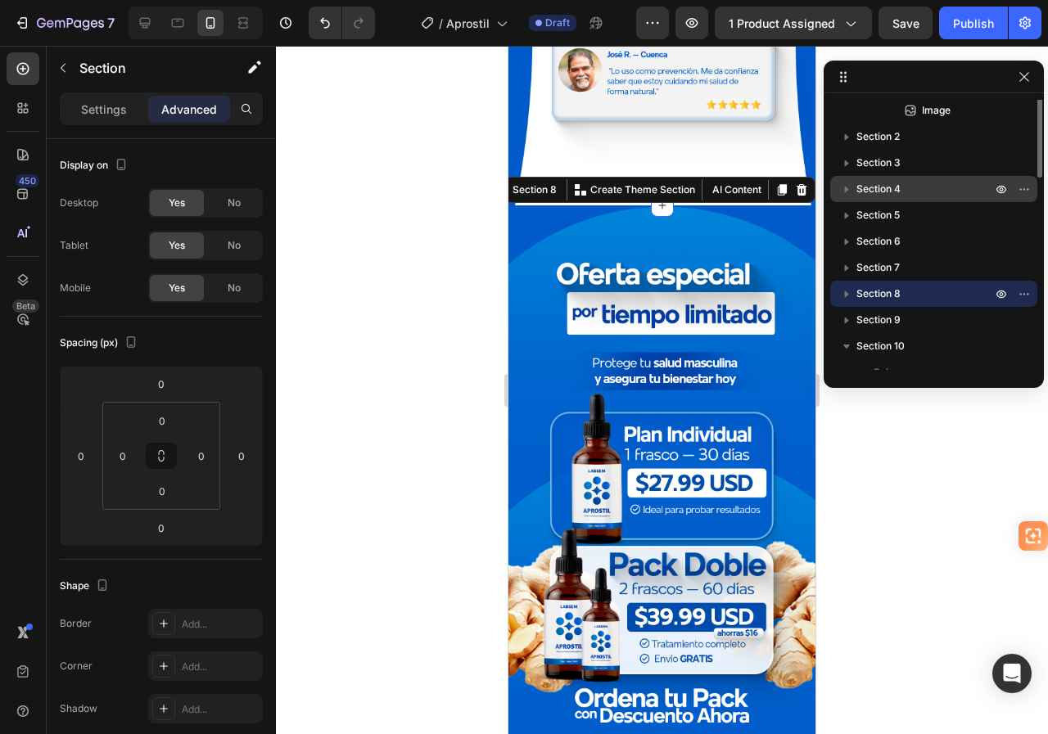
scroll to position [0, 0]
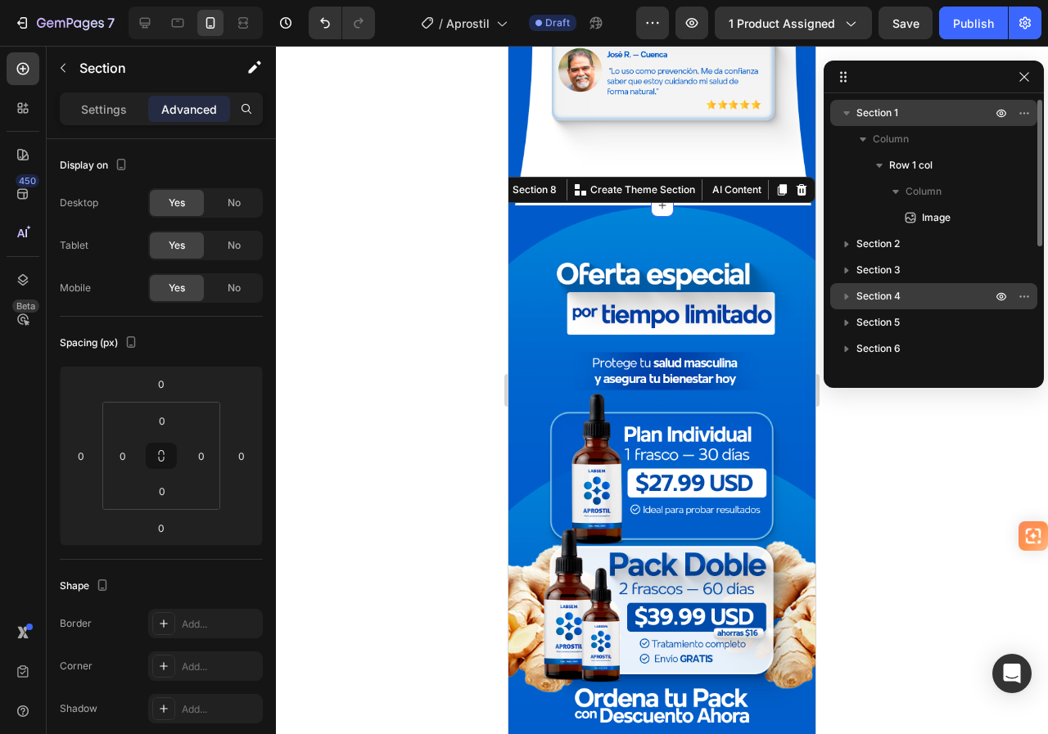
click at [843, 106] on icon "button" at bounding box center [846, 113] width 16 height 16
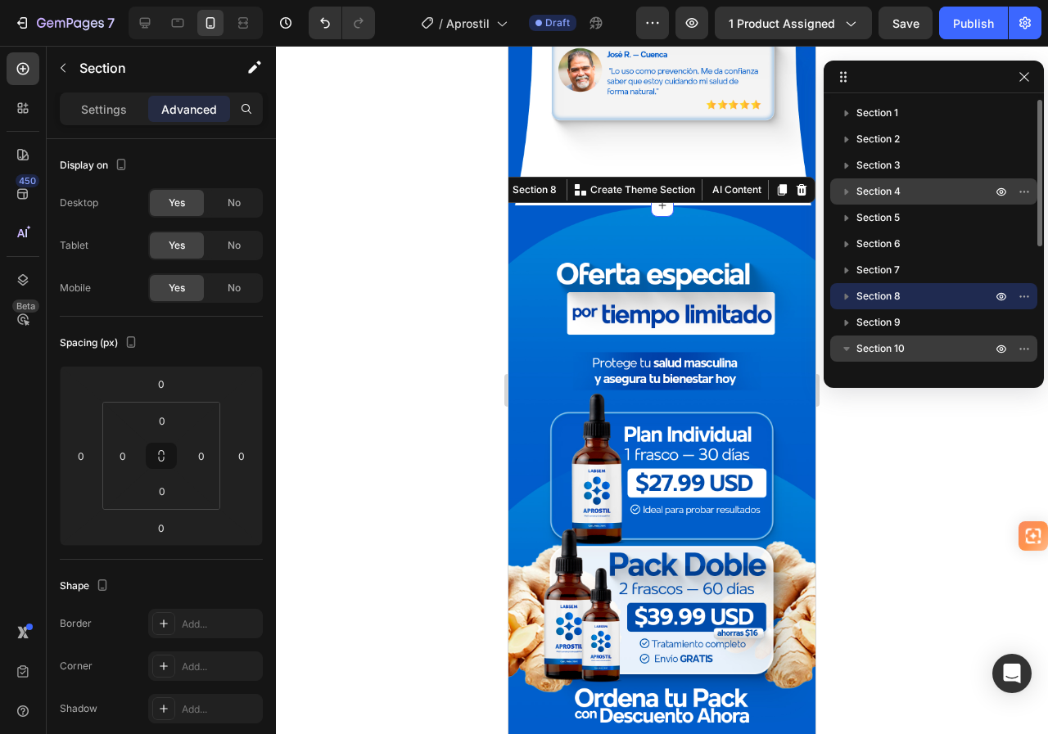
scroll to position [123, 0]
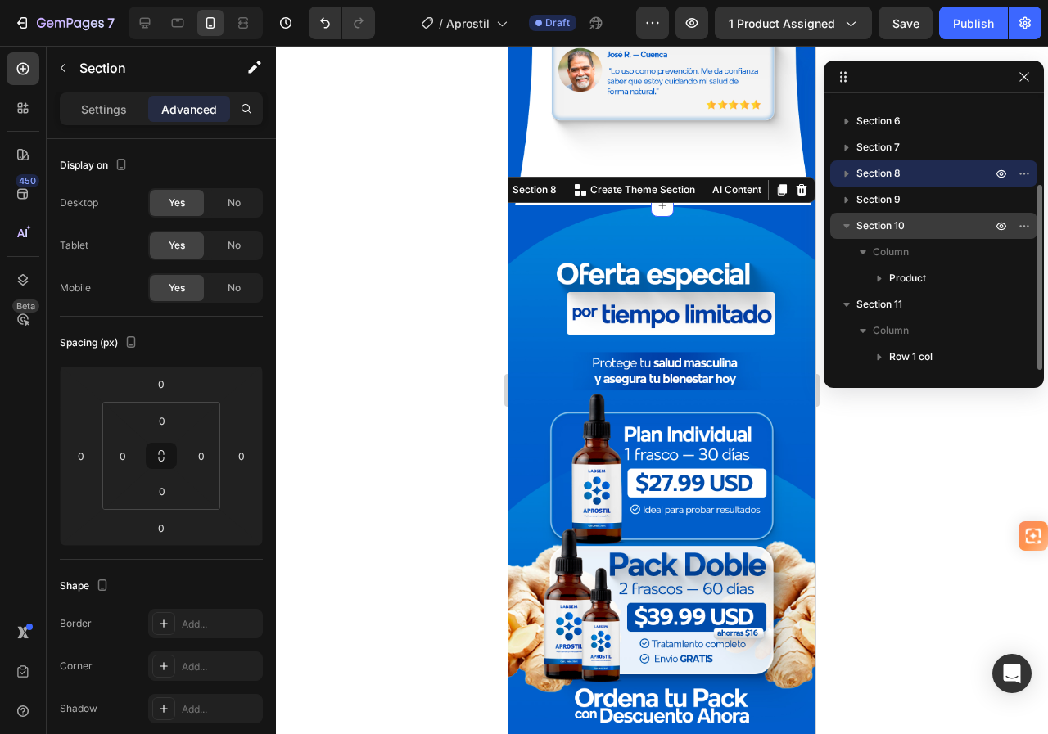
click at [847, 223] on icon "button" at bounding box center [846, 226] width 16 height 16
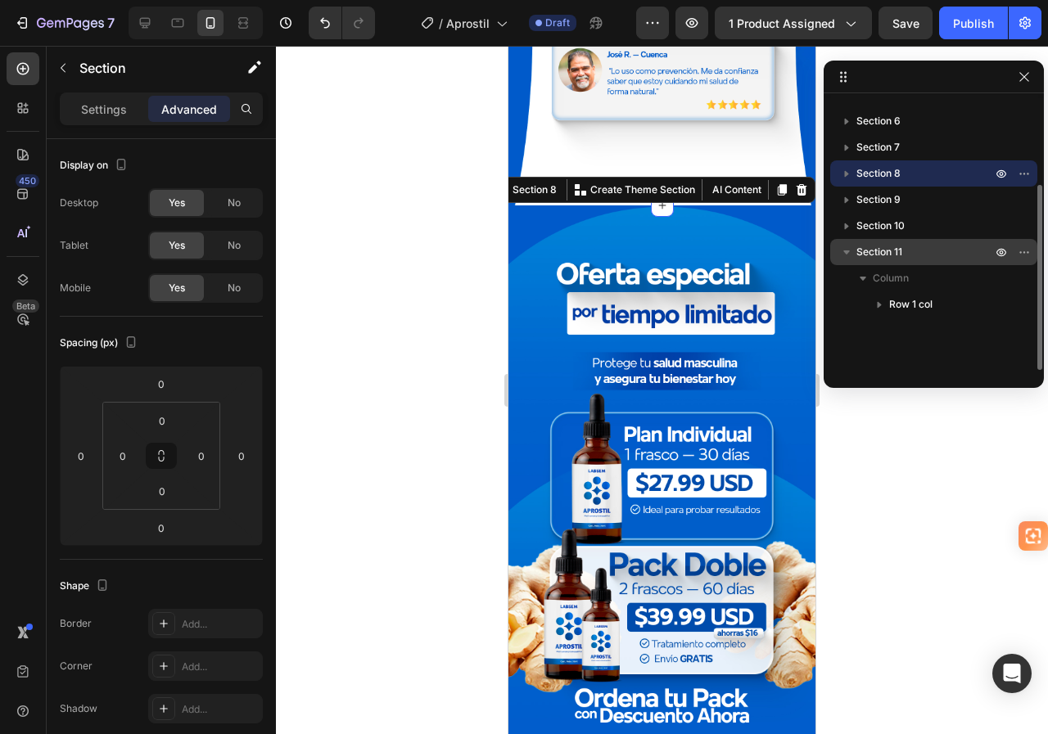
click at [845, 250] on icon "button" at bounding box center [846, 252] width 16 height 16
click at [887, 245] on span "Section 11" at bounding box center [879, 252] width 46 height 16
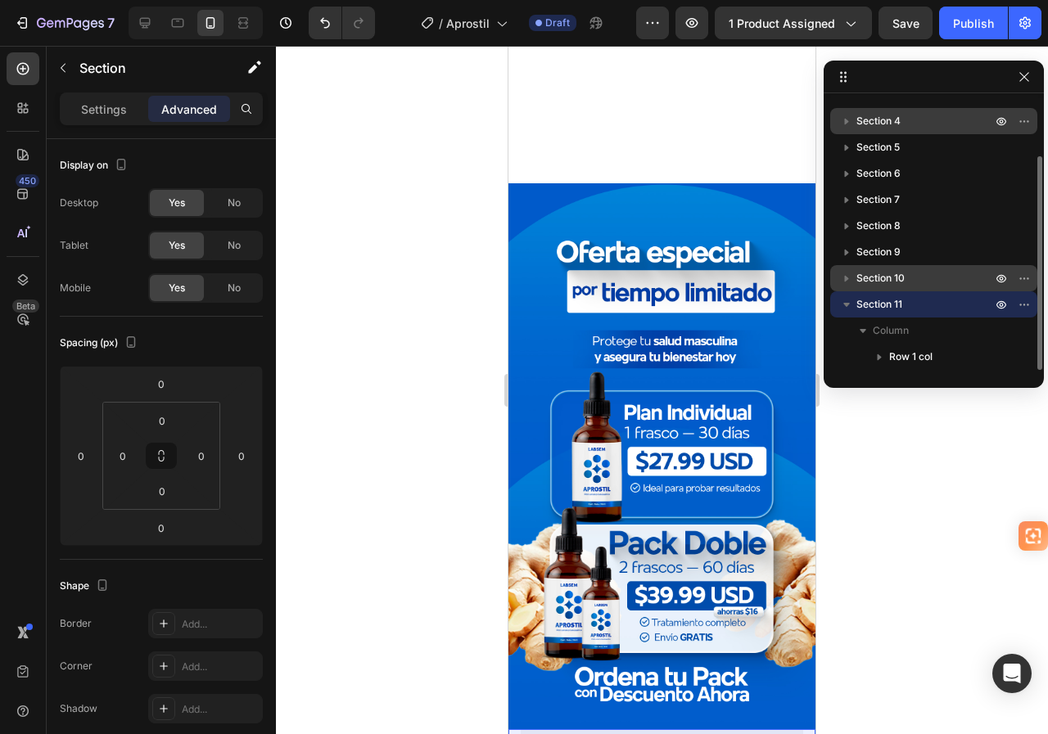
scroll to position [3395, 0]
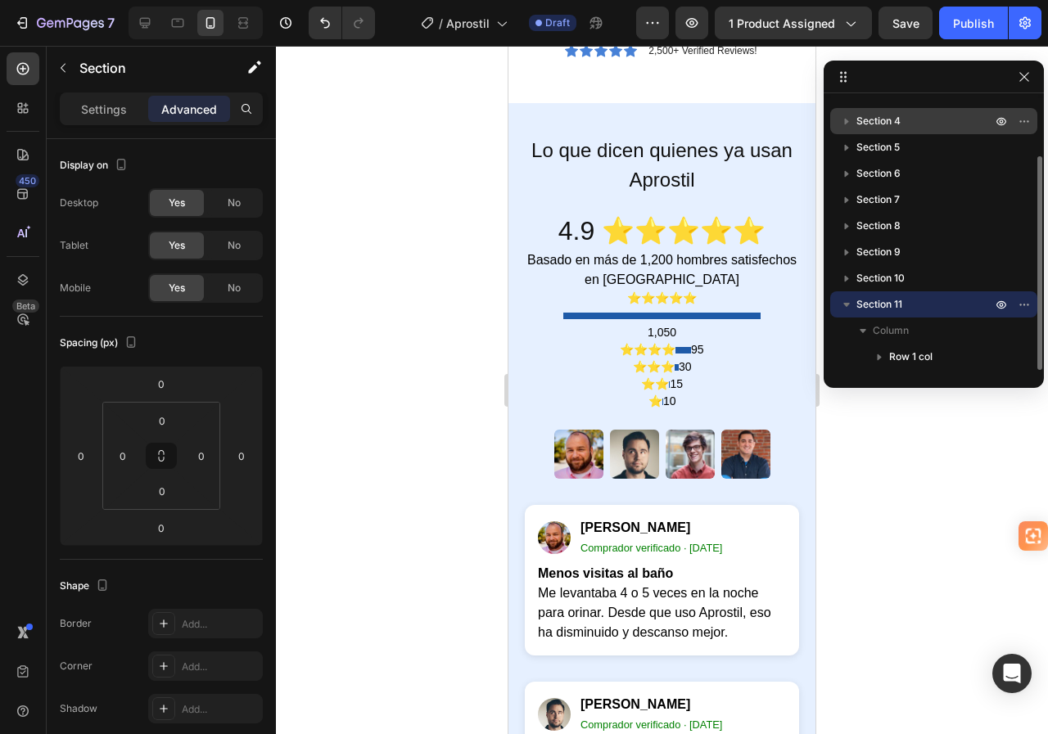
click at [845, 300] on icon "button" at bounding box center [846, 304] width 16 height 16
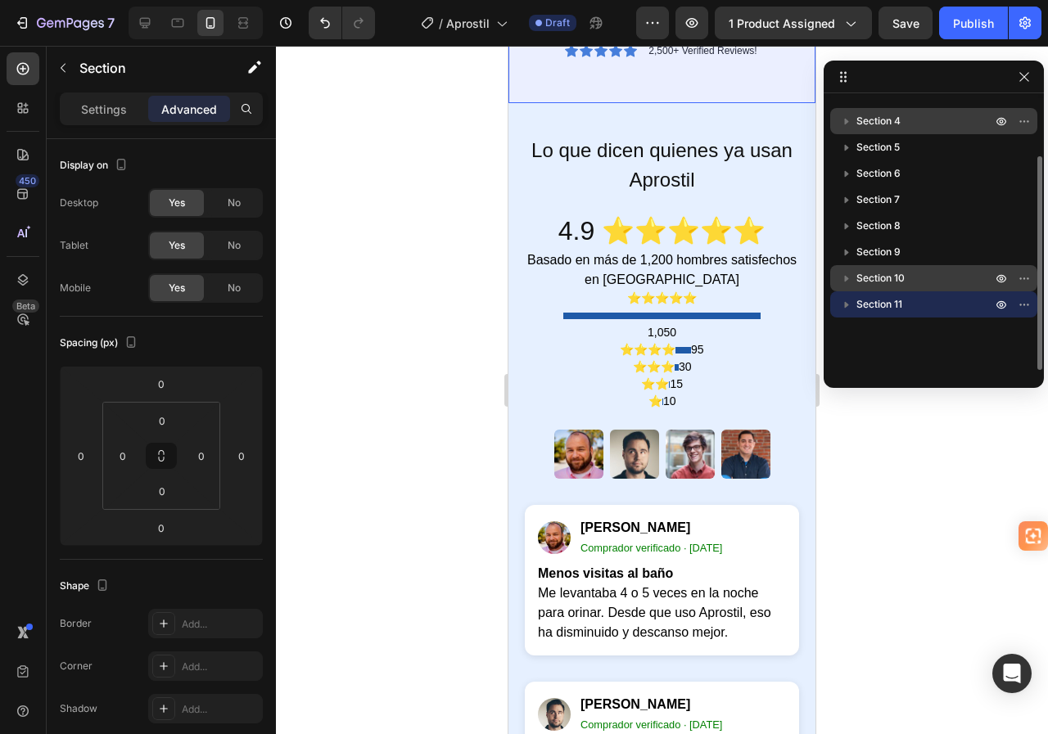
click at [887, 273] on span "Section 10" at bounding box center [880, 278] width 48 height 16
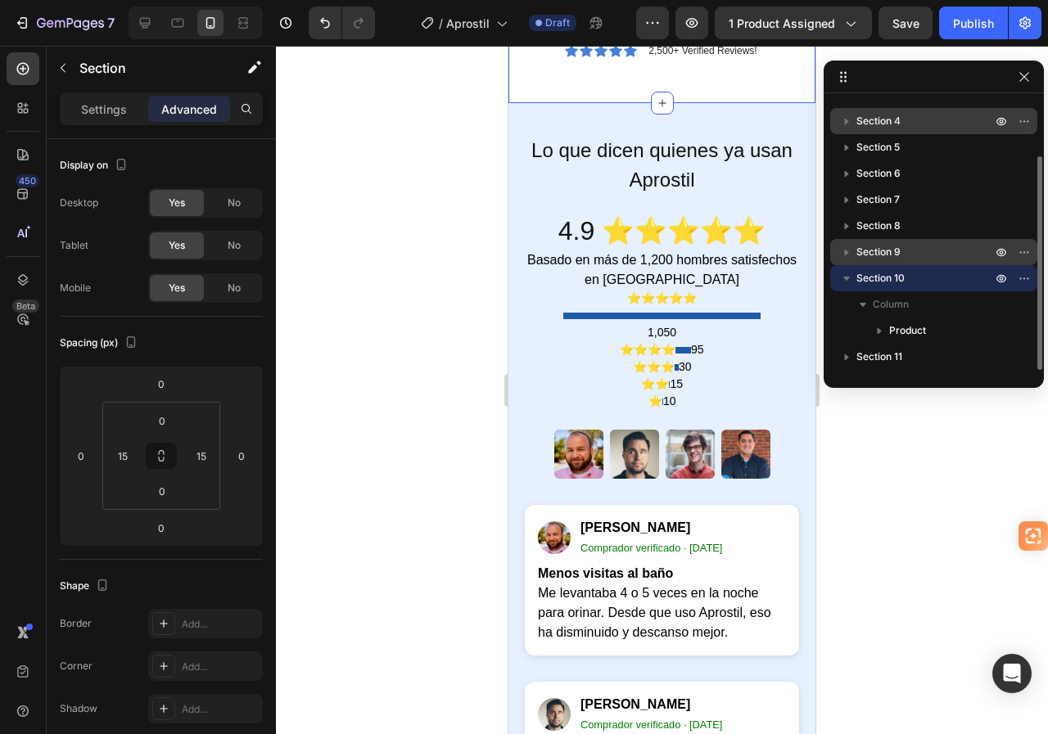
scroll to position [3230, 0]
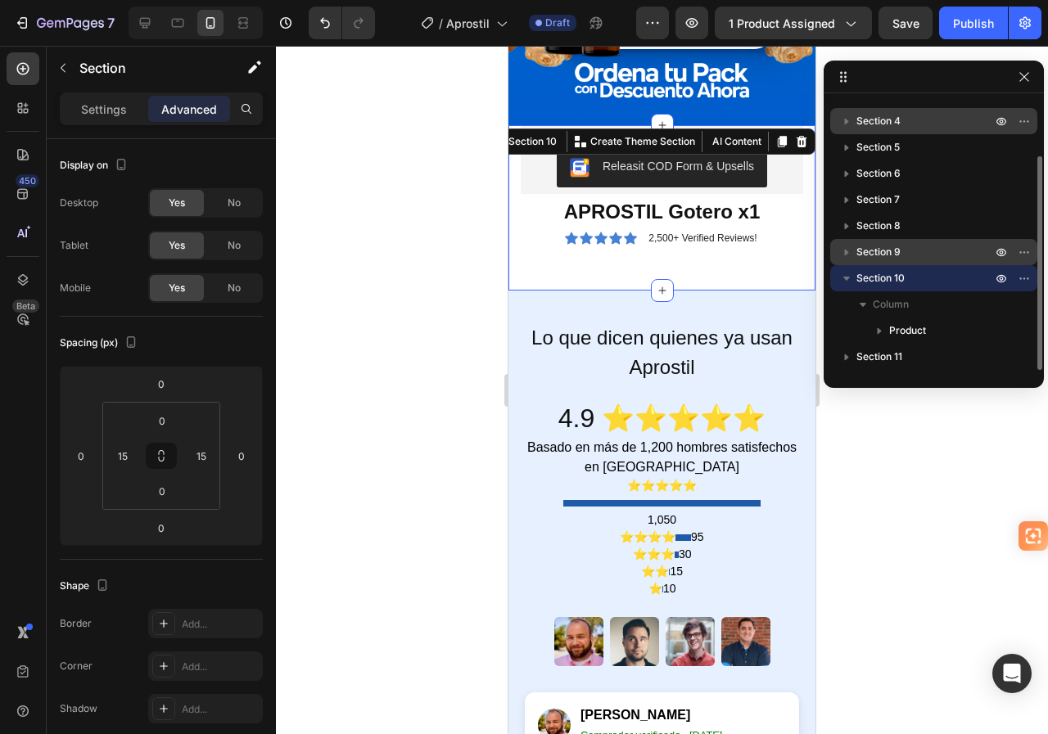
click at [903, 247] on p "Section 9" at bounding box center [925, 252] width 138 height 16
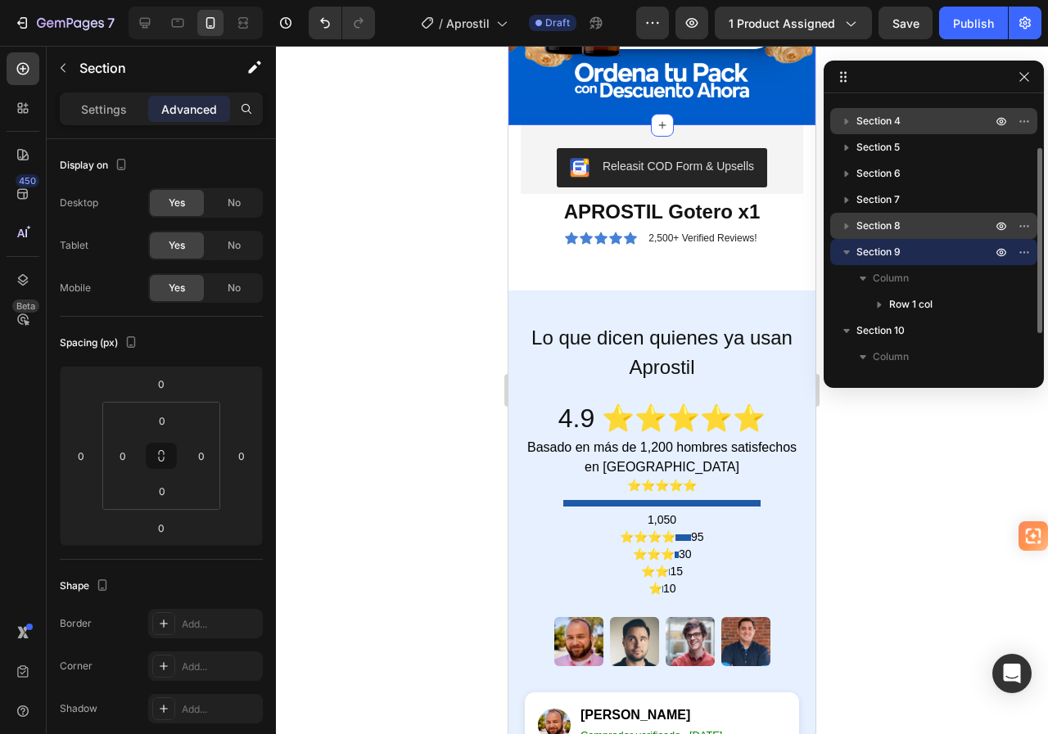
click at [899, 229] on span "Section 8" at bounding box center [878, 226] width 44 height 16
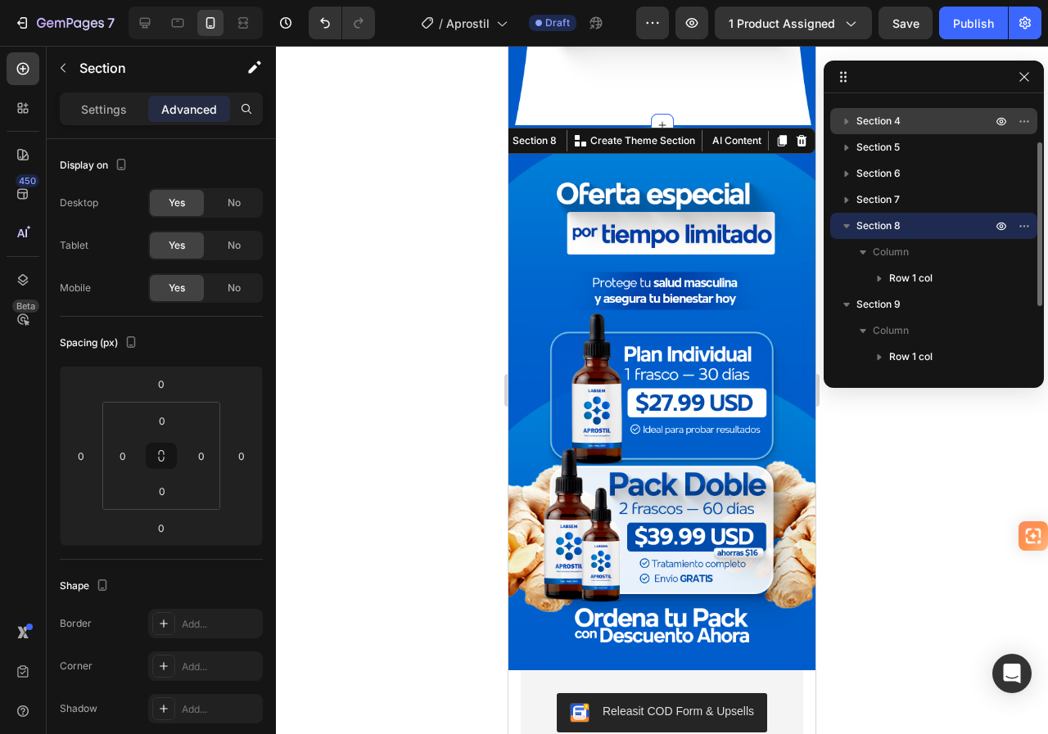
click at [846, 228] on icon "button" at bounding box center [846, 226] width 7 height 4
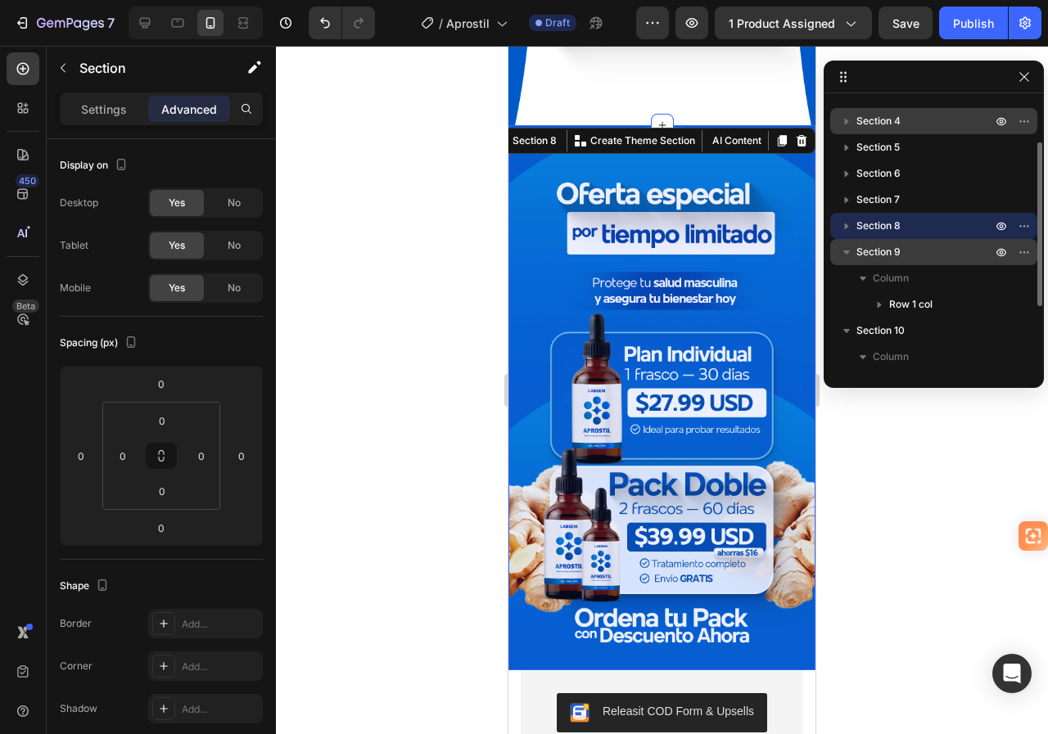
click at [849, 246] on icon "button" at bounding box center [846, 252] width 16 height 16
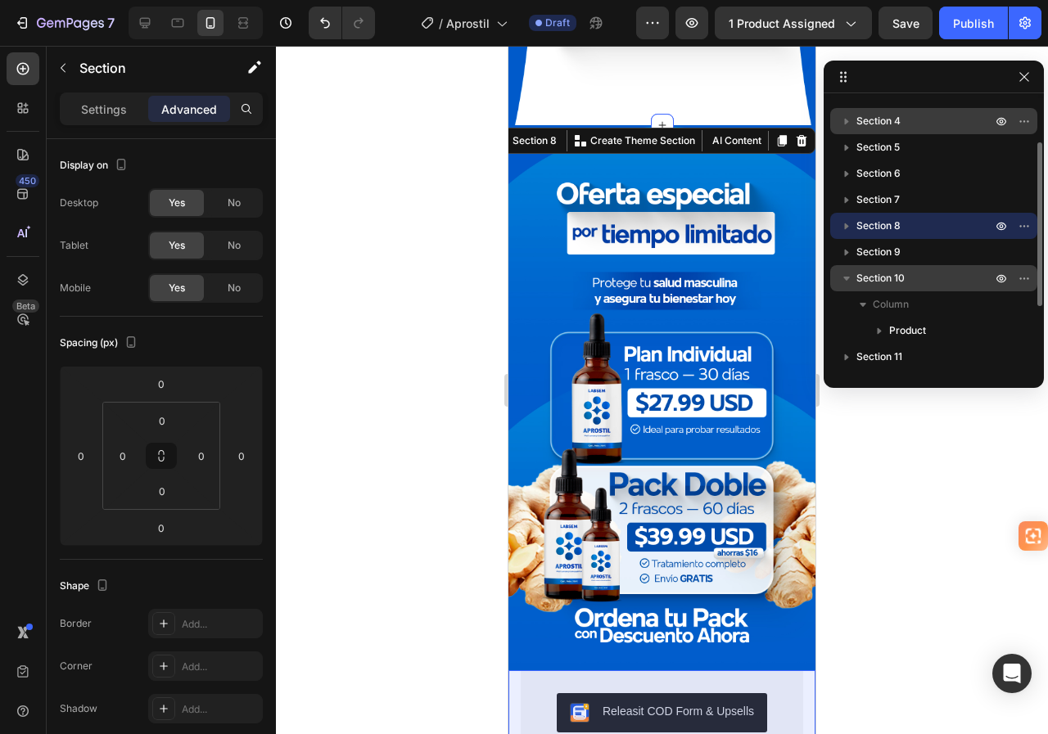
click at [852, 270] on icon "button" at bounding box center [846, 278] width 16 height 16
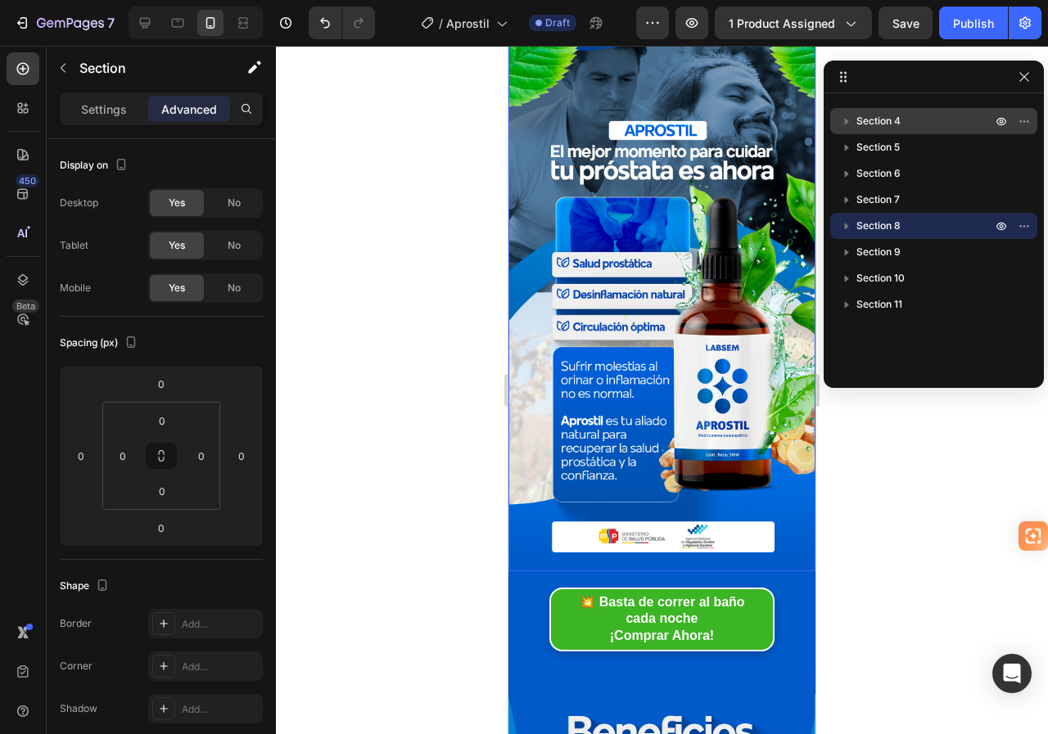
scroll to position [82, 0]
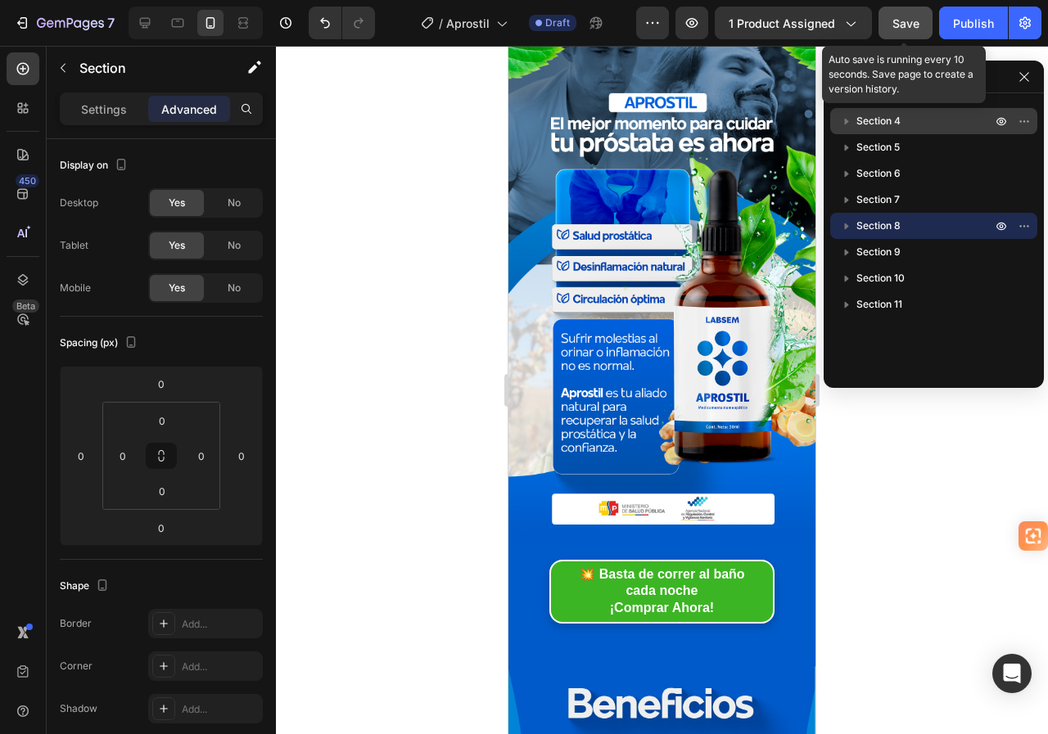
click at [896, 29] on span "Save" at bounding box center [905, 23] width 27 height 14
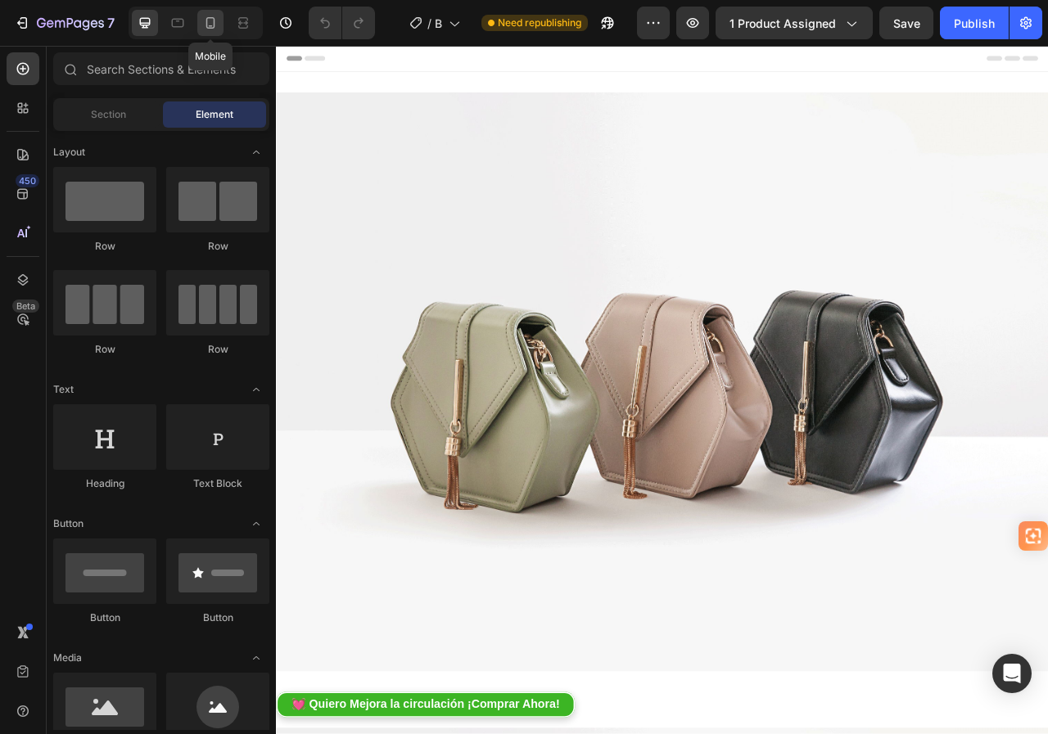
click at [213, 27] on icon at bounding box center [210, 23] width 16 height 16
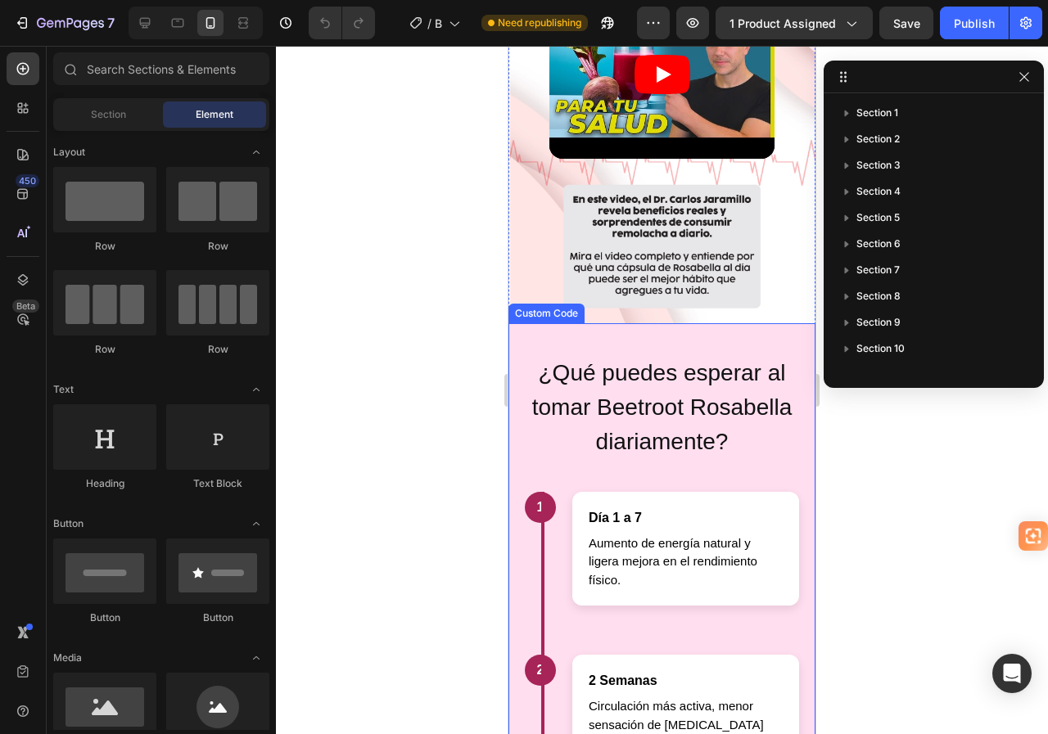
scroll to position [3684, 0]
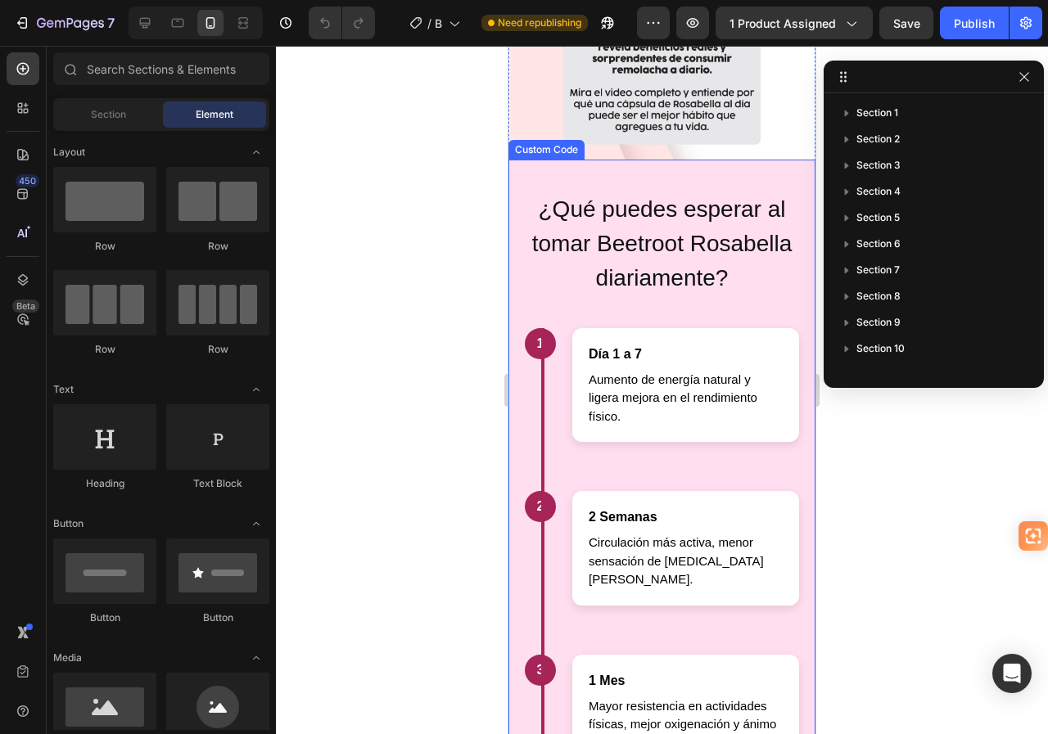
click at [665, 273] on h2 "¿Qué puedes esperar al tomar Beetroot Rosabella diariamente?" at bounding box center [662, 243] width 274 height 103
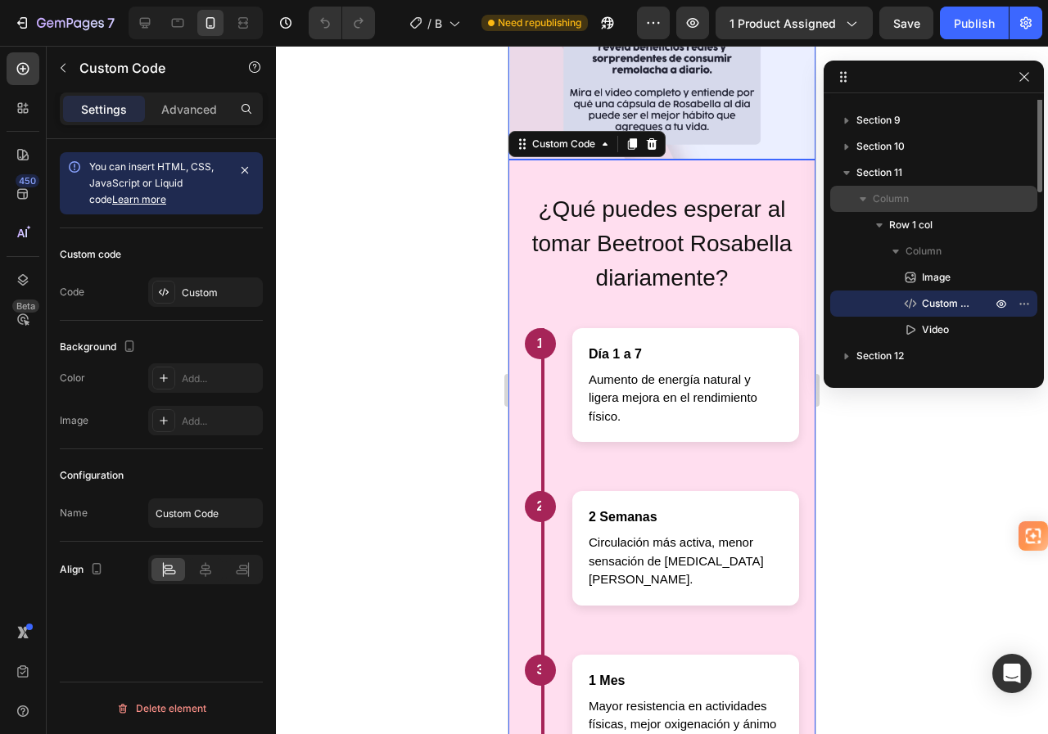
scroll to position [120, 0]
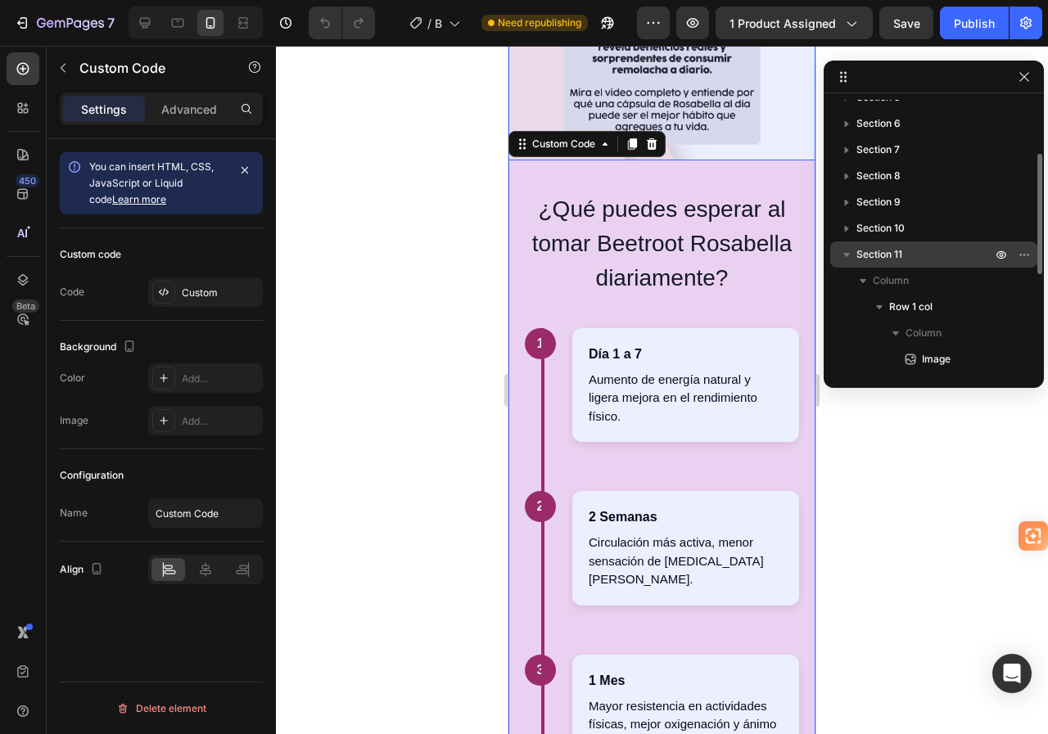
click at [891, 244] on div "Section 11" at bounding box center [934, 255] width 194 height 26
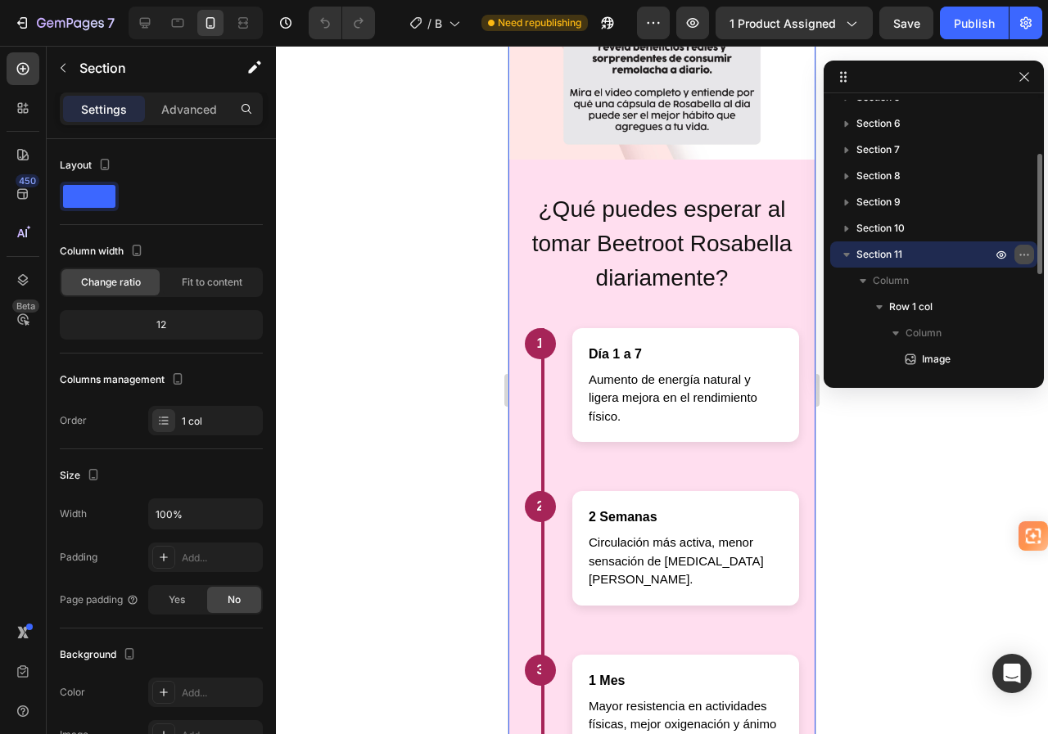
click at [1022, 252] on icon "button" at bounding box center [1024, 254] width 13 height 13
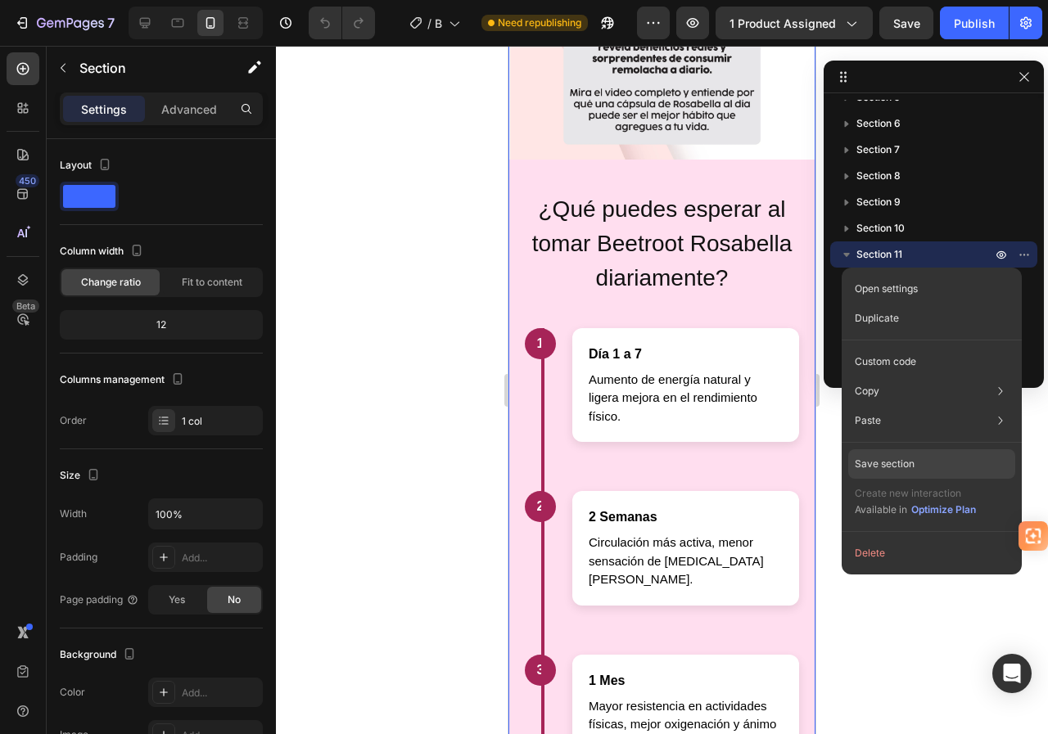
click at [889, 462] on p "Save section" at bounding box center [885, 464] width 60 height 15
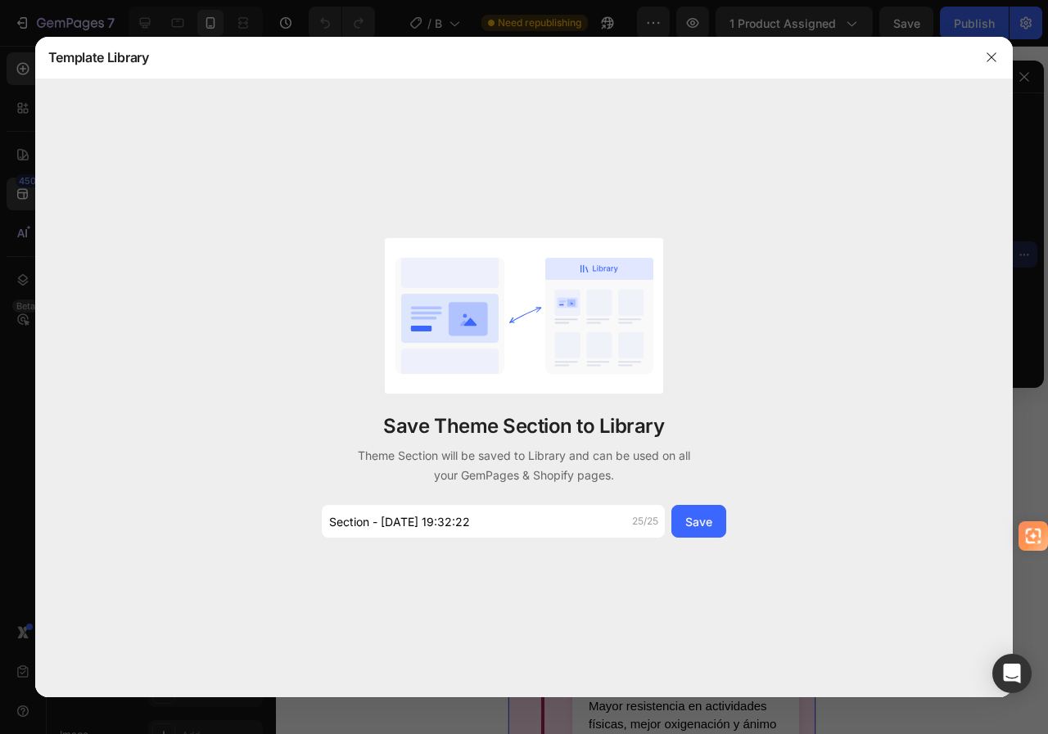
click at [598, 487] on div "Save Theme Section to Library Theme Section will be saved to Library and can be…" at bounding box center [523, 388] width 409 height 300
click at [698, 524] on div "Save" at bounding box center [698, 521] width 27 height 17
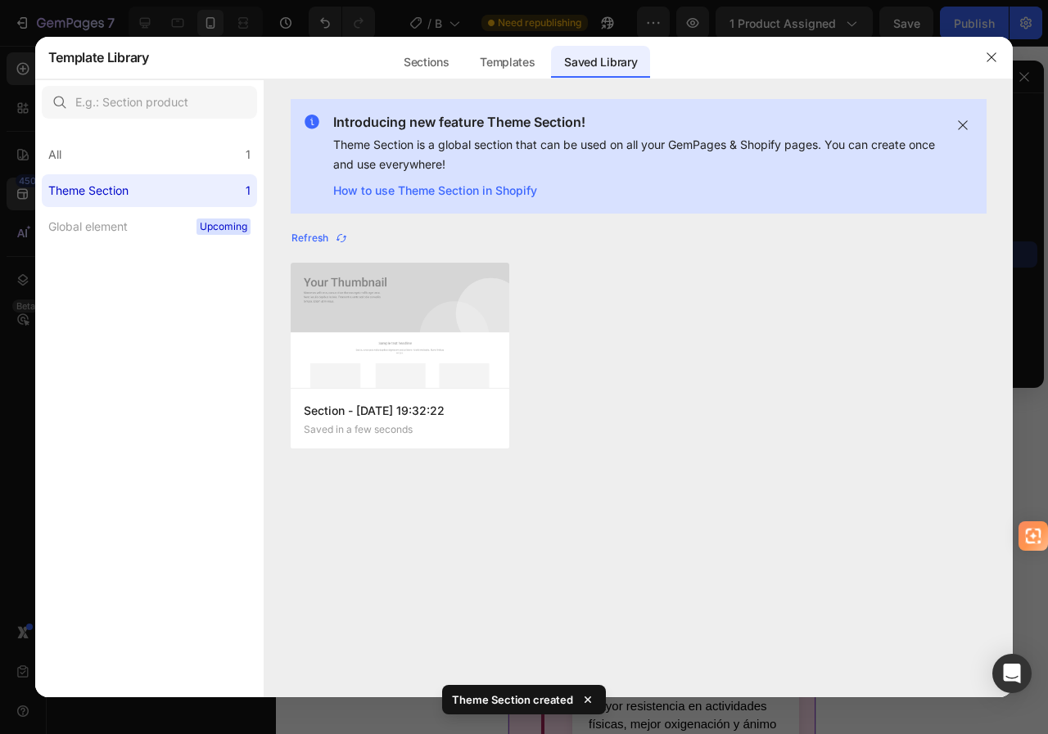
click at [996, 56] on icon "button" at bounding box center [991, 57] width 13 height 13
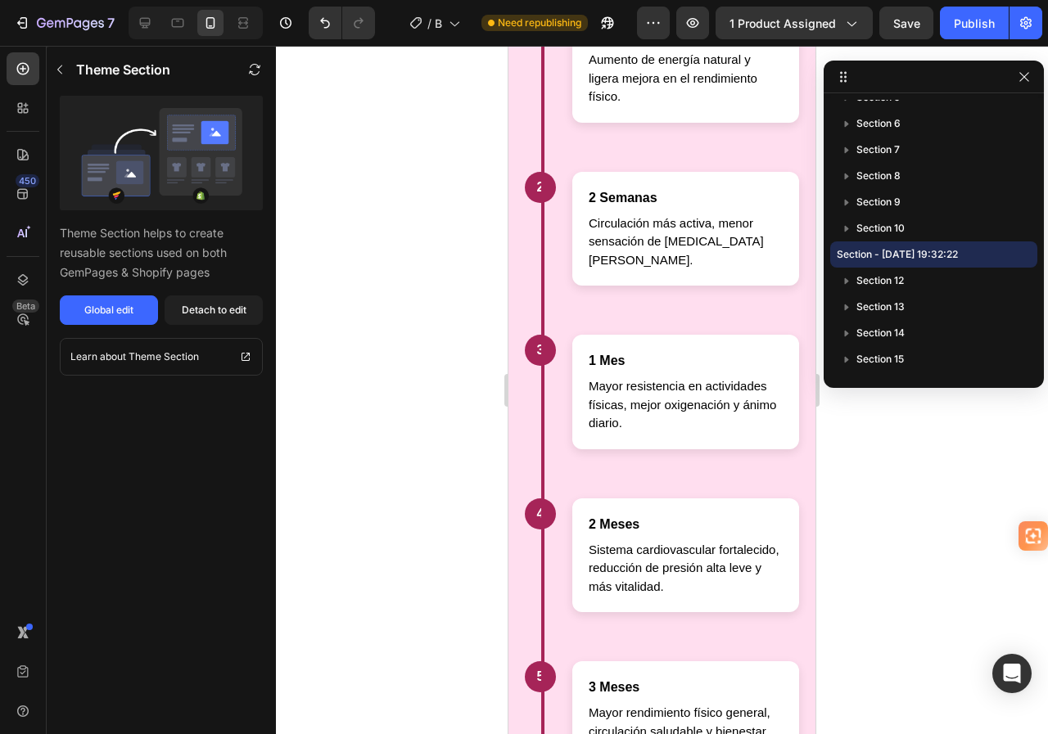
scroll to position [3193, 0]
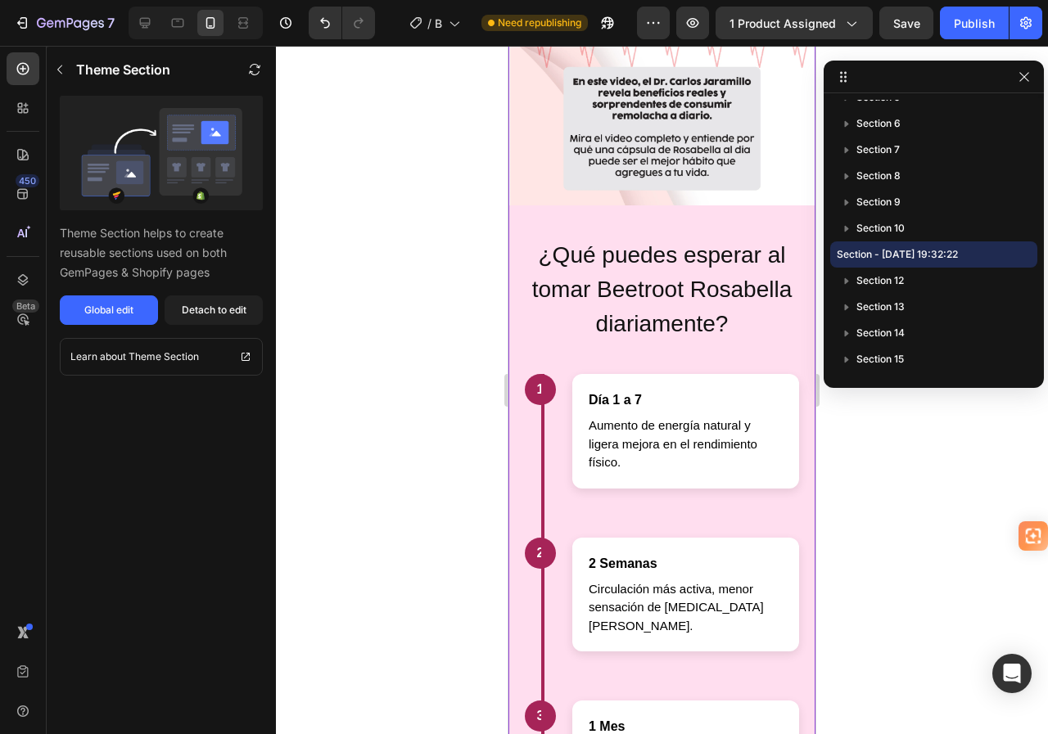
click at [674, 330] on section "¿Qué puedes esperar al tomar Beetroot Rosabella diariamente? 1 Día 1 a 7 Aument…" at bounding box center [661, 689] width 307 height 969
click at [201, 313] on div "Detach to edit" at bounding box center [214, 310] width 65 height 15
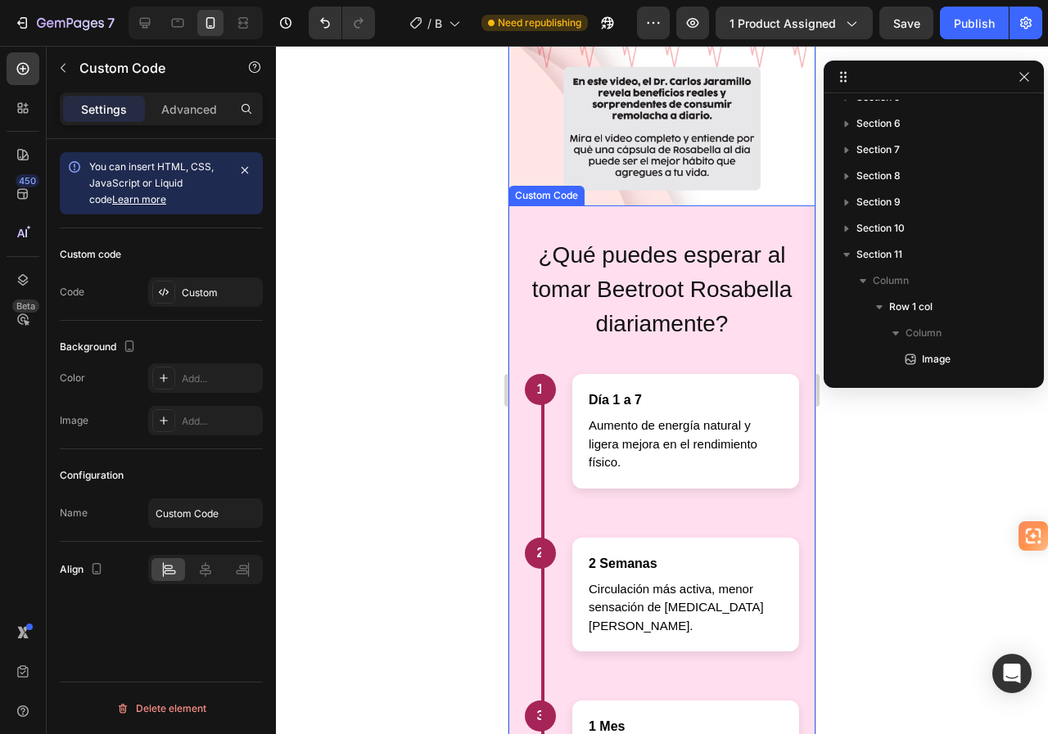
click at [698, 213] on section "¿Qué puedes esperar al tomar Beetroot Rosabella diariamente? 1 Día 1 a 7 Aument…" at bounding box center [661, 689] width 307 height 969
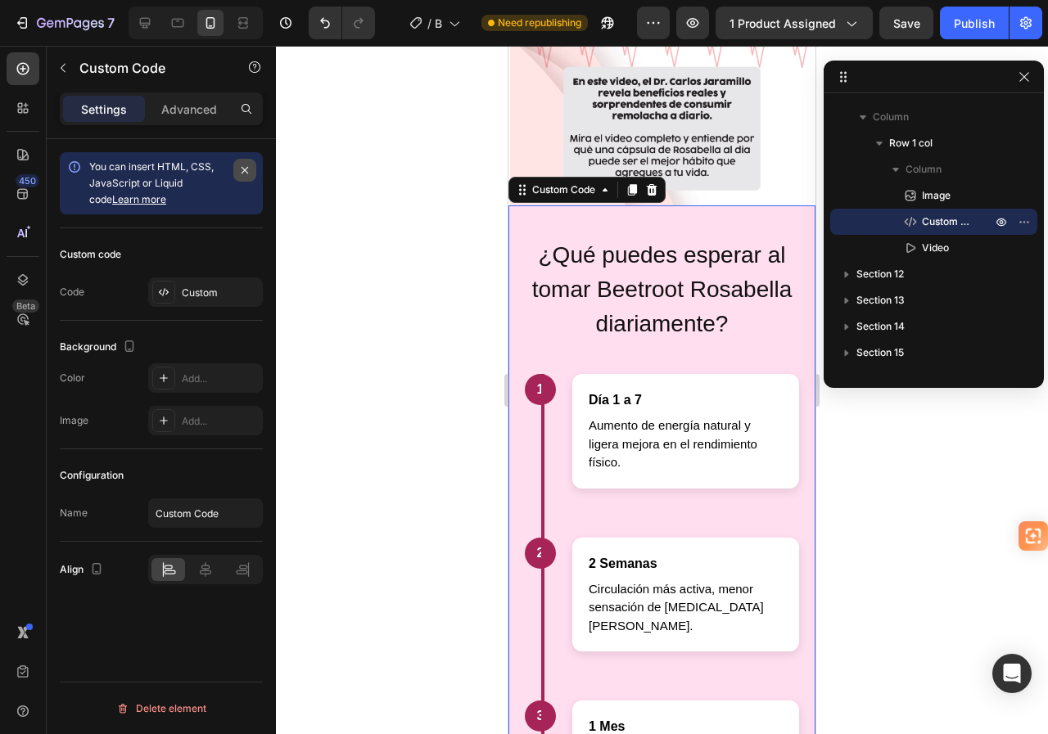
click at [243, 165] on icon "button" at bounding box center [244, 170] width 13 height 13
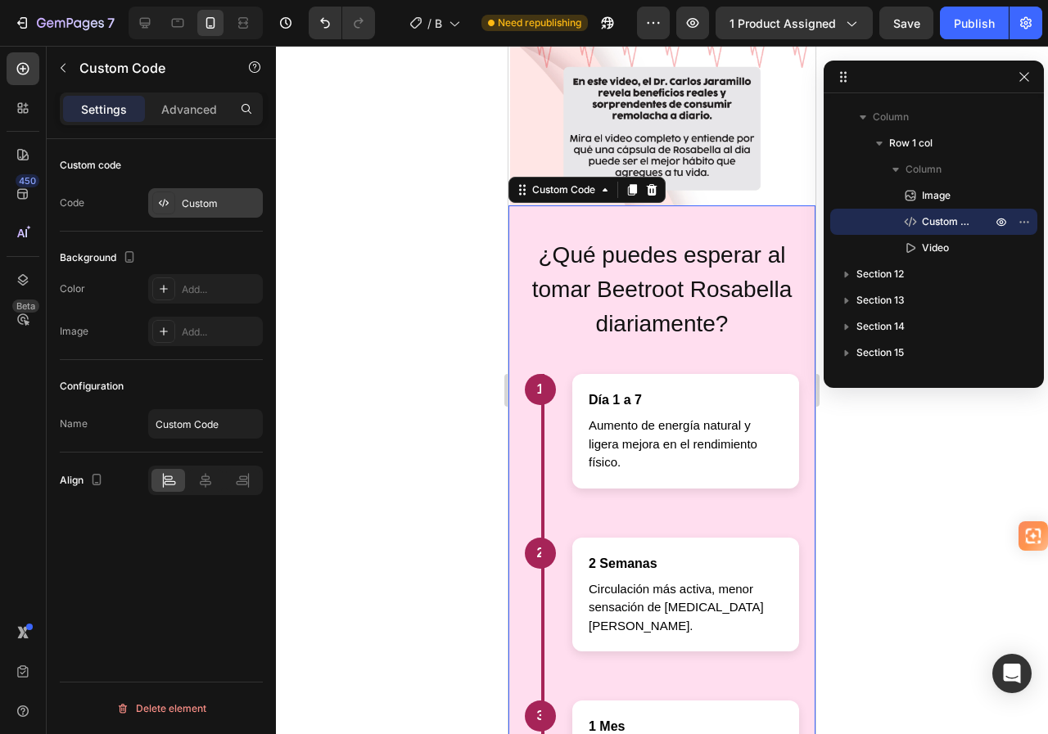
click at [191, 201] on div "Custom" at bounding box center [220, 203] width 77 height 15
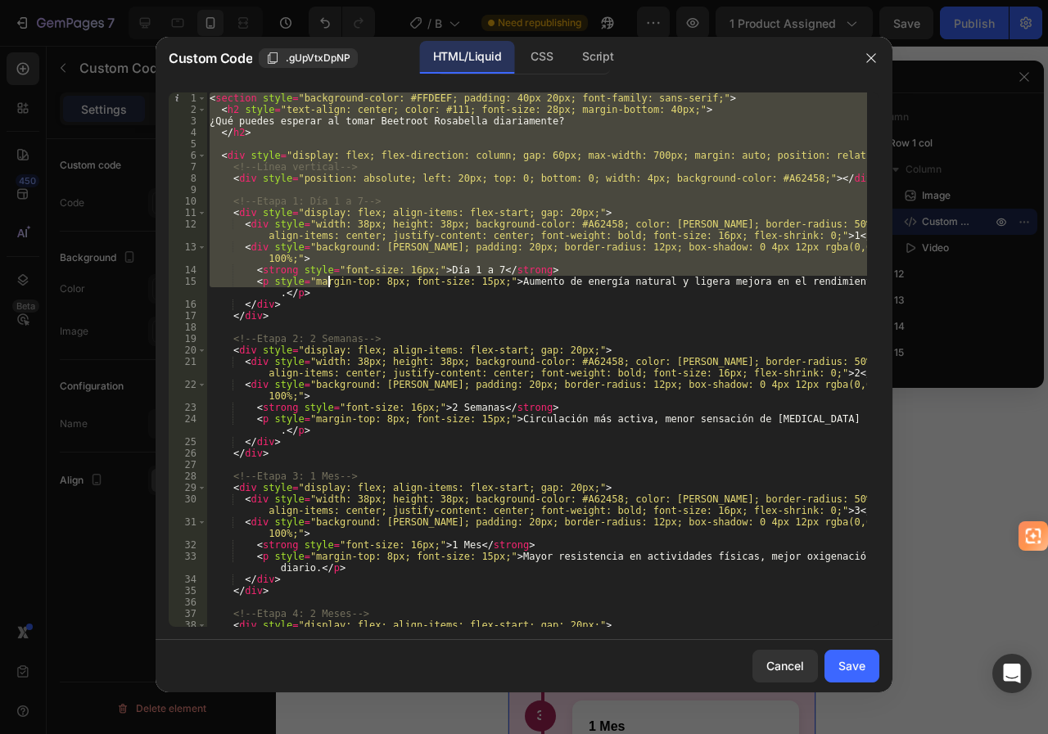
scroll to position [279, 0]
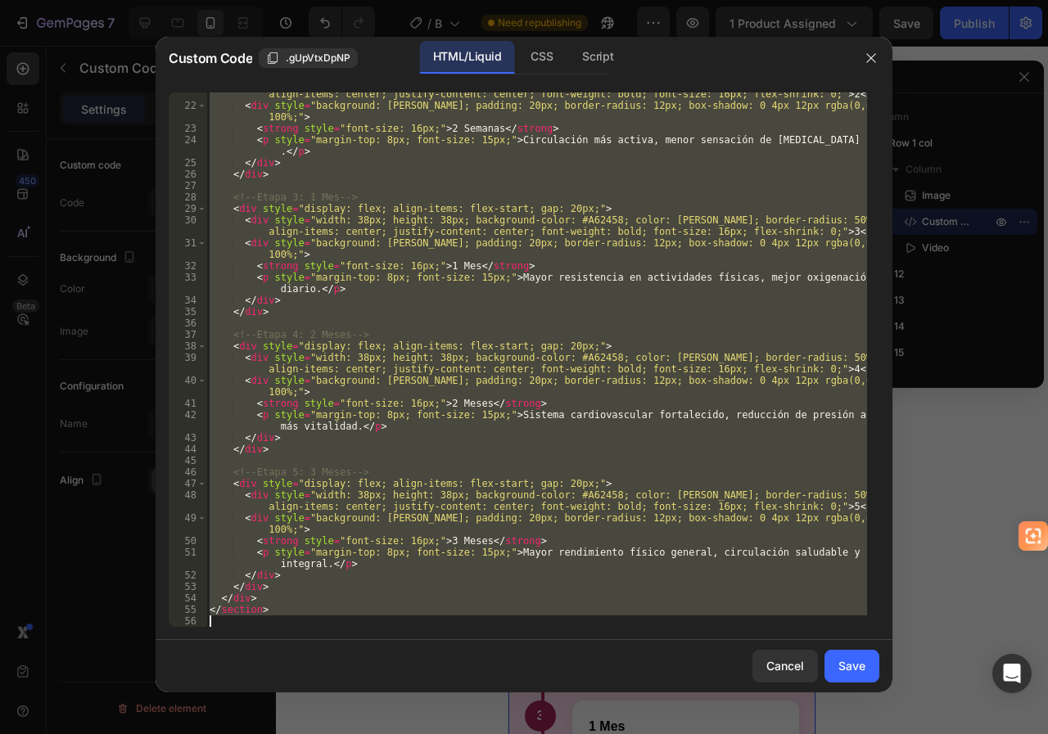
drag, startPoint x: 210, startPoint y: 100, endPoint x: 379, endPoint y: 616, distance: 543.7
click at [379, 616] on div "< div style = "width: 38px; height: 38px; background-color: #A62458; color: whi…" at bounding box center [536, 361] width 661 height 569
type textarea "</section>"
click at [792, 671] on div "Cancel" at bounding box center [785, 665] width 38 height 17
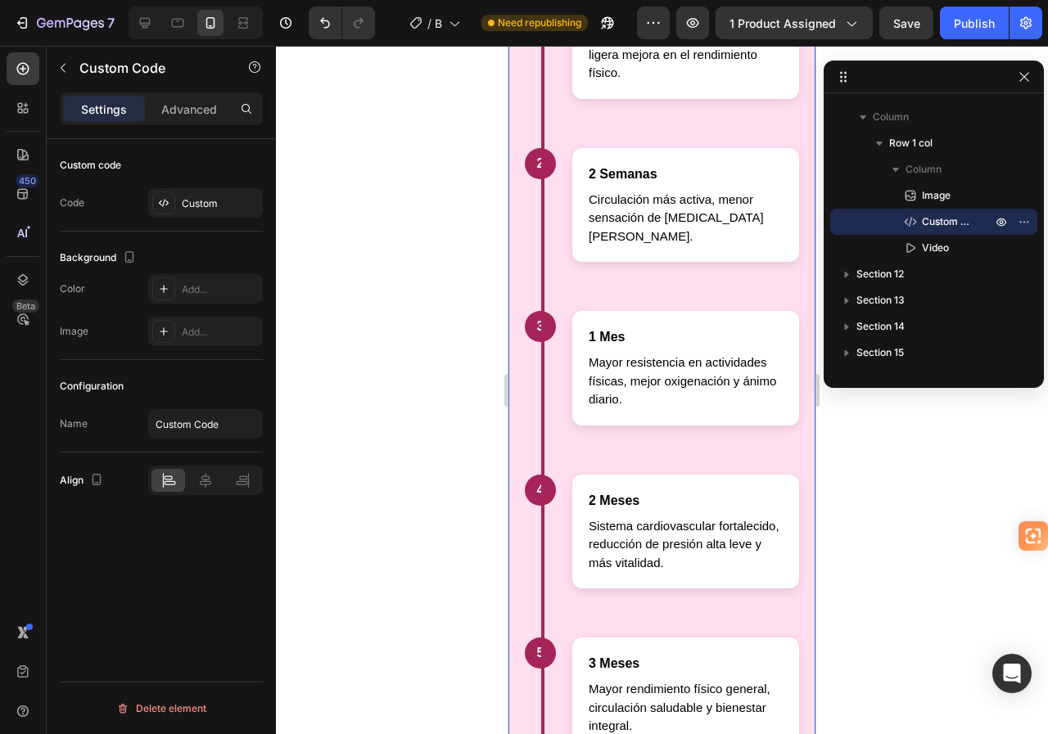
scroll to position [3766, 0]
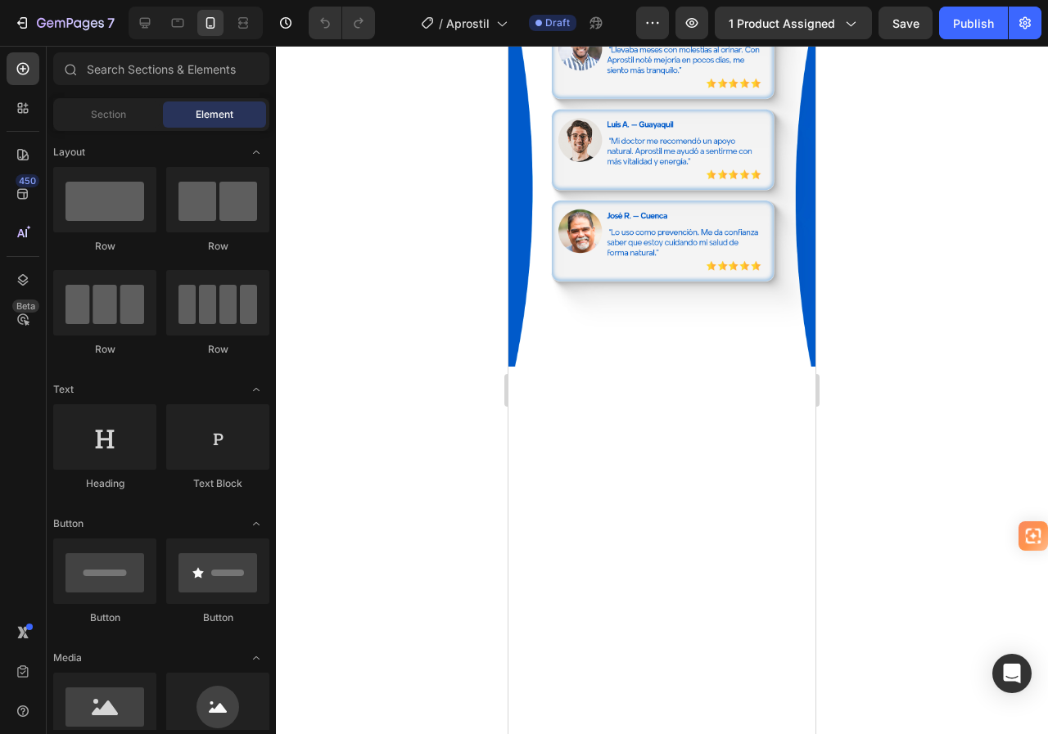
scroll to position [1965, 0]
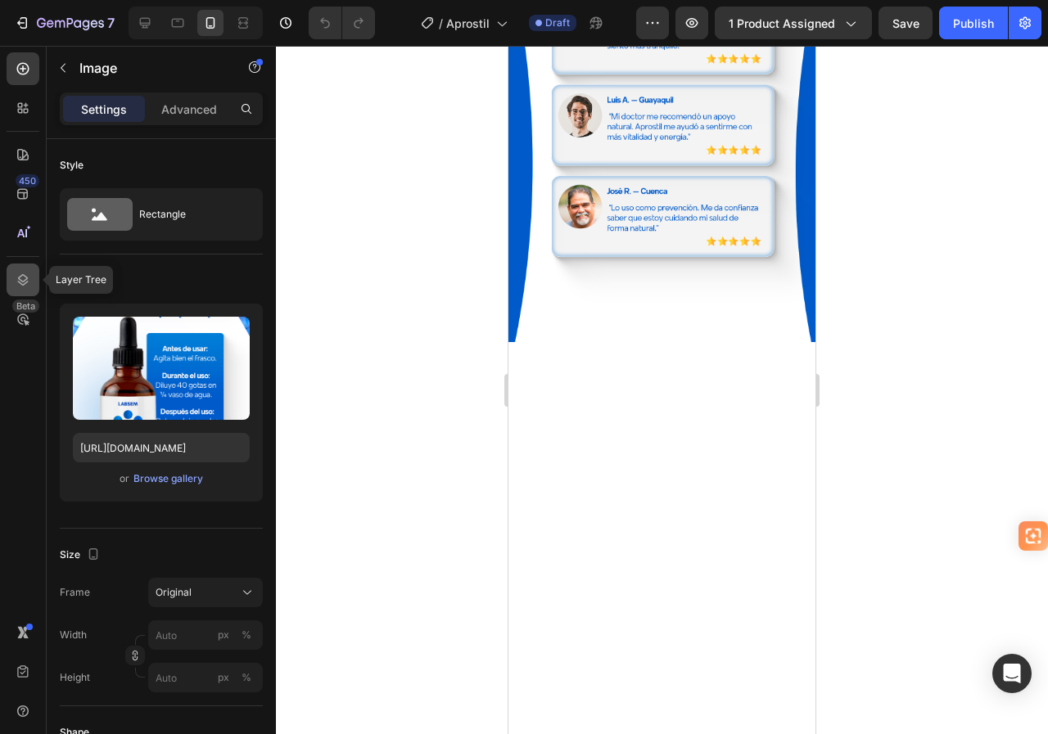
click at [23, 276] on icon at bounding box center [23, 280] width 16 height 16
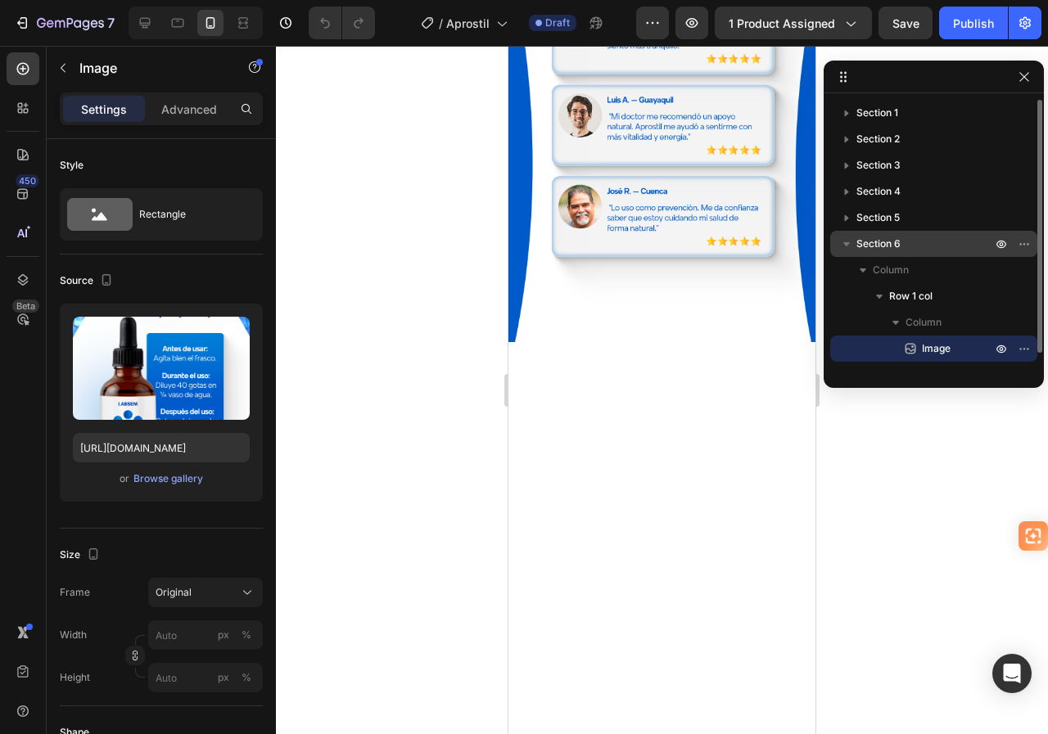
click at [883, 243] on span "Section 6" at bounding box center [878, 244] width 44 height 16
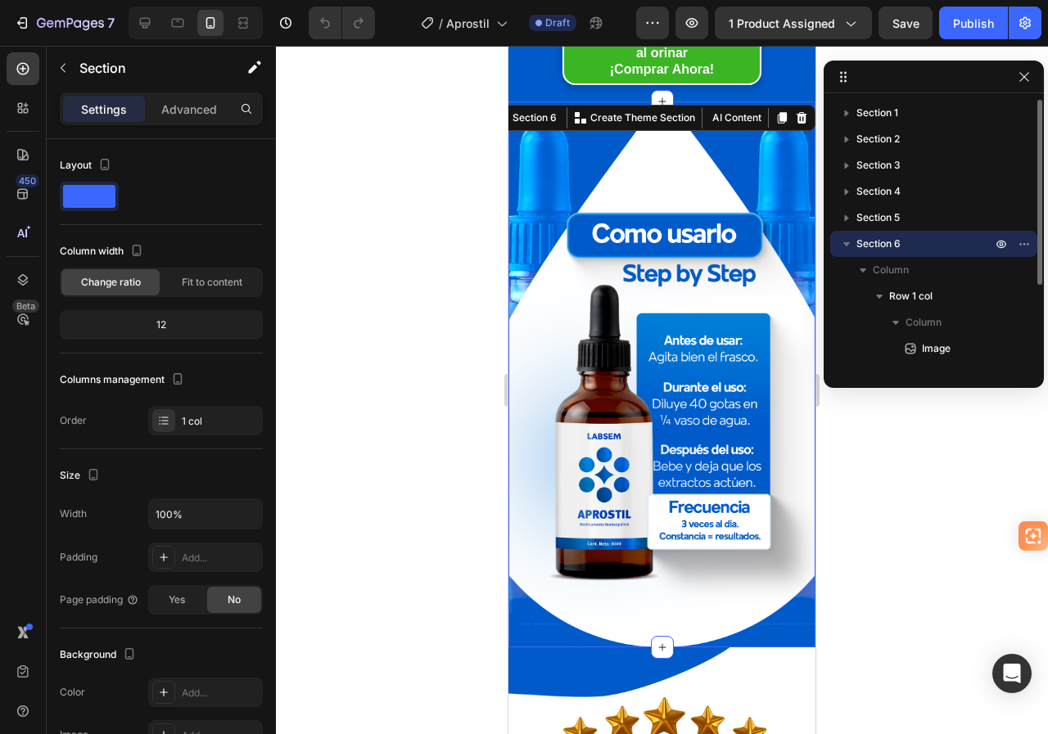
scroll to position [1658, 0]
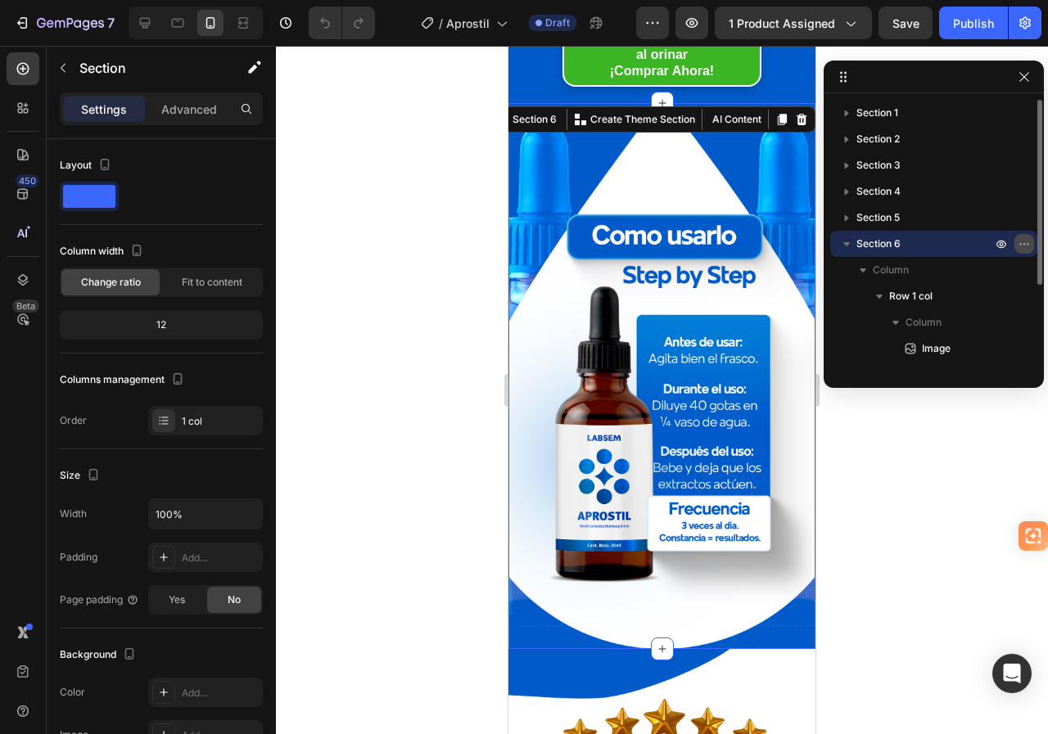
click at [1021, 246] on icon "button" at bounding box center [1024, 243] width 13 height 13
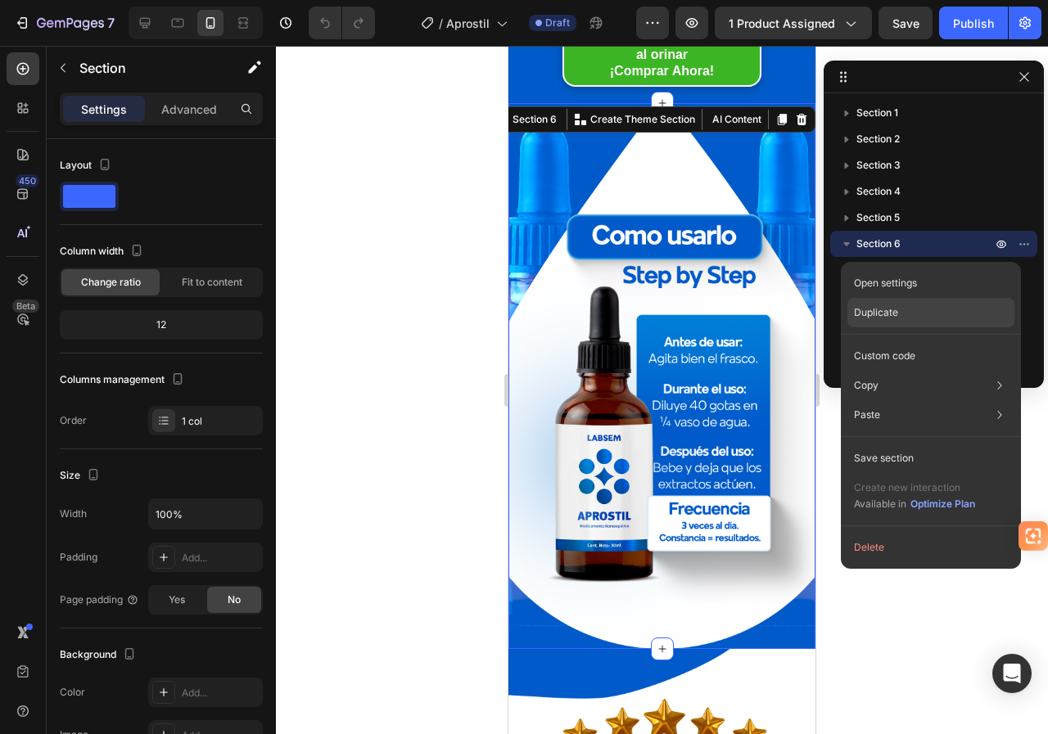
click at [890, 316] on p "Duplicate" at bounding box center [876, 312] width 44 height 15
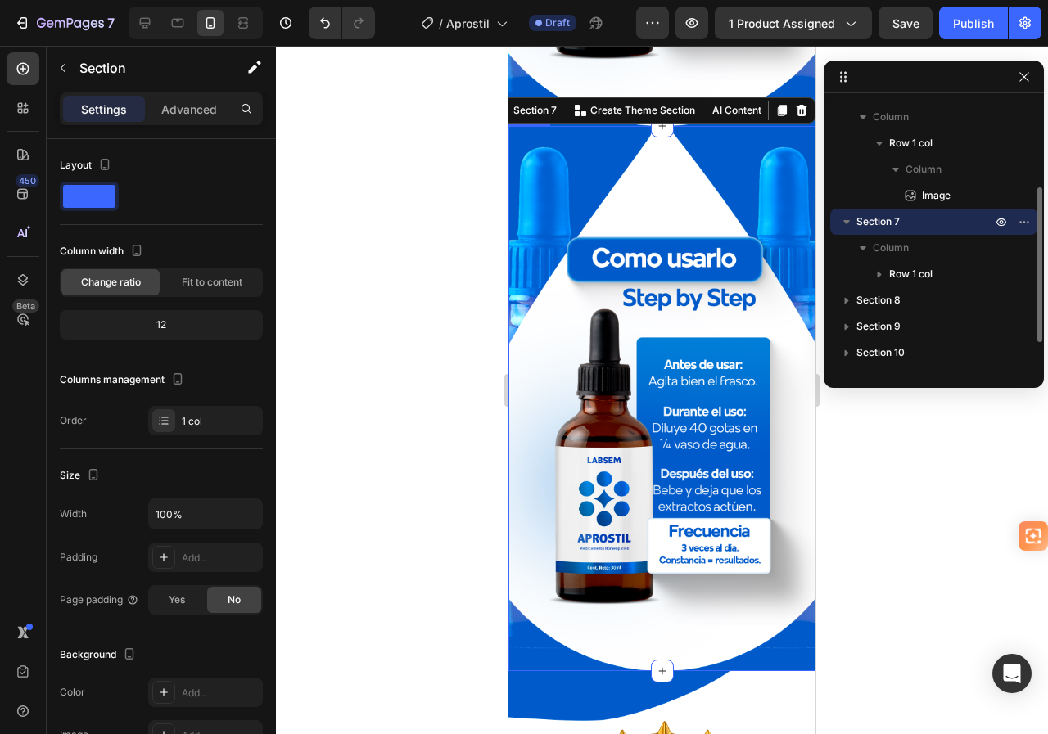
scroll to position [2182, 0]
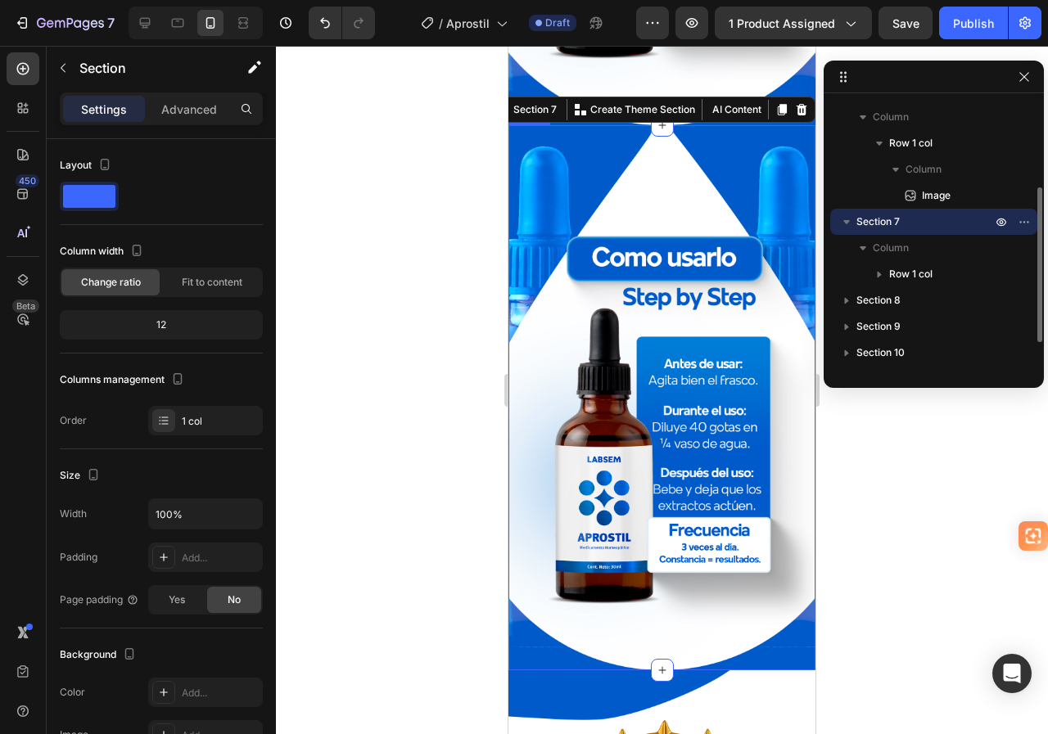
click at [655, 252] on img at bounding box center [661, 398] width 307 height 546
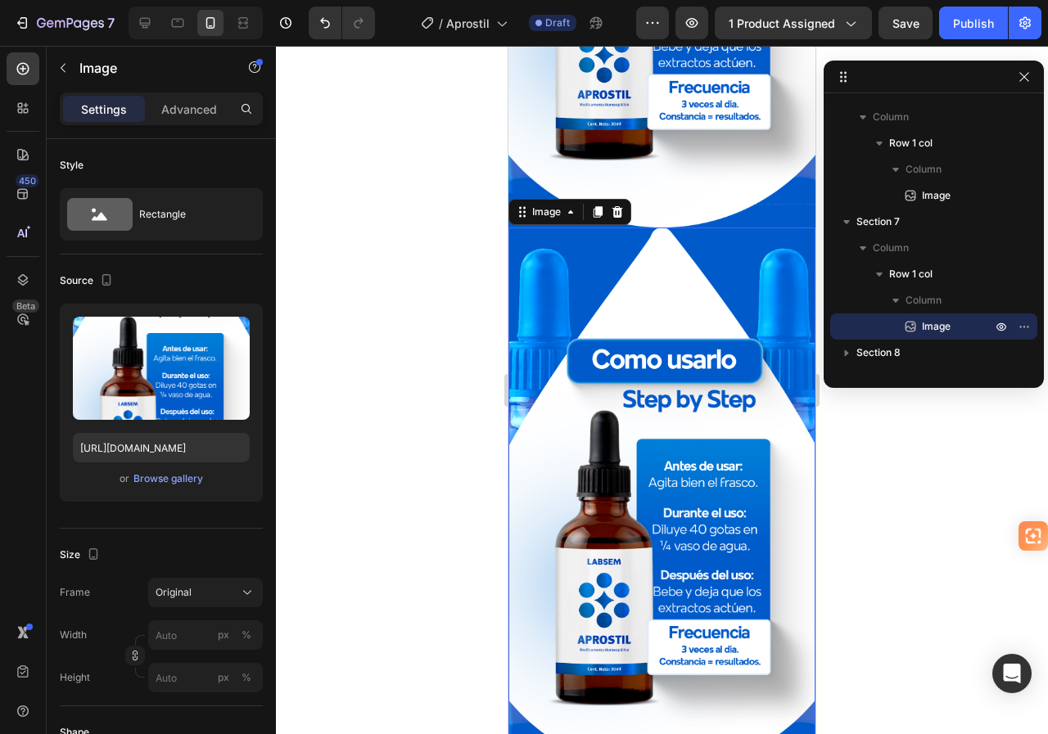
scroll to position [2018, 0]
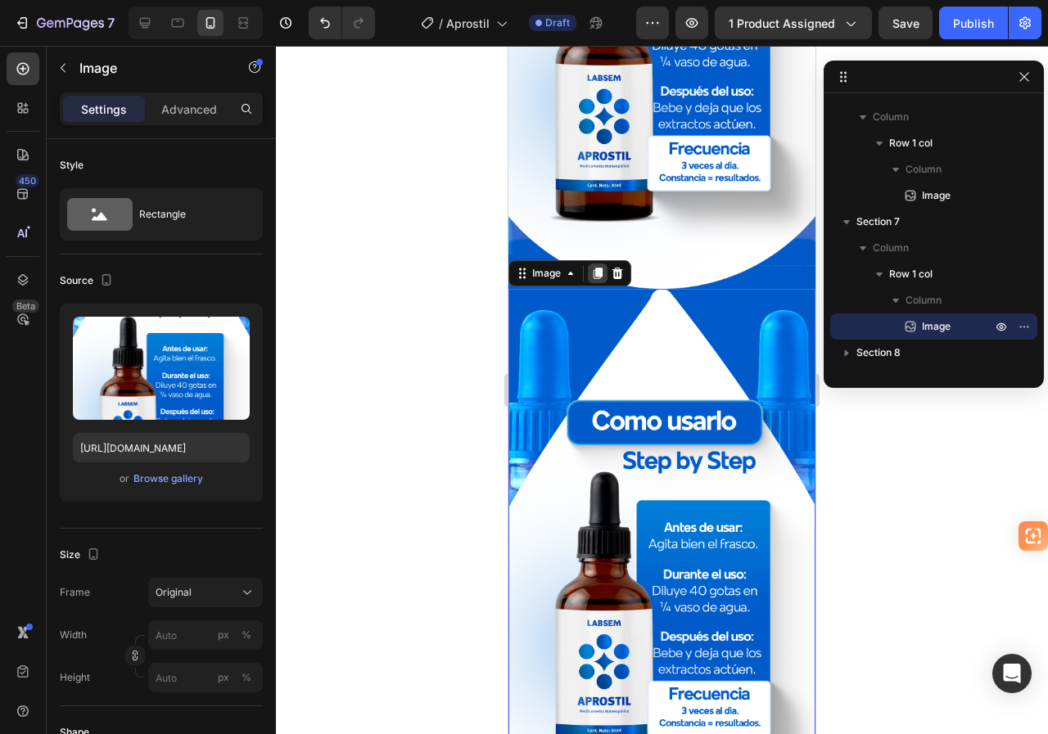
click at [598, 267] on icon at bounding box center [597, 273] width 13 height 13
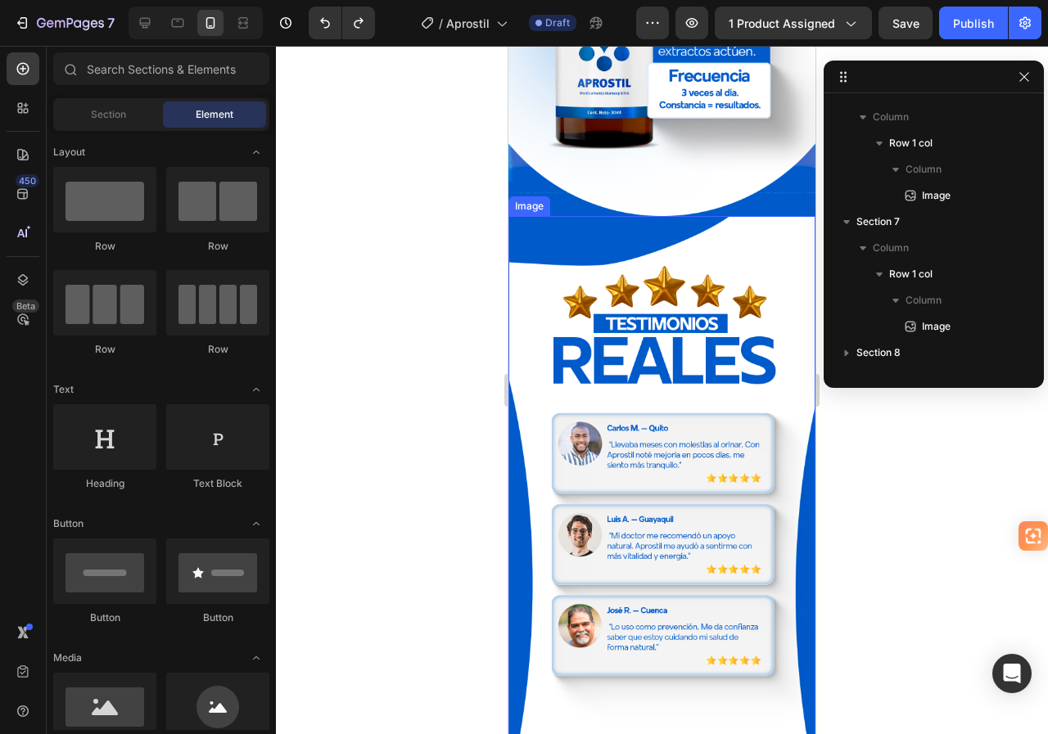
scroll to position [2624, 0]
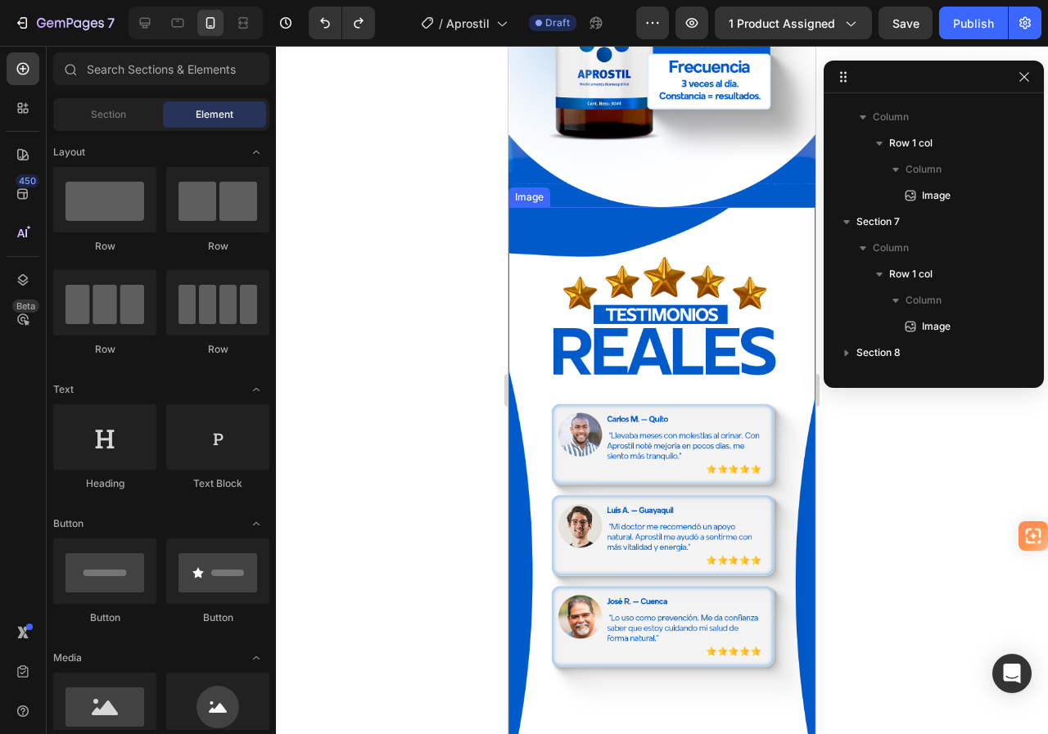
click at [658, 336] on img at bounding box center [661, 480] width 307 height 546
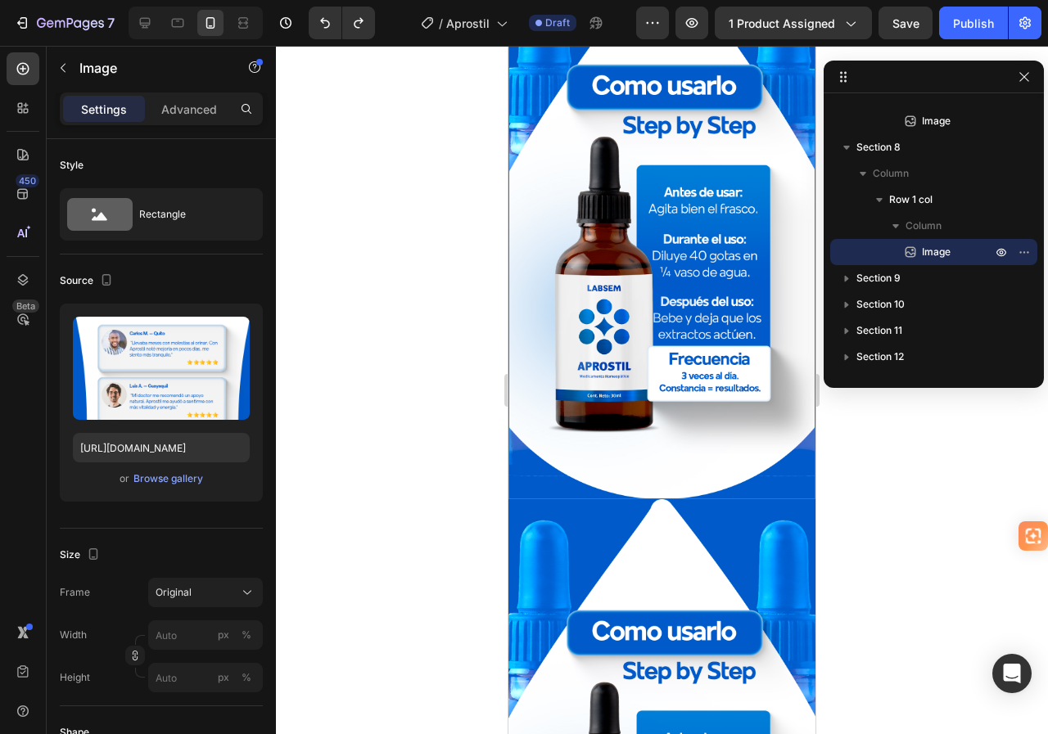
scroll to position [1641, 0]
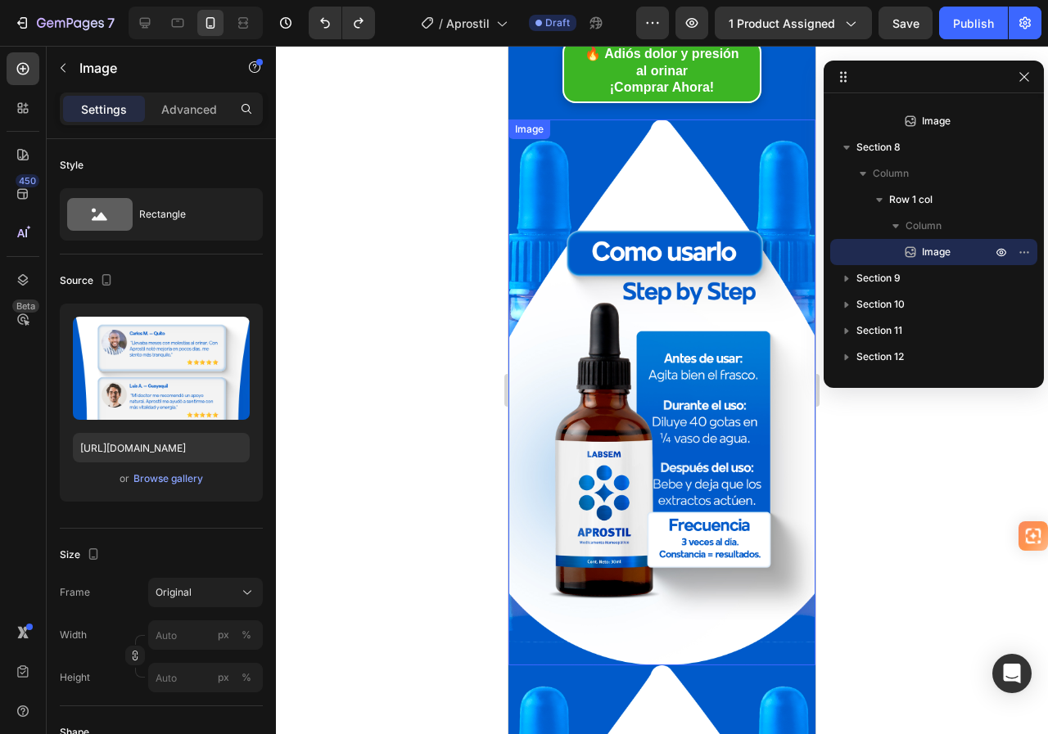
click at [648, 287] on img at bounding box center [661, 393] width 307 height 546
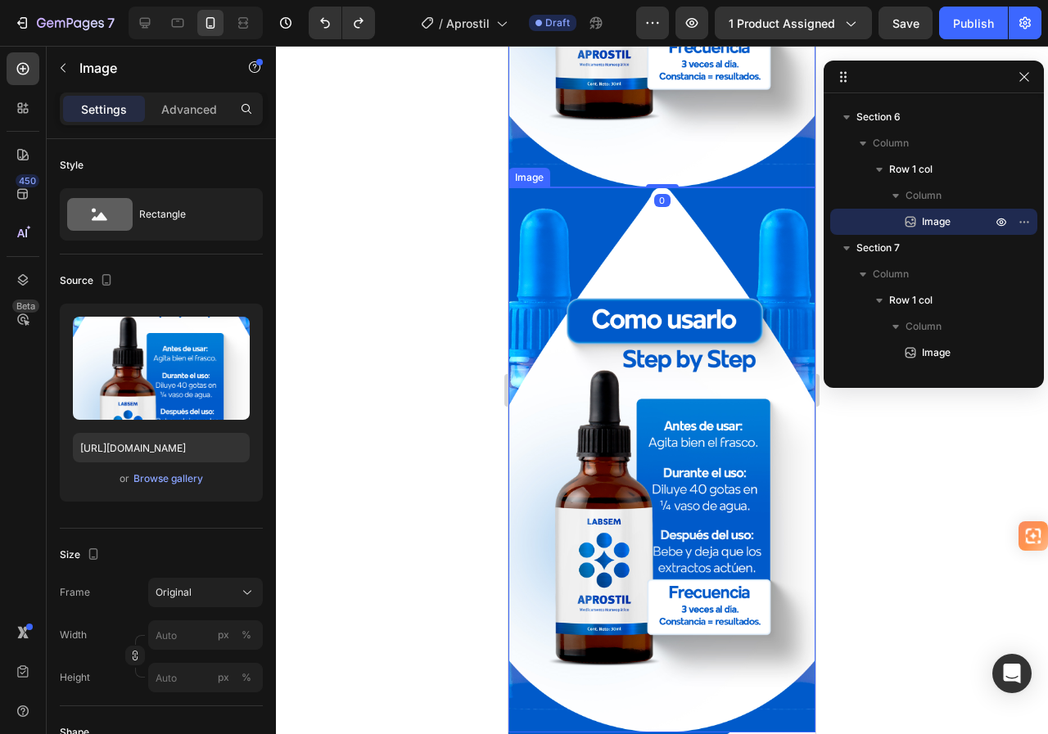
scroll to position [2215, 0]
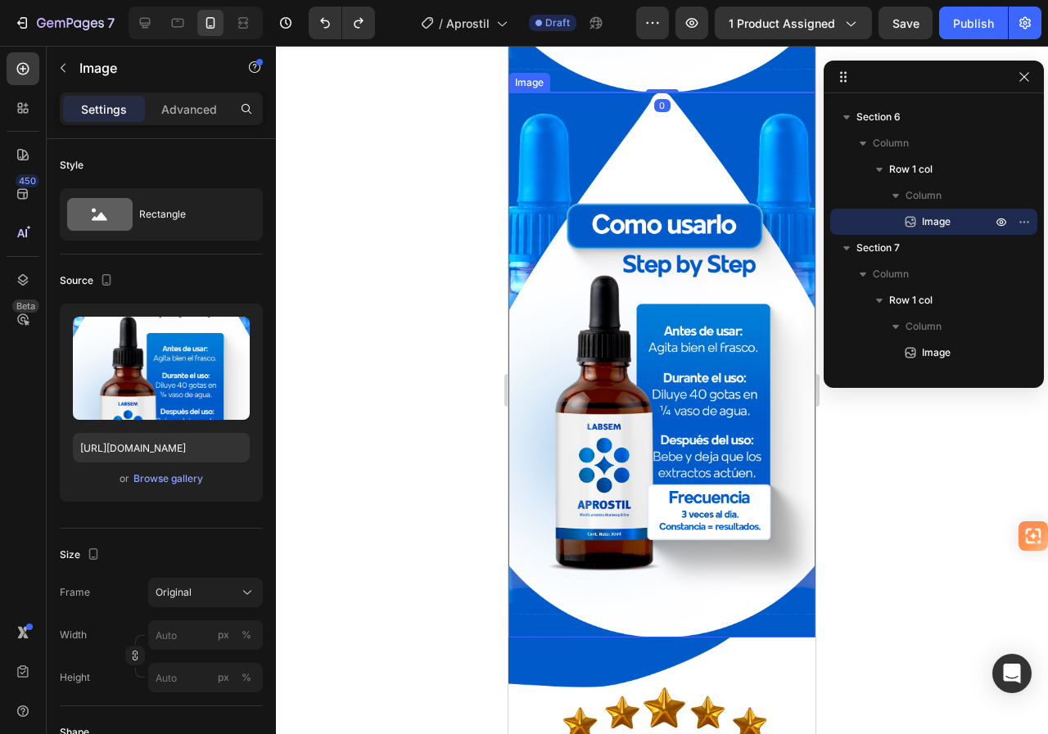
click at [648, 354] on img at bounding box center [661, 366] width 307 height 546
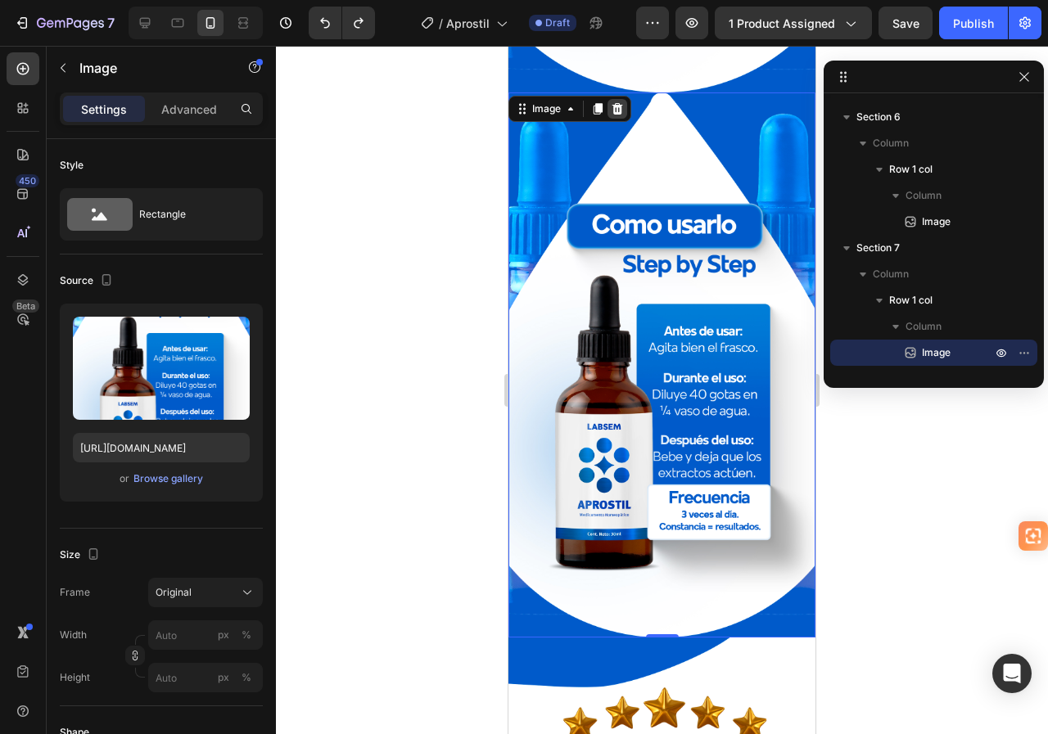
click at [612, 102] on icon at bounding box center [617, 108] width 13 height 13
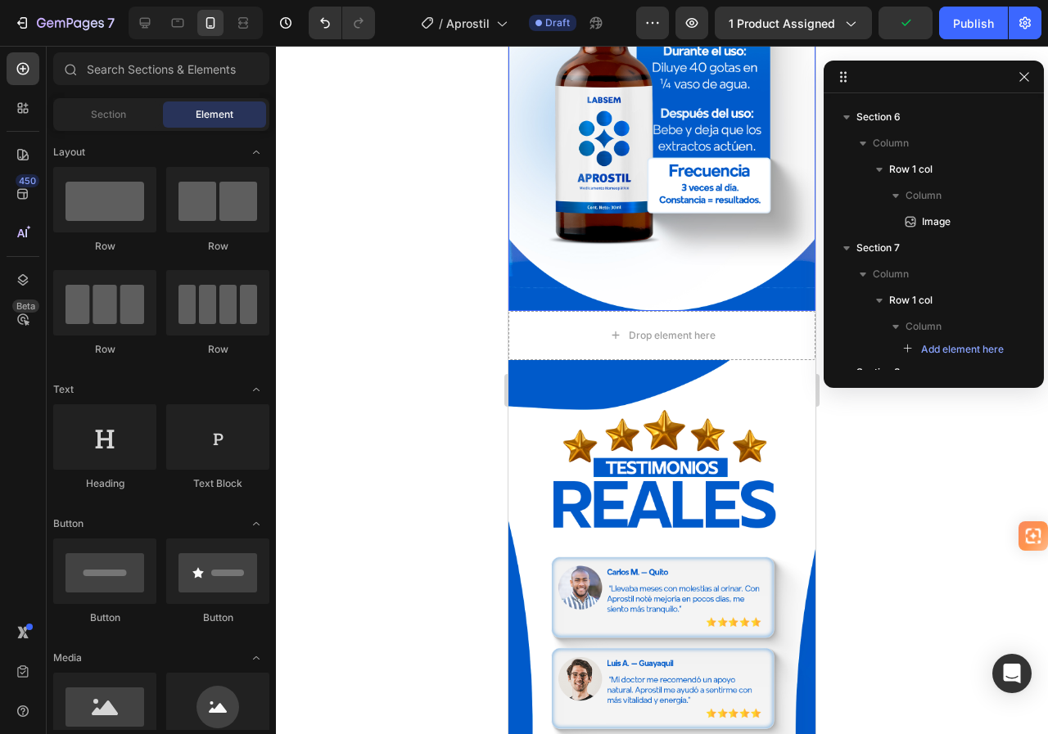
scroll to position [1969, 0]
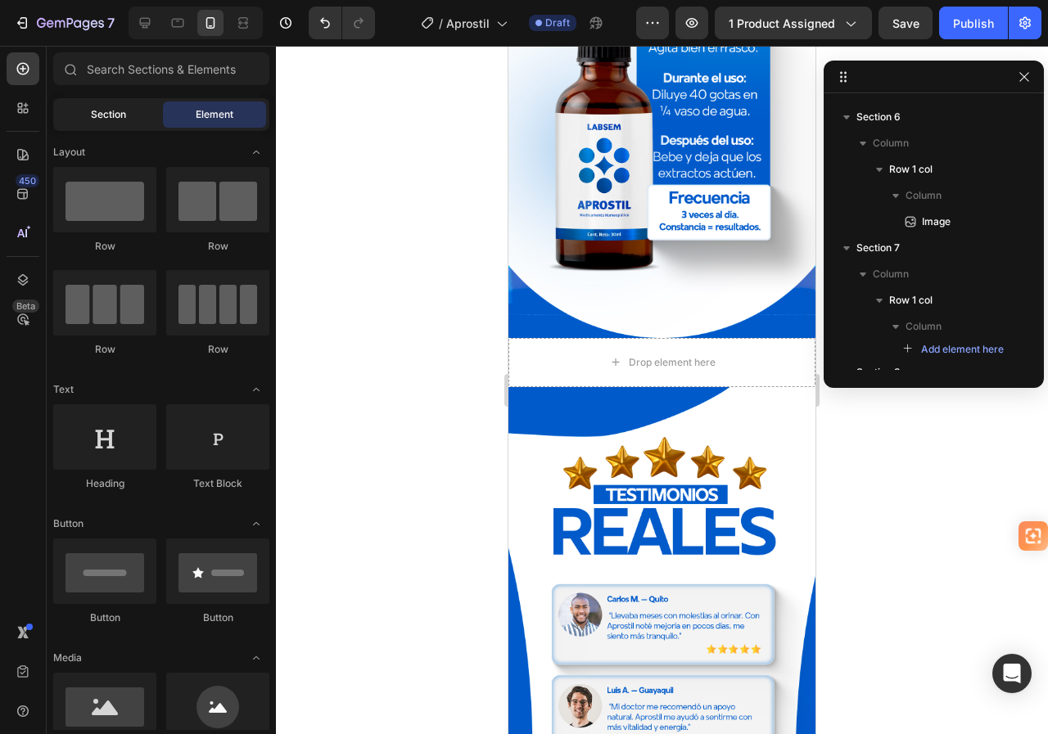
click at [85, 120] on div "Section" at bounding box center [107, 115] width 103 height 26
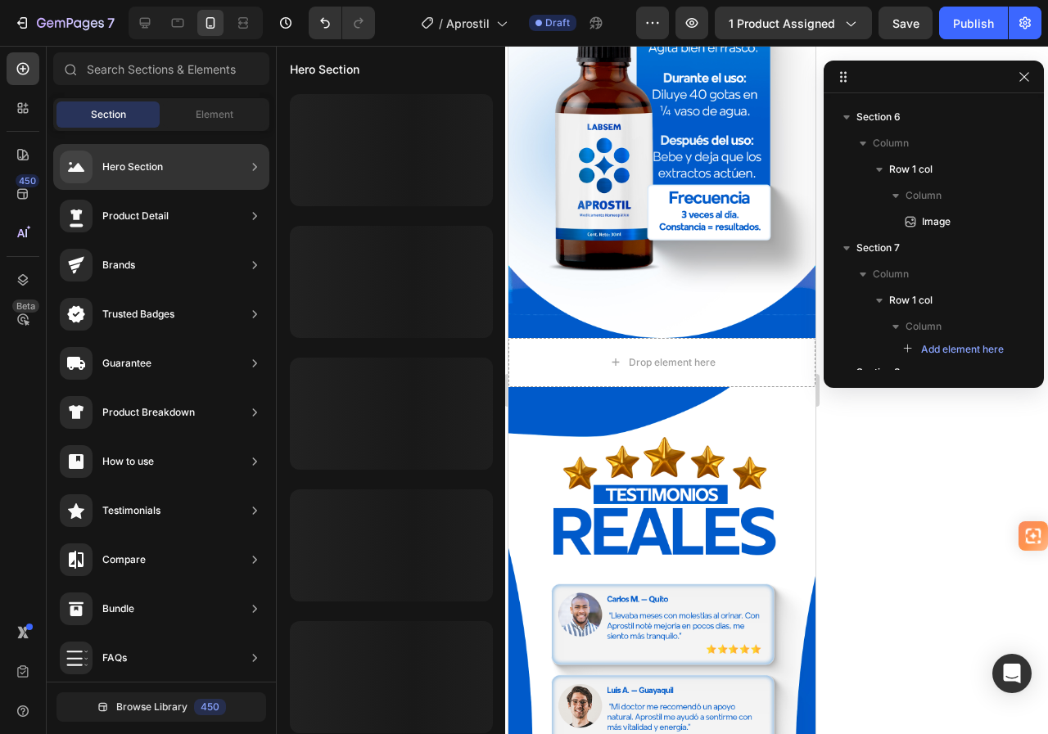
click at [212, 132] on div "Hero Section Product Detail Brands Trusted Badges Guarantee Product Breakdown H…" at bounding box center [161, 606] width 229 height 950
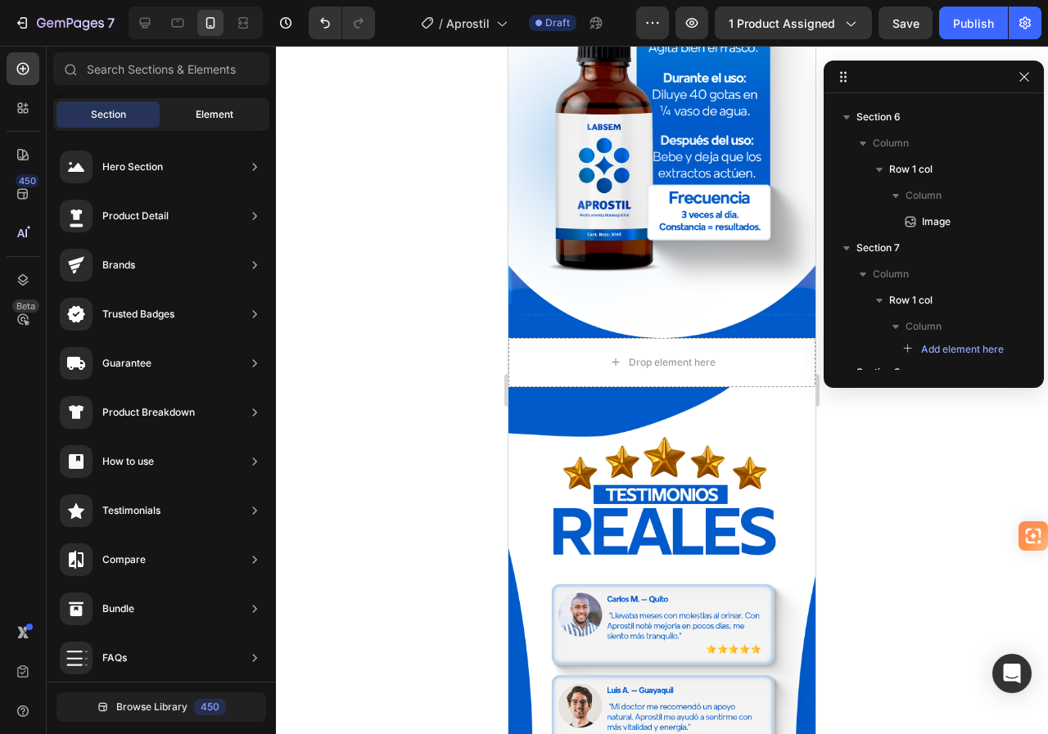
click at [209, 112] on span "Element" at bounding box center [215, 114] width 38 height 15
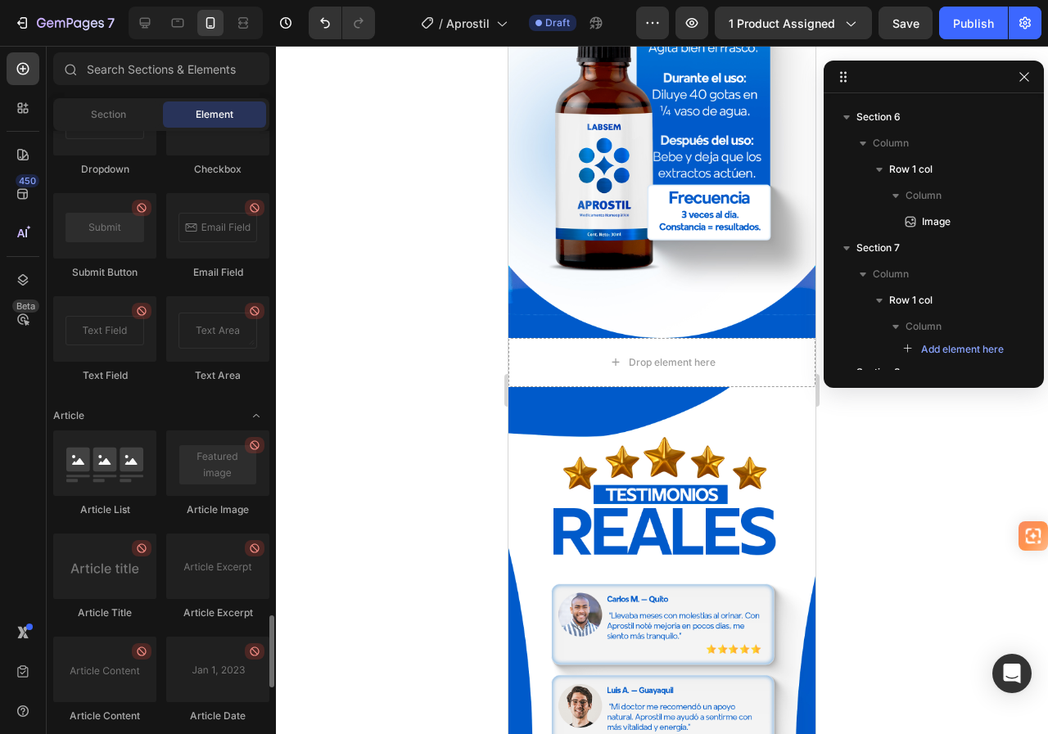
scroll to position [4360, 0]
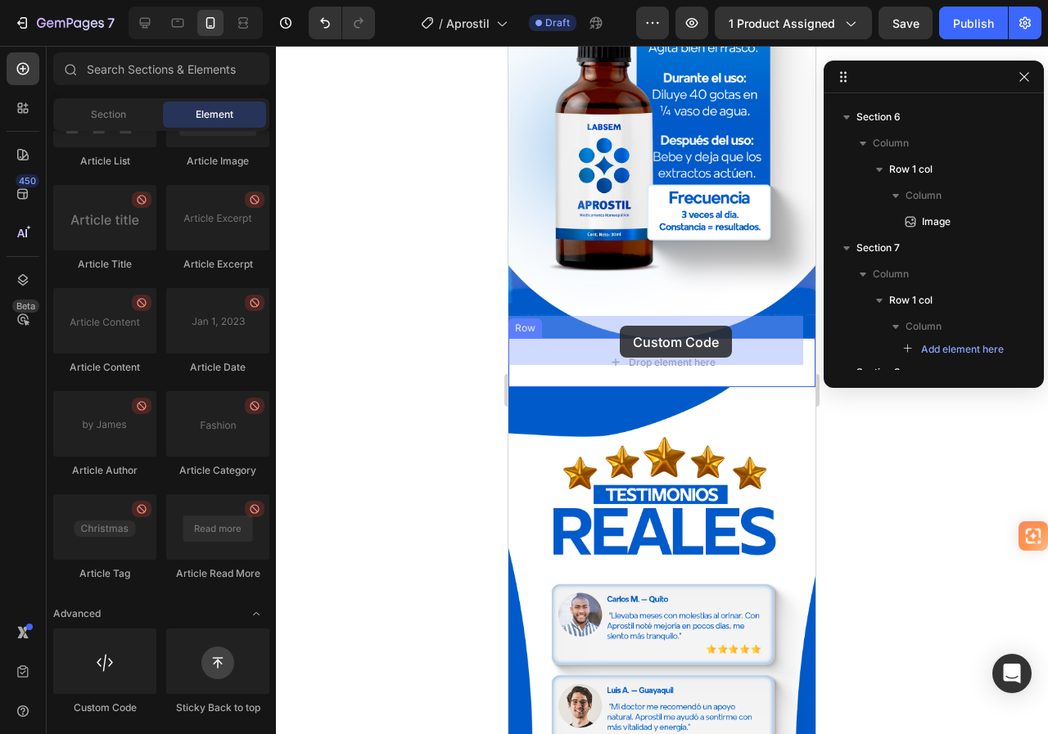
drag, startPoint x: 616, startPoint y: 716, endPoint x: 685, endPoint y: 279, distance: 441.9
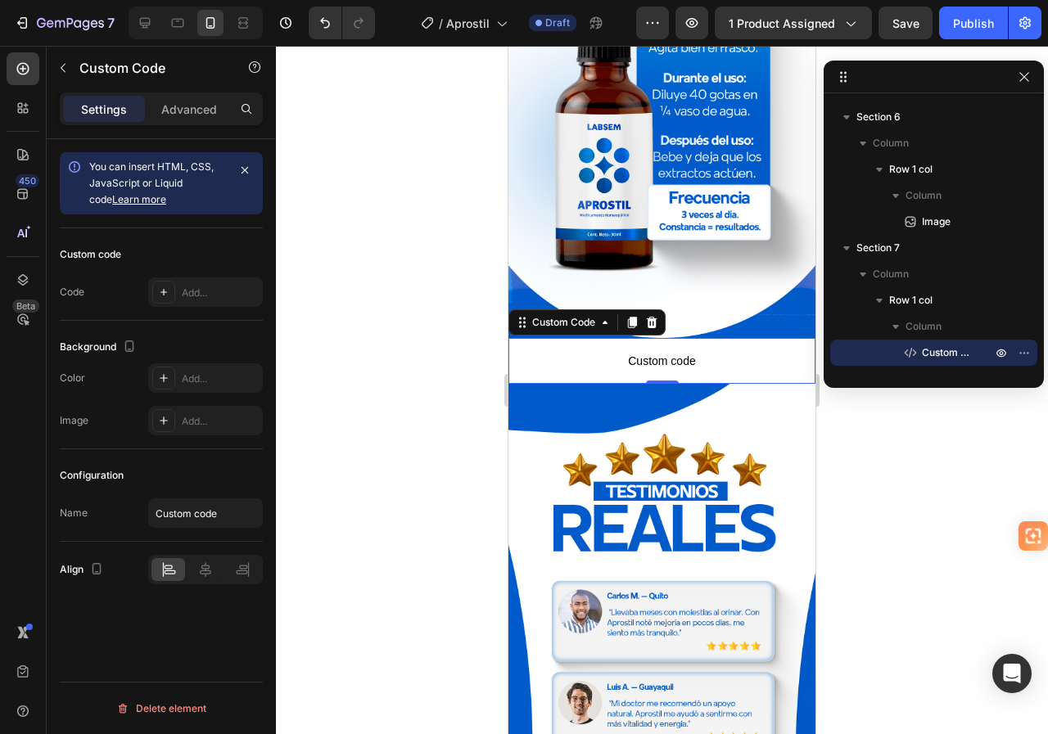
click at [646, 351] on span "Custom code" at bounding box center [661, 361] width 307 height 20
click at [239, 171] on icon "button" at bounding box center [244, 170] width 13 height 13
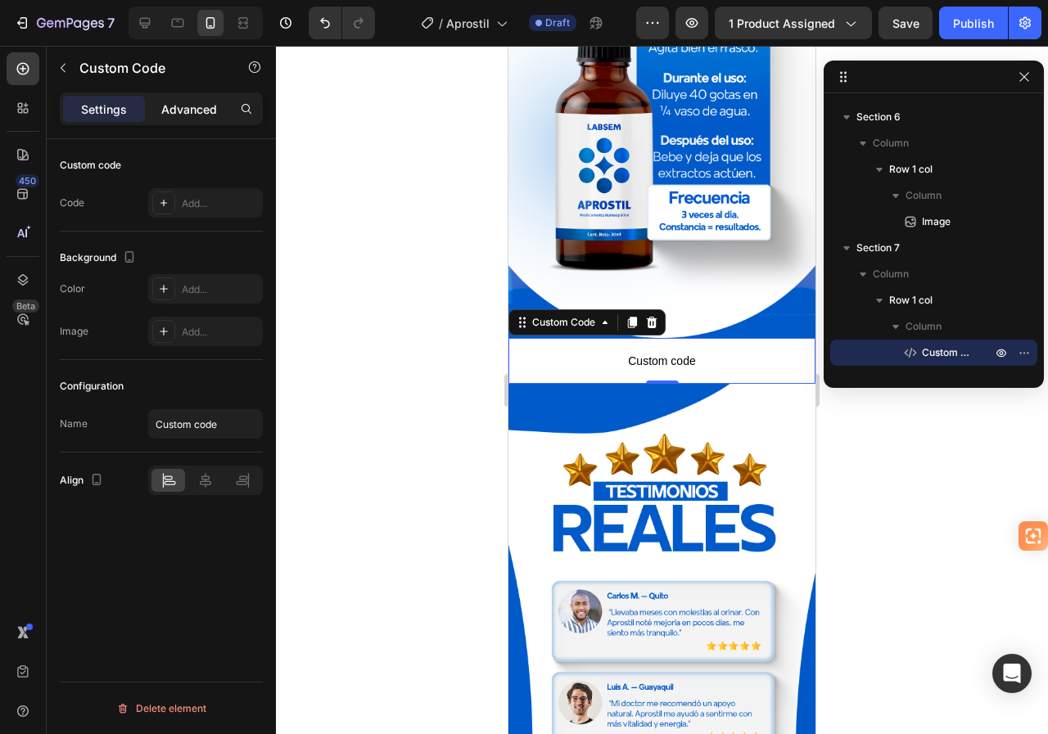
drag, startPoint x: 183, startPoint y: 109, endPoint x: 157, endPoint y: 116, distance: 26.4
click at [183, 110] on p "Advanced" at bounding box center [189, 109] width 56 height 17
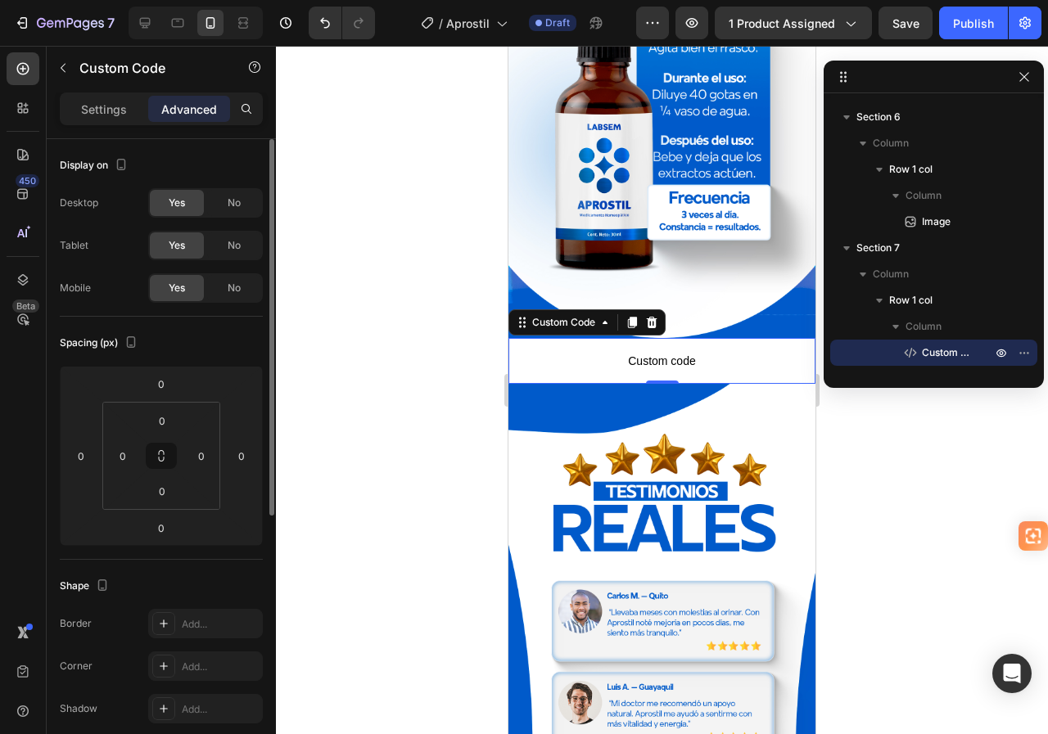
click at [115, 111] on p "Settings" at bounding box center [104, 109] width 46 height 17
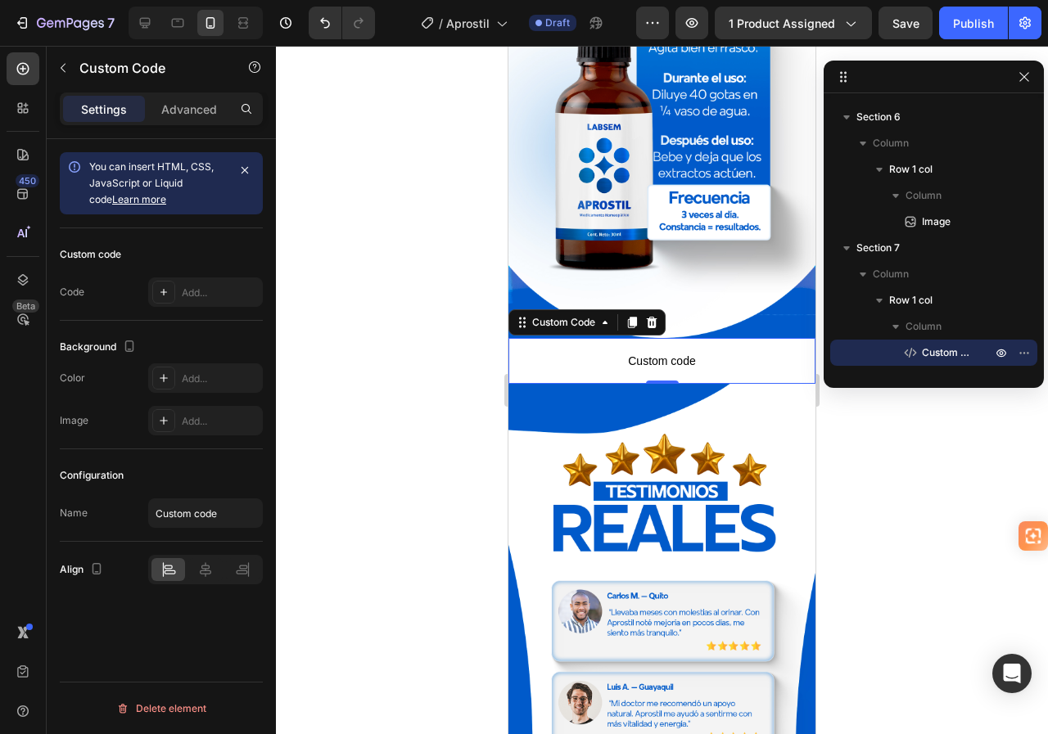
click at [640, 351] on span "Custom code" at bounding box center [661, 361] width 307 height 20
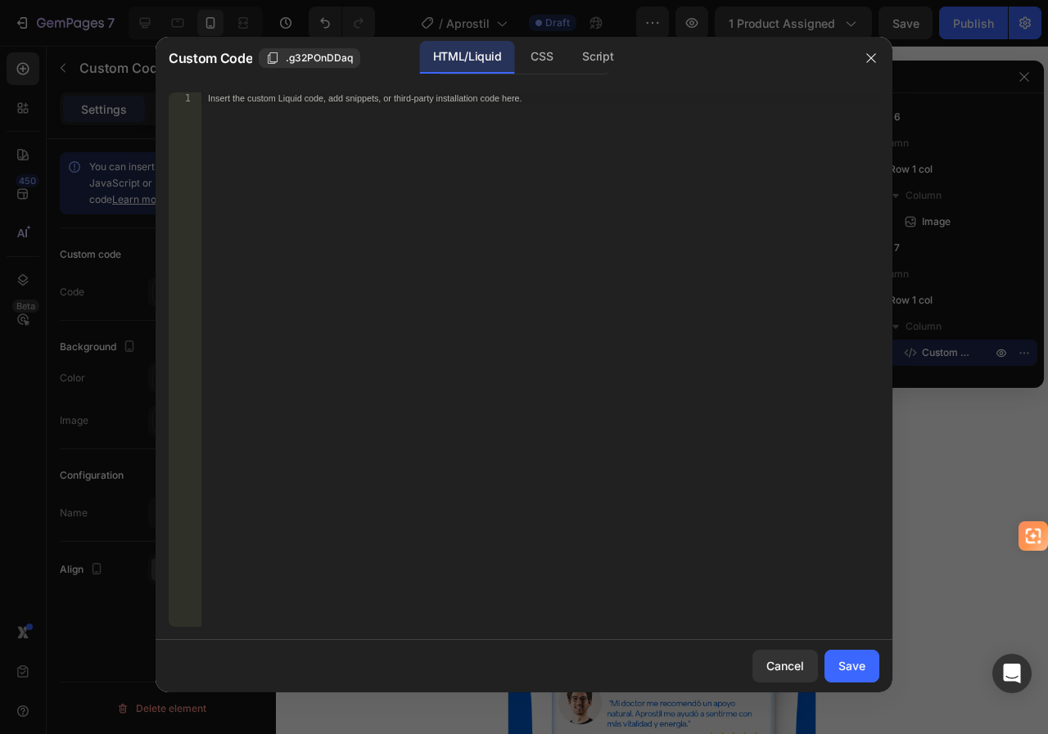
click at [502, 177] on div "Insert the custom Liquid code, add snippets, or third-party installation code h…" at bounding box center [540, 372] width 678 height 558
click at [867, 55] on icon "button" at bounding box center [871, 58] width 13 height 13
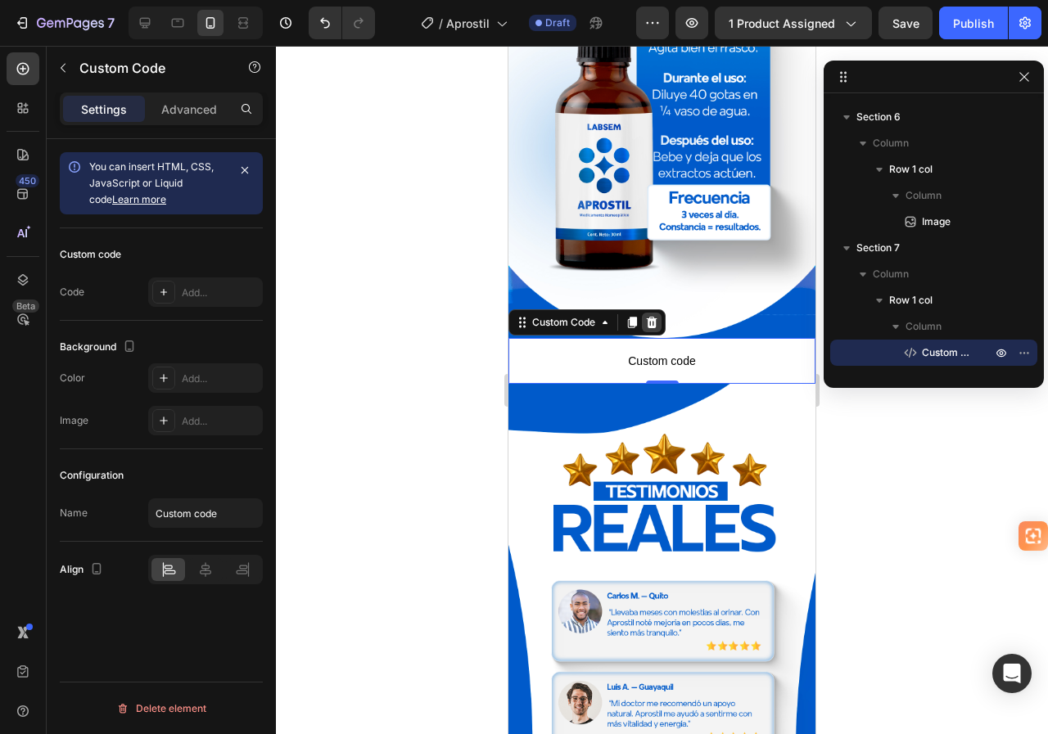
click at [655, 313] on div at bounding box center [652, 323] width 20 height 20
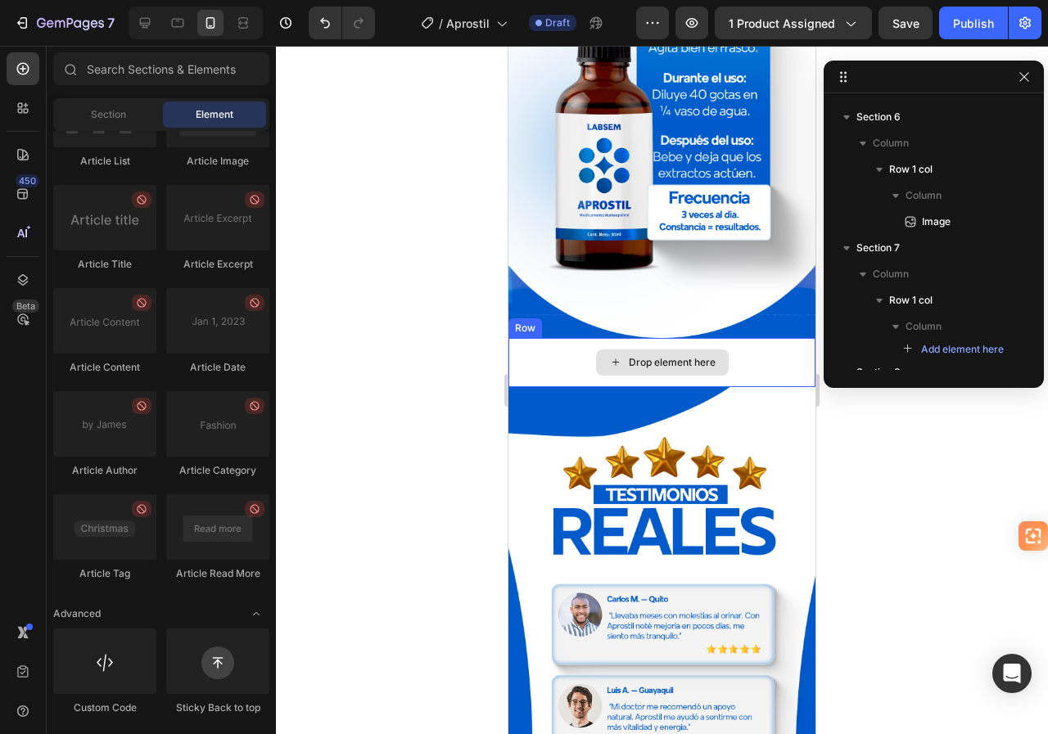
click at [744, 340] on div "Drop element here" at bounding box center [661, 362] width 307 height 49
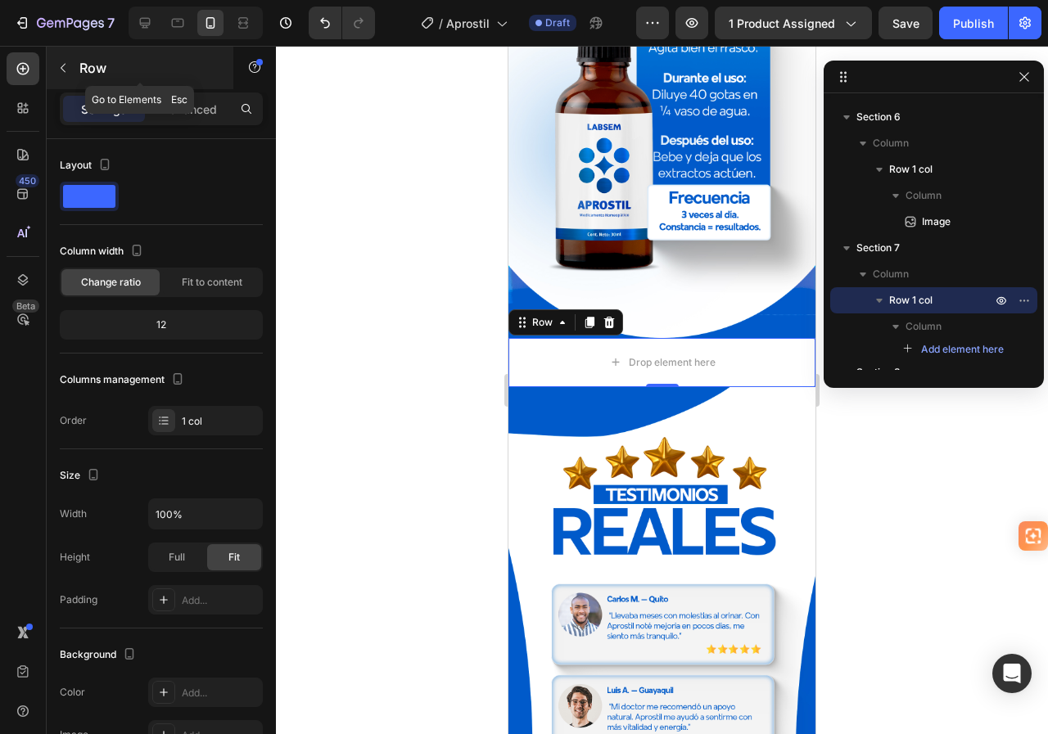
click at [61, 69] on icon "button" at bounding box center [62, 67] width 13 height 13
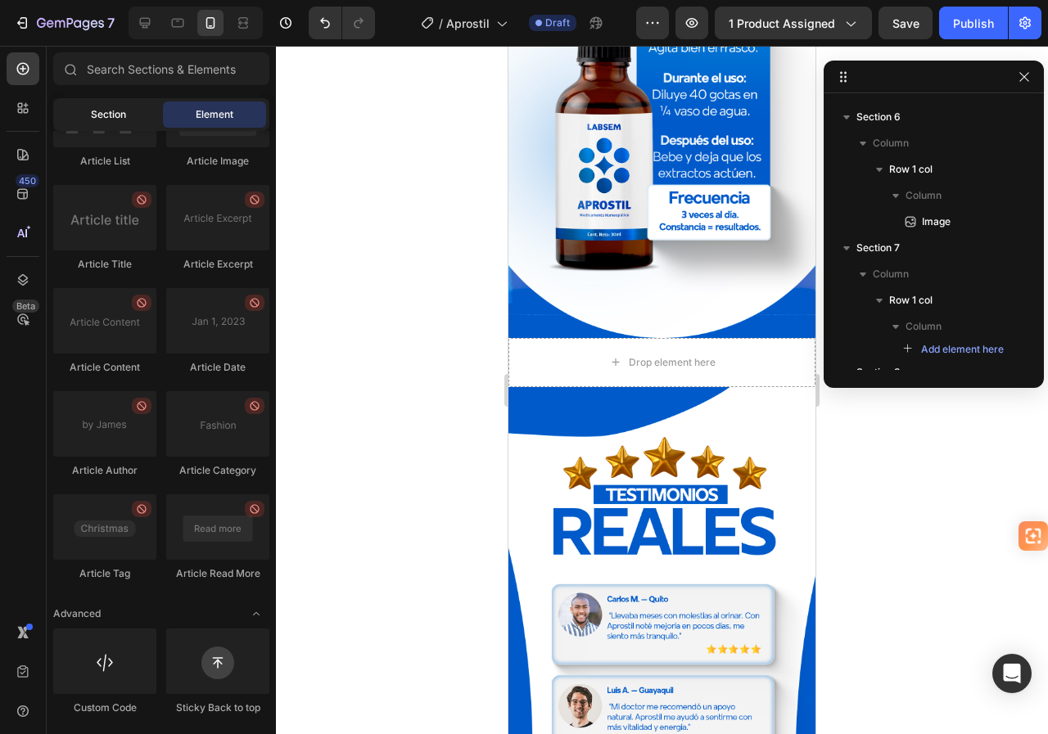
click at [114, 117] on span "Section" at bounding box center [108, 114] width 35 height 15
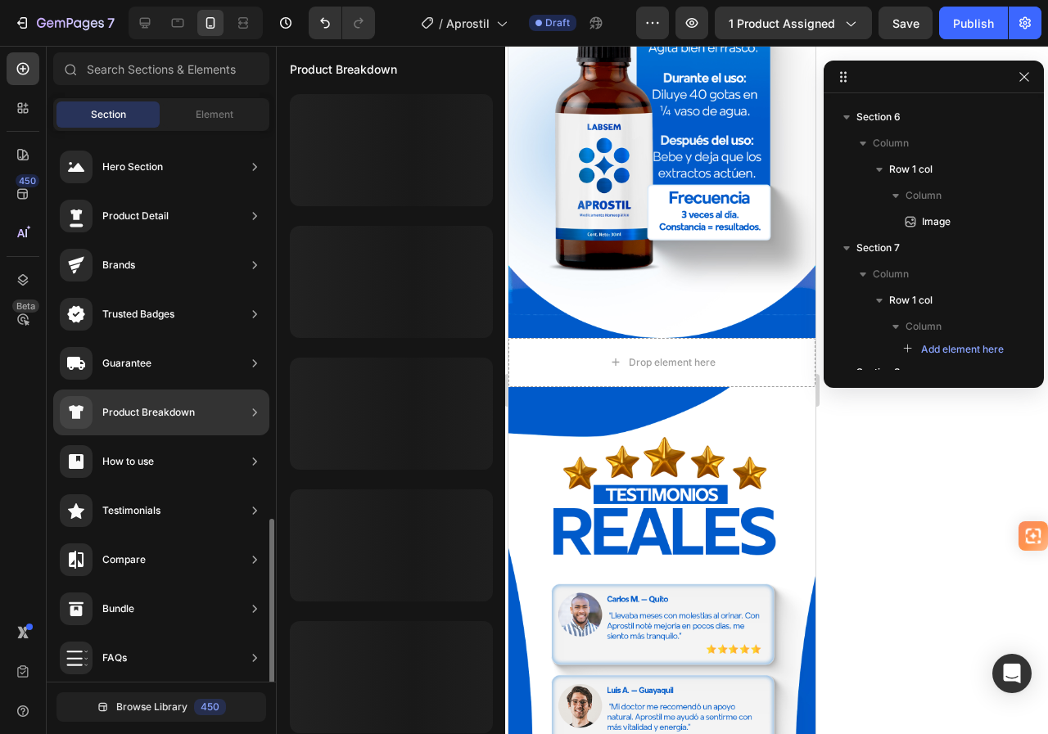
scroll to position [399, 0]
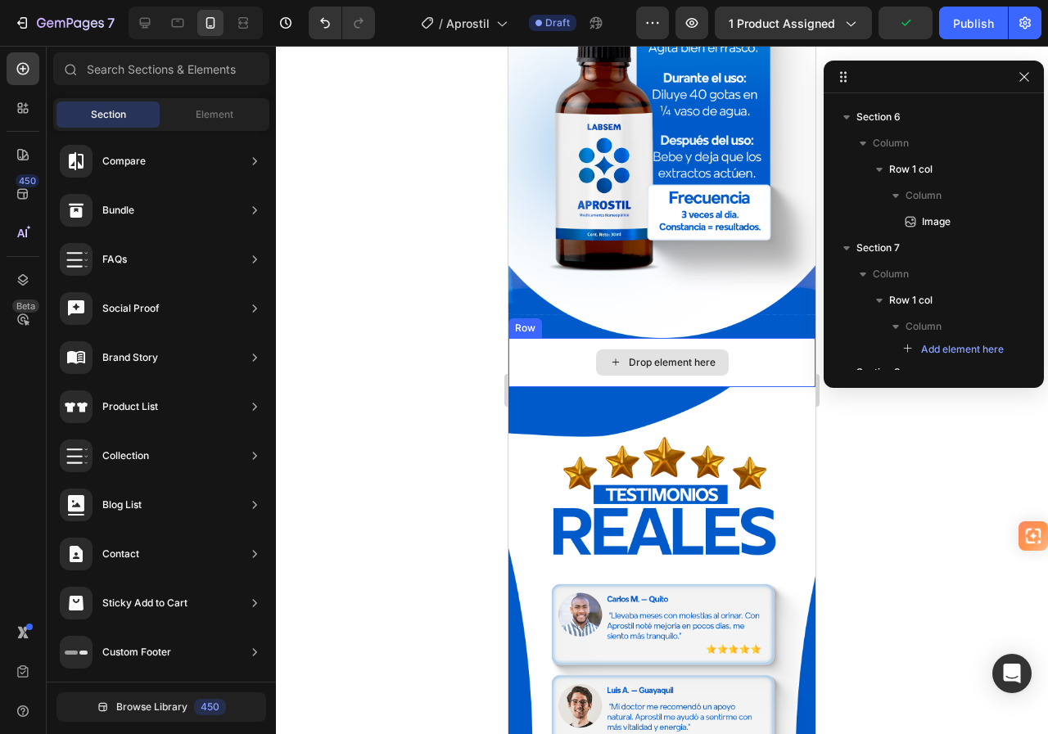
click at [691, 356] on div "Drop element here" at bounding box center [672, 362] width 87 height 13
click at [748, 338] on div "Drop element here" at bounding box center [661, 362] width 307 height 49
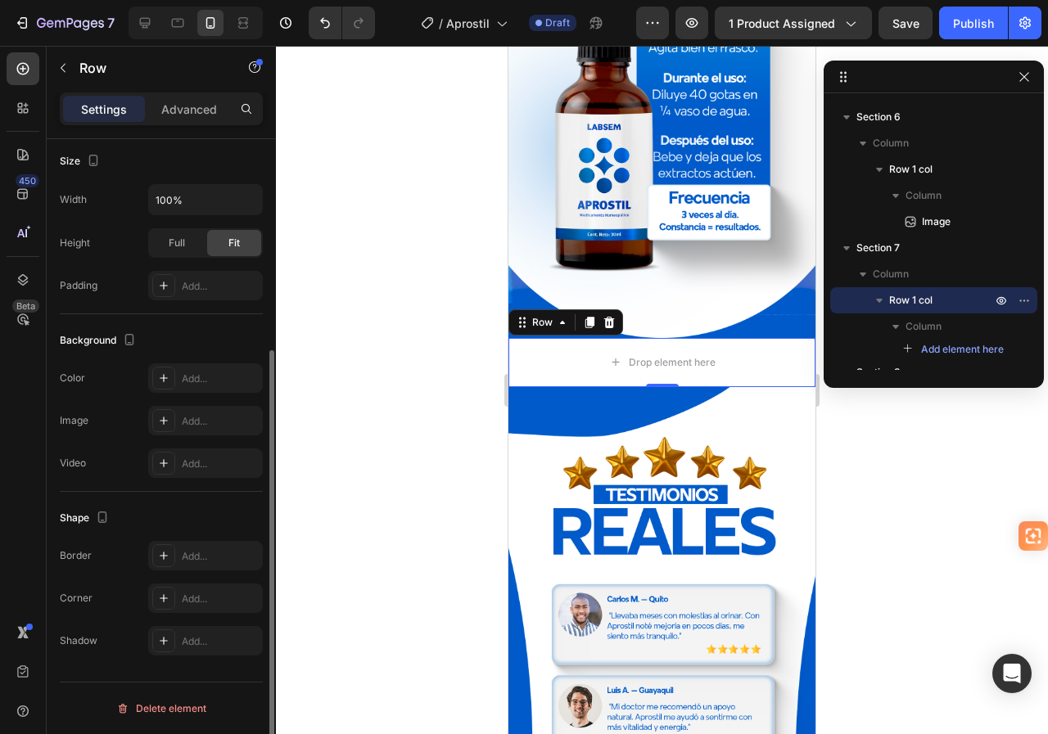
scroll to position [0, 0]
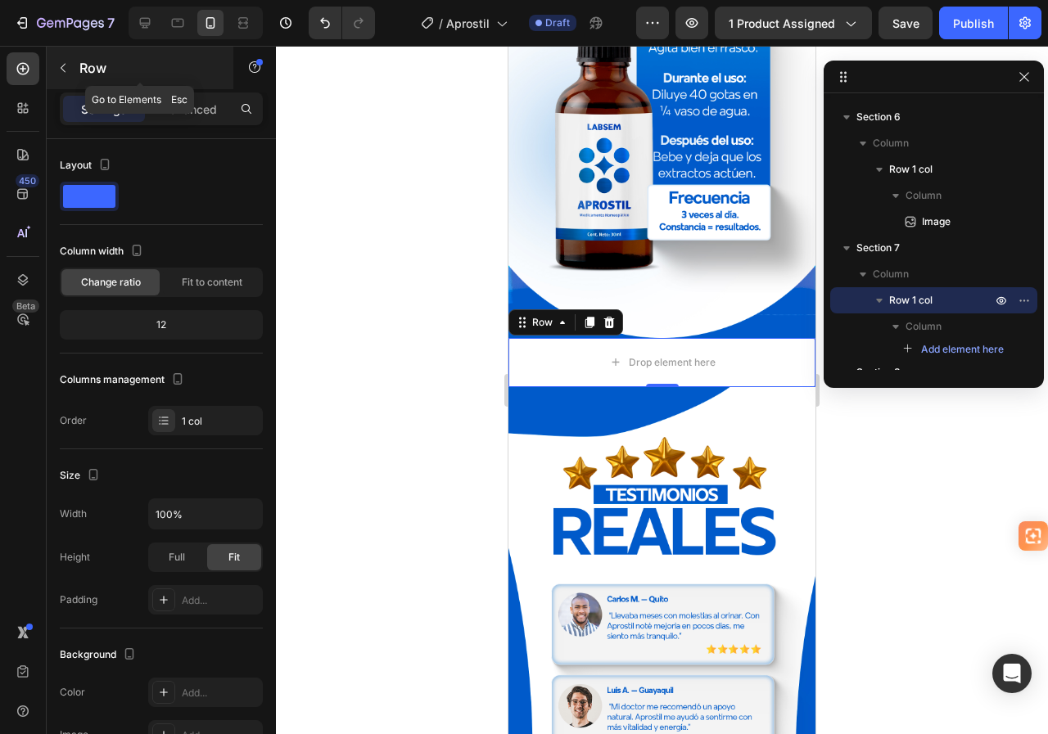
click at [61, 70] on icon "button" at bounding box center [62, 67] width 13 height 13
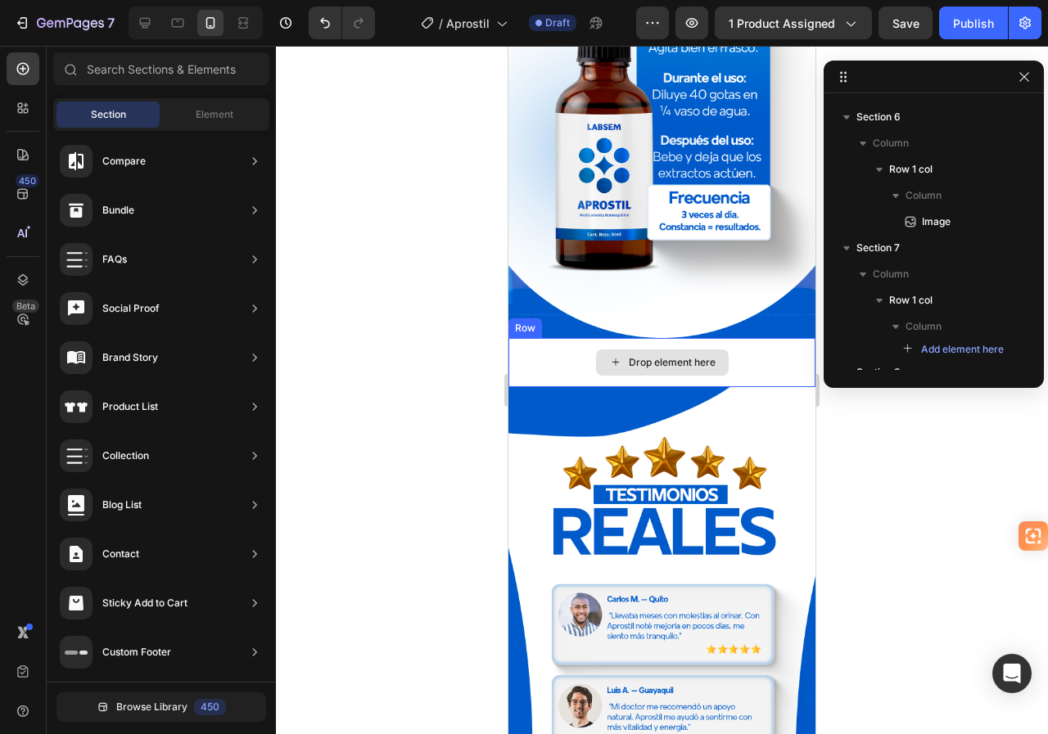
click at [759, 338] on div "Drop element here" at bounding box center [661, 362] width 307 height 49
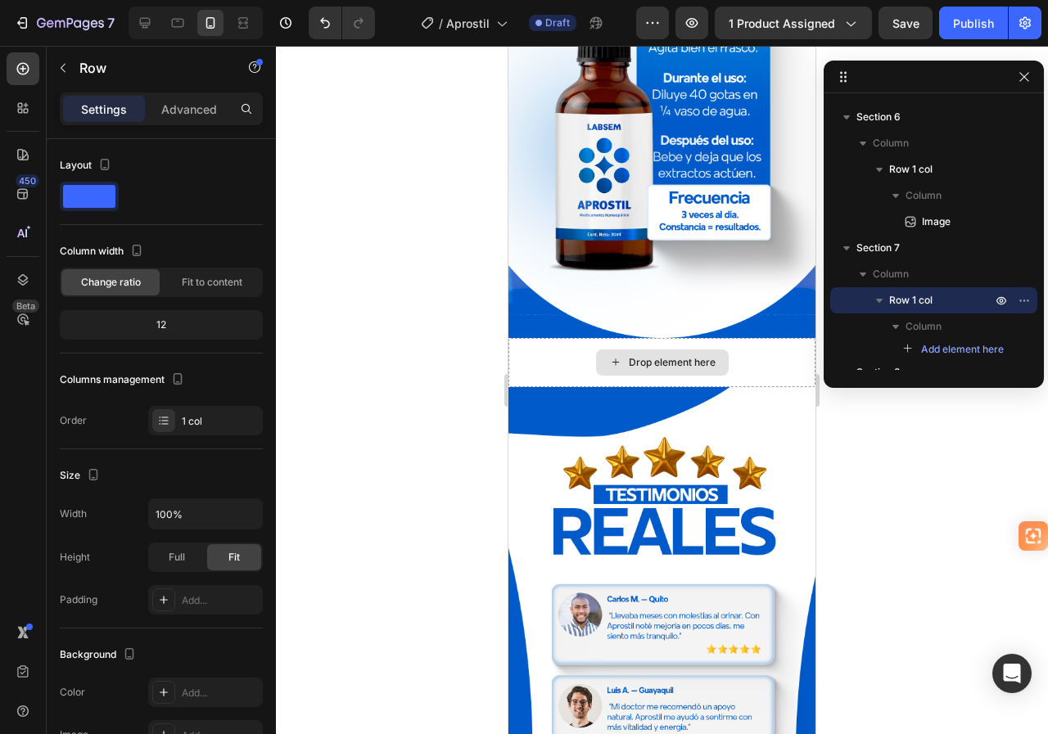
click at [629, 356] on div "Drop element here" at bounding box center [672, 362] width 87 height 13
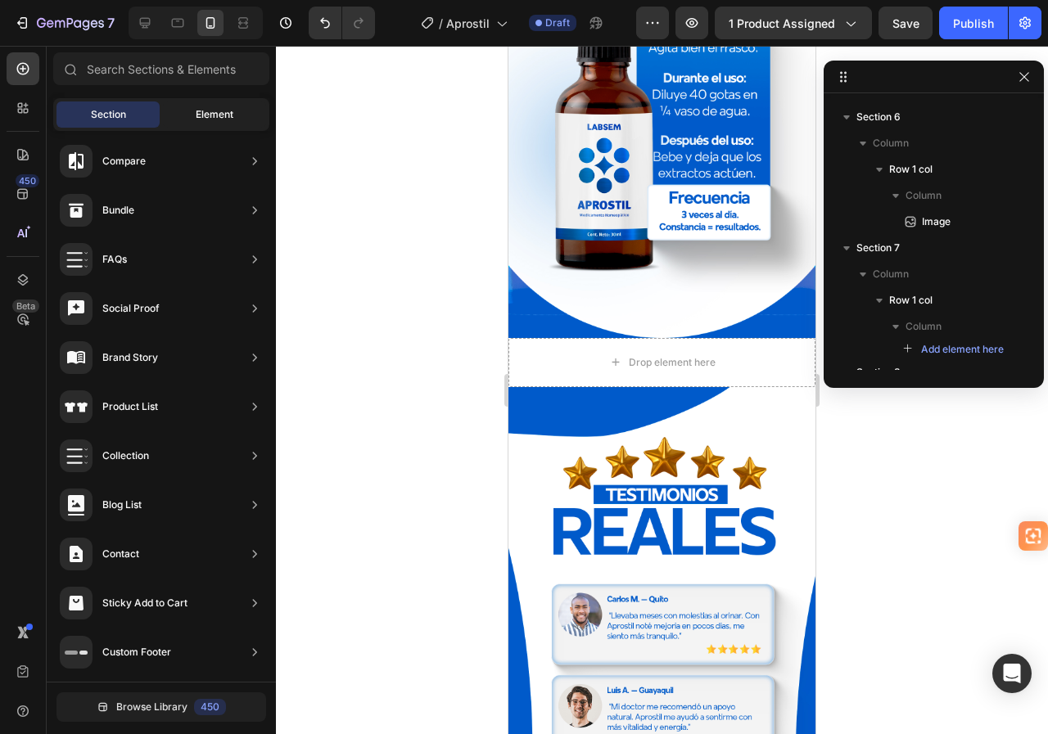
click at [213, 112] on span "Element" at bounding box center [215, 114] width 38 height 15
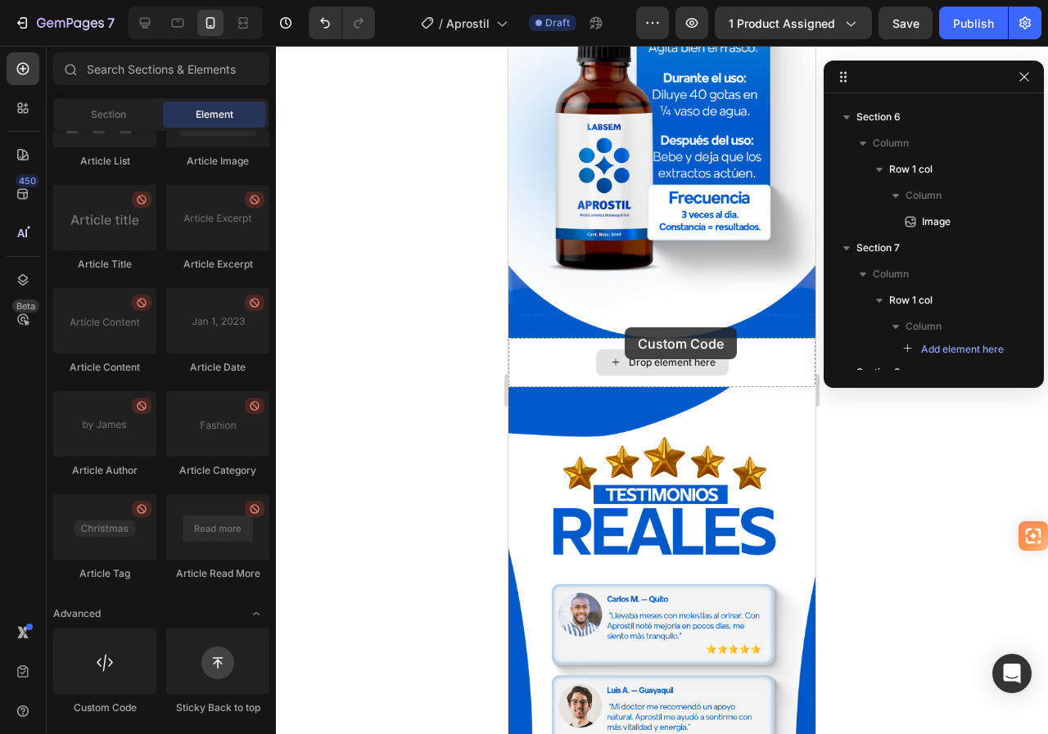
scroll to position [1989, 0]
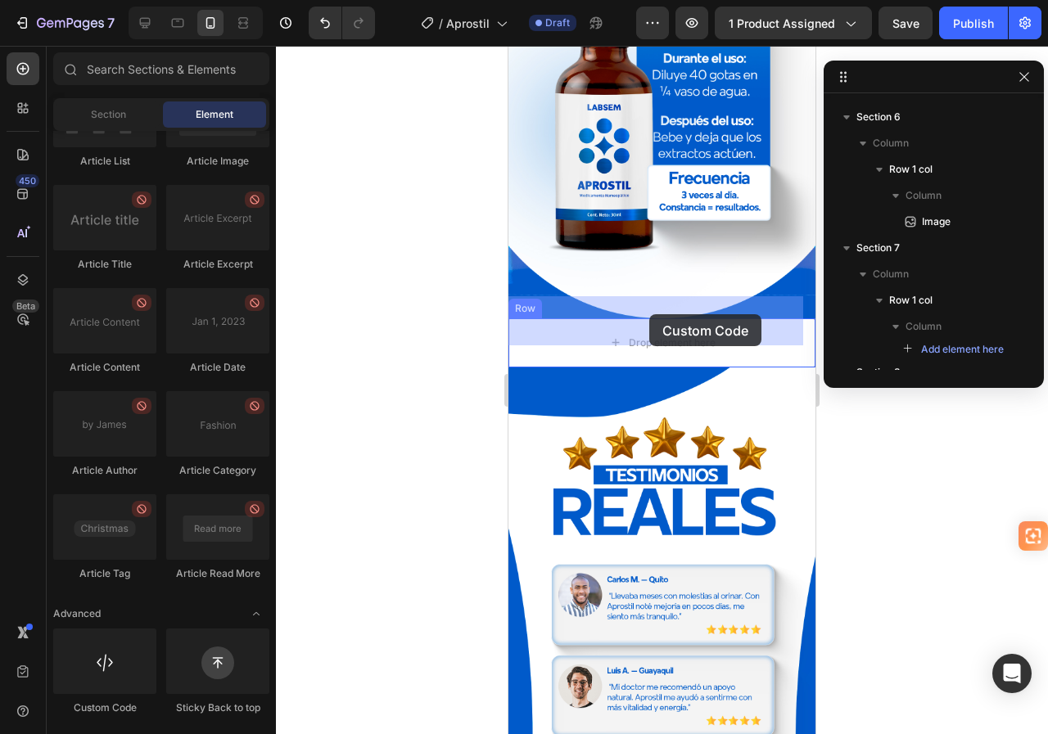
drag, startPoint x: 594, startPoint y: 705, endPoint x: 657, endPoint y: 302, distance: 407.6
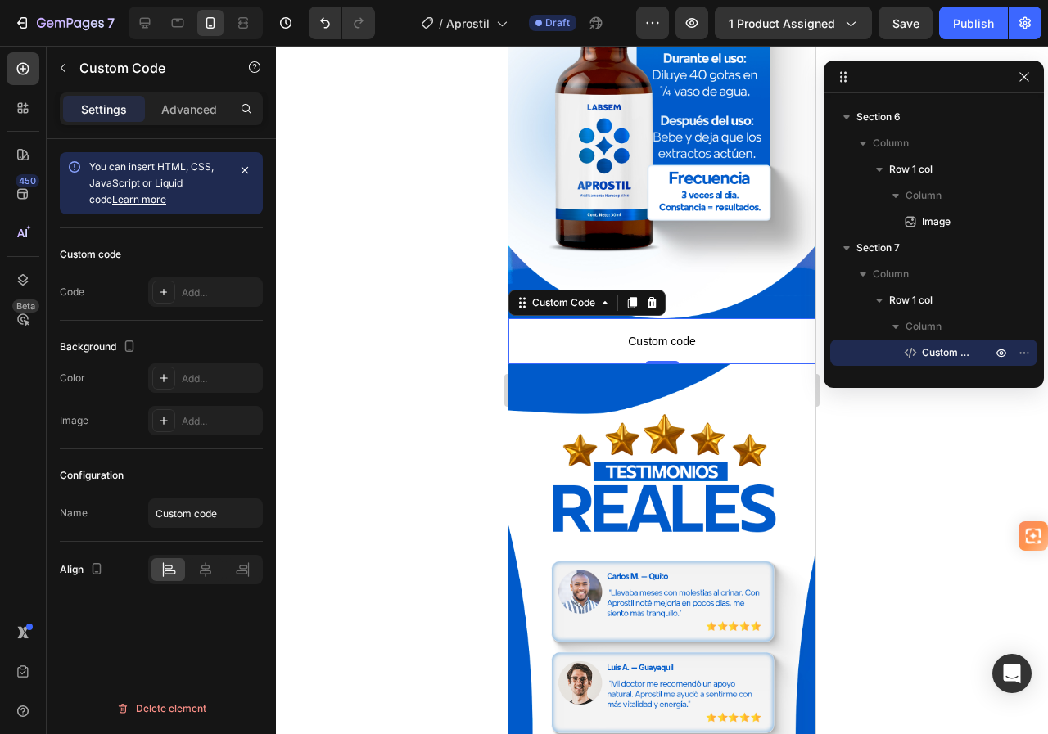
click at [660, 332] on span "Custom code" at bounding box center [661, 342] width 307 height 20
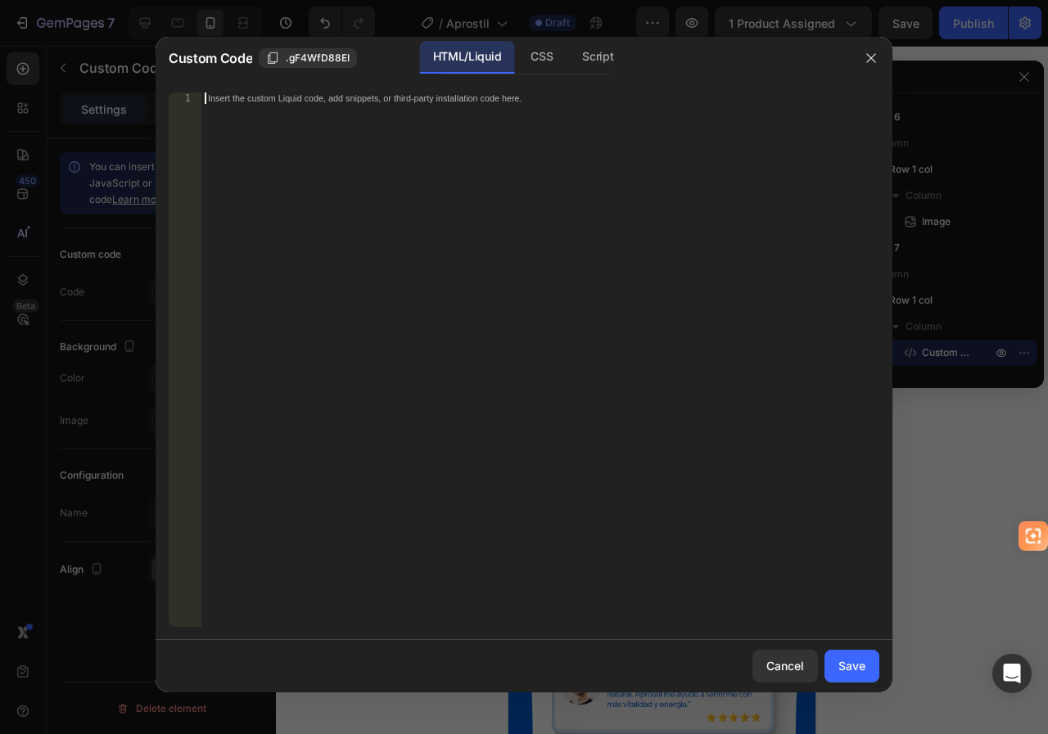
click at [520, 164] on div "Insert the custom Liquid code, add snippets, or third-party installation code h…" at bounding box center [540, 372] width 678 height 558
click at [499, 153] on div "Insert the custom Liquid code, add snippets, or third-party installation code h…" at bounding box center [540, 372] width 678 height 558
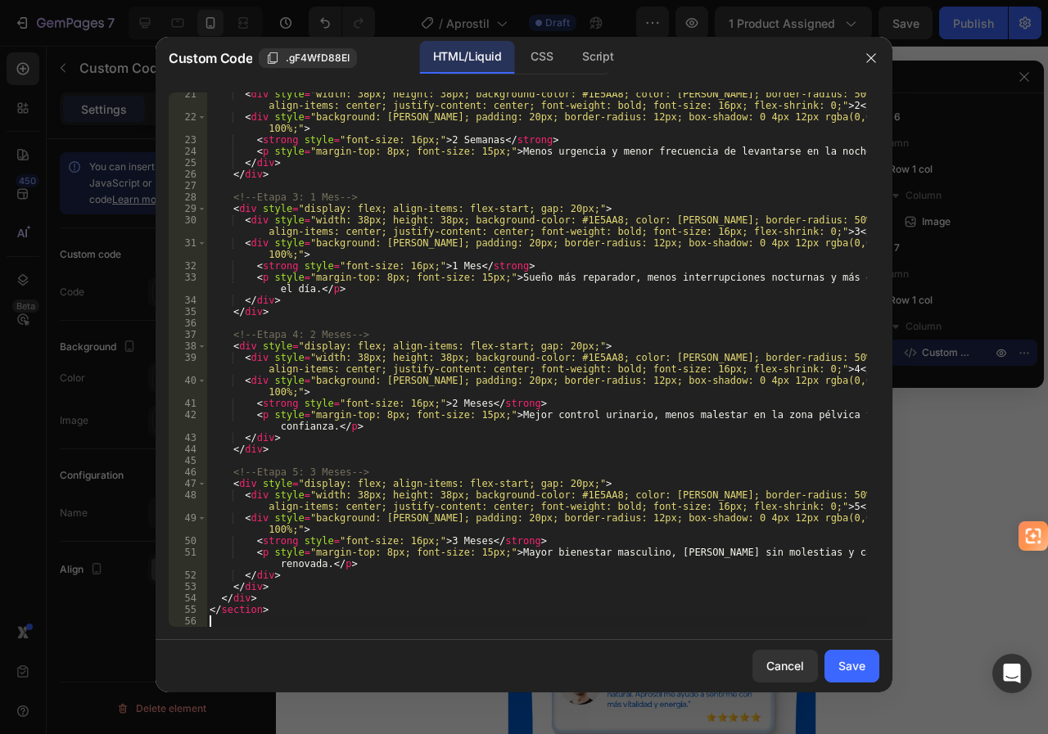
scroll to position [256, 0]
click at [847, 661] on div "Save" at bounding box center [851, 665] width 27 height 17
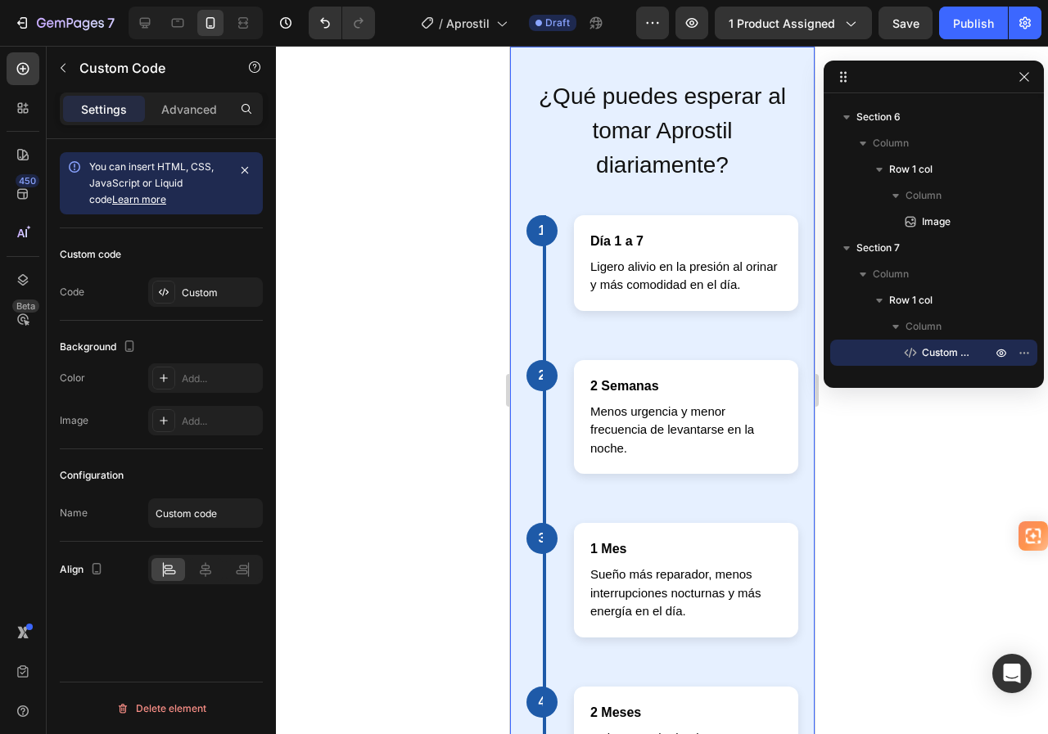
scroll to position [2562, 0]
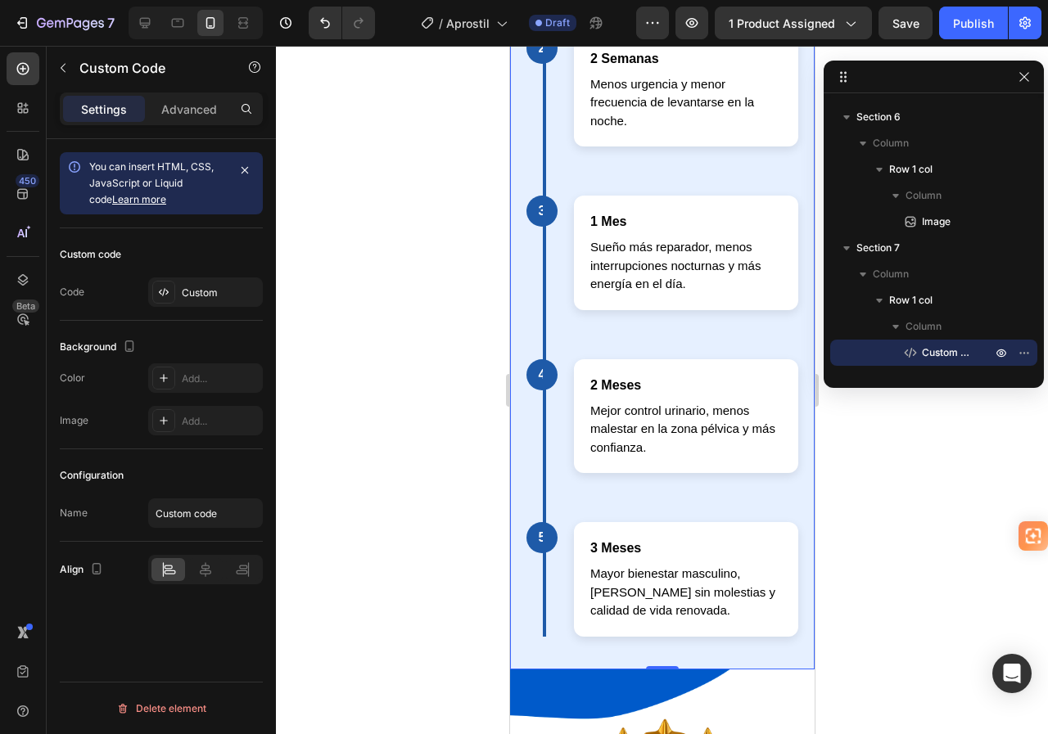
click at [612, 169] on div "1 Día 1 a 7 Ligero alivio en la presión al orinar y más comodidad en el día. 2 …" at bounding box center [662, 262] width 272 height 749
click at [205, 291] on div "Custom" at bounding box center [220, 293] width 77 height 15
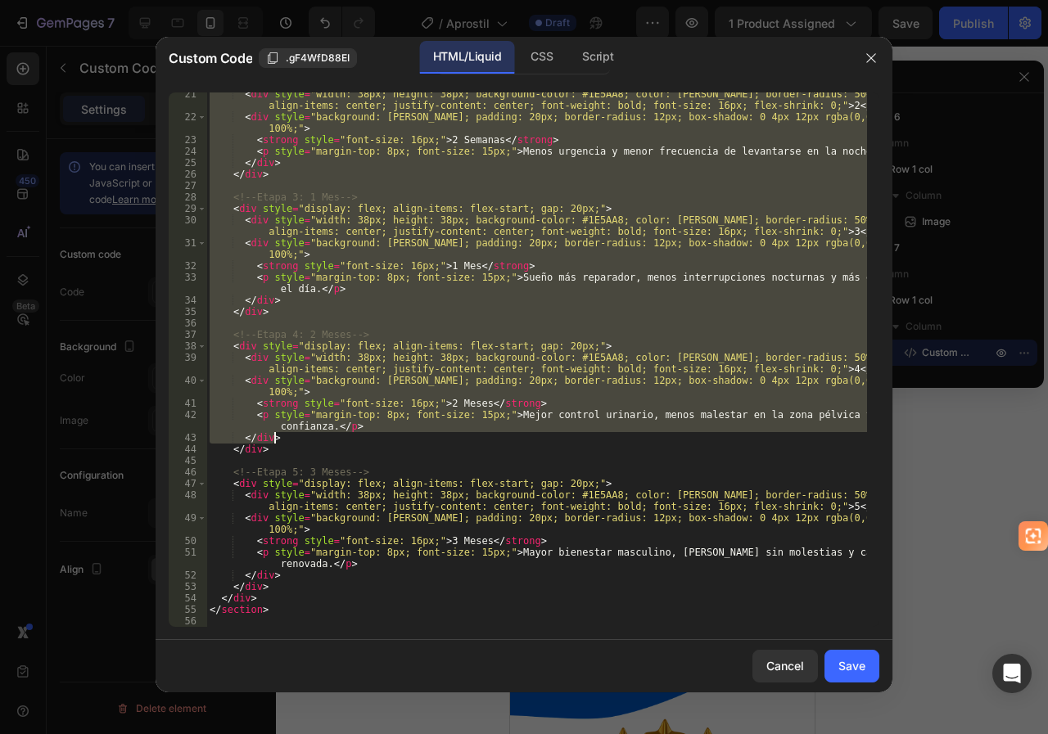
scroll to position [256, 0]
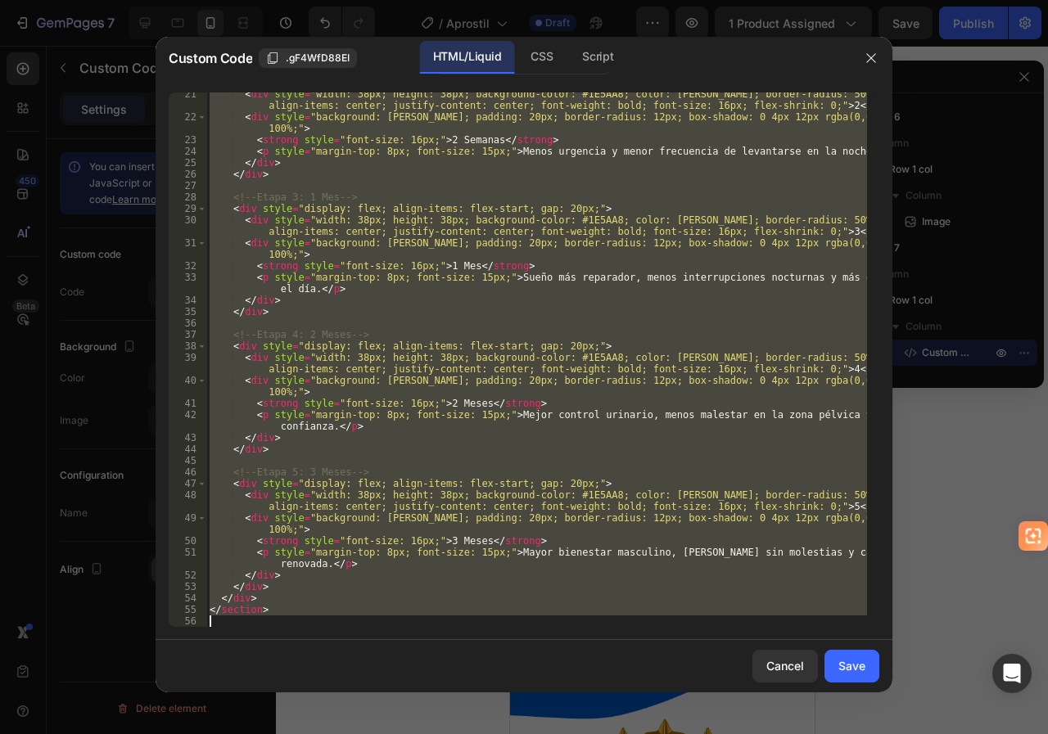
drag, startPoint x: 208, startPoint y: 97, endPoint x: 368, endPoint y: 620, distance: 546.2
click at [368, 620] on div "< div style = "width: 38px; height: 38px; background-color: #1E5AA8; color: whi…" at bounding box center [536, 372] width 661 height 569
type textarea "</section>"
paste textarea
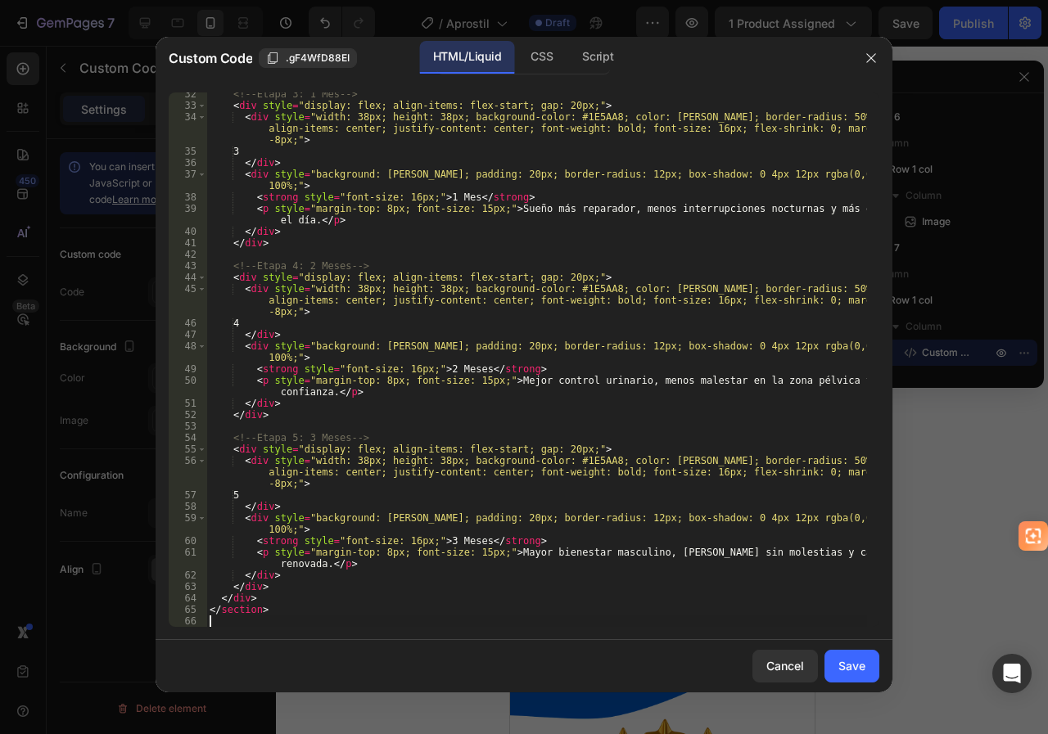
click at [839, 661] on div "Save" at bounding box center [851, 665] width 27 height 17
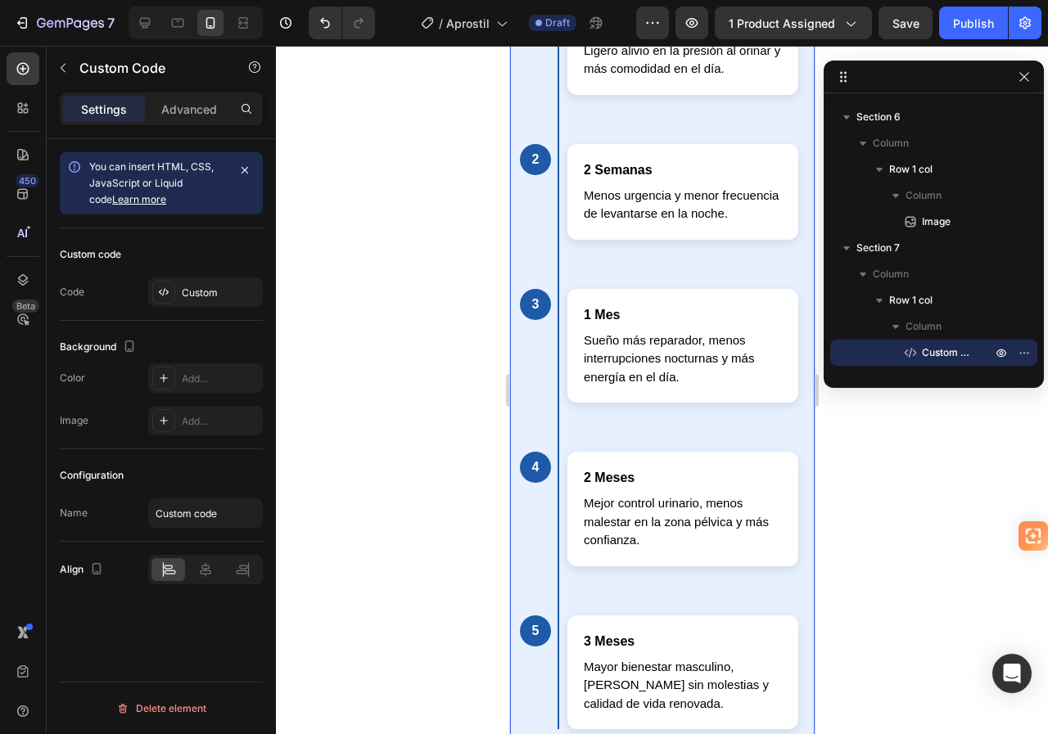
scroll to position [2725, 0]
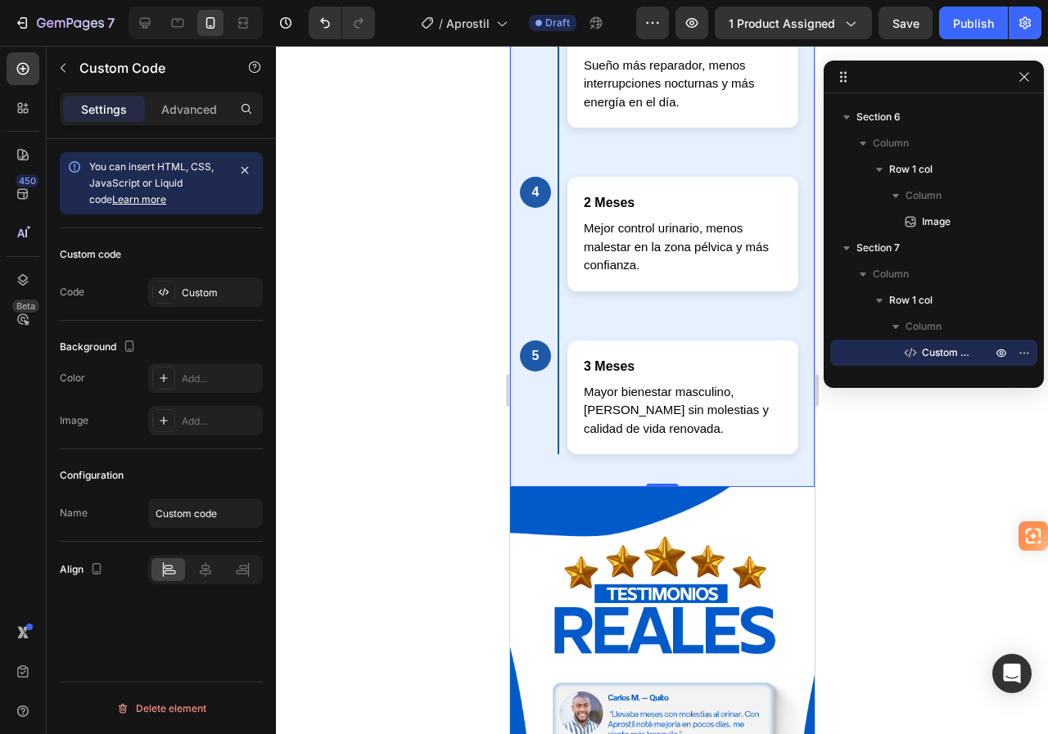
click at [562, 182] on div "1 Día 1 a 7 Ligero alivio en la presión al orinar y más comodidad en el día. 2 …" at bounding box center [662, 89] width 272 height 731
click at [211, 288] on div "Custom" at bounding box center [220, 293] width 77 height 15
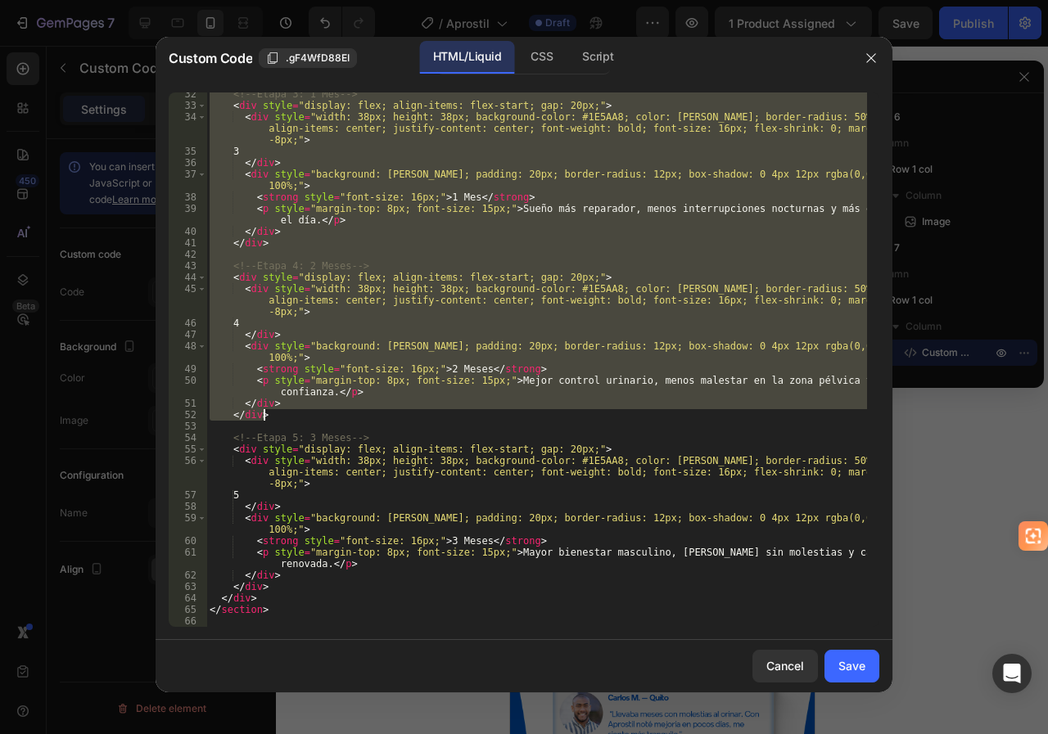
scroll to position [428, 0]
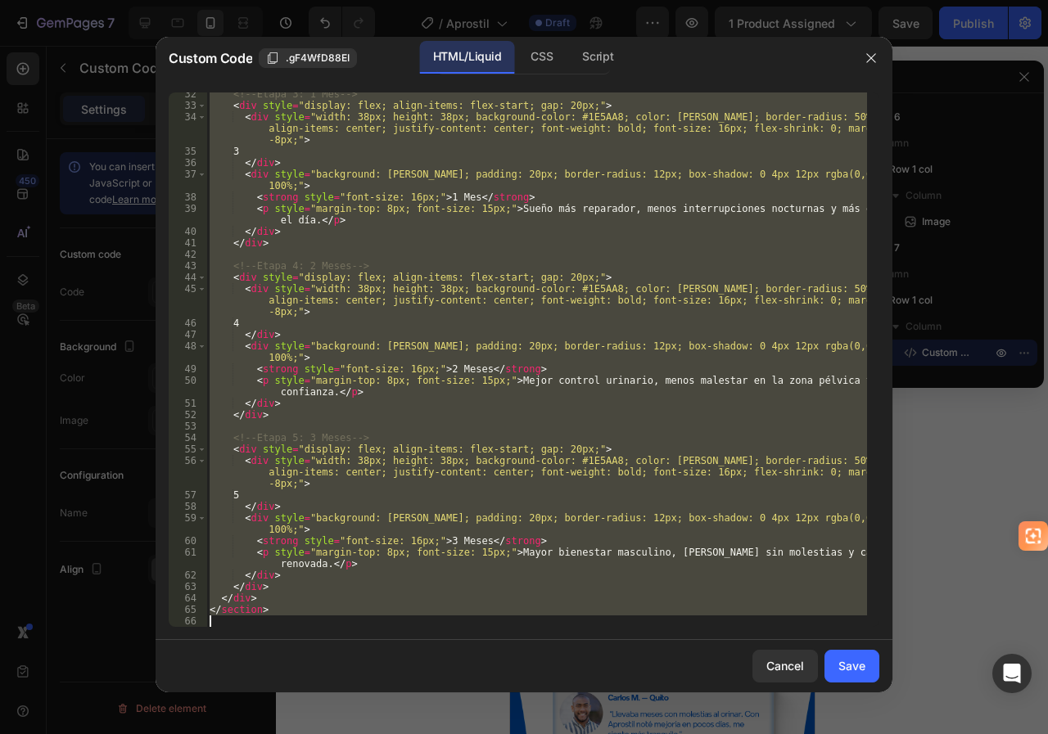
drag, startPoint x: 207, startPoint y: 98, endPoint x: 332, endPoint y: 630, distance: 545.7
click at [332, 630] on div "<section style="background-color: #E6F0FF; padding: 40px 20px; font-family: san…" at bounding box center [524, 359] width 737 height 561
type textarea "</section>"
paste textarea
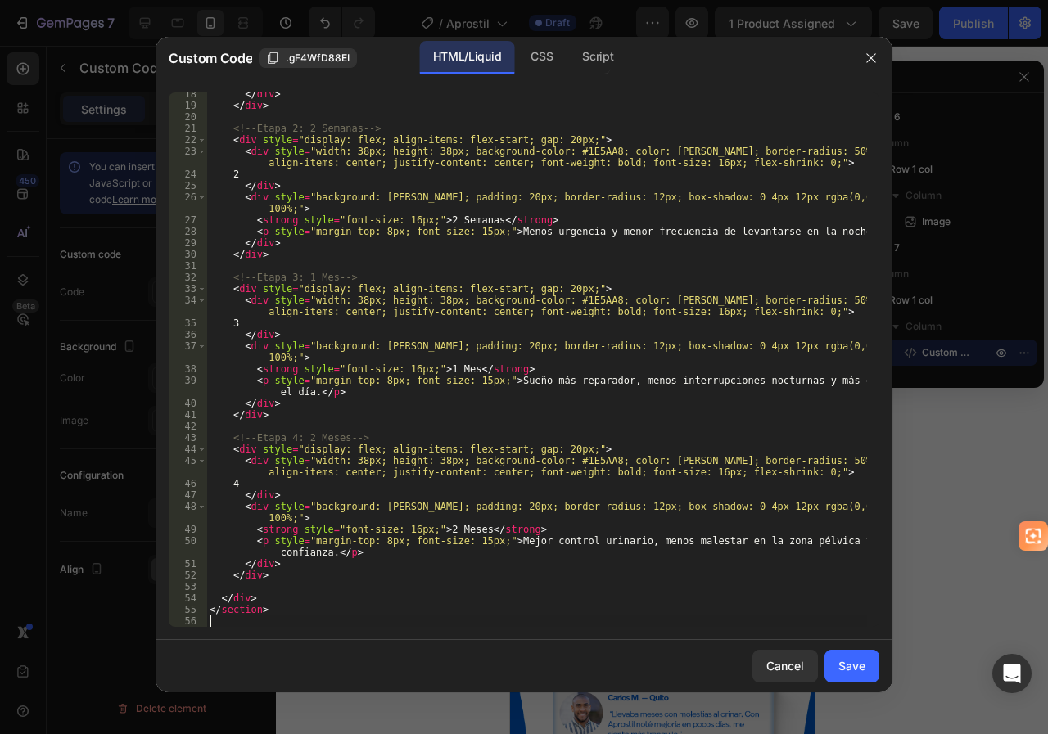
scroll to position [222, 0]
click at [835, 665] on button "Save" at bounding box center [851, 666] width 55 height 33
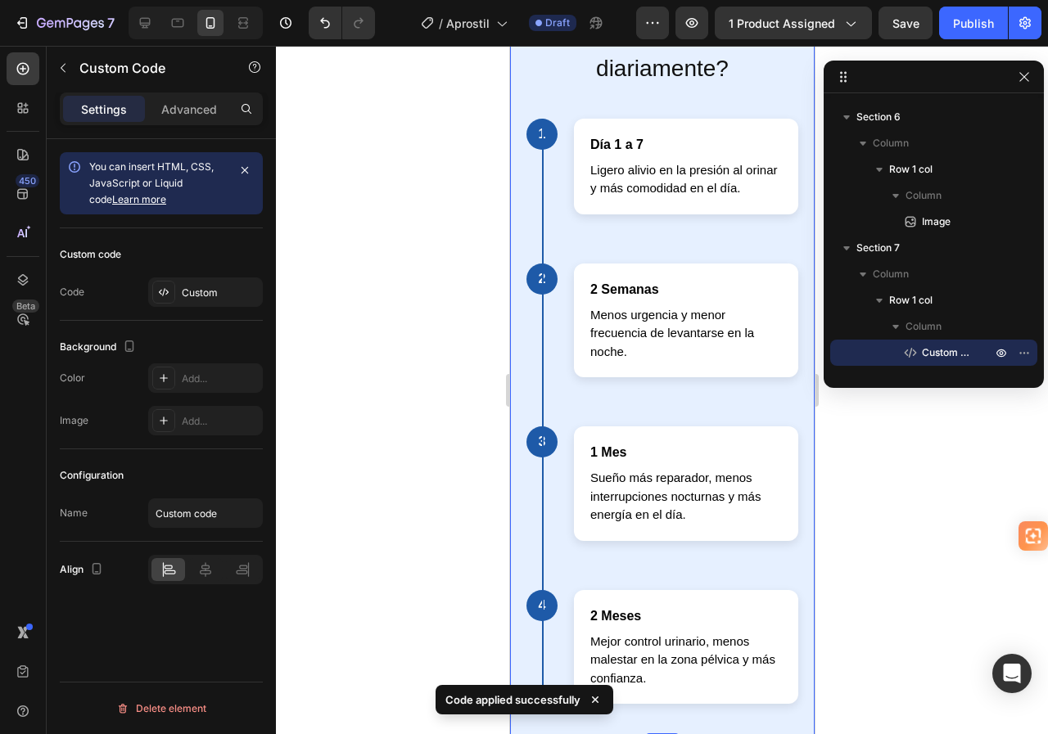
scroll to position [2316, 0]
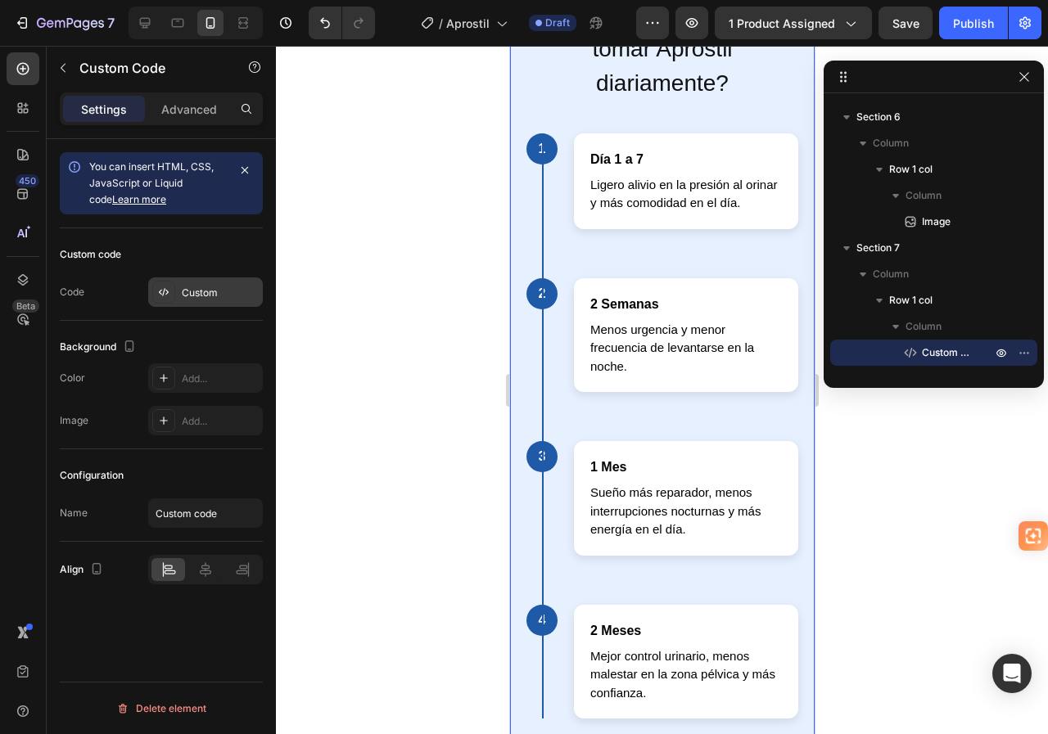
click at [200, 299] on div "Custom" at bounding box center [220, 293] width 77 height 15
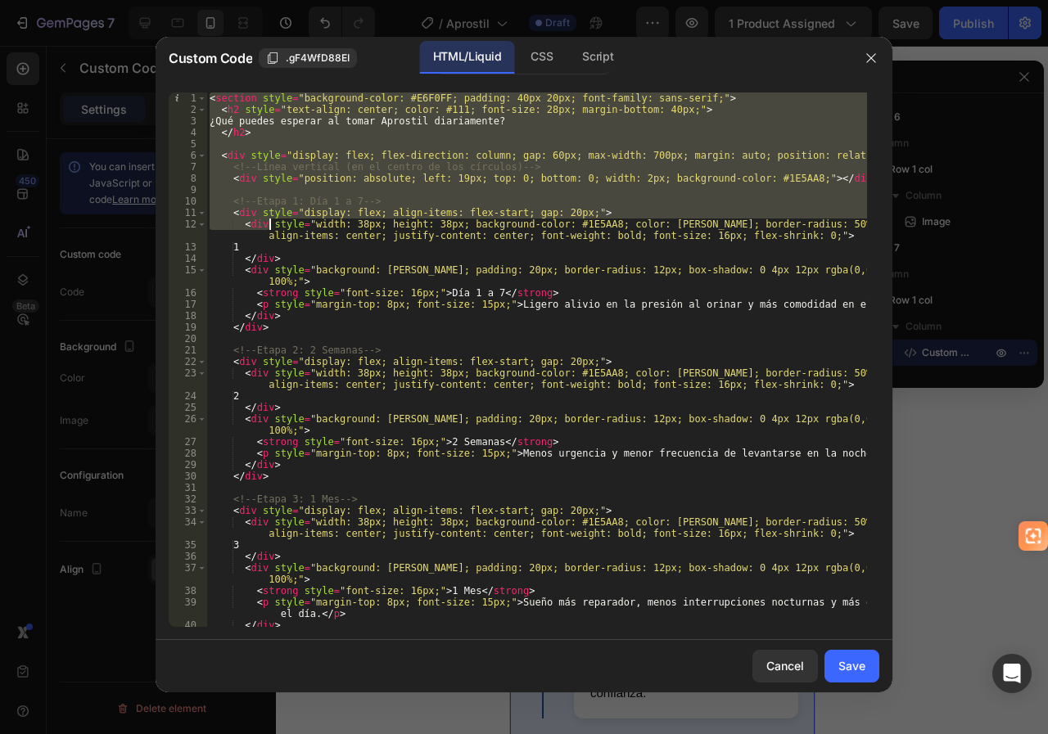
scroll to position [222, 0]
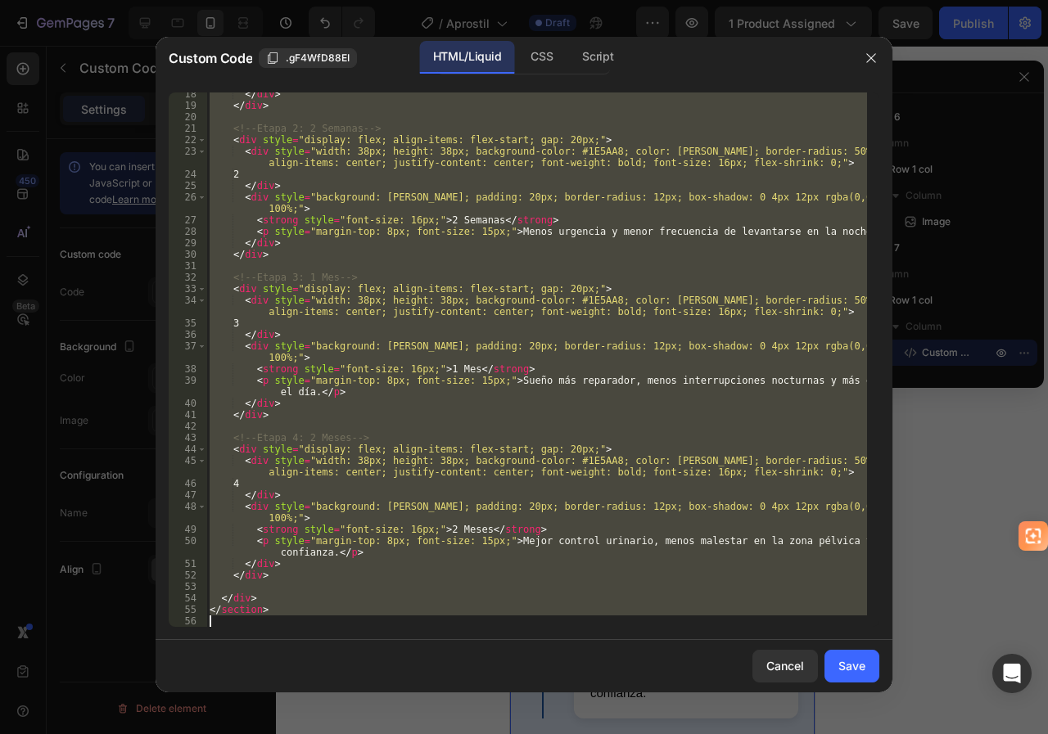
drag, startPoint x: 209, startPoint y: 94, endPoint x: 348, endPoint y: 625, distance: 548.5
click at [348, 625] on div "</ div > </ div > <!-- Etapa 2: 2 Semanas --> < div style = "display: flex; ali…" at bounding box center [536, 367] width 661 height 558
type textarea "</section>"
paste textarea
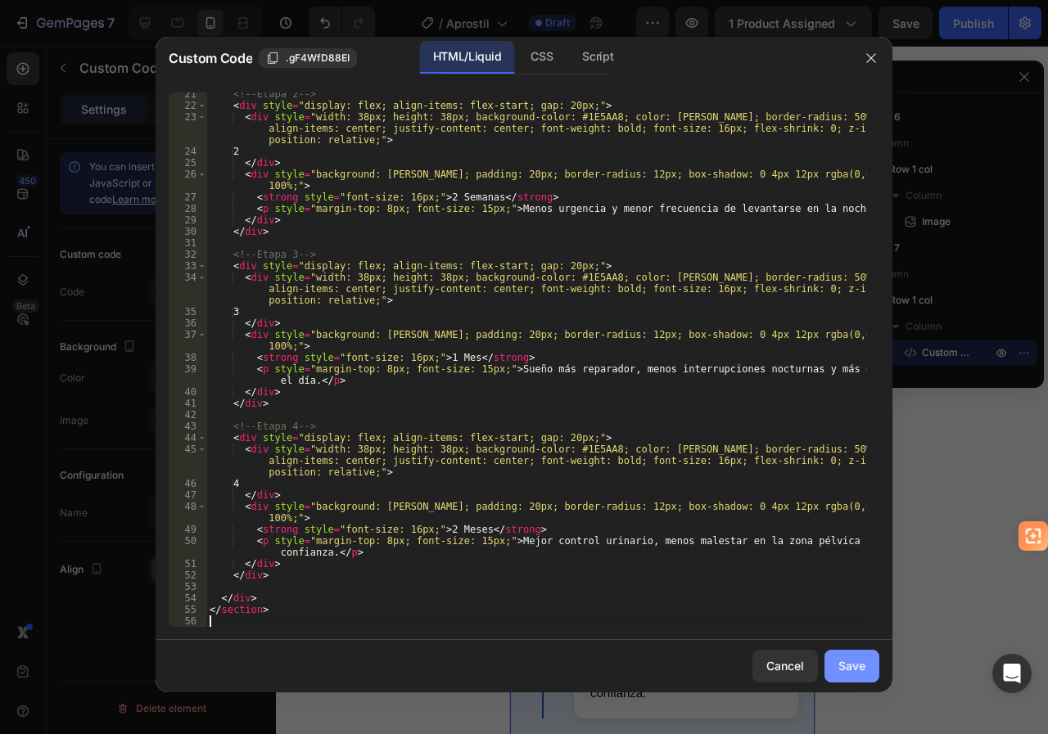
click at [855, 661] on div "Save" at bounding box center [851, 665] width 27 height 17
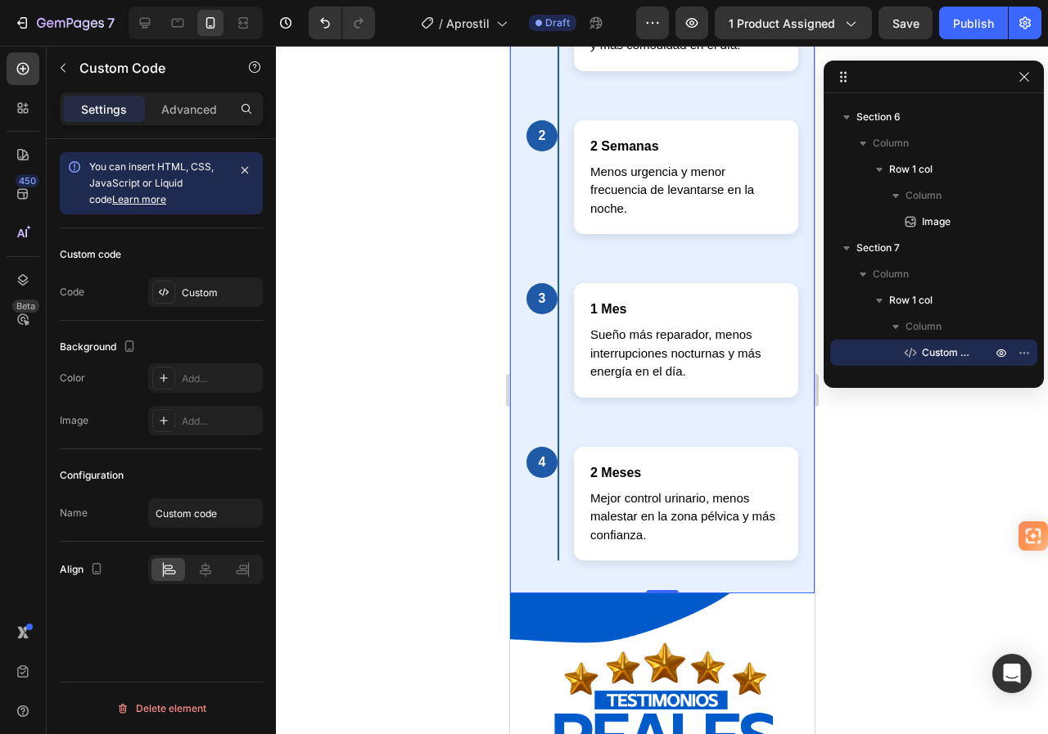
scroll to position [2480, 0]
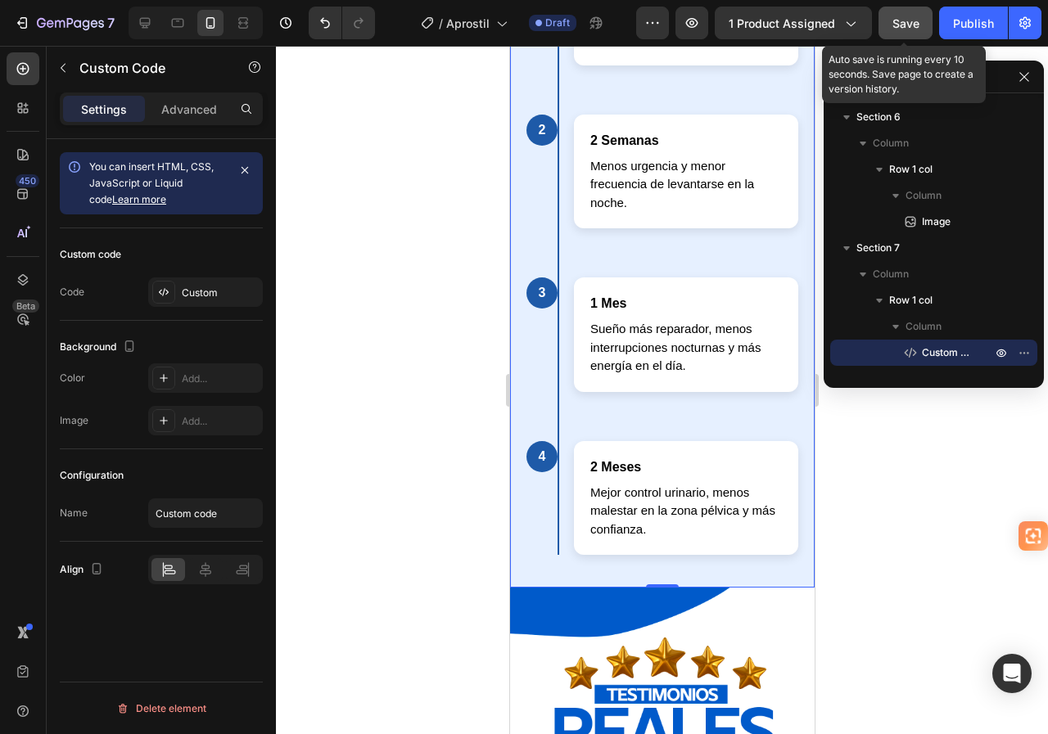
click at [898, 20] on span "Save" at bounding box center [905, 23] width 27 height 14
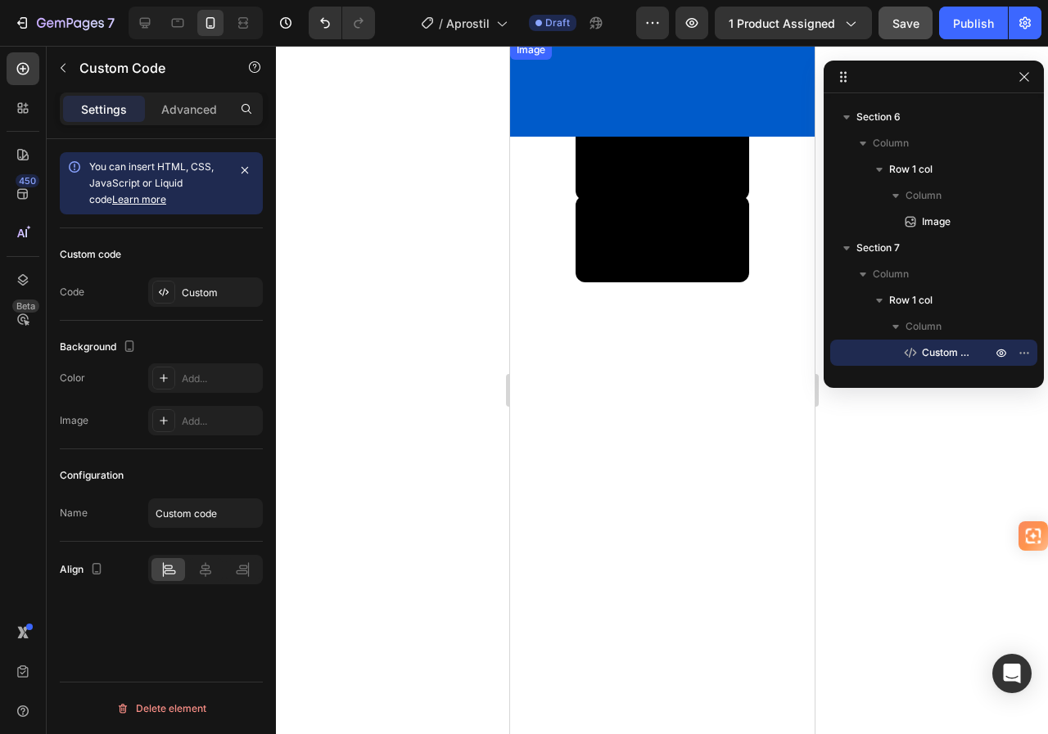
scroll to position [655, 0]
click at [680, 267] on video at bounding box center [662, 239] width 174 height 87
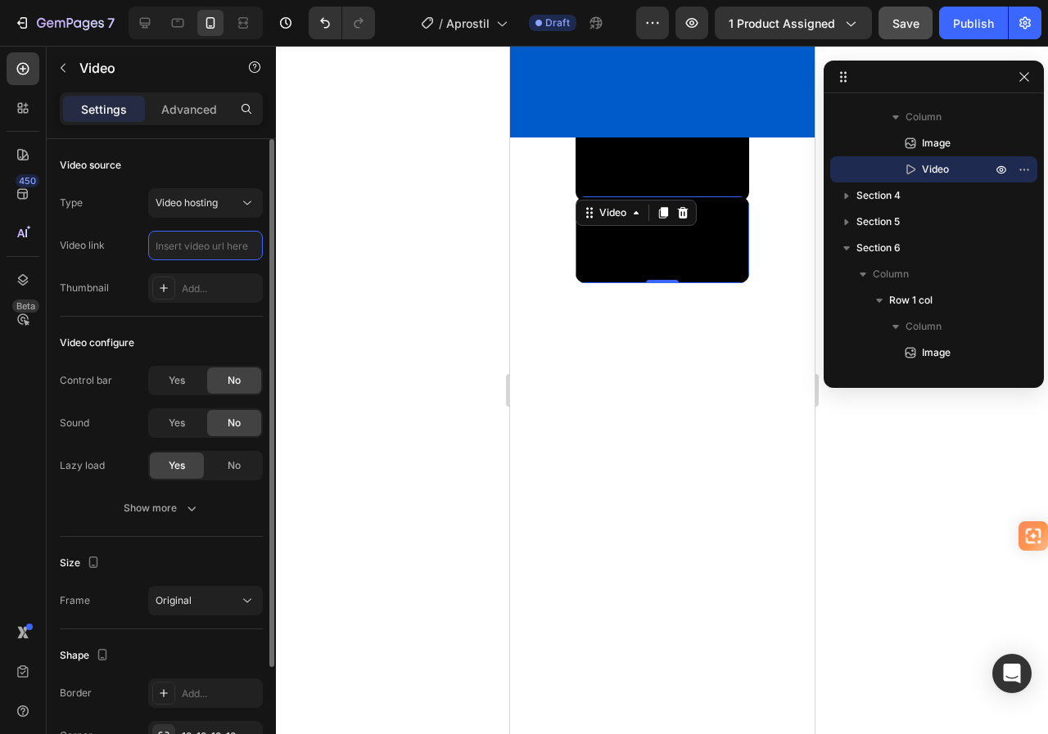
scroll to position [0, 0]
click at [213, 251] on input "text" at bounding box center [205, 245] width 115 height 29
paste input "https://cdn.shopify.com/videos/c/o/v/c5a695609a48422bb1d2c430e23af941.mp4"
type input "https://cdn.shopify.com/videos/c/o/v/c5a695609a48422bb1d2c430e23af941.mp4"
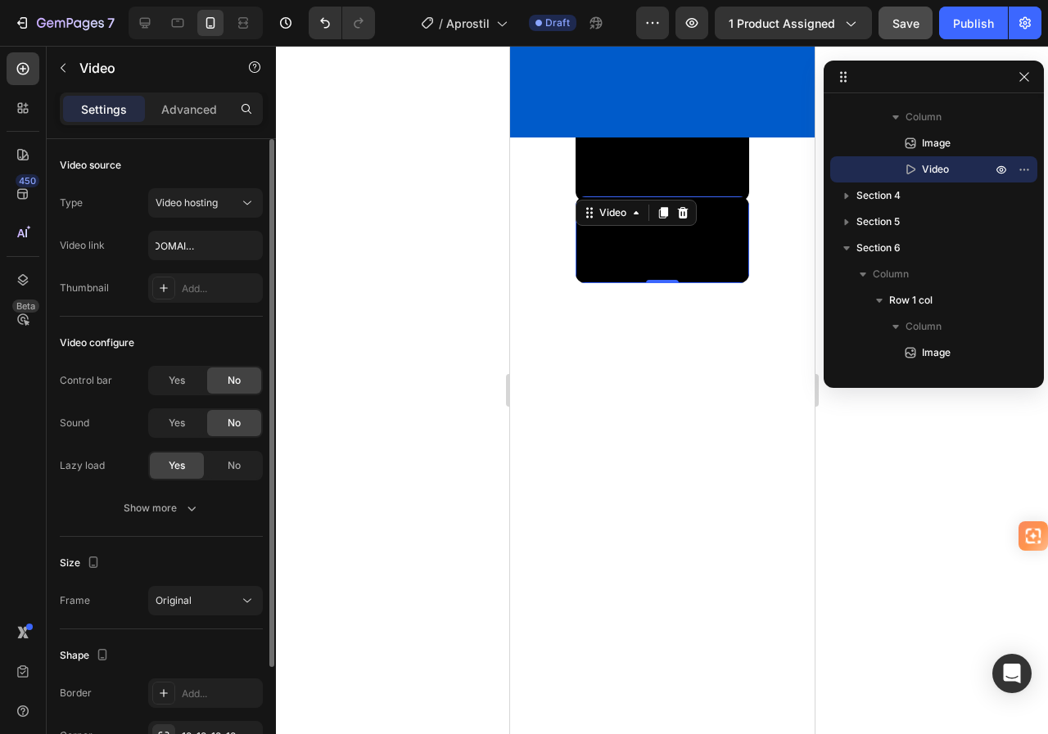
click at [230, 163] on div "Video source" at bounding box center [161, 165] width 203 height 26
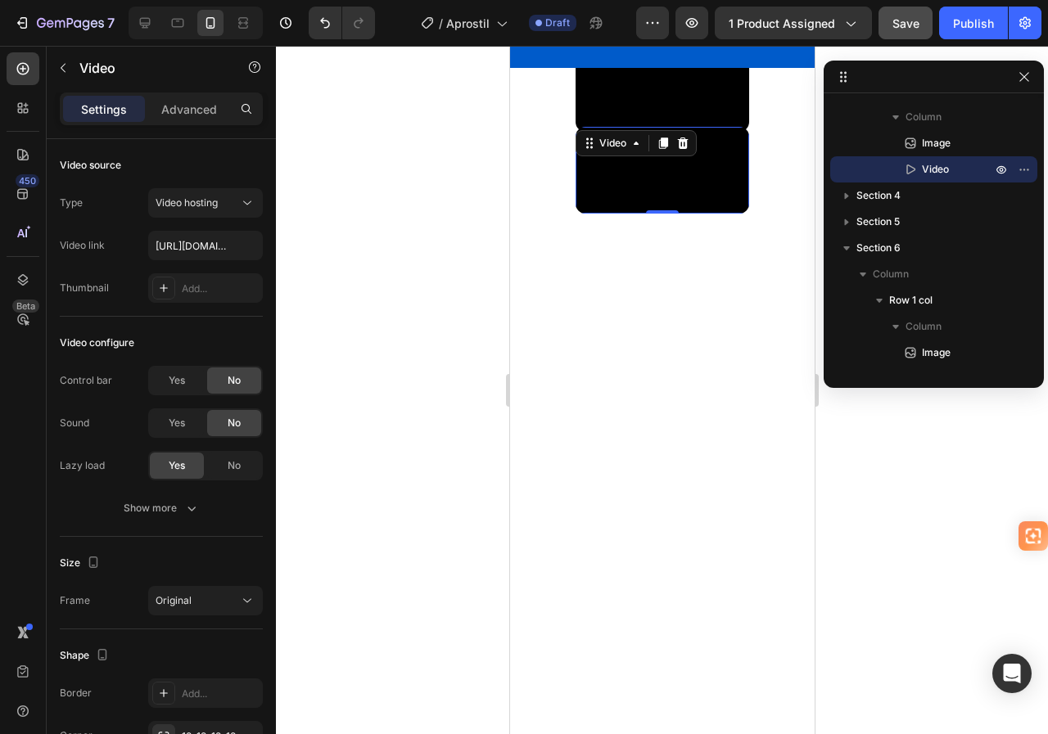
scroll to position [819, 0]
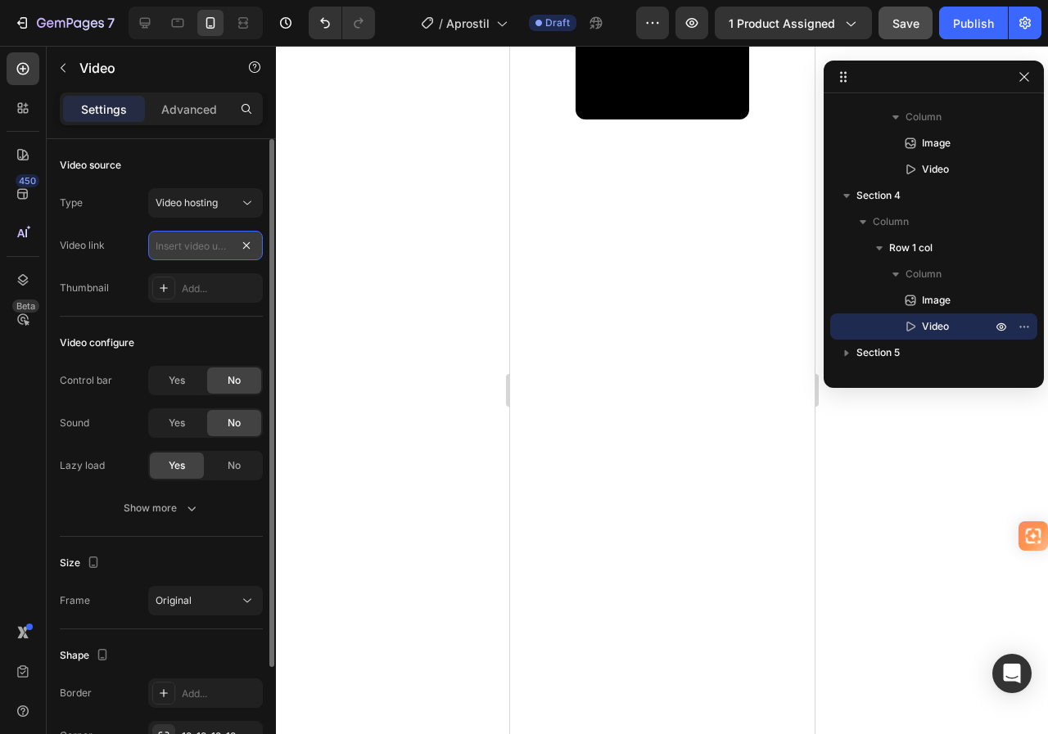
scroll to position [0, 0]
click at [210, 249] on input "text" at bounding box center [205, 245] width 115 height 29
paste input "https://cdn.shopify.com/videos/c/o/v/81e60c6e41174c6794c20177d4ccfd93.mp4"
type input "https://cdn.shopify.com/videos/c/o/v/81e60c6e41174c6794c20177d4ccfd93.mp4"
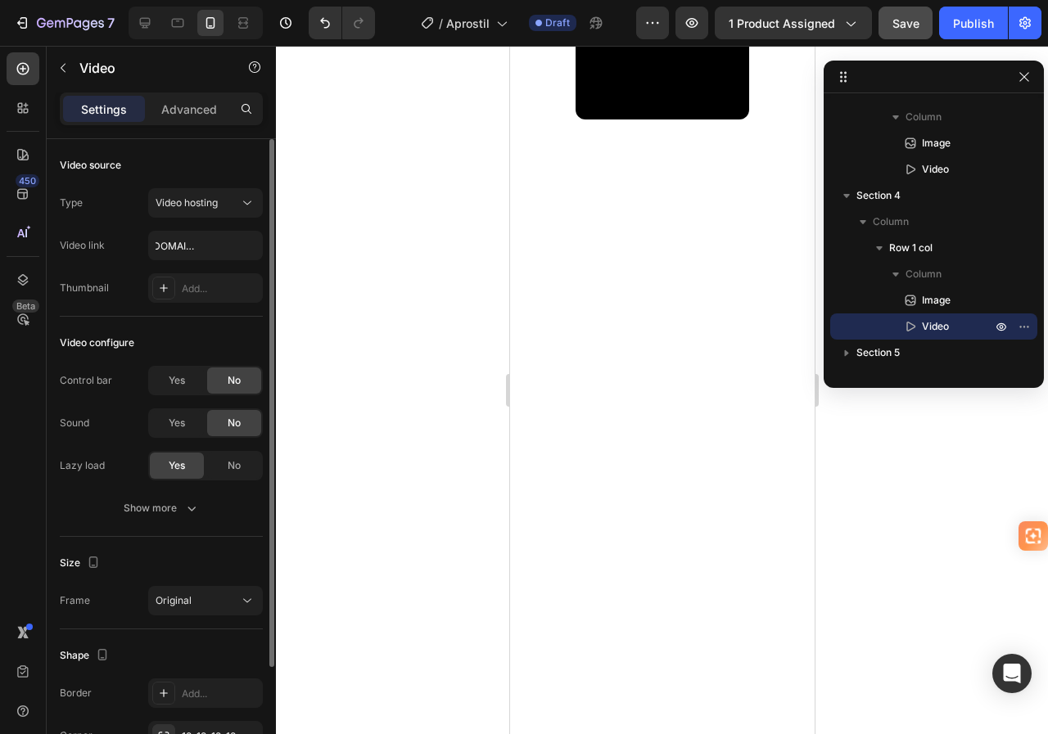
click at [220, 166] on div "Video source" at bounding box center [161, 165] width 203 height 26
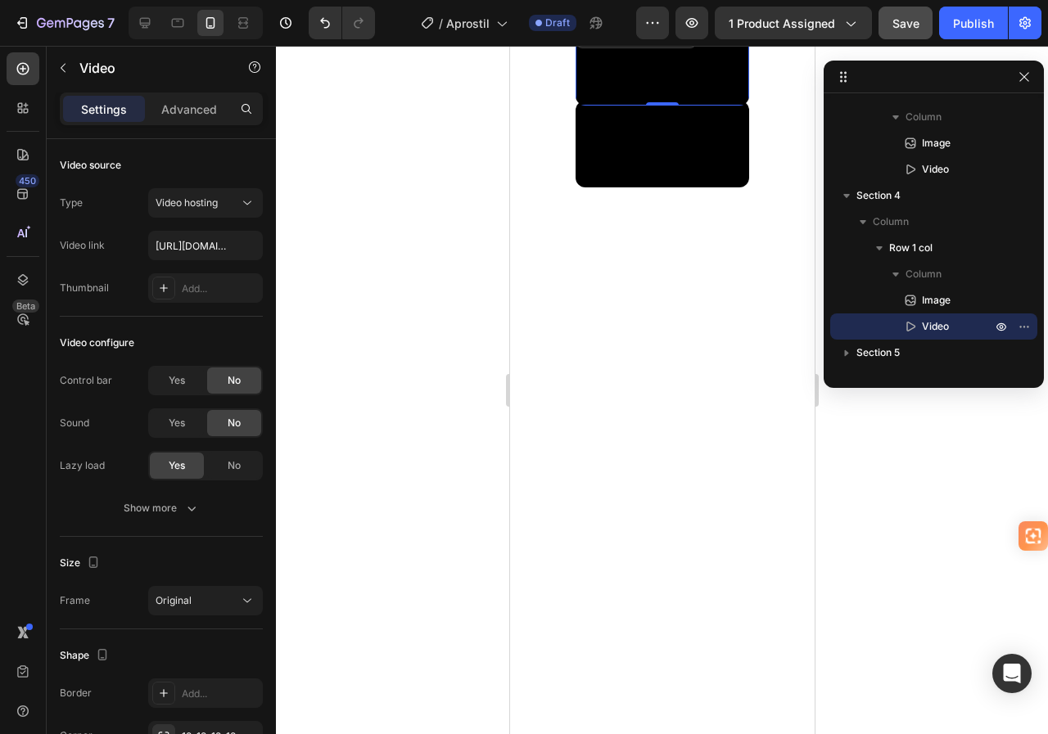
scroll to position [655, 0]
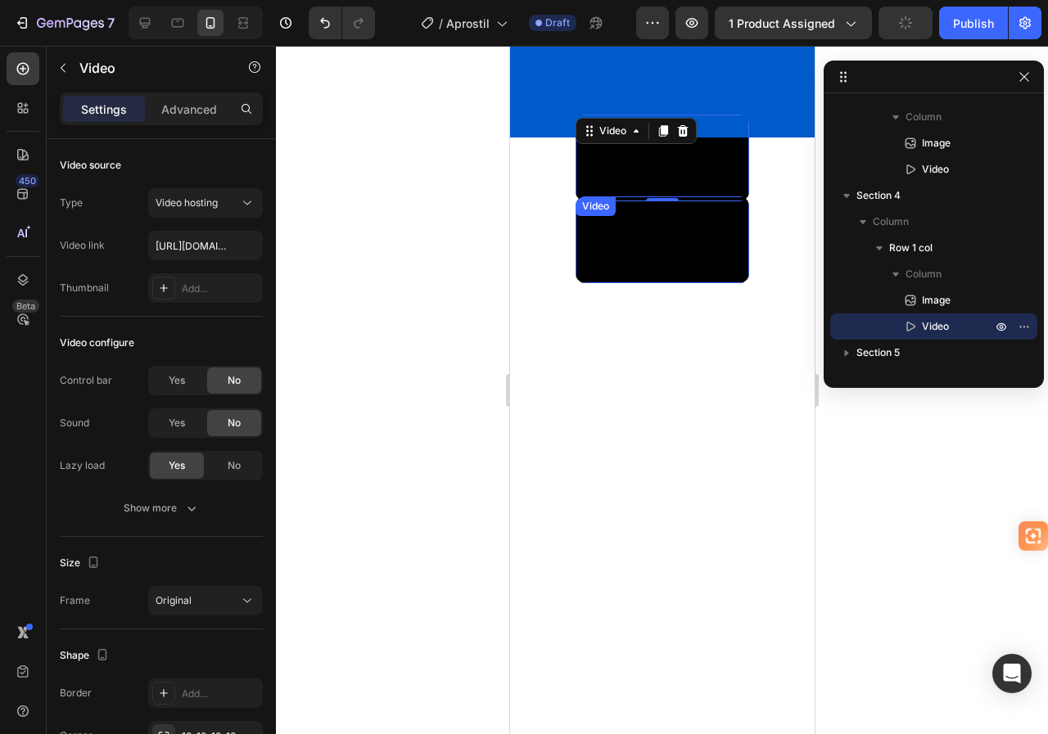
click at [680, 281] on video at bounding box center [662, 239] width 174 height 87
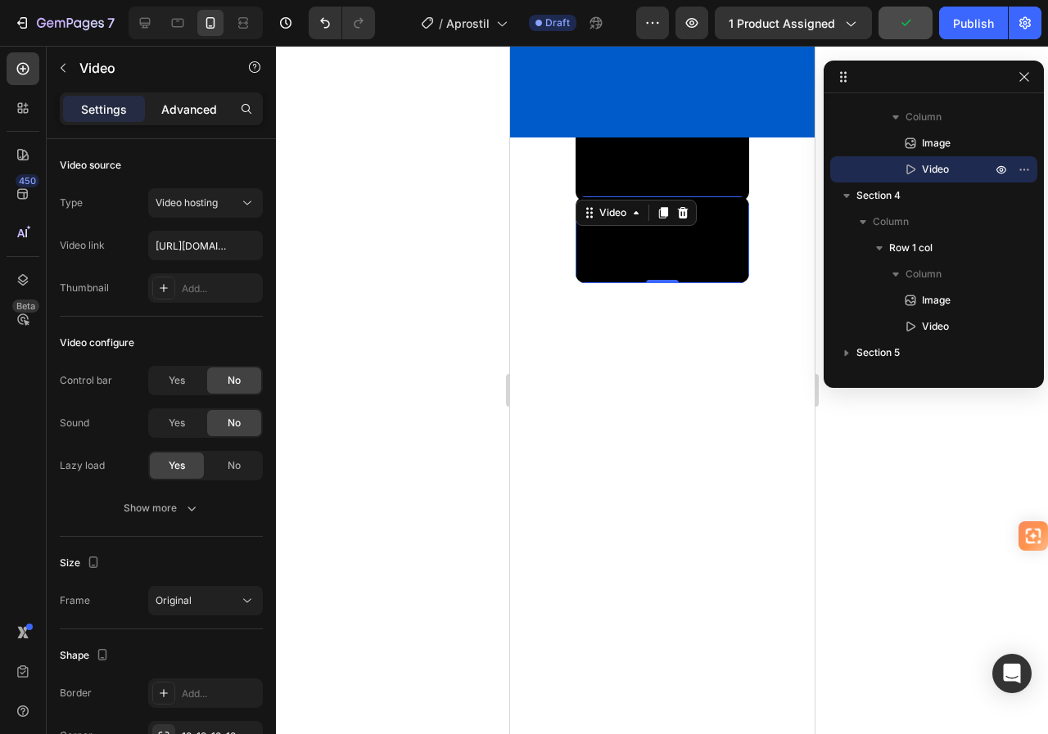
click at [214, 97] on div "Advanced" at bounding box center [189, 109] width 82 height 26
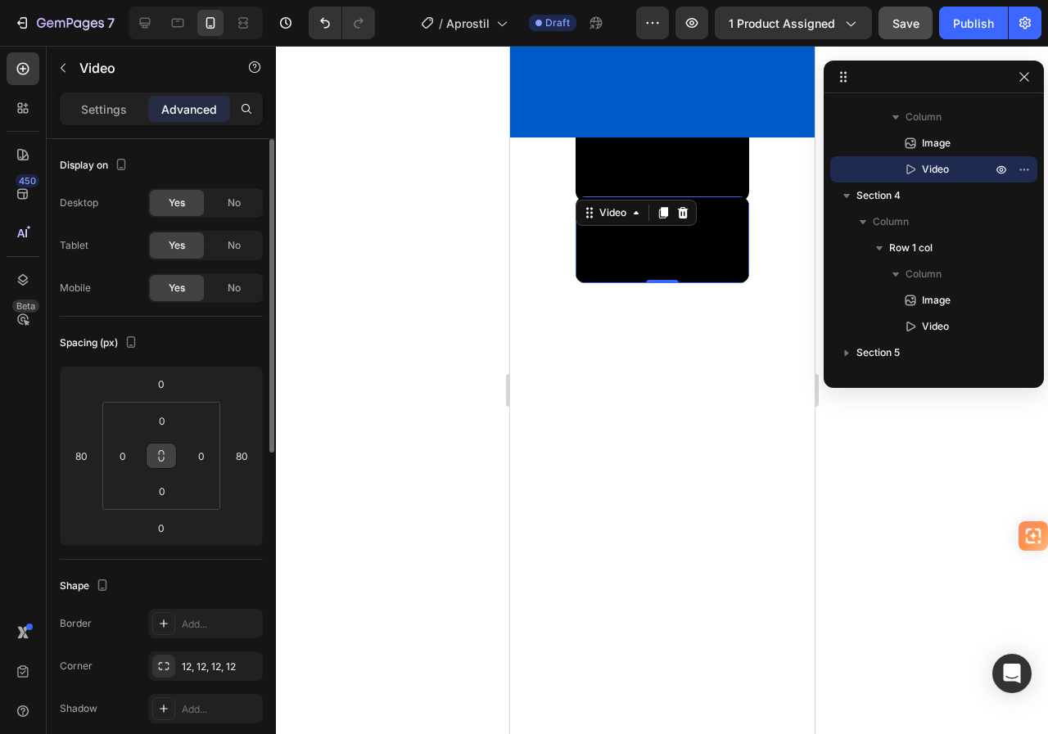
scroll to position [246, 0]
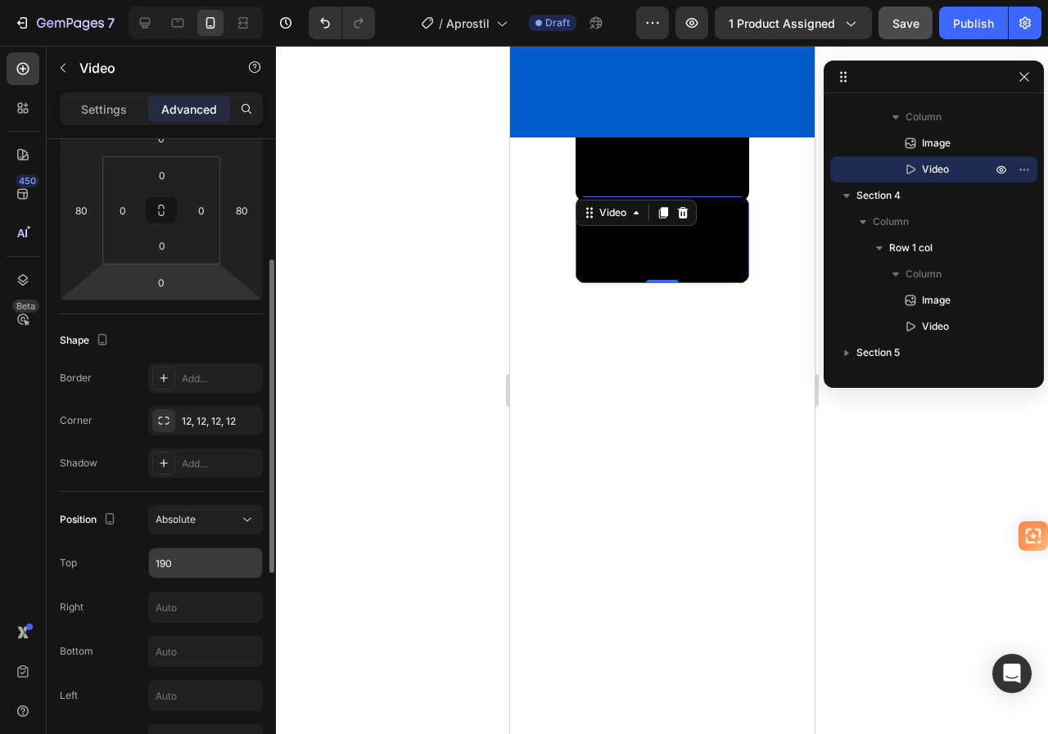
click at [158, 555] on input "190" at bounding box center [205, 563] width 113 height 29
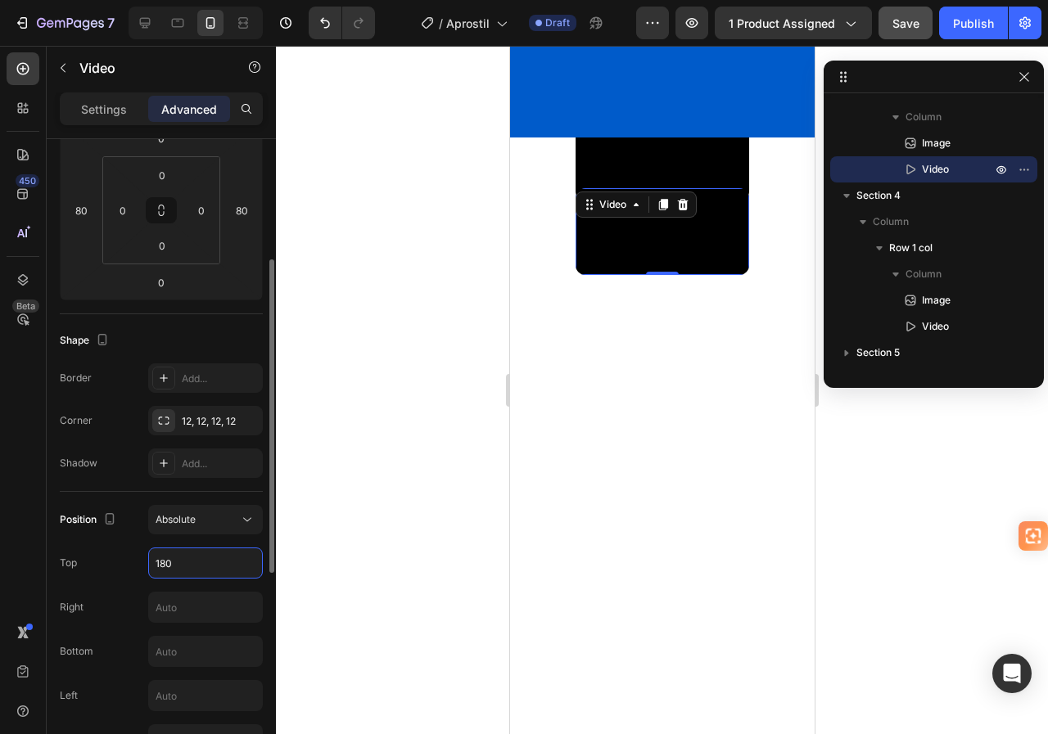
click at [219, 329] on div "Shape" at bounding box center [161, 340] width 203 height 26
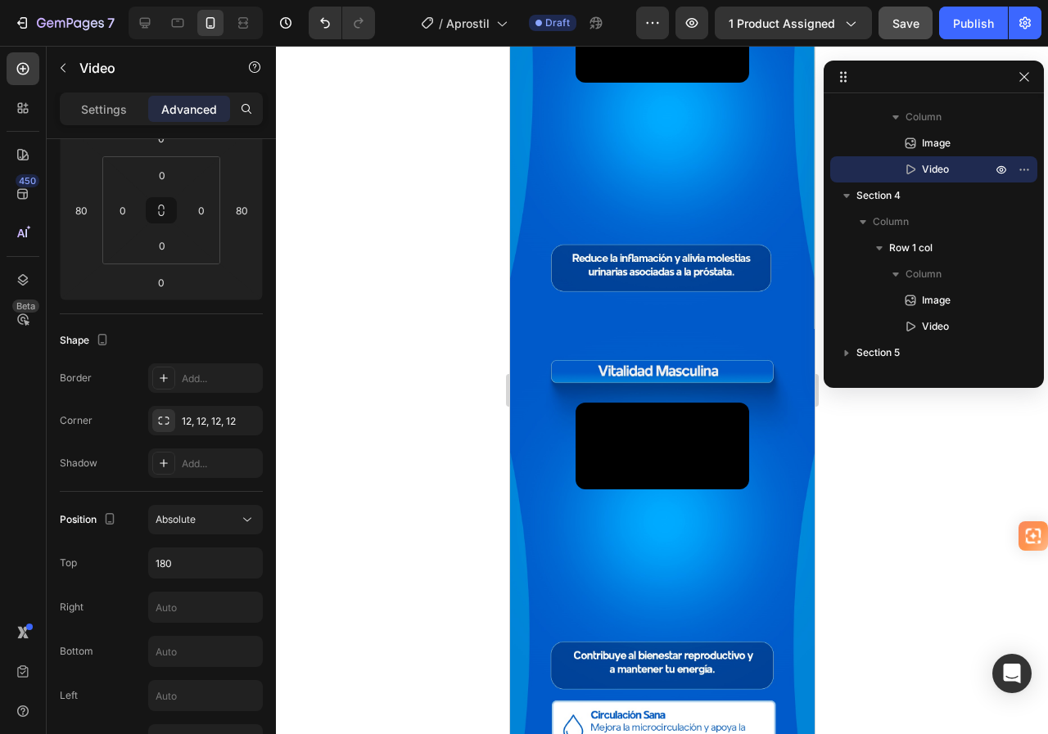
scroll to position [0, 0]
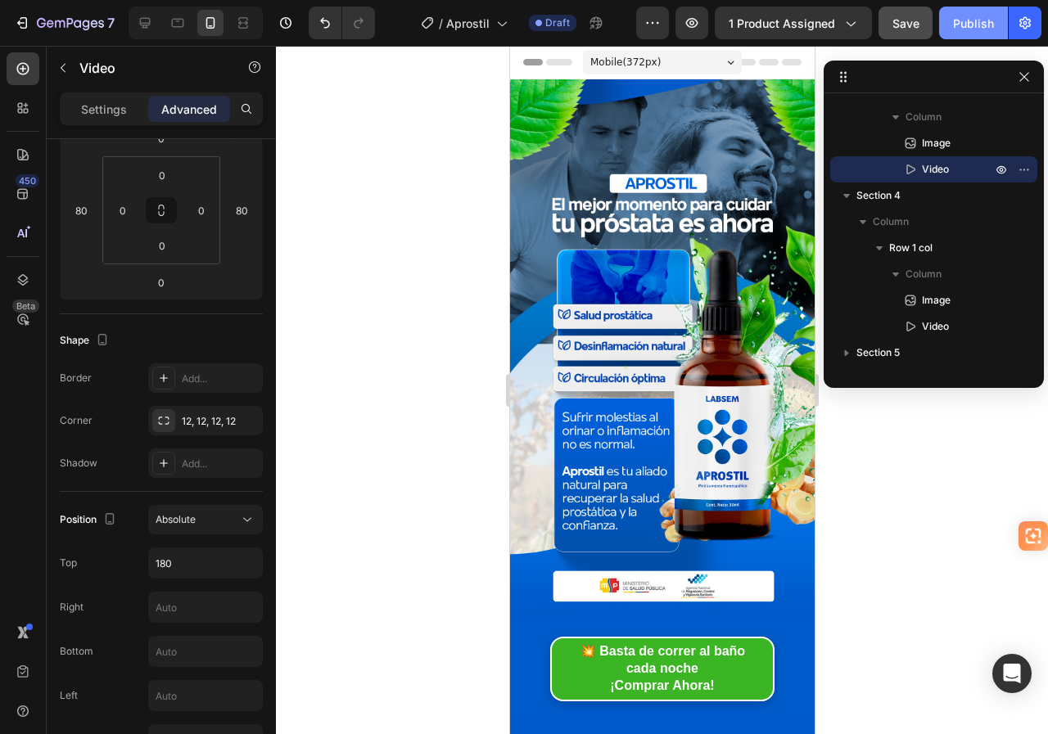
click at [983, 24] on div "Publish" at bounding box center [973, 23] width 41 height 17
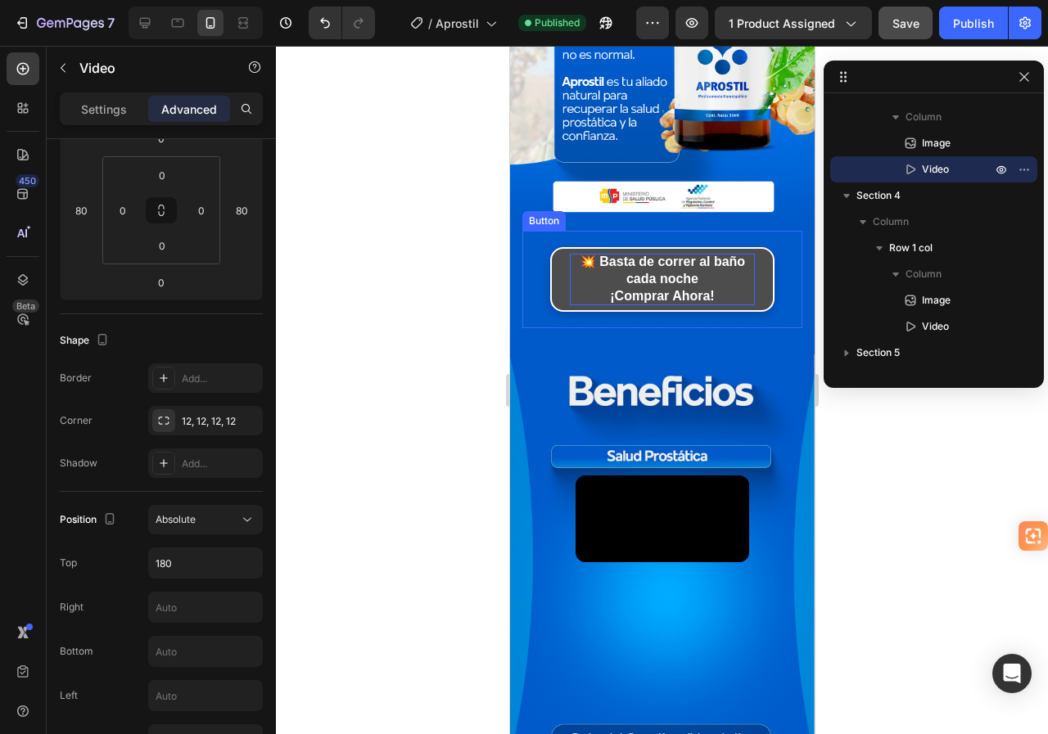
scroll to position [491, 0]
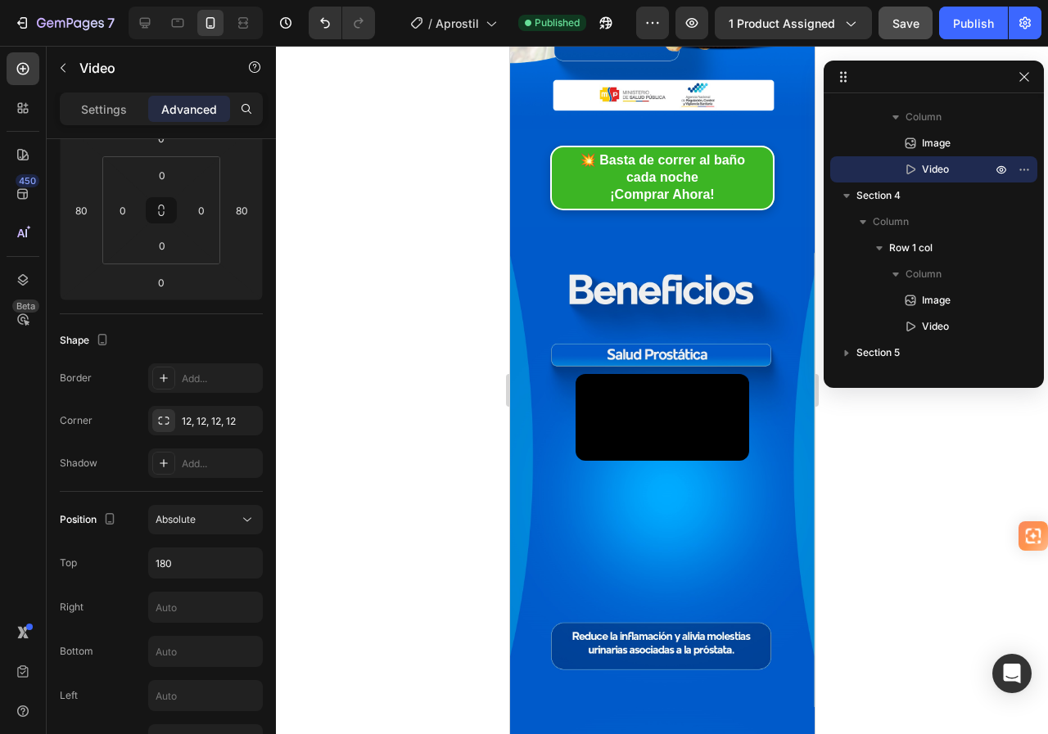
click at [655, 461] on video at bounding box center [662, 417] width 174 height 87
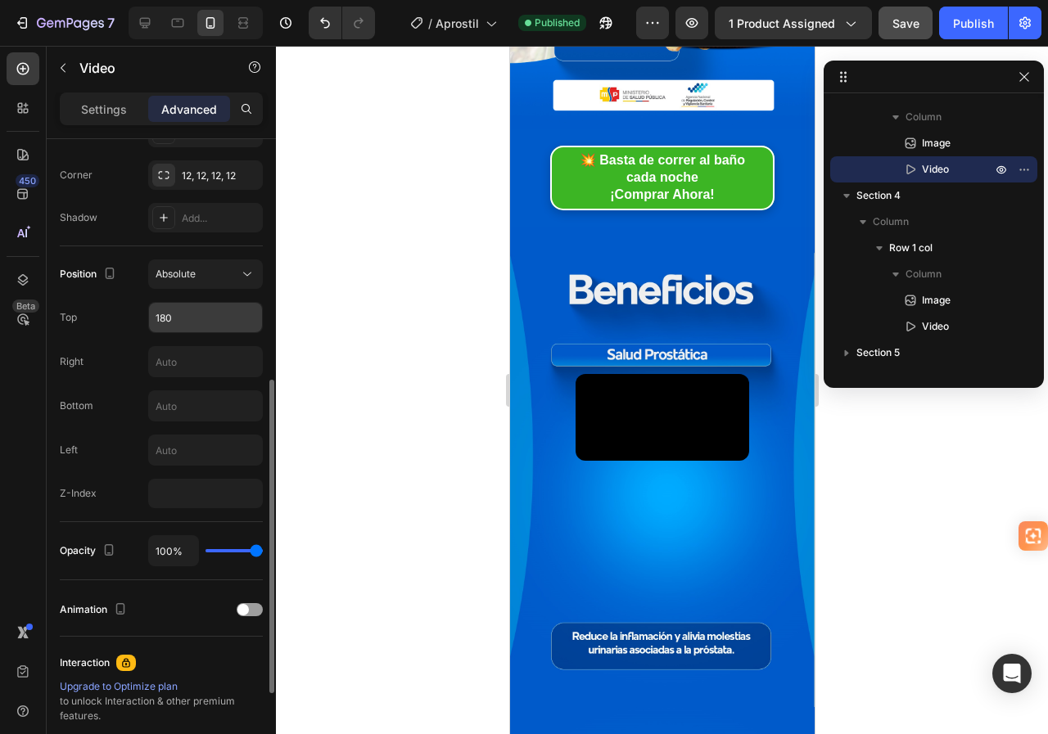
click at [162, 320] on input "180" at bounding box center [205, 317] width 113 height 29
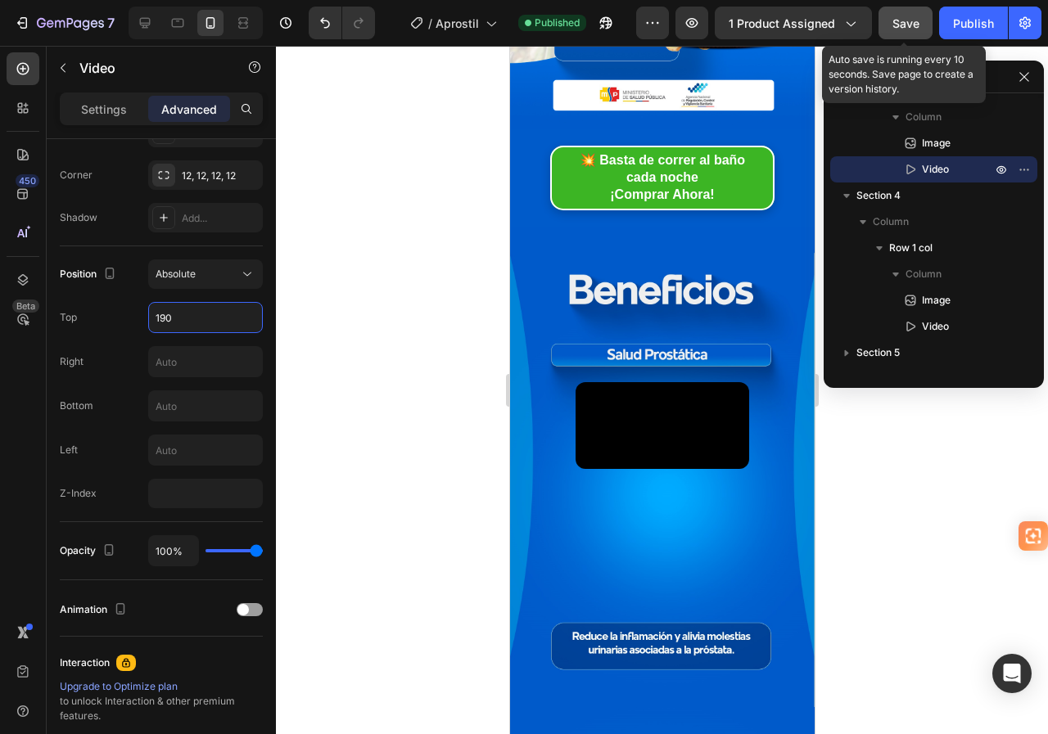
type input "190"
click at [908, 19] on span "Save" at bounding box center [905, 23] width 27 height 14
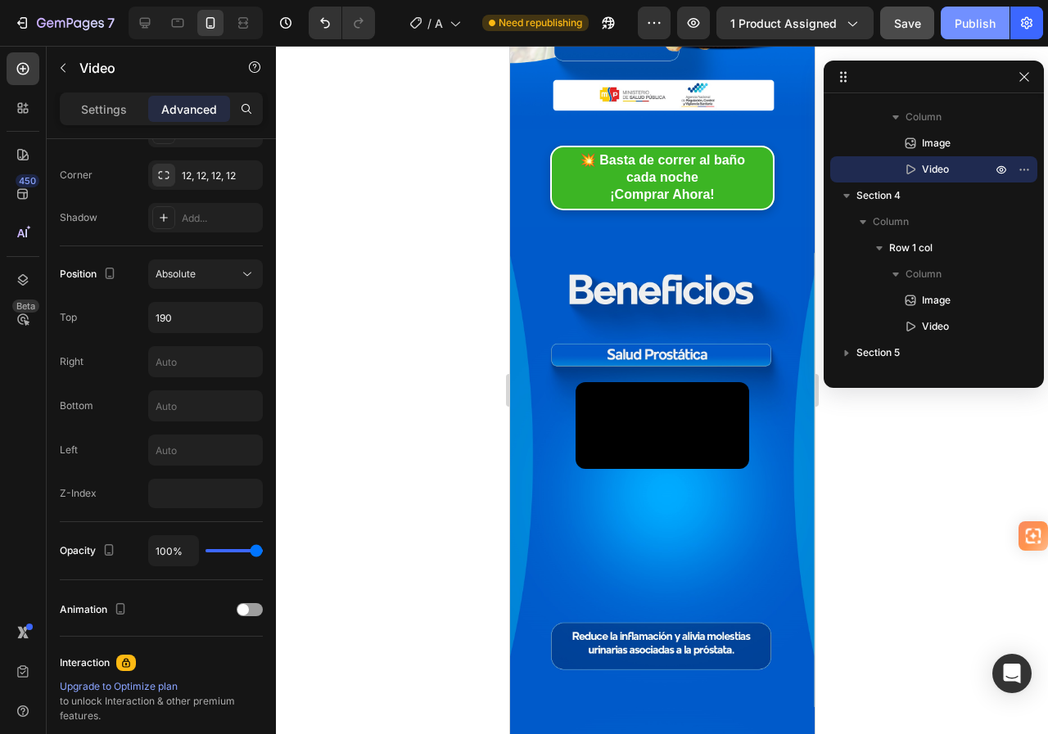
click at [957, 27] on div "Publish" at bounding box center [975, 23] width 41 height 17
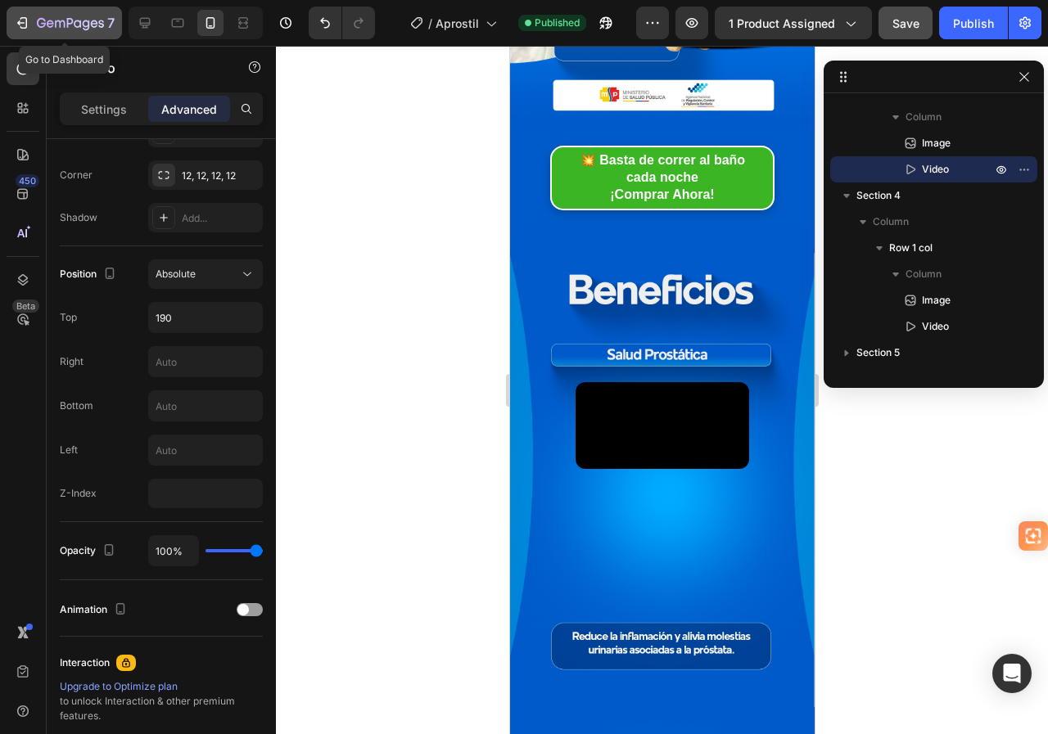
click at [26, 23] on icon "button" at bounding box center [23, 22] width 7 height 11
